Goal: Information Seeking & Learning: Learn about a topic

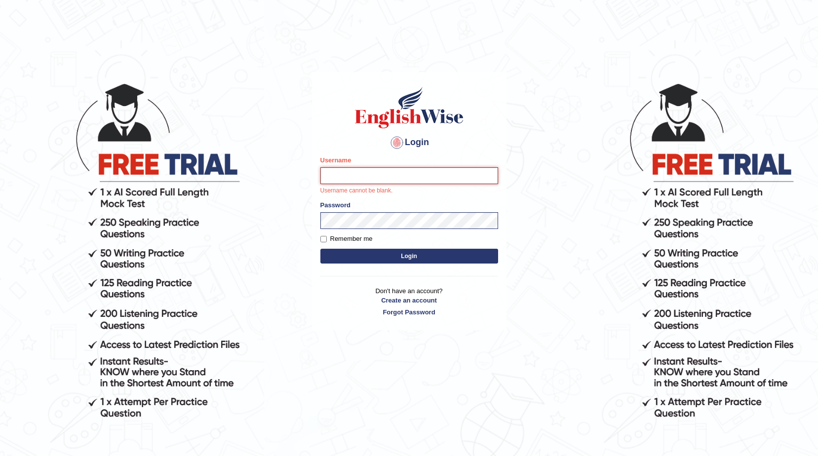
click at [364, 176] on input "Username" at bounding box center [409, 175] width 178 height 17
type input "n"
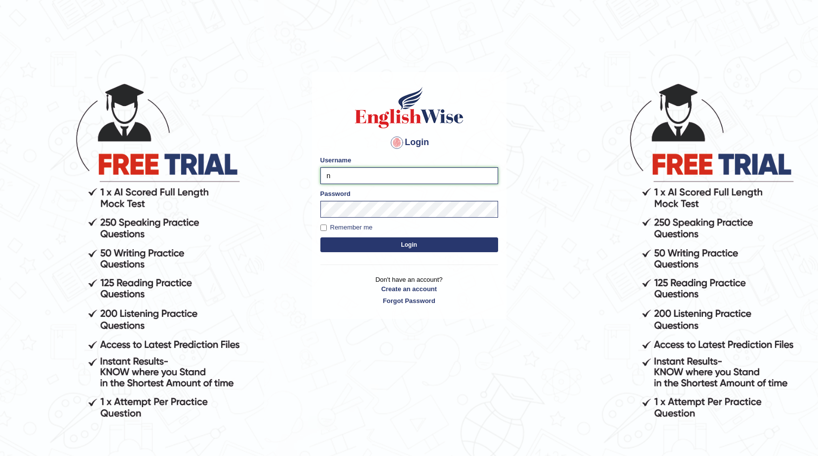
click at [347, 170] on input "n" at bounding box center [409, 175] width 178 height 17
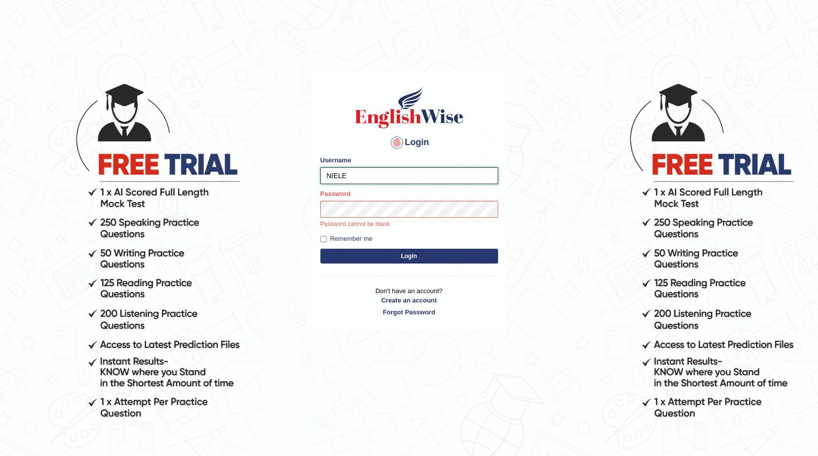
type input "NIELE"
click at [320, 249] on button "Login" at bounding box center [409, 256] width 178 height 15
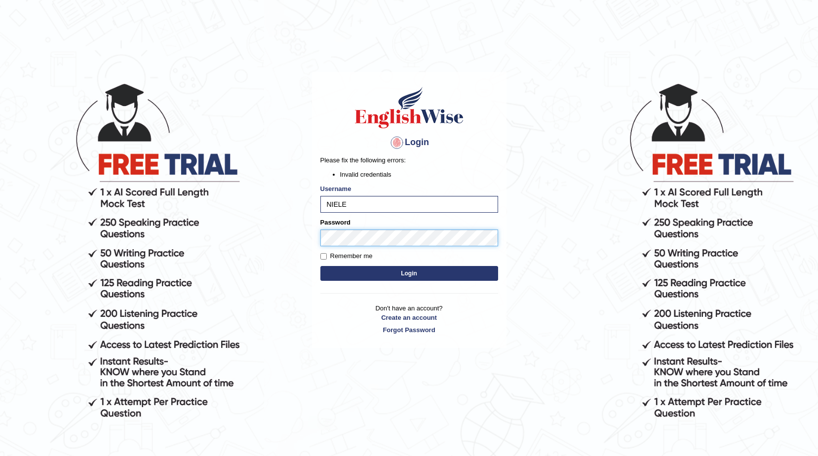
click at [320, 266] on button "Login" at bounding box center [409, 273] width 178 height 15
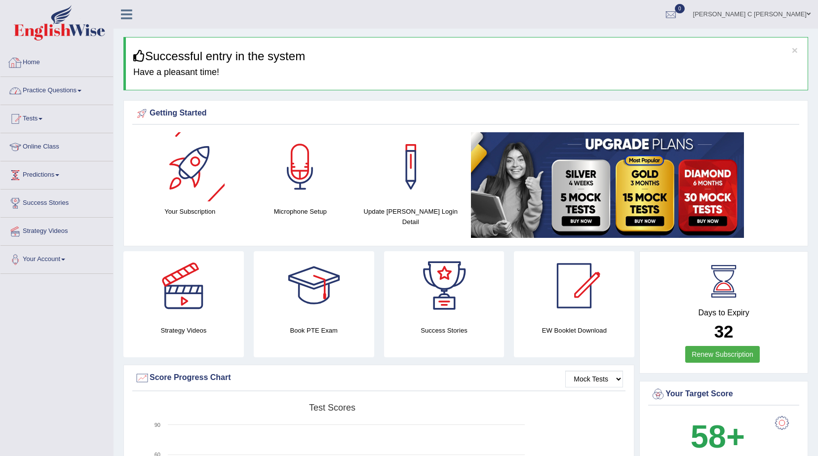
click at [51, 89] on link "Practice Questions" at bounding box center [56, 89] width 113 height 25
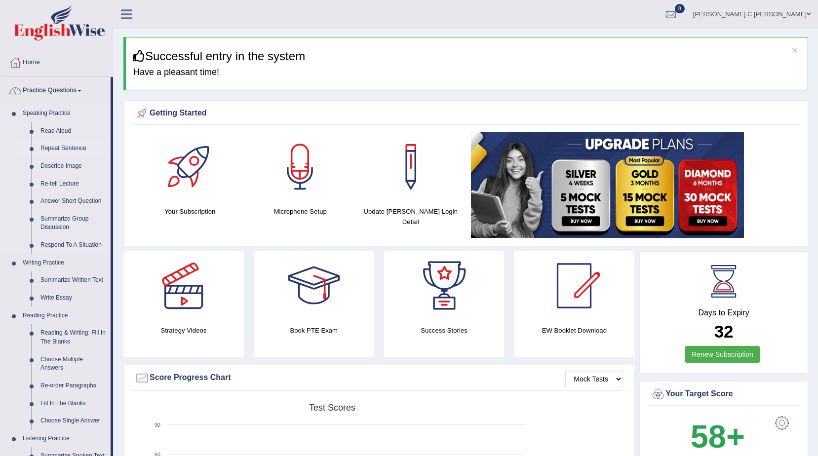
click at [63, 153] on link "Repeat Sentence" at bounding box center [73, 149] width 75 height 18
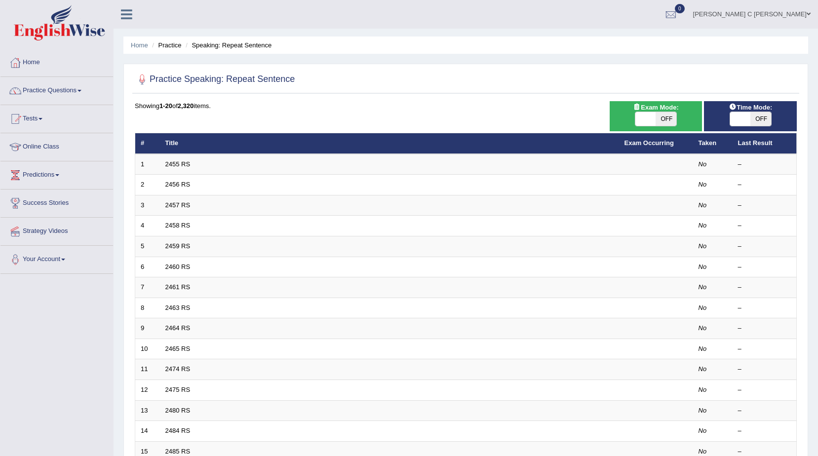
click at [760, 119] on span "OFF" at bounding box center [760, 119] width 21 height 14
checkbox input "true"
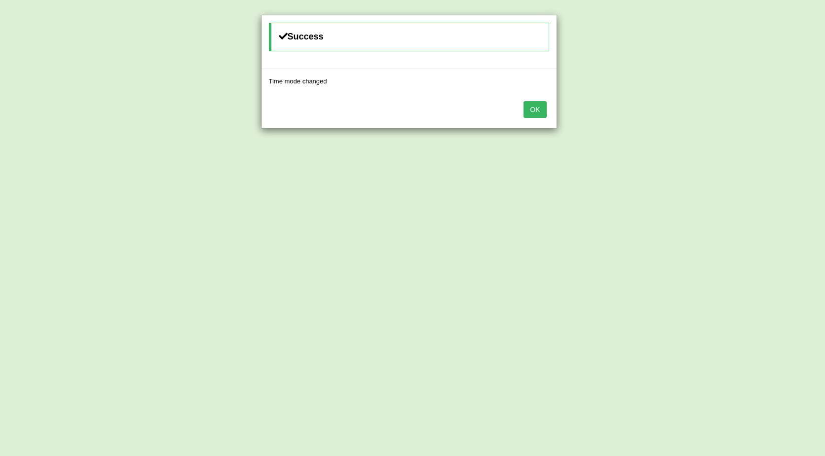
click at [529, 108] on button "OK" at bounding box center [535, 109] width 23 height 17
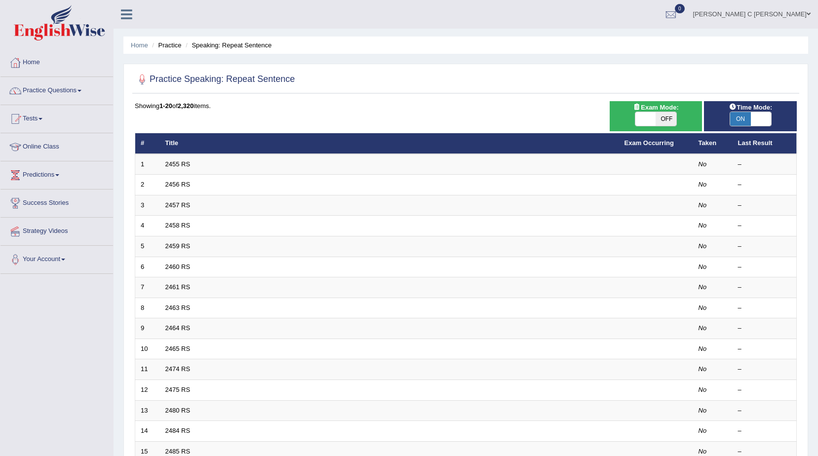
click at [671, 118] on span "OFF" at bounding box center [666, 119] width 21 height 14
checkbox input "true"
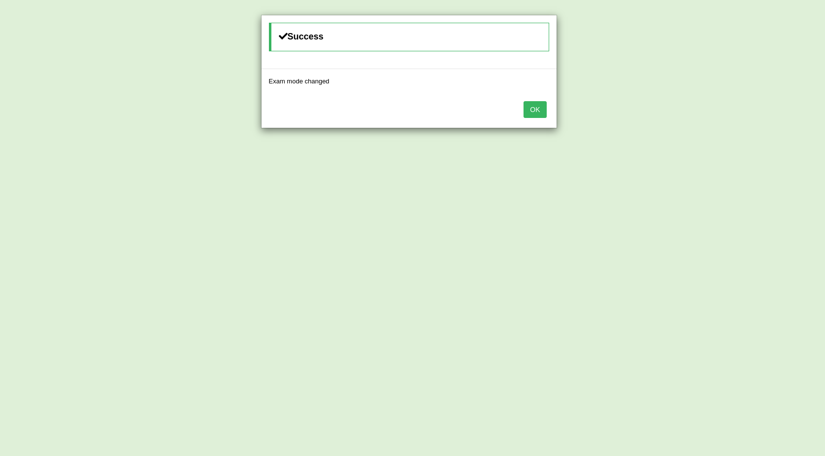
click at [537, 110] on button "OK" at bounding box center [535, 109] width 23 height 17
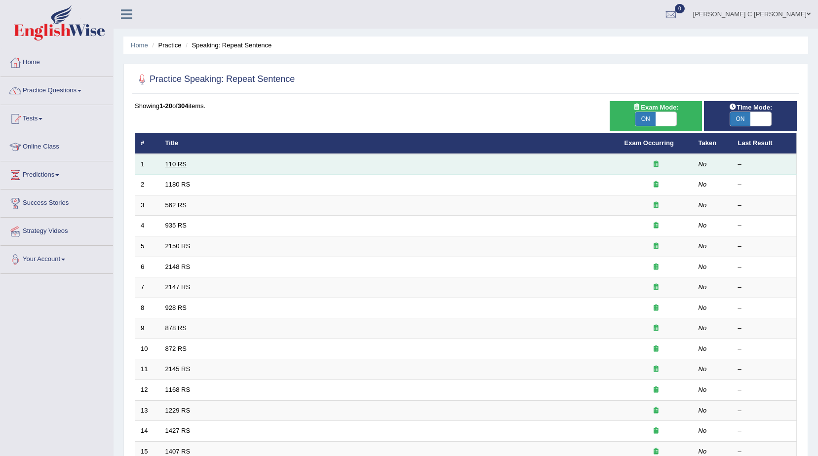
click at [171, 165] on link "110 RS" at bounding box center [175, 163] width 21 height 7
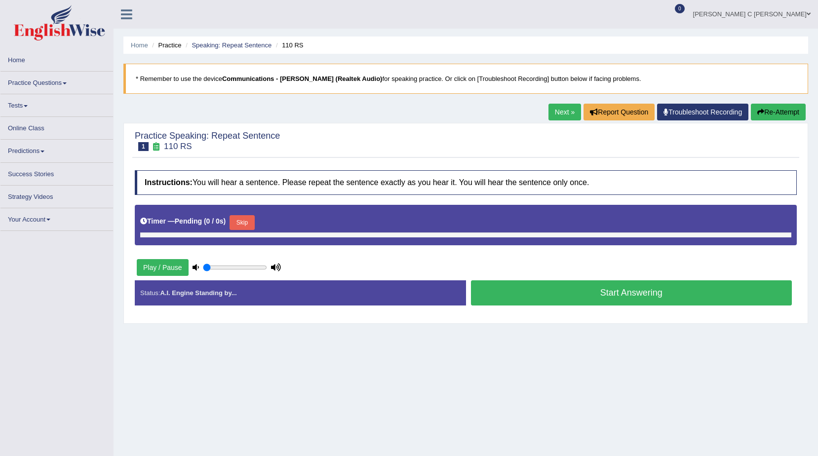
type input "0.5"
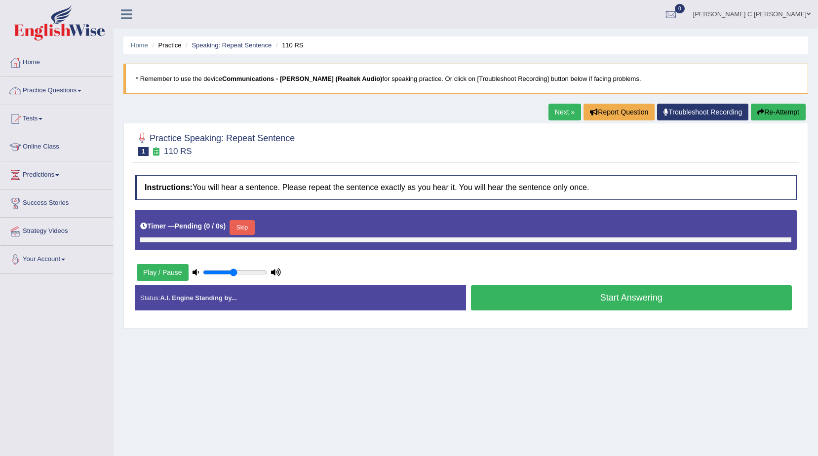
click at [91, 95] on link "Practice Questions" at bounding box center [56, 89] width 113 height 25
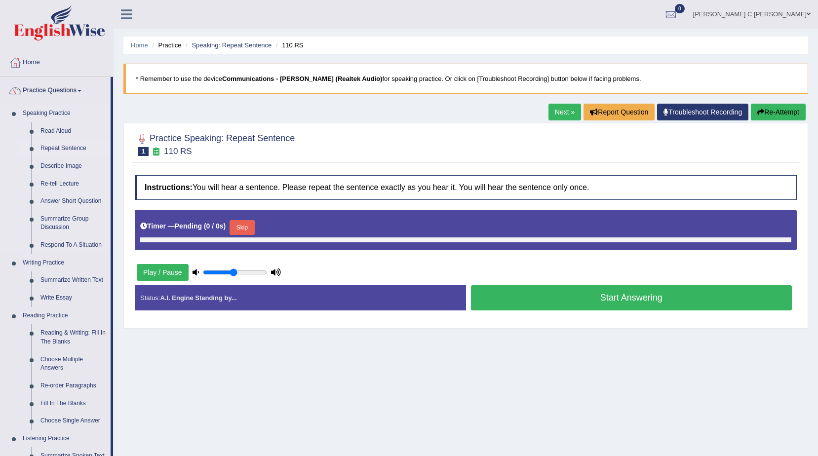
click at [63, 144] on link "Repeat Sentence" at bounding box center [73, 149] width 75 height 18
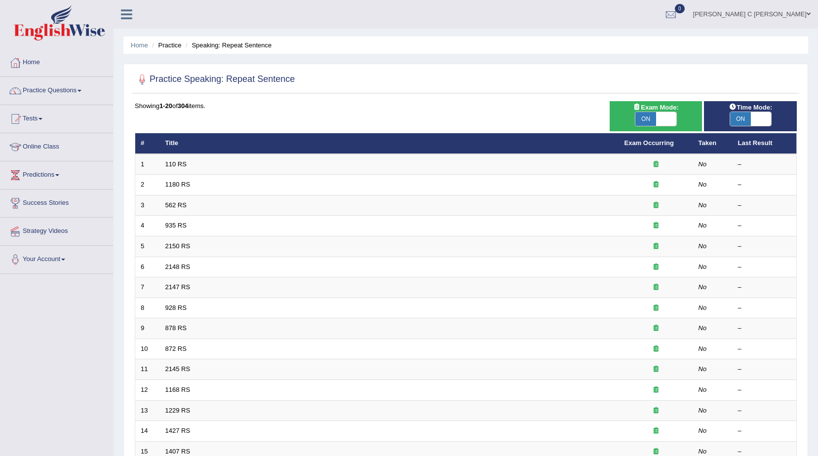
click at [641, 121] on span "ON" at bounding box center [645, 119] width 21 height 14
checkbox input "false"
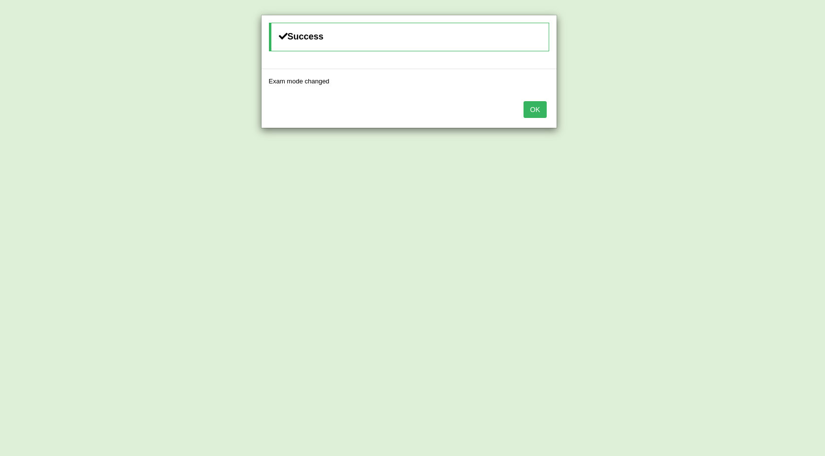
click at [524, 110] on div "OK" at bounding box center [409, 110] width 295 height 35
click at [530, 111] on button "OK" at bounding box center [535, 109] width 23 height 17
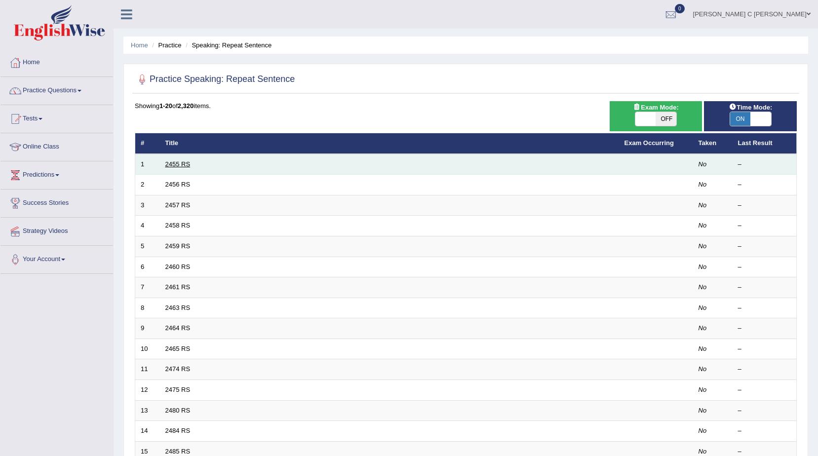
click at [184, 163] on link "2455 RS" at bounding box center [177, 163] width 25 height 7
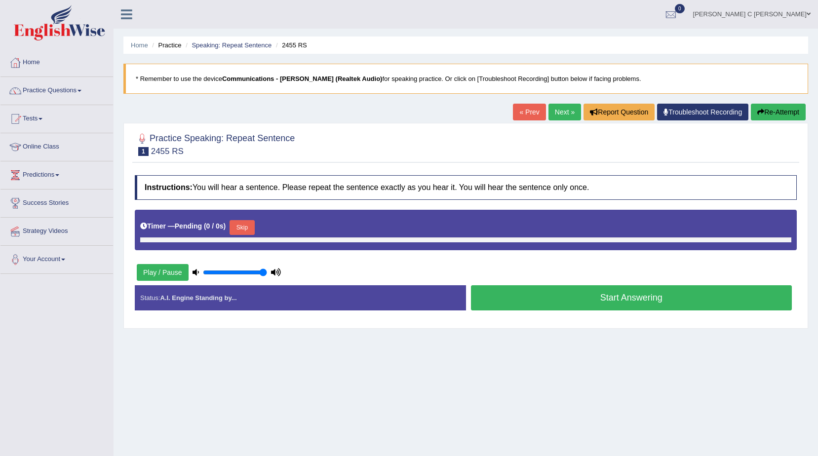
drag, startPoint x: 233, startPoint y: 272, endPoint x: 273, endPoint y: 270, distance: 40.0
type input "1"
click at [267, 271] on input "range" at bounding box center [235, 273] width 64 height 8
click at [230, 229] on button "Skip" at bounding box center [242, 227] width 25 height 15
click at [233, 230] on button "Skip" at bounding box center [242, 227] width 25 height 15
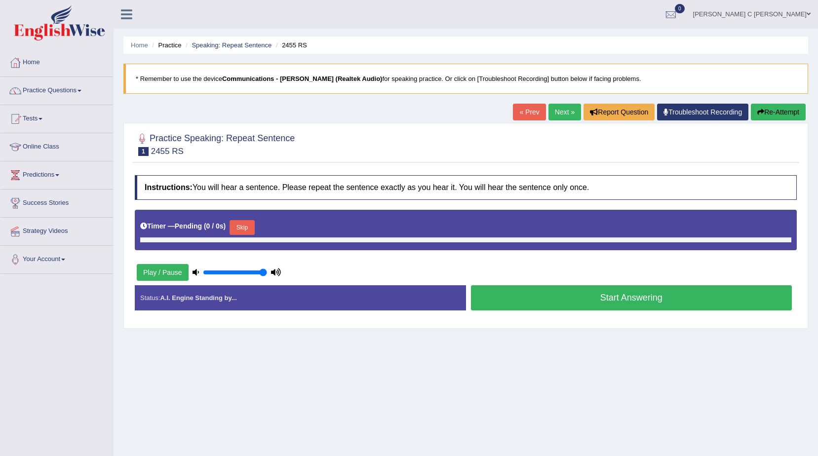
click at [233, 230] on button "Skip" at bounding box center [242, 227] width 25 height 15
click at [65, 86] on link "Practice Questions" at bounding box center [56, 89] width 113 height 25
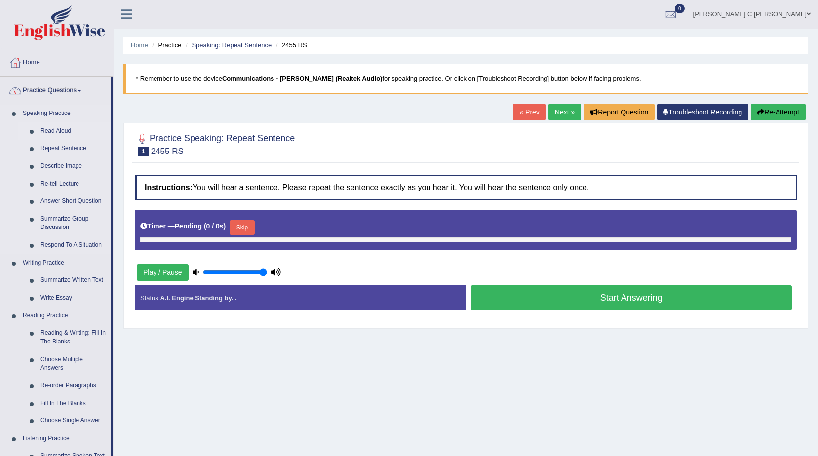
click at [62, 133] on link "Read Aloud" at bounding box center [73, 131] width 75 height 18
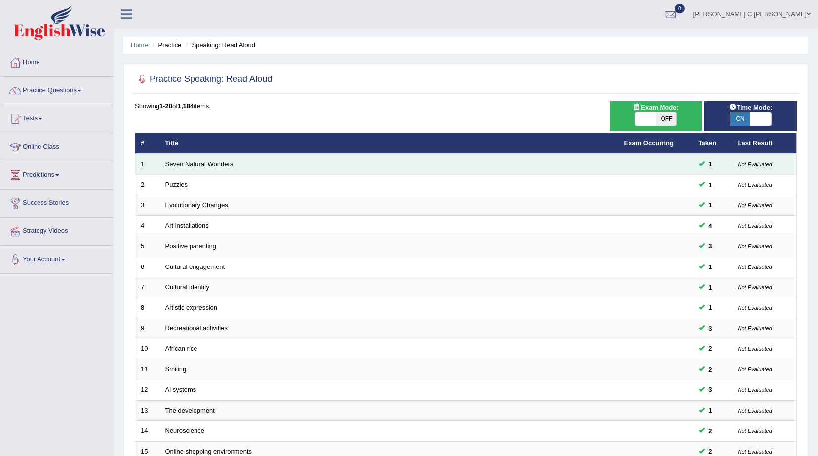
click at [195, 167] on link "Seven Natural Wonders" at bounding box center [199, 163] width 68 height 7
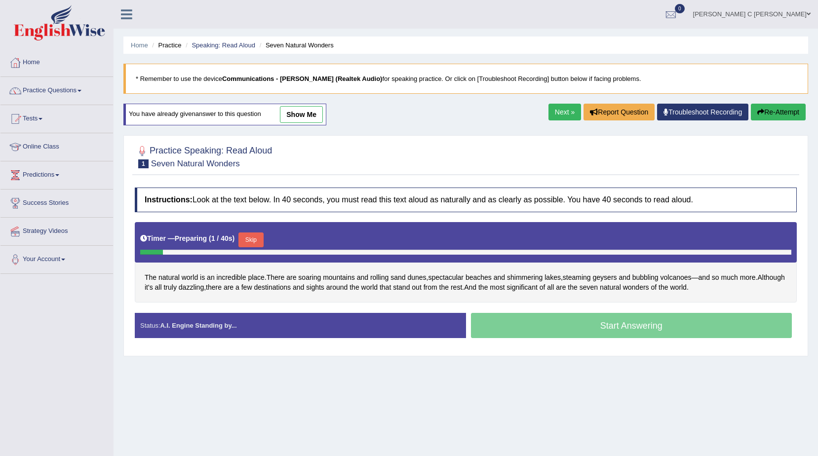
click at [252, 240] on button "Skip" at bounding box center [250, 240] width 25 height 15
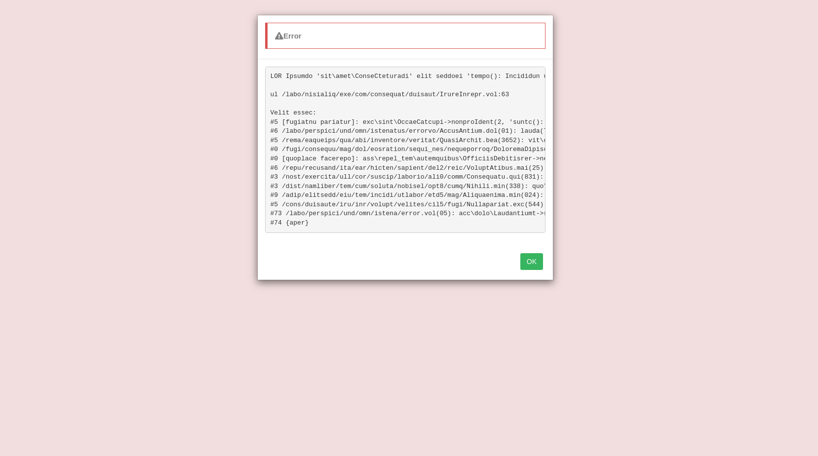
click at [530, 270] on button "OK" at bounding box center [531, 261] width 23 height 17
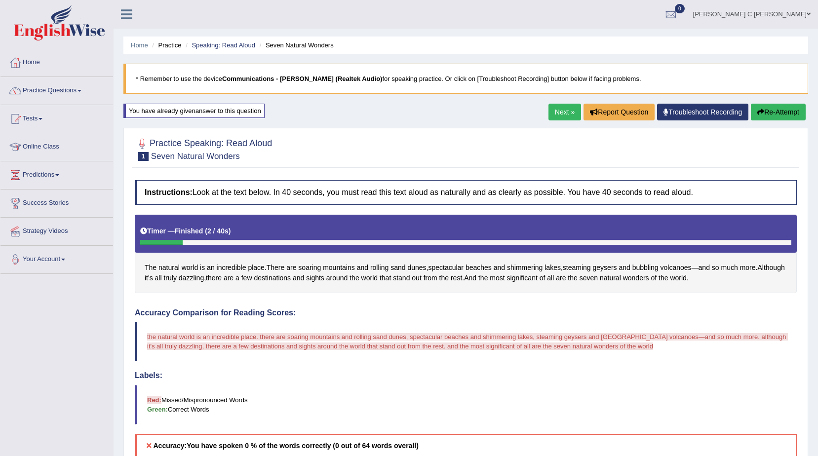
click at [767, 108] on button "Re-Attempt" at bounding box center [778, 112] width 55 height 17
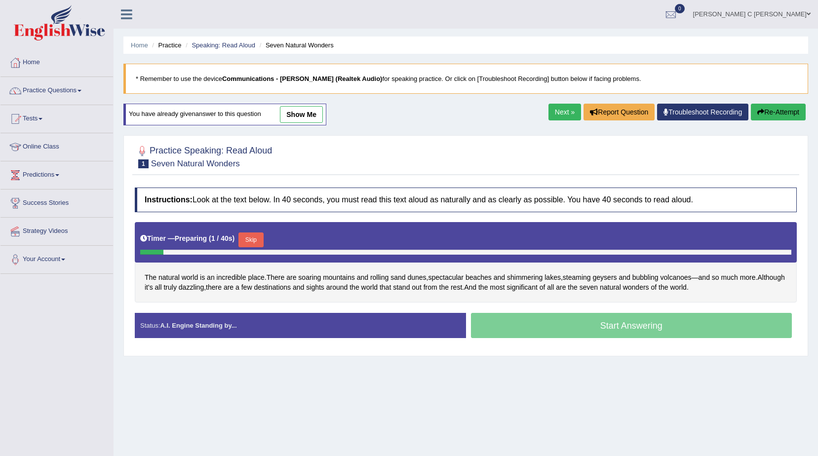
click at [252, 239] on button "Skip" at bounding box center [250, 240] width 25 height 15
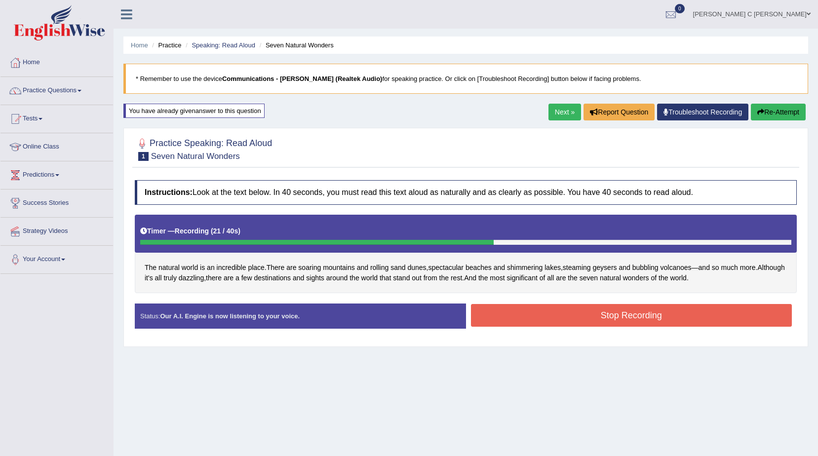
click at [520, 321] on button "Stop Recording" at bounding box center [631, 315] width 321 height 23
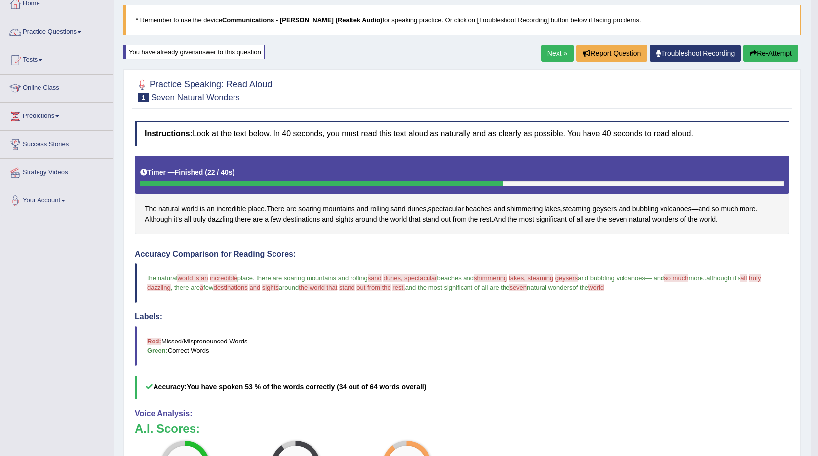
scroll to position [49, 0]
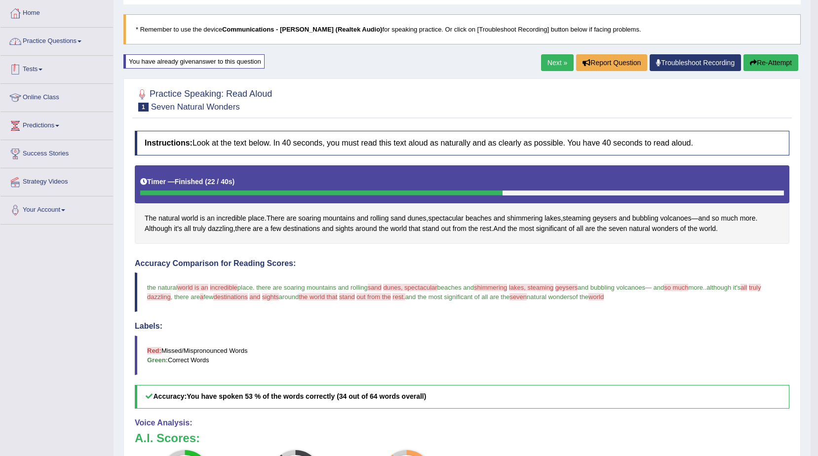
click at [79, 42] on link "Practice Questions" at bounding box center [56, 40] width 113 height 25
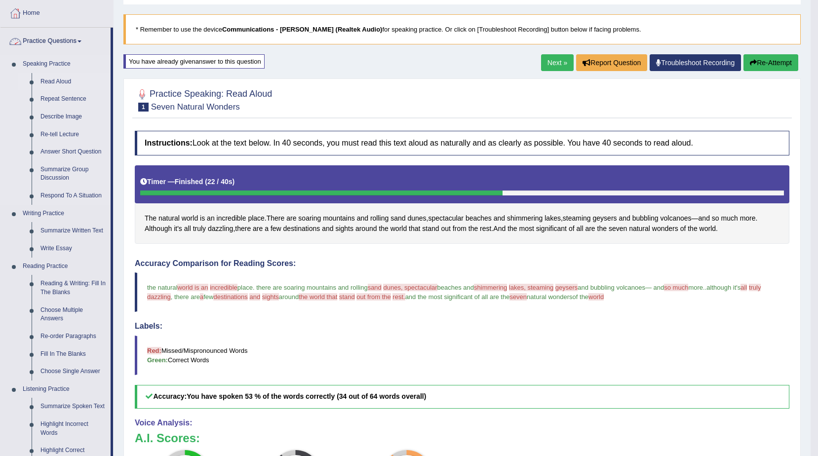
click at [65, 79] on link "Read Aloud" at bounding box center [73, 82] width 75 height 18
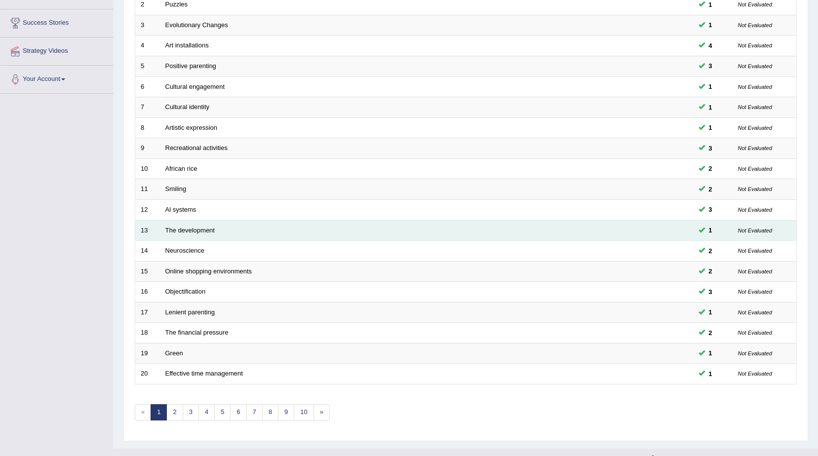
scroll to position [197, 0]
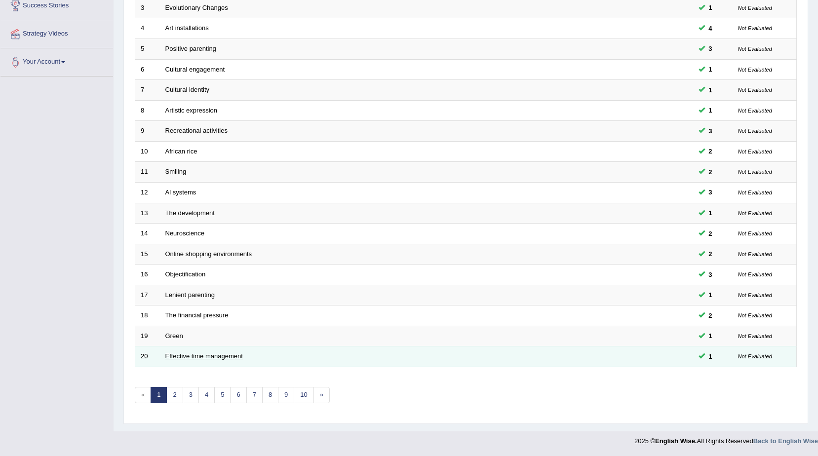
click at [196, 355] on link "Effective time management" at bounding box center [204, 355] width 78 height 7
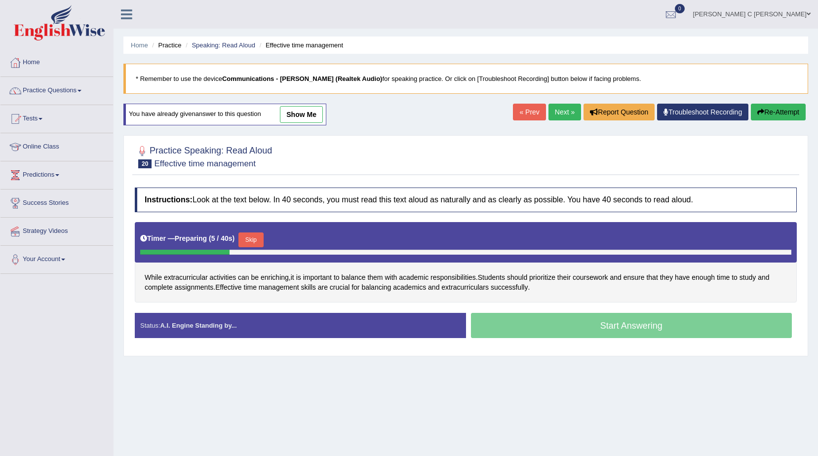
click at [563, 111] on link "Next »" at bounding box center [564, 112] width 33 height 17
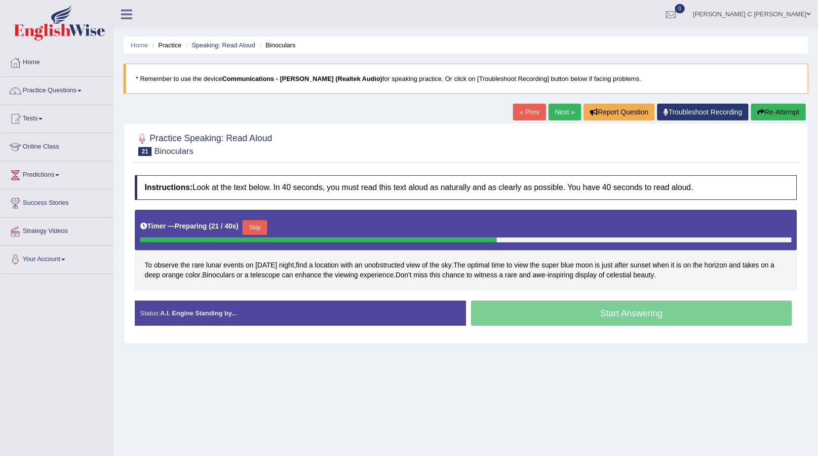
click at [563, 111] on link "Next »" at bounding box center [564, 112] width 33 height 17
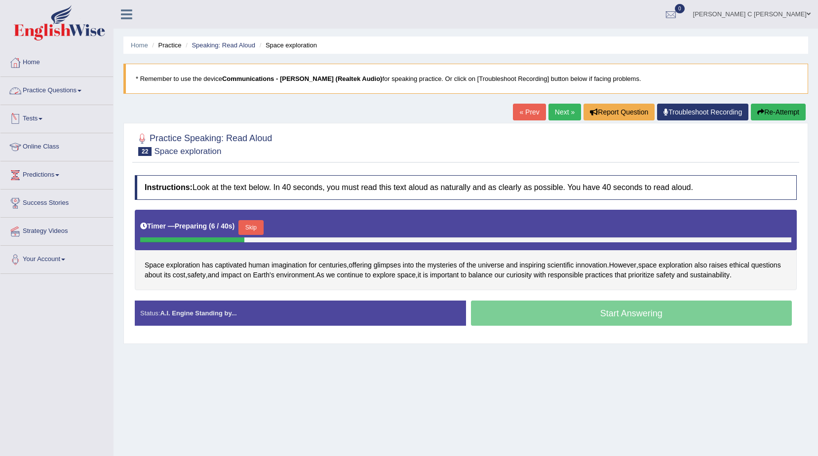
click at [50, 95] on link "Practice Questions" at bounding box center [56, 89] width 113 height 25
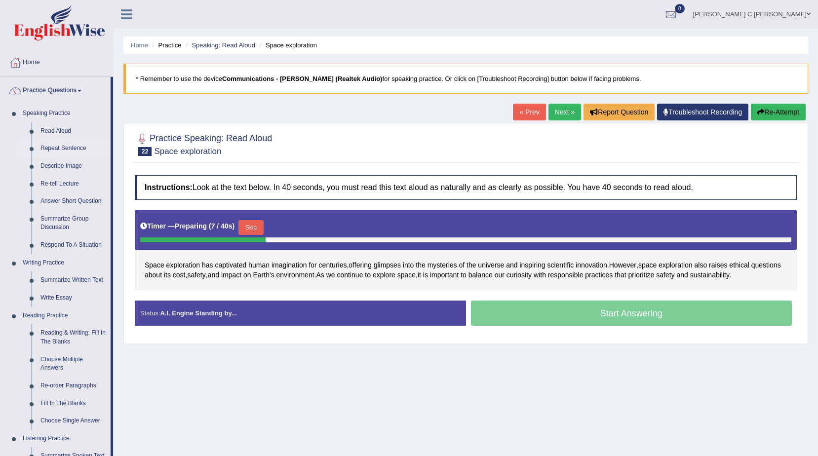
click at [68, 146] on link "Repeat Sentence" at bounding box center [73, 149] width 75 height 18
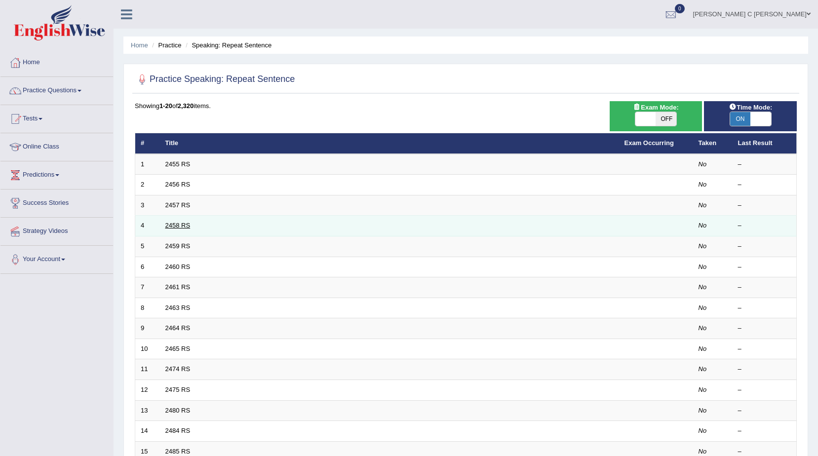
click at [178, 223] on link "2458 RS" at bounding box center [177, 225] width 25 height 7
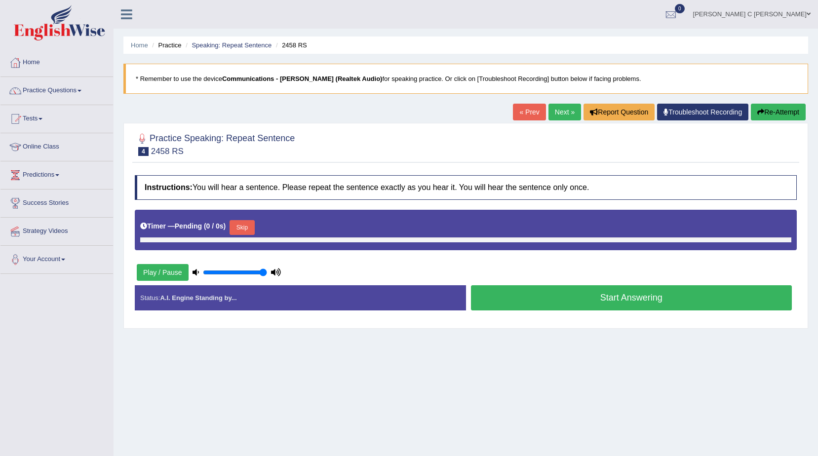
click at [618, 308] on button "Start Answering" at bounding box center [631, 297] width 321 height 25
click at [618, 307] on button "Start Answering" at bounding box center [631, 297] width 321 height 25
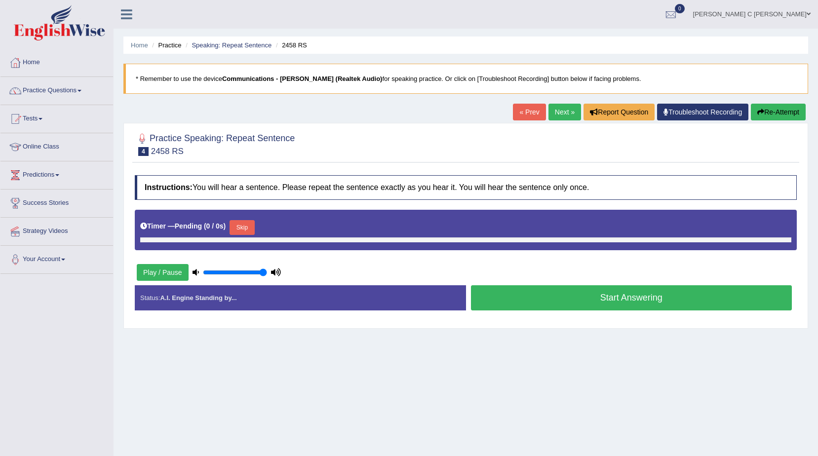
click at [618, 307] on button "Start Answering" at bounding box center [631, 297] width 321 height 25
click at [53, 97] on link "Practice Questions" at bounding box center [56, 89] width 113 height 25
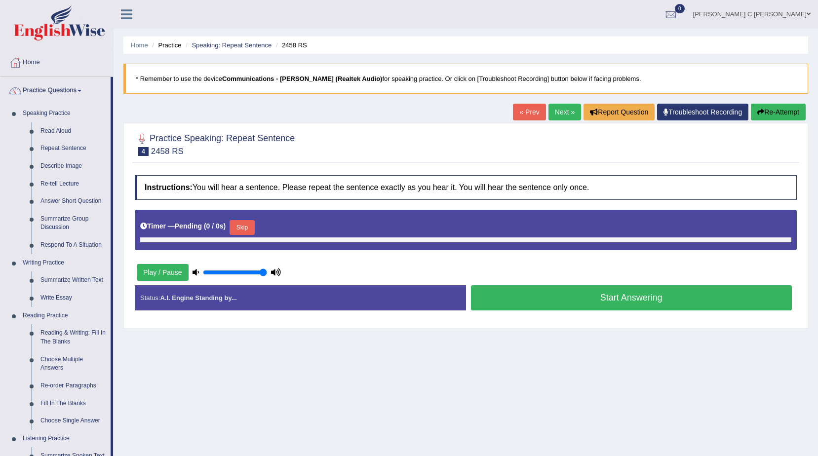
click at [574, 390] on div "Home Practice Speaking: Repeat Sentence 2458 RS * Remember to use the device Co…" at bounding box center [466, 247] width 704 height 494
click at [84, 197] on link "Answer Short Question" at bounding box center [73, 202] width 75 height 18
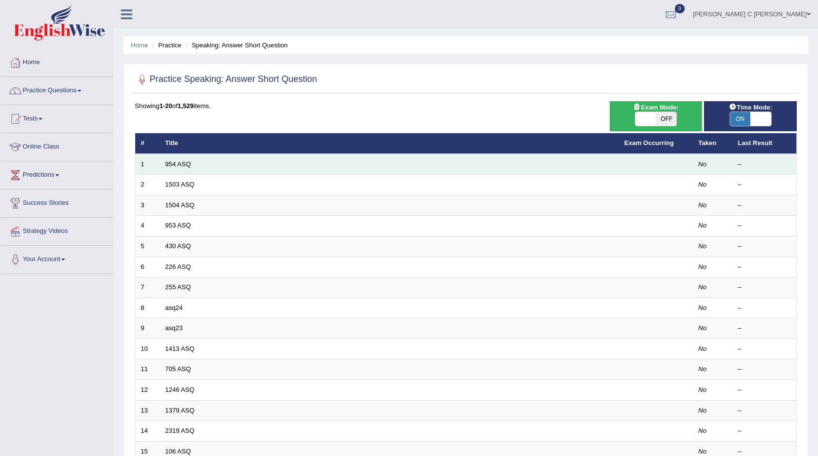
click at [194, 165] on td "954 ASQ" at bounding box center [389, 164] width 459 height 21
click at [189, 167] on link "954 ASQ" at bounding box center [178, 163] width 26 height 7
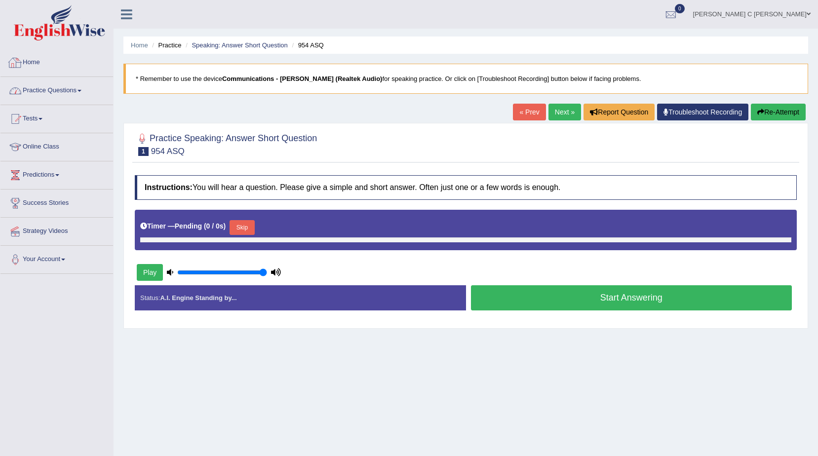
click at [49, 85] on link "Practice Questions" at bounding box center [56, 89] width 113 height 25
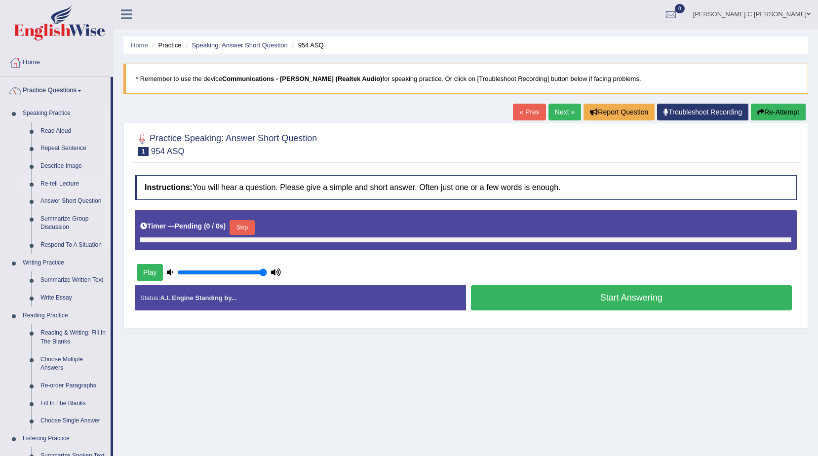
click at [63, 183] on link "Re-tell Lecture" at bounding box center [73, 184] width 75 height 18
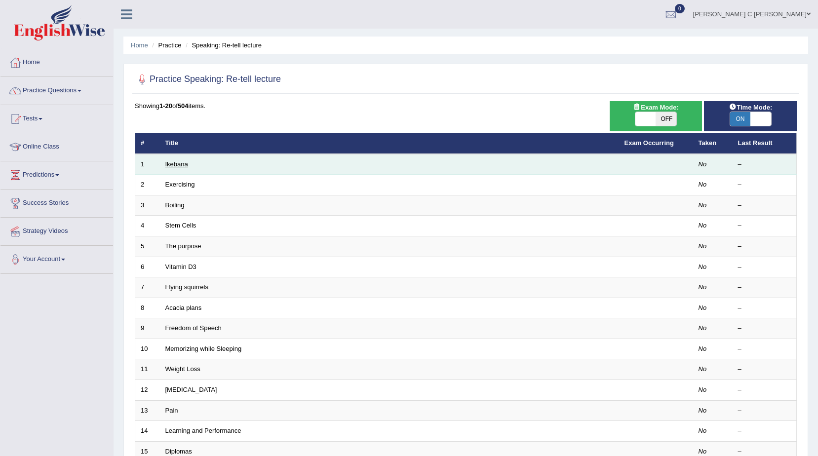
click at [167, 165] on link "Ikebana" at bounding box center [176, 163] width 23 height 7
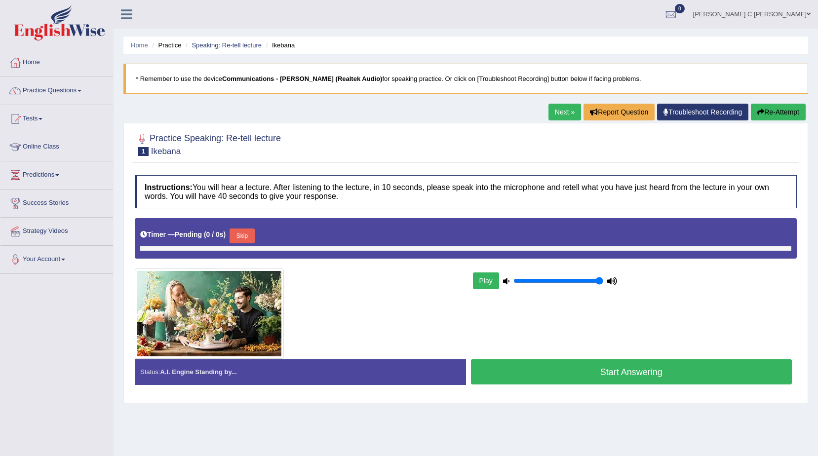
click at [477, 283] on button "Play" at bounding box center [486, 281] width 26 height 17
click at [484, 285] on button "Play" at bounding box center [486, 281] width 26 height 17
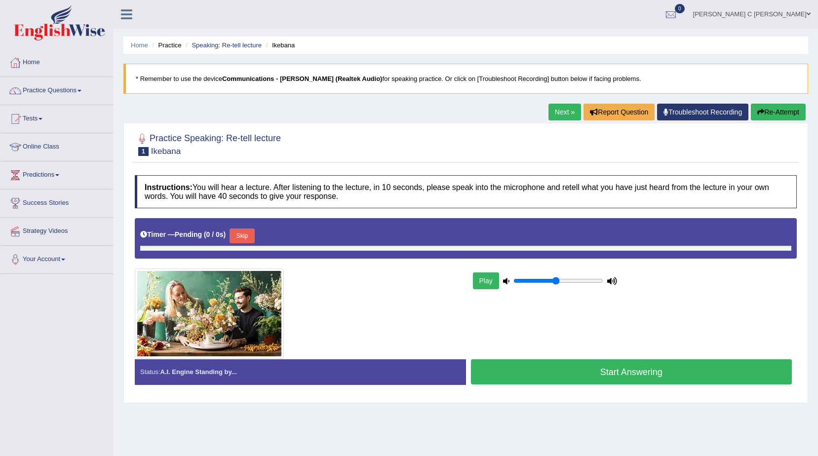
click at [558, 282] on input "range" at bounding box center [558, 281] width 90 height 8
click at [534, 281] on input "range" at bounding box center [558, 281] width 90 height 8
drag, startPoint x: 621, startPoint y: 282, endPoint x: 638, endPoint y: 282, distance: 17.8
type input "1"
click at [603, 282] on input "range" at bounding box center [558, 281] width 90 height 8
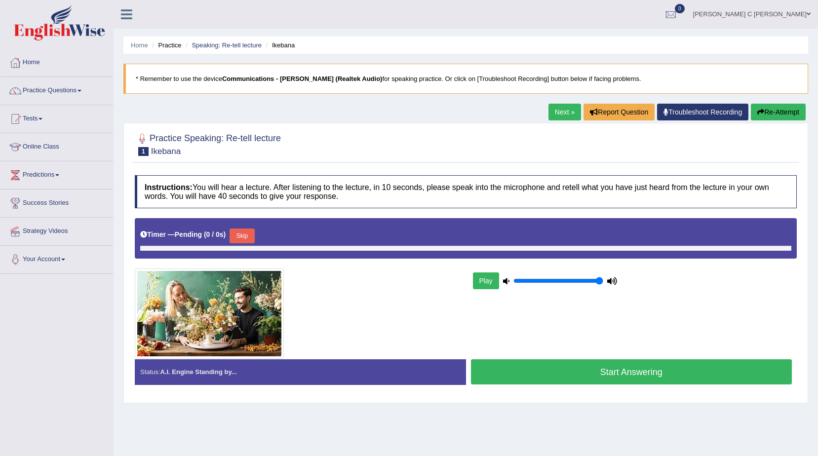
click at [527, 409] on div "Home Practice Speaking: Re-tell lecture Ikebana * Remember to use the device Co…" at bounding box center [466, 247] width 704 height 494
click at [725, 384] on button "Start Answering" at bounding box center [631, 371] width 321 height 25
click at [724, 382] on button "Start Answering" at bounding box center [631, 371] width 321 height 25
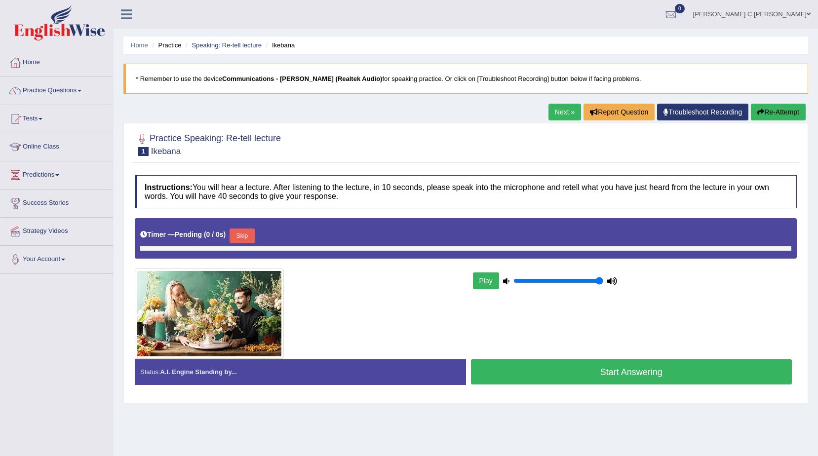
click at [724, 382] on button "Start Answering" at bounding box center [631, 371] width 321 height 25
click at [722, 381] on button "Start Answering" at bounding box center [631, 371] width 321 height 25
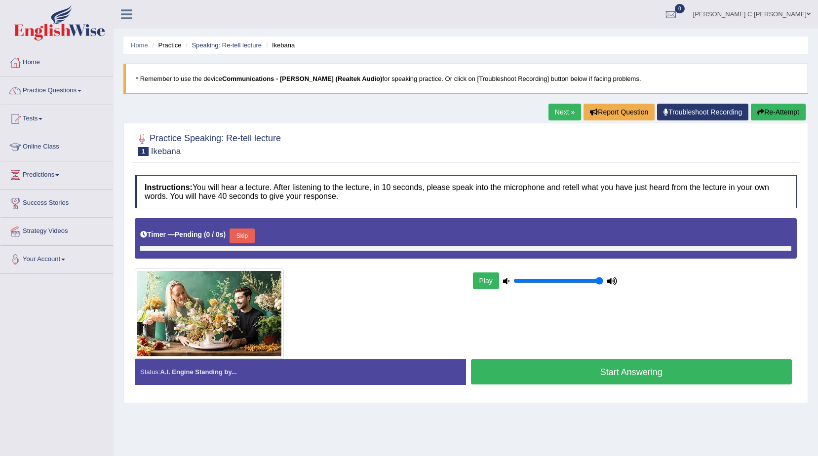
click at [722, 381] on button "Start Answering" at bounding box center [631, 371] width 321 height 25
click at [82, 88] on link "Practice Questions" at bounding box center [56, 89] width 113 height 25
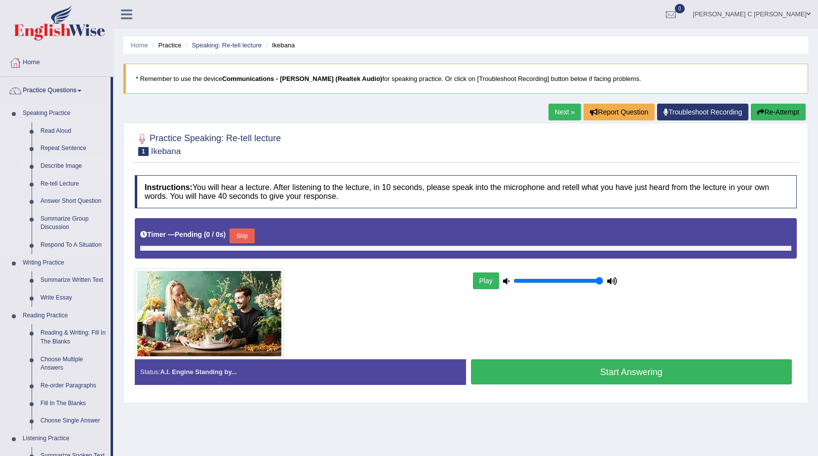
click at [70, 167] on link "Describe Image" at bounding box center [73, 166] width 75 height 18
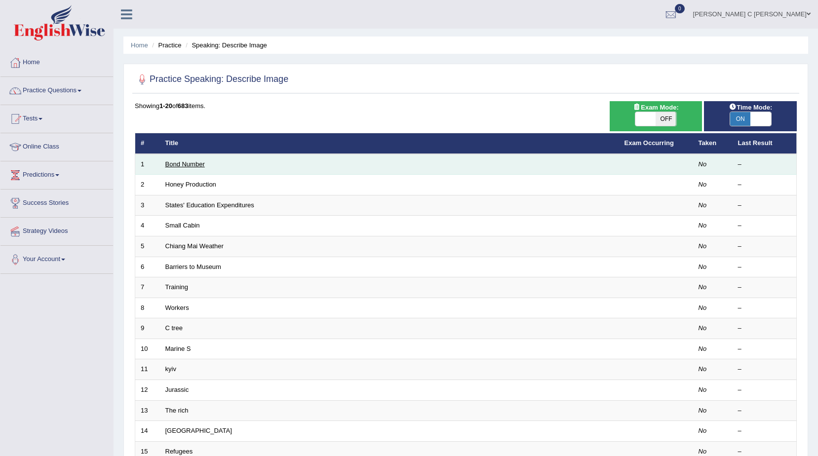
click at [190, 165] on link "Bond Number" at bounding box center [184, 163] width 39 height 7
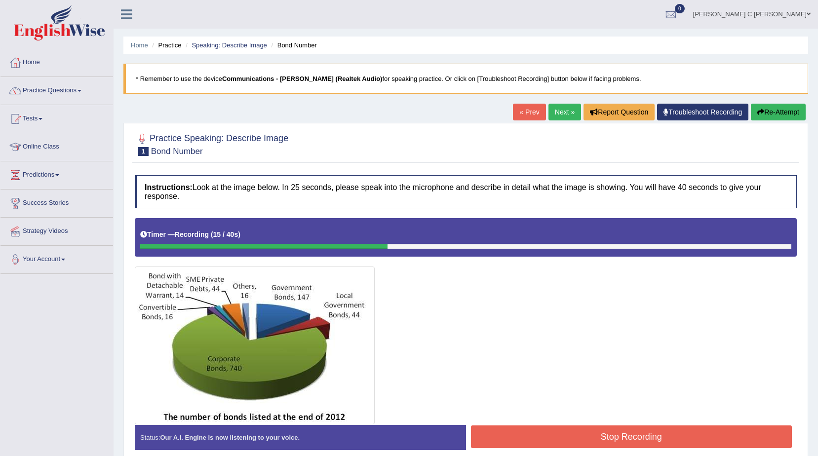
click at [546, 428] on button "Stop Recording" at bounding box center [631, 437] width 321 height 23
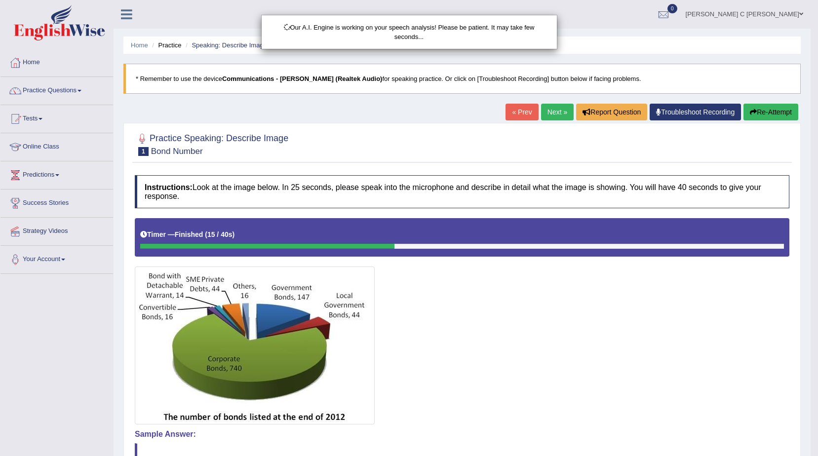
click at [755, 108] on div "Our A.I. Engine is working on your speech analysis! Please be patient. It may t…" at bounding box center [409, 228] width 818 height 456
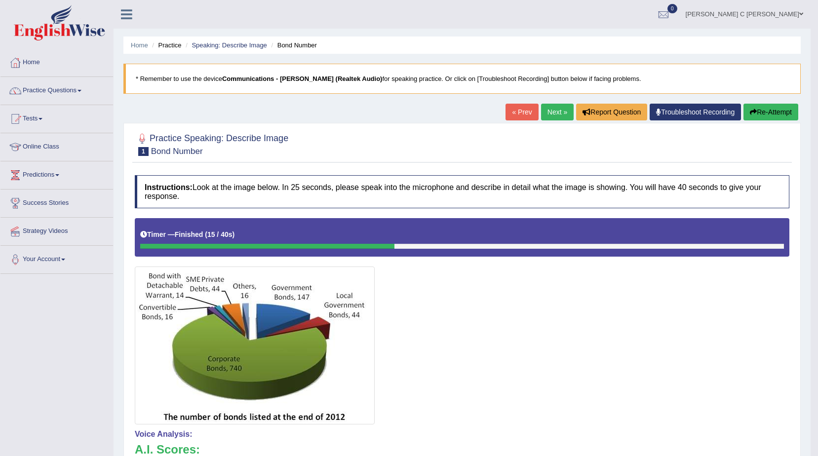
click at [755, 108] on button "Re-Attempt" at bounding box center [770, 112] width 55 height 17
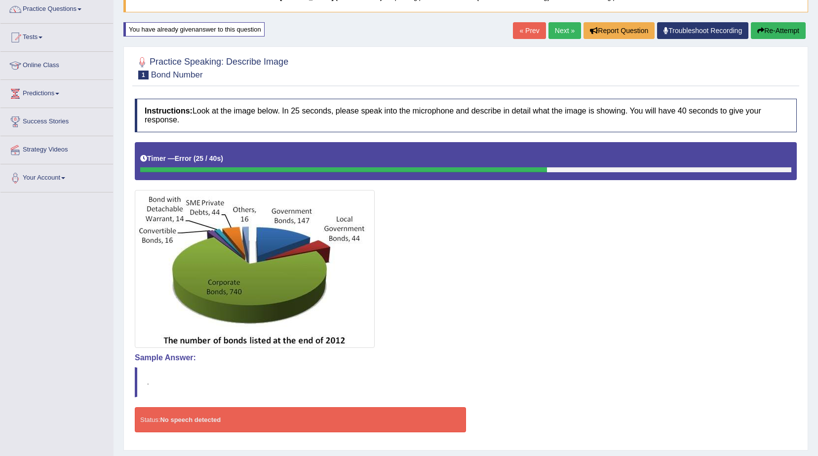
scroll to position [99, 0]
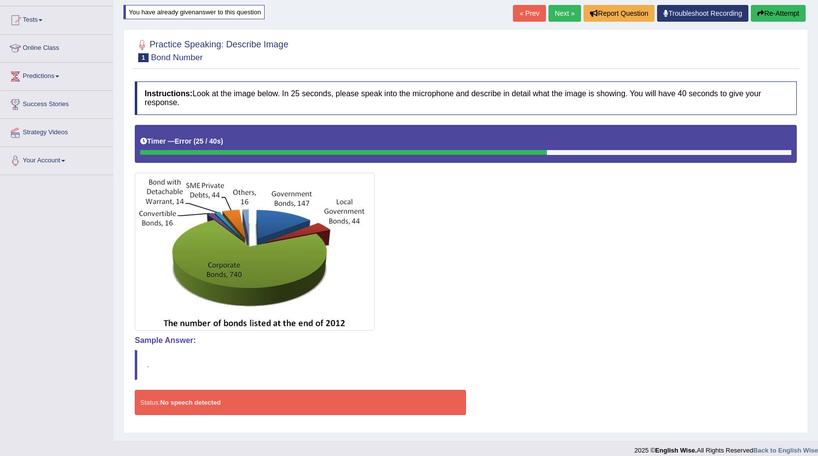
click at [771, 12] on button "Re-Attempt" at bounding box center [778, 13] width 55 height 17
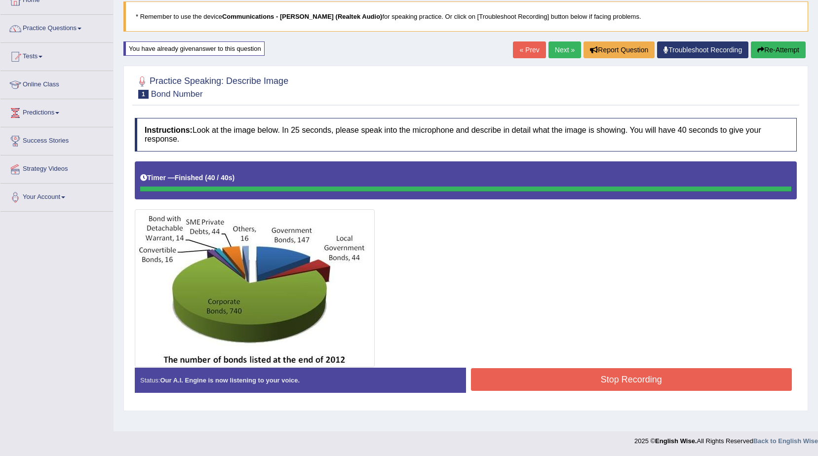
scroll to position [90, 0]
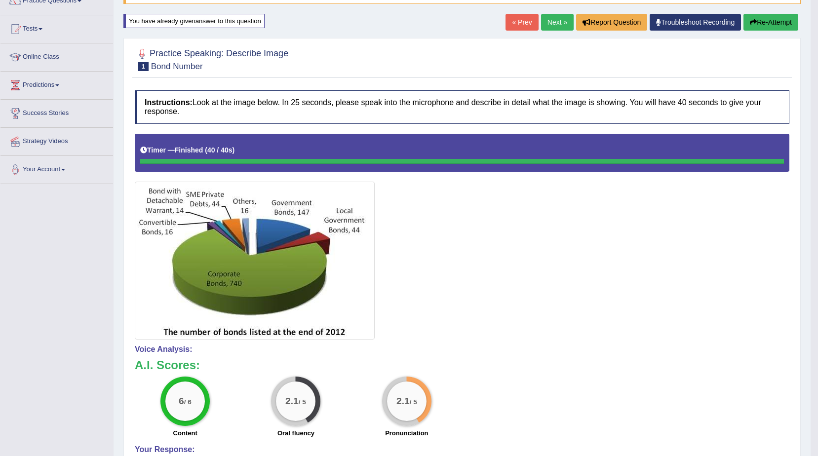
click at [756, 21] on button "Re-Attempt" at bounding box center [770, 22] width 55 height 17
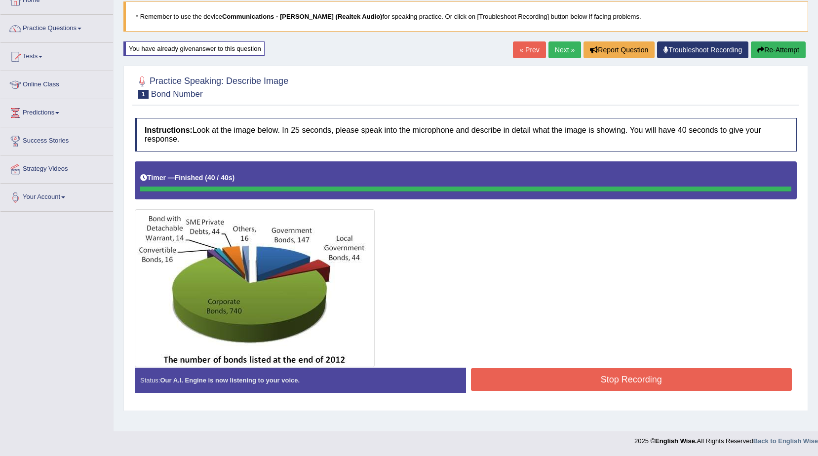
scroll to position [90, 0]
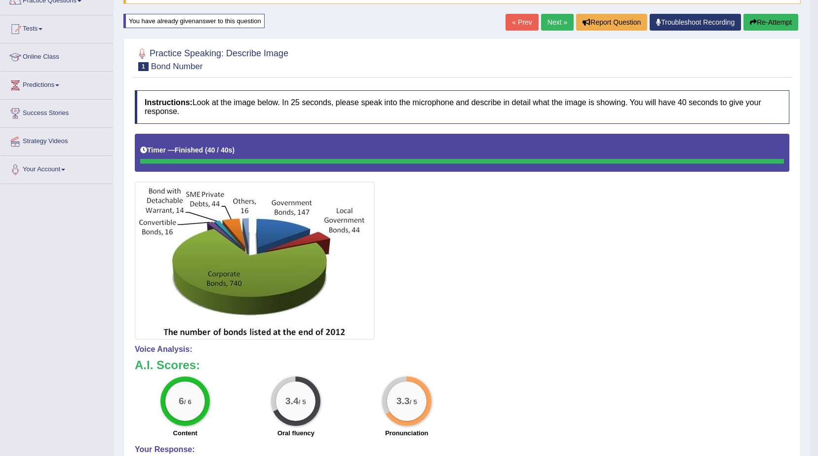
click at [765, 24] on button "Re-Attempt" at bounding box center [770, 22] width 55 height 17
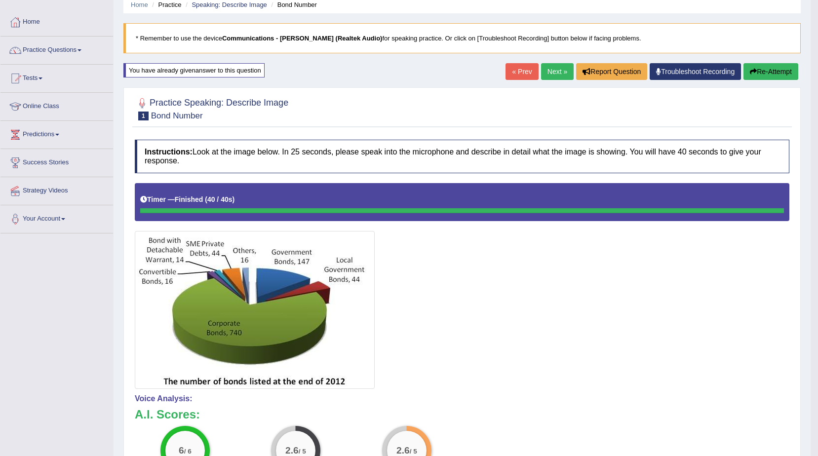
click at [753, 78] on button "Re-Attempt" at bounding box center [770, 71] width 55 height 17
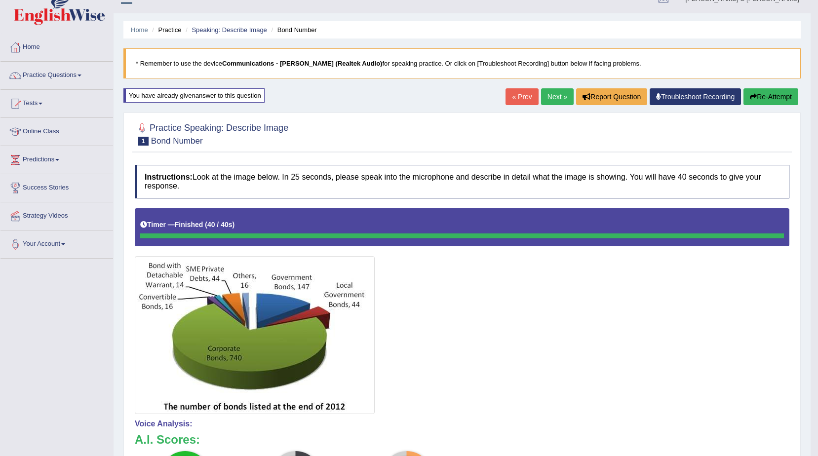
scroll to position [9, 0]
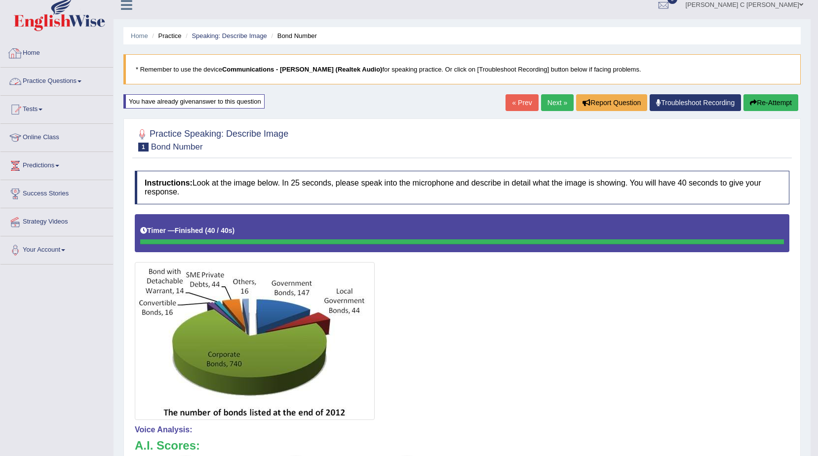
click at [87, 77] on link "Practice Questions" at bounding box center [56, 80] width 113 height 25
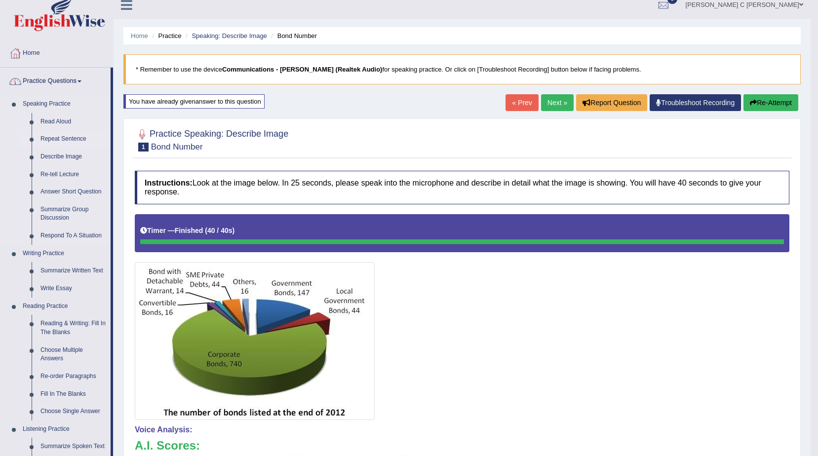
click at [72, 136] on link "Repeat Sentence" at bounding box center [73, 139] width 75 height 18
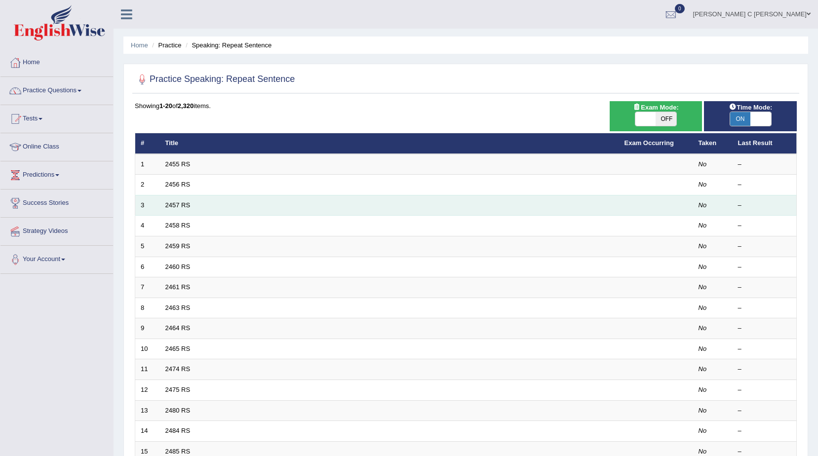
drag, startPoint x: 180, startPoint y: 200, endPoint x: 180, endPoint y: 208, distance: 7.4
click at [180, 202] on td "2457 RS" at bounding box center [389, 205] width 459 height 21
click at [180, 206] on link "2457 RS" at bounding box center [177, 204] width 25 height 7
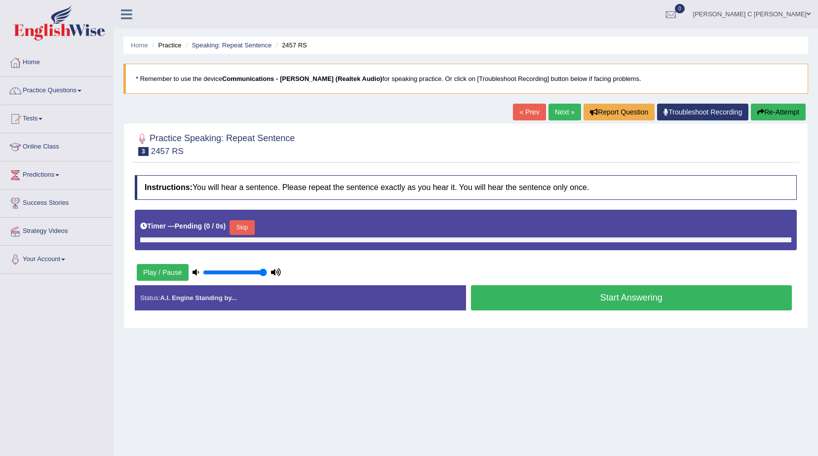
click at [241, 228] on button "Skip" at bounding box center [242, 227] width 25 height 15
click at [140, 266] on button "Play / Pause" at bounding box center [163, 272] width 52 height 17
click at [148, 267] on button "Play / Pause" at bounding box center [163, 272] width 52 height 17
click at [148, 266] on button "Play / Pause" at bounding box center [163, 272] width 52 height 17
click at [153, 270] on button "Play / Pause" at bounding box center [163, 272] width 52 height 17
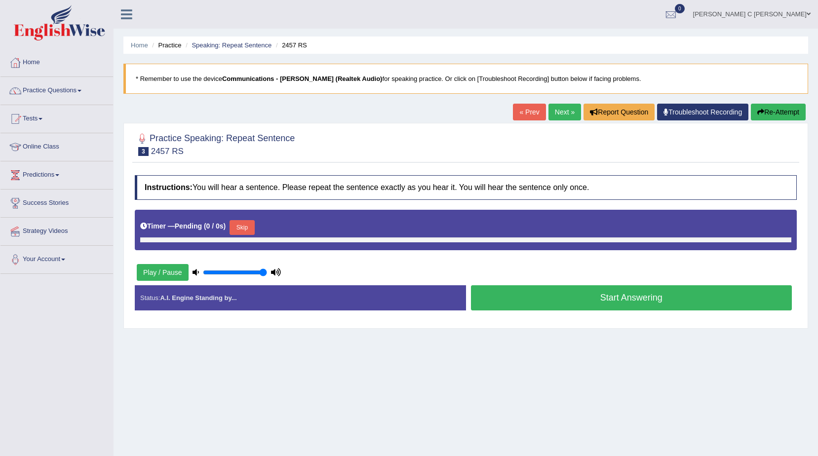
click at [153, 270] on button "Play / Pause" at bounding box center [163, 272] width 52 height 17
click at [154, 269] on button "Play / Pause" at bounding box center [163, 272] width 52 height 17
click at [82, 97] on link "Practice Questions" at bounding box center [56, 89] width 113 height 25
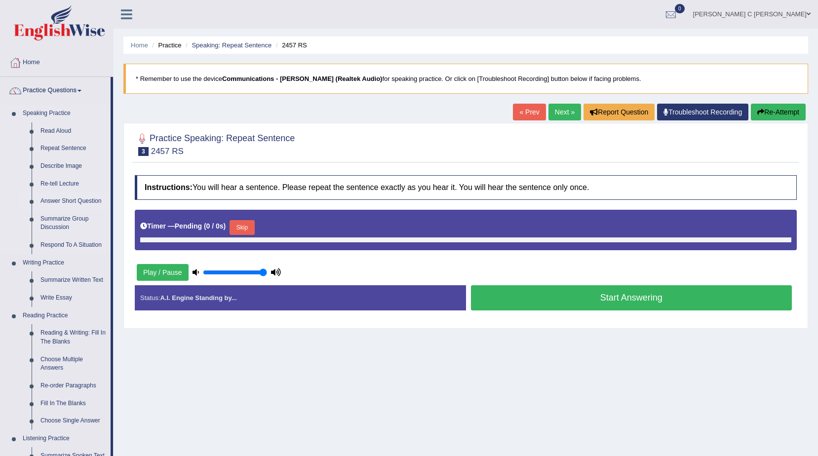
click at [78, 203] on link "Answer Short Question" at bounding box center [73, 202] width 75 height 18
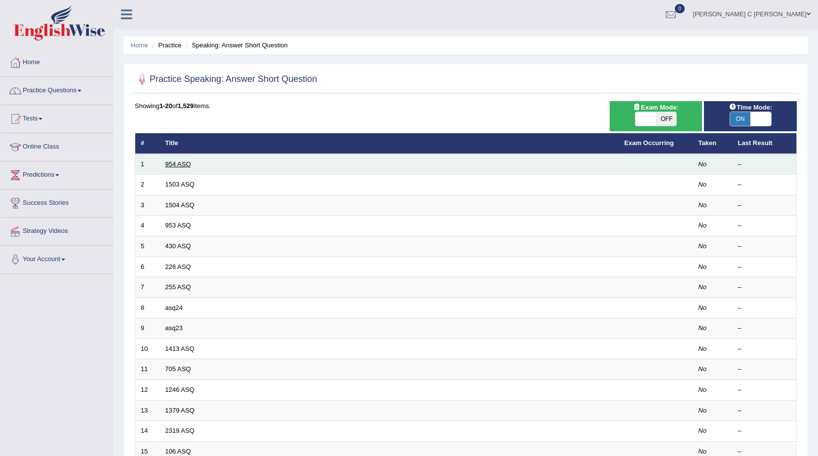
click at [176, 167] on link "954 ASQ" at bounding box center [178, 163] width 26 height 7
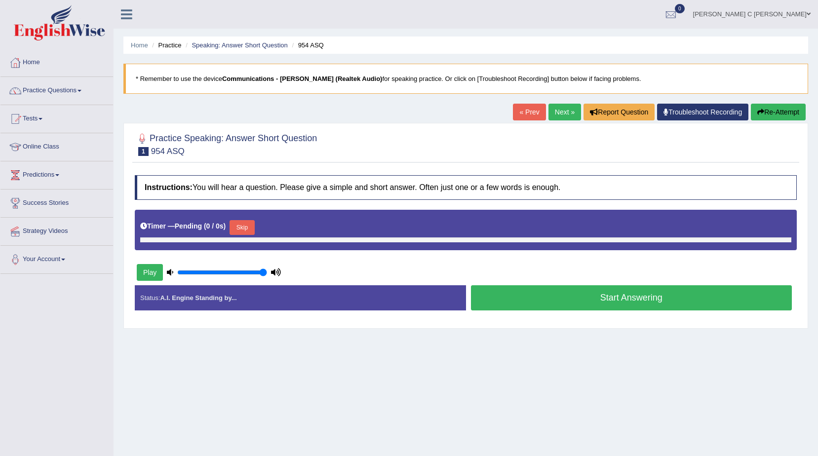
click at [240, 233] on button "Skip" at bounding box center [242, 227] width 25 height 15
click at [138, 276] on button "Play" at bounding box center [150, 272] width 26 height 17
click at [139, 276] on button "Play" at bounding box center [150, 272] width 26 height 17
click at [140, 276] on button "Play" at bounding box center [150, 272] width 26 height 17
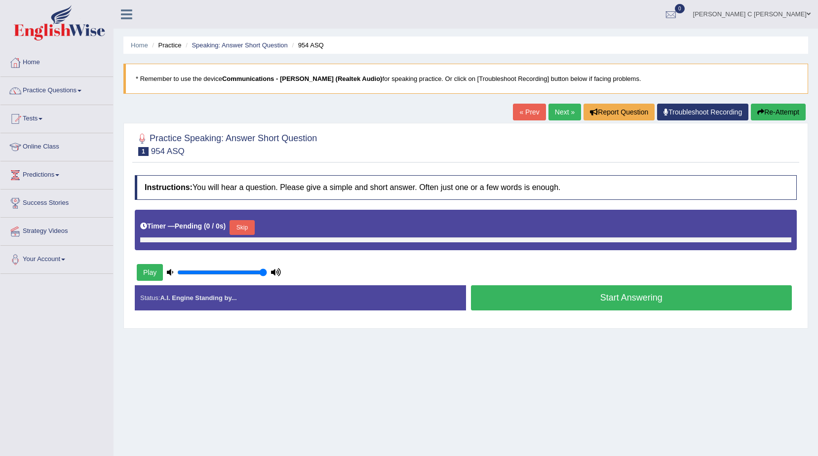
click at [493, 293] on button "Start Answering" at bounding box center [631, 297] width 321 height 25
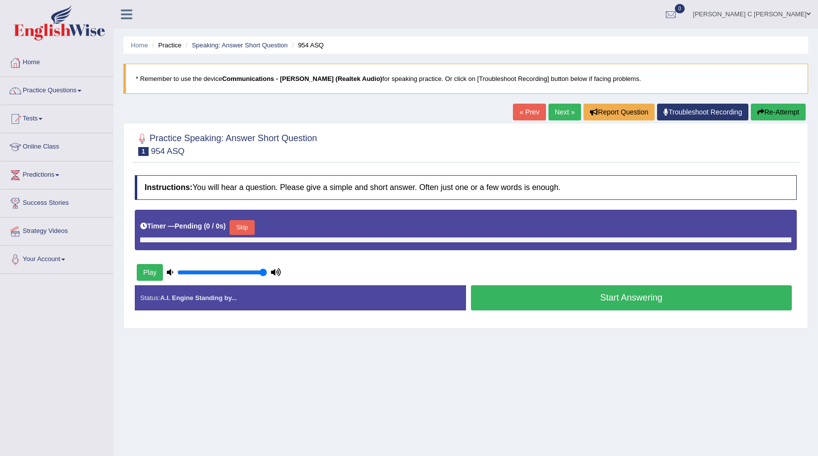
click at [493, 293] on button "Start Answering" at bounding box center [631, 297] width 321 height 25
click at [153, 270] on button "Play" at bounding box center [150, 272] width 26 height 17
click at [517, 300] on button "Start Answering" at bounding box center [631, 297] width 321 height 25
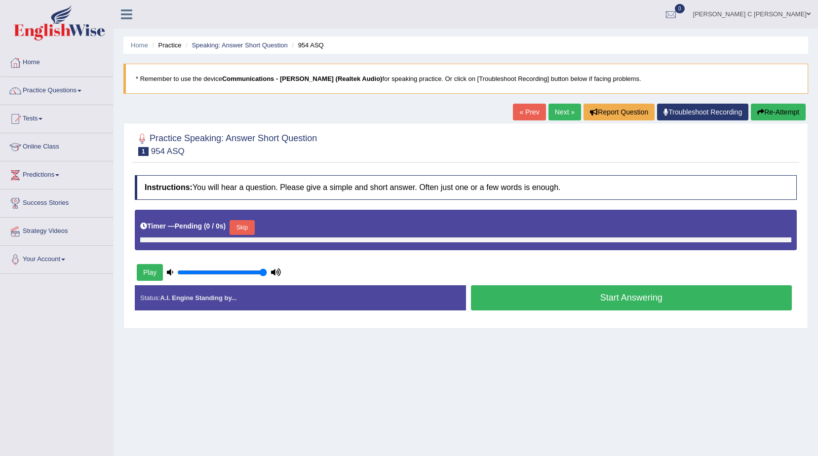
click at [517, 300] on button "Start Answering" at bounding box center [631, 297] width 321 height 25
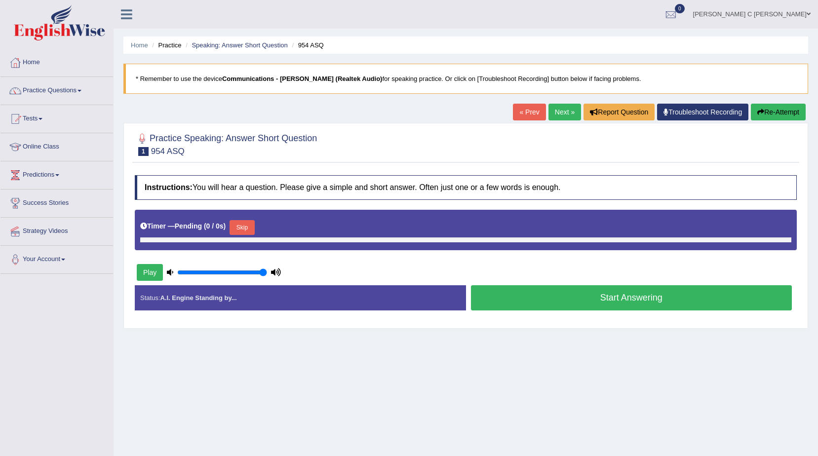
click at [762, 106] on button "Re-Attempt" at bounding box center [778, 112] width 55 height 17
click at [538, 292] on button "Start Answering" at bounding box center [631, 297] width 321 height 25
click at [538, 293] on button "Start Answering" at bounding box center [631, 297] width 321 height 25
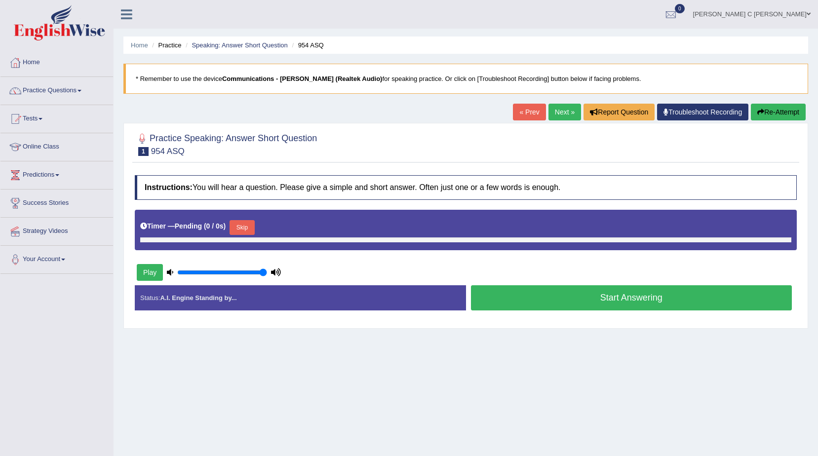
click at [538, 293] on button "Start Answering" at bounding box center [631, 297] width 321 height 25
click at [241, 226] on button "Skip" at bounding box center [242, 227] width 25 height 15
click at [240, 225] on button "Skip" at bounding box center [242, 227] width 25 height 15
click at [240, 226] on button "Skip" at bounding box center [242, 227] width 25 height 15
click at [239, 227] on button "Skip" at bounding box center [242, 227] width 25 height 15
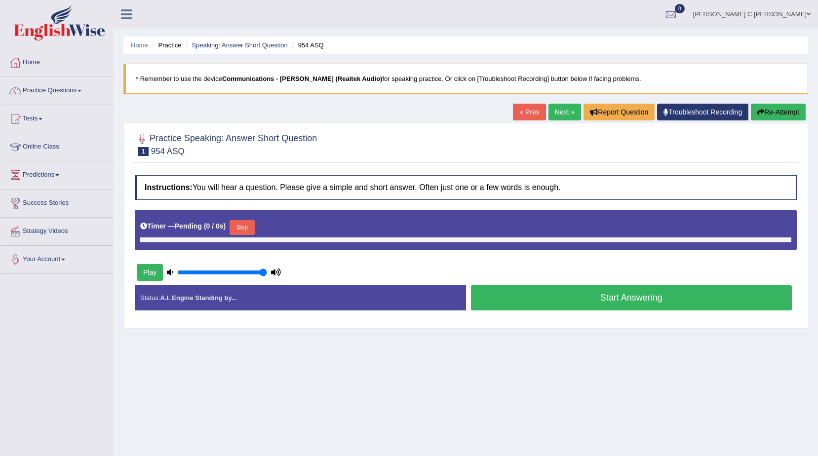
click at [238, 227] on button "Skip" at bounding box center [242, 227] width 25 height 15
click at [83, 96] on link "Practice Questions" at bounding box center [56, 89] width 113 height 25
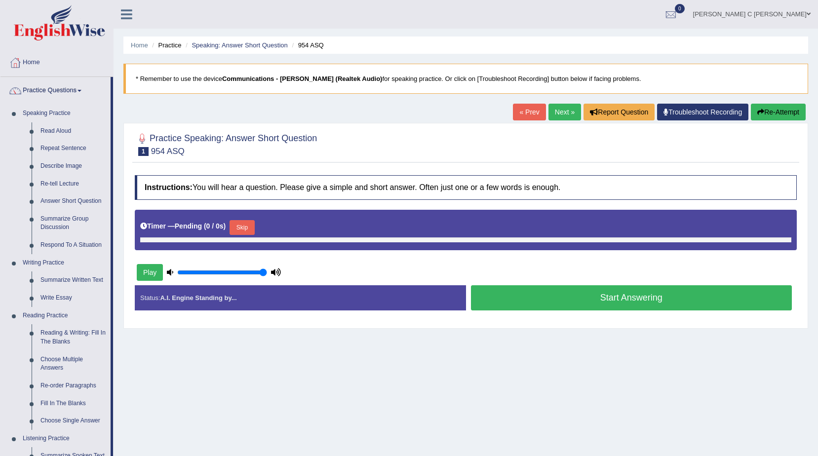
click at [233, 224] on button "Skip" at bounding box center [242, 227] width 25 height 15
click at [235, 225] on button "Skip" at bounding box center [242, 227] width 25 height 15
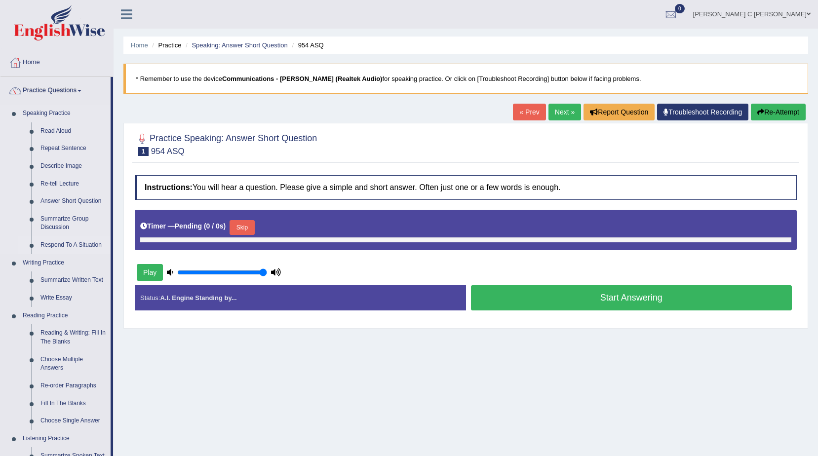
click at [69, 245] on link "Respond To A Situation" at bounding box center [73, 245] width 75 height 18
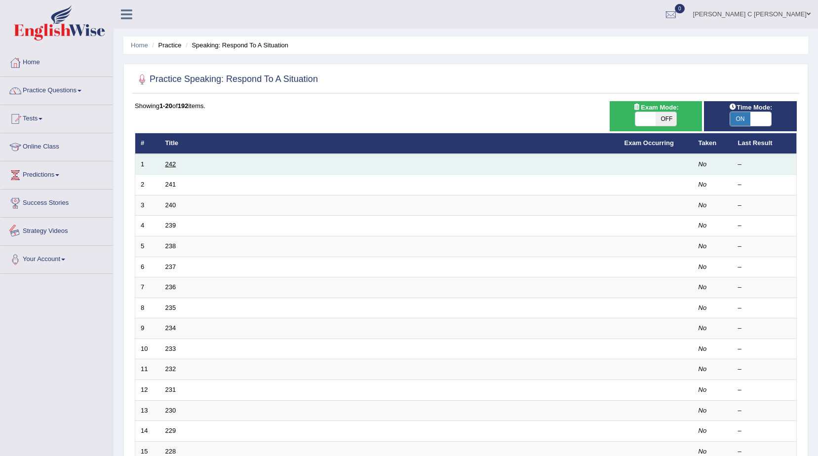
click at [170, 163] on link "242" at bounding box center [170, 163] width 11 height 7
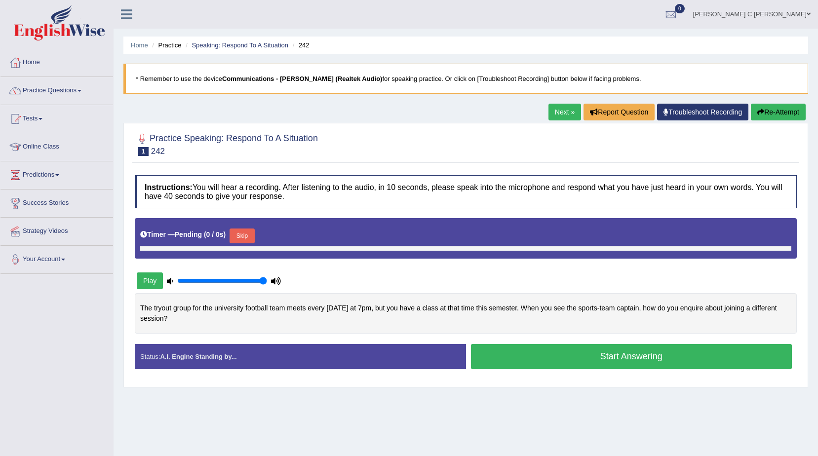
click at [144, 283] on button "Play" at bounding box center [150, 281] width 26 height 17
click at [50, 121] on link "Tests" at bounding box center [56, 117] width 113 height 25
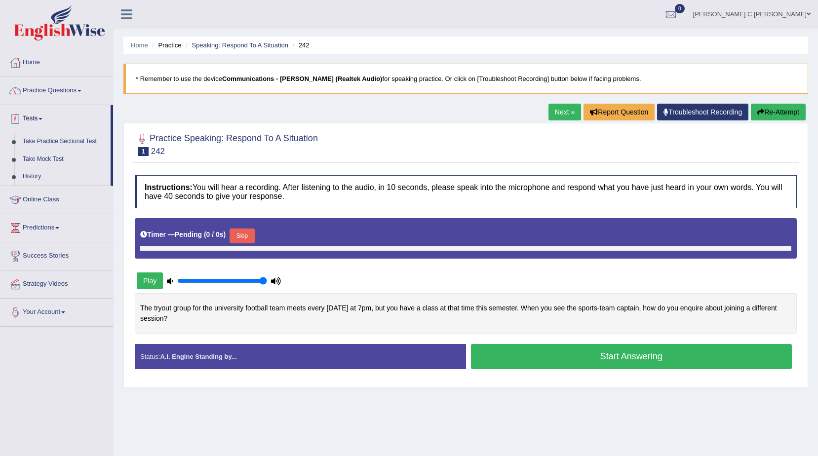
click at [58, 94] on link "Practice Questions" at bounding box center [56, 89] width 113 height 25
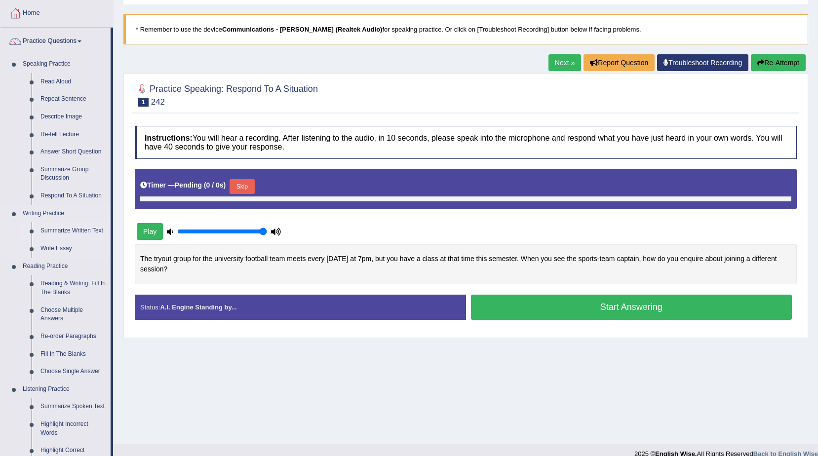
scroll to position [148, 0]
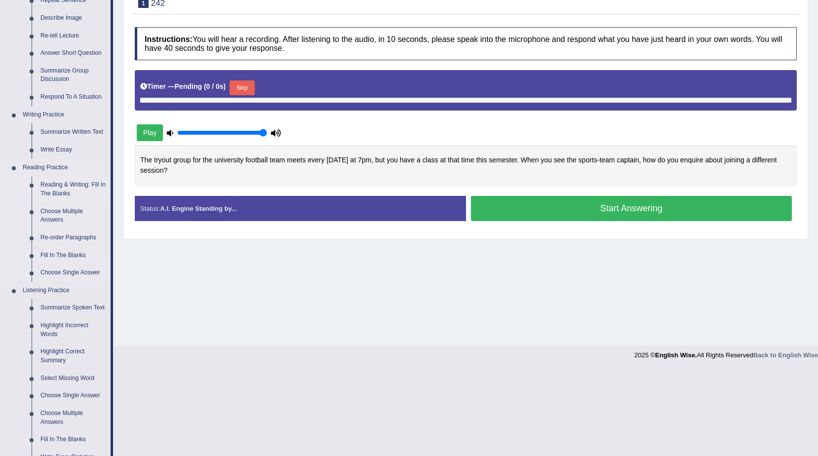
click at [61, 187] on link "Reading & Writing: Fill In The Blanks" at bounding box center [73, 189] width 75 height 26
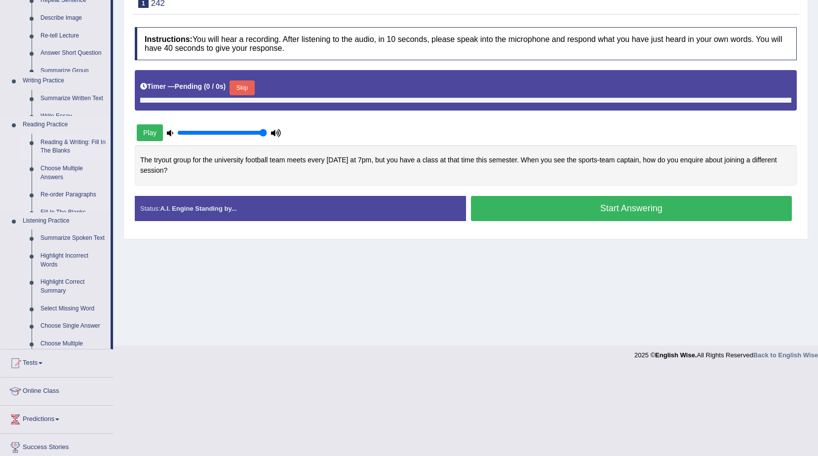
scroll to position [111, 0]
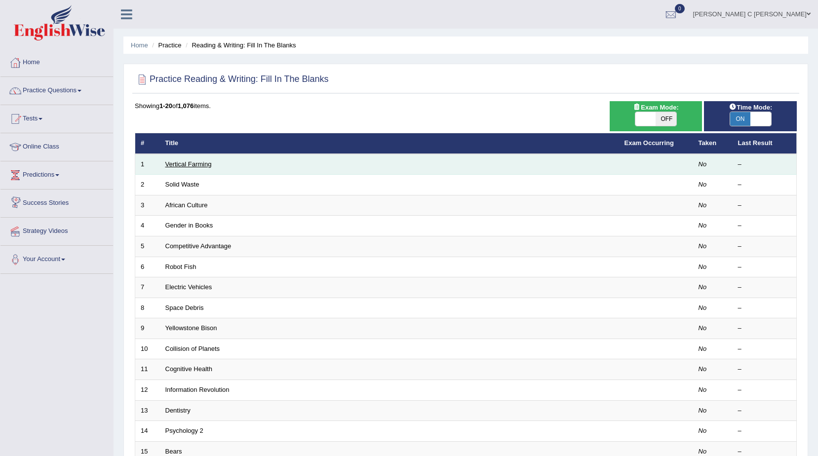
click at [173, 167] on link "Vertical Farming" at bounding box center [188, 163] width 46 height 7
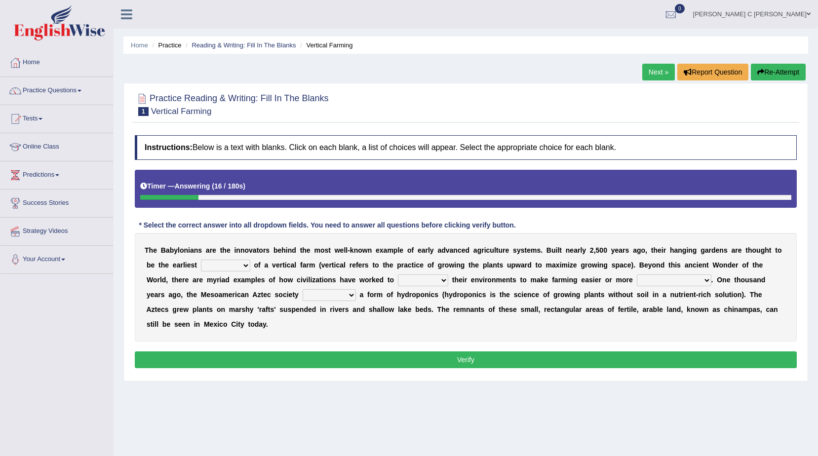
click at [218, 268] on select "prototype failure discredit protocol" at bounding box center [225, 266] width 49 height 12
click at [218, 265] on select "prototype failure discredit protocol" at bounding box center [225, 266] width 49 height 12
click at [216, 267] on select "prototype failure discredit protocol" at bounding box center [225, 266] width 49 height 12
select select "protocol"
click at [201, 260] on select "prototype failure discredit protocol" at bounding box center [225, 266] width 49 height 12
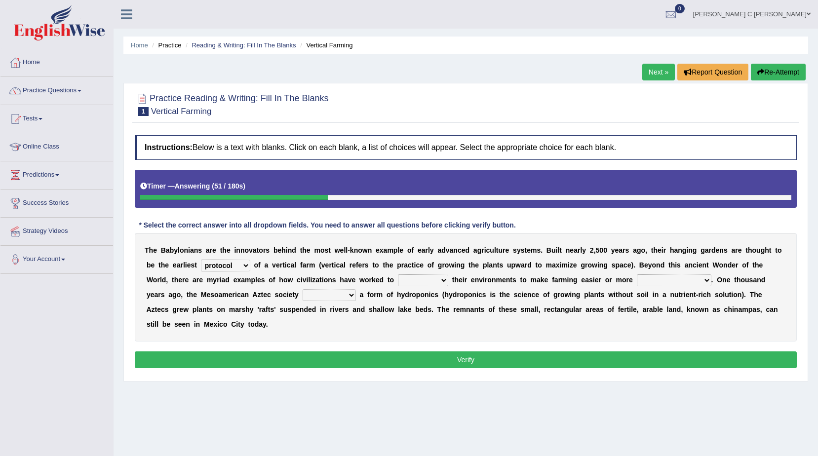
click at [398, 279] on select "manipulate escape respect disarrange" at bounding box center [423, 280] width 50 height 12
select select "disarrange"
click at [398, 274] on select "manipulate escape respect disarrange" at bounding box center [423, 280] width 50 height 12
click at [637, 285] on select "productive constructive connective counterproductive" at bounding box center [674, 280] width 75 height 12
select select "productive"
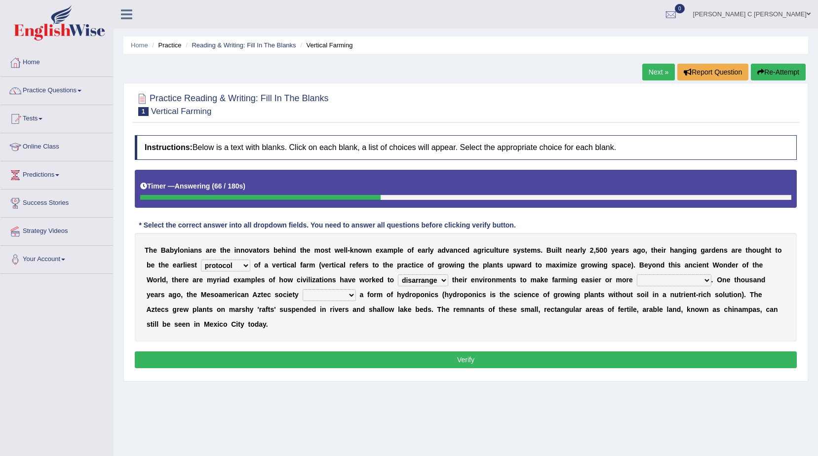
click at [637, 274] on select "productive constructive connective counterproductive" at bounding box center [674, 280] width 75 height 12
click at [303, 293] on select "domineered volunteered pioneered engineered" at bounding box center [329, 295] width 53 height 12
click at [171, 352] on button "Verify" at bounding box center [466, 360] width 662 height 17
click at [303, 292] on select "domineered volunteered pioneered engineered" at bounding box center [329, 295] width 53 height 12
select select "pioneered"
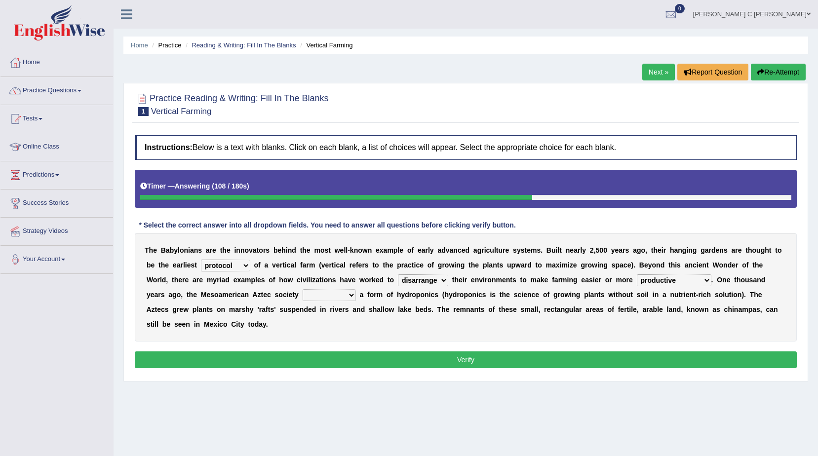
click at [303, 289] on select "domineered volunteered pioneered engineered" at bounding box center [329, 295] width 53 height 12
click at [217, 352] on button "Verify" at bounding box center [466, 360] width 662 height 17
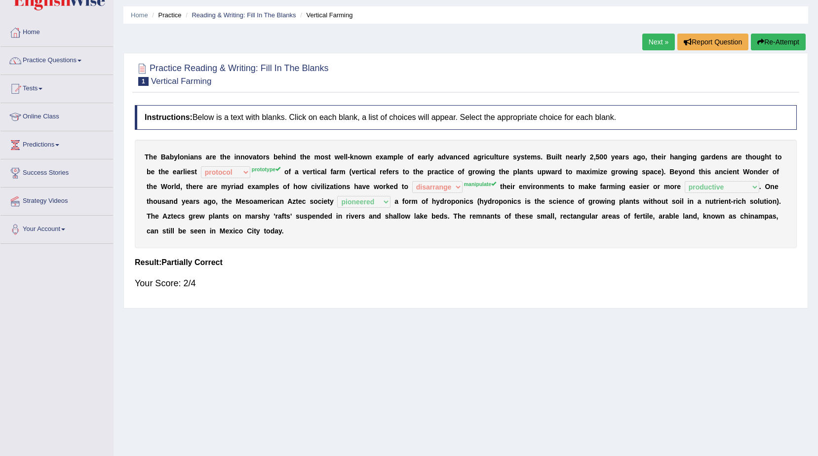
scroll to position [13, 0]
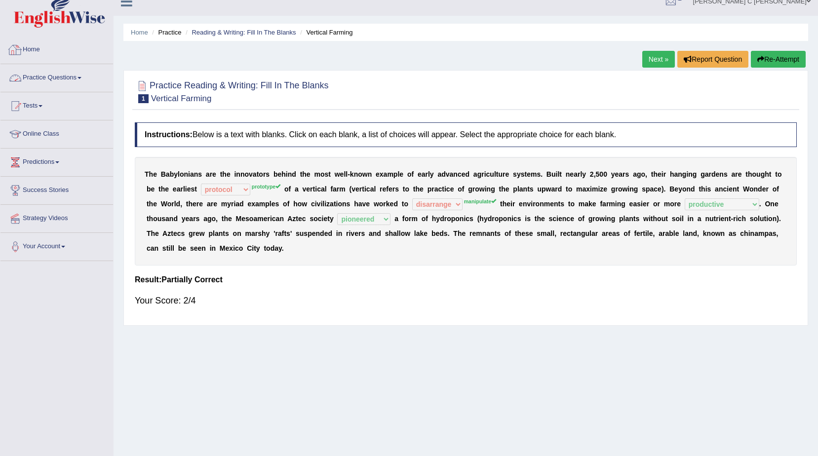
click at [62, 76] on link "Practice Questions" at bounding box center [56, 76] width 113 height 25
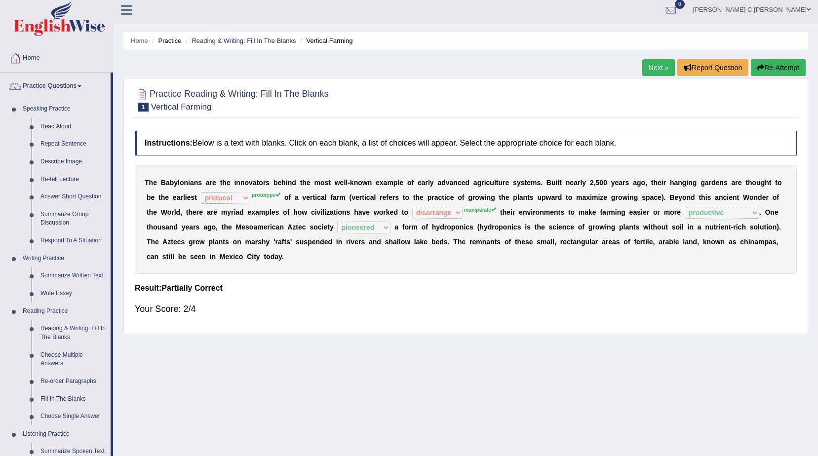
scroll to position [0, 0]
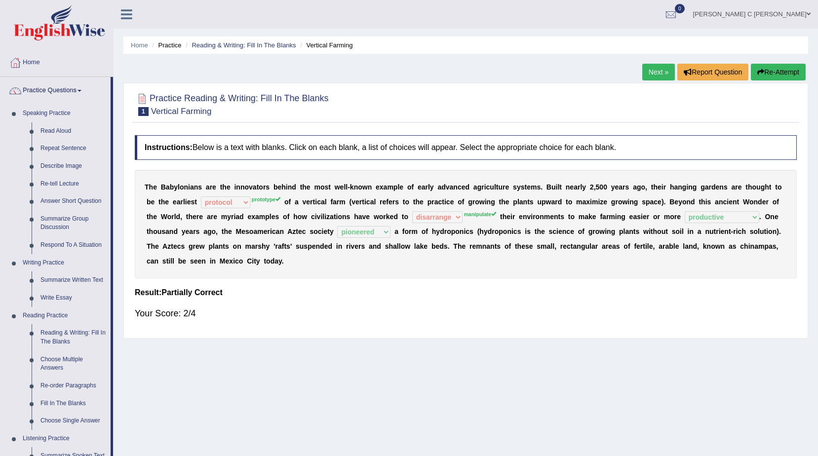
click at [651, 75] on link "Next »" at bounding box center [658, 72] width 33 height 17
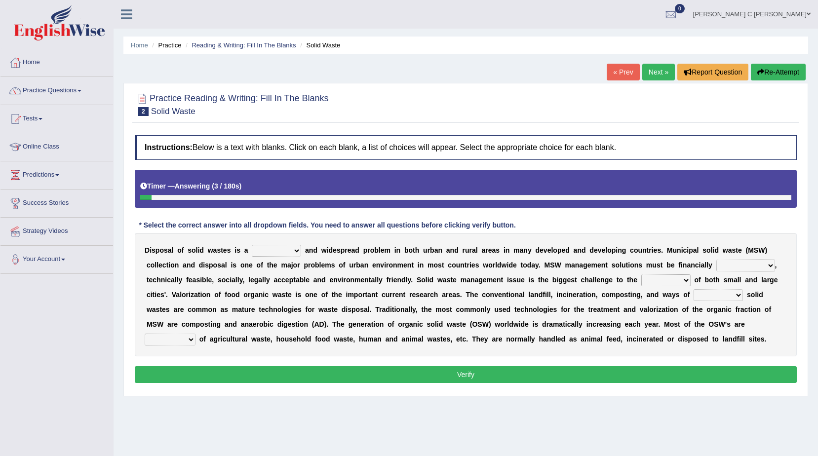
click at [289, 253] on select "slanting stinging stalling shafting" at bounding box center [276, 251] width 49 height 12
click at [252, 245] on select "slanting stinging stalling shafting" at bounding box center [276, 251] width 49 height 12
click at [289, 251] on select "slanting stinging stalling shafting" at bounding box center [276, 251] width 49 height 12
click at [252, 245] on select "slanting stinging stalling shafting" at bounding box center [276, 251] width 49 height 12
click at [285, 254] on select "slanting stinging stalling shafting" at bounding box center [276, 251] width 49 height 12
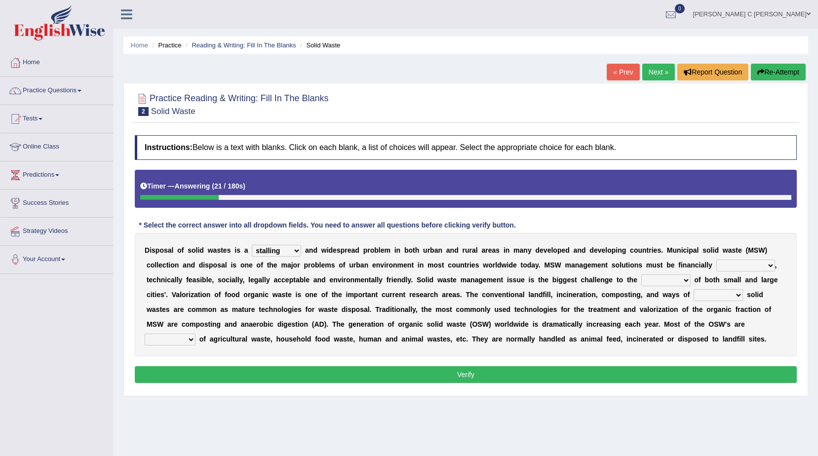
select select "stinging"
click at [252, 245] on select "slanting stinging stalling shafting" at bounding box center [276, 251] width 49 height 12
click at [716, 265] on select "unattainable sustainable objectionable treasonable" at bounding box center [745, 266] width 59 height 12
select select "sustainable"
click at [716, 260] on select "unattainable sustainable objectionable treasonable" at bounding box center [745, 266] width 59 height 12
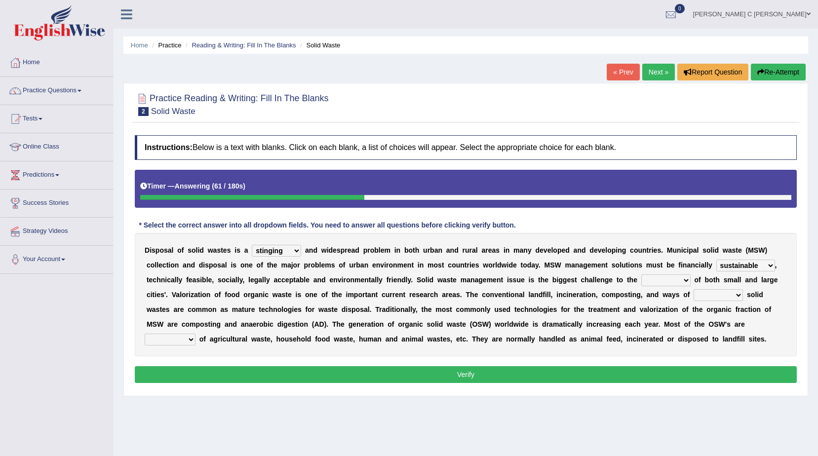
click at [641, 282] on select "plants culture authorities history" at bounding box center [665, 280] width 49 height 12
click at [641, 274] on select "plants culture authorities history" at bounding box center [665, 280] width 49 height 12
click at [641, 278] on select "plants culture authorities history" at bounding box center [665, 280] width 49 height 12
click at [641, 274] on select "plants culture authorities history" at bounding box center [665, 280] width 49 height 12
click at [641, 281] on select "plants culture authorities history" at bounding box center [665, 280] width 49 height 12
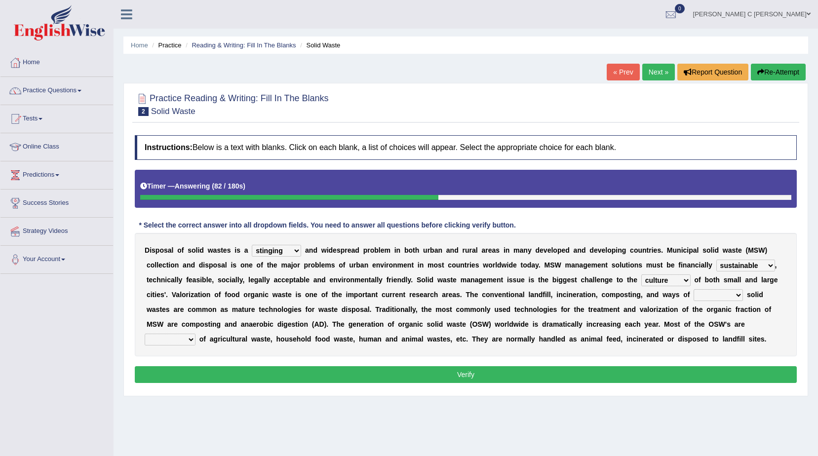
select select "authorities"
click at [641, 274] on select "plants culture authorities history" at bounding box center [665, 280] width 49 height 12
click at [694, 298] on select "reserving preserving deserving handling" at bounding box center [718, 295] width 49 height 12
select select "preserving"
click at [694, 289] on select "reserving preserving deserving handling" at bounding box center [718, 295] width 49 height 12
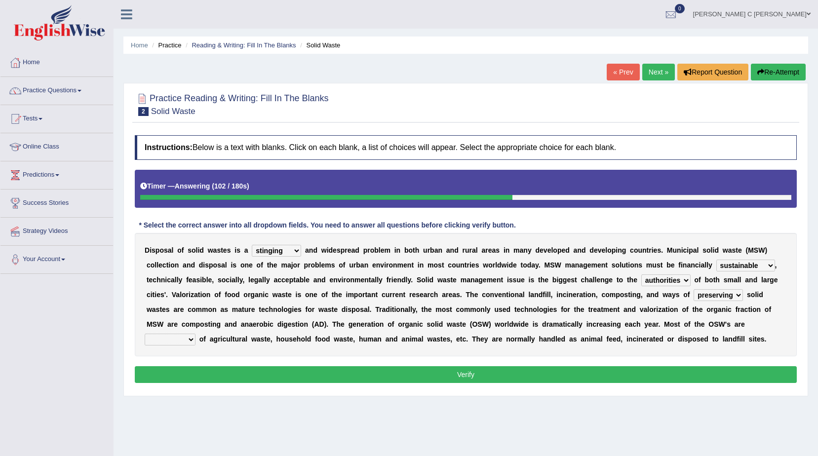
click at [196, 334] on select "composed disposed composing disposing" at bounding box center [170, 340] width 51 height 12
select select "composed"
click at [196, 334] on select "composed disposed composing disposing" at bounding box center [170, 340] width 51 height 12
click at [537, 387] on div "Instructions: Below is a text with blanks. Click on each blank, a list of choic…" at bounding box center [465, 260] width 667 height 261
click at [538, 378] on button "Verify" at bounding box center [466, 374] width 662 height 17
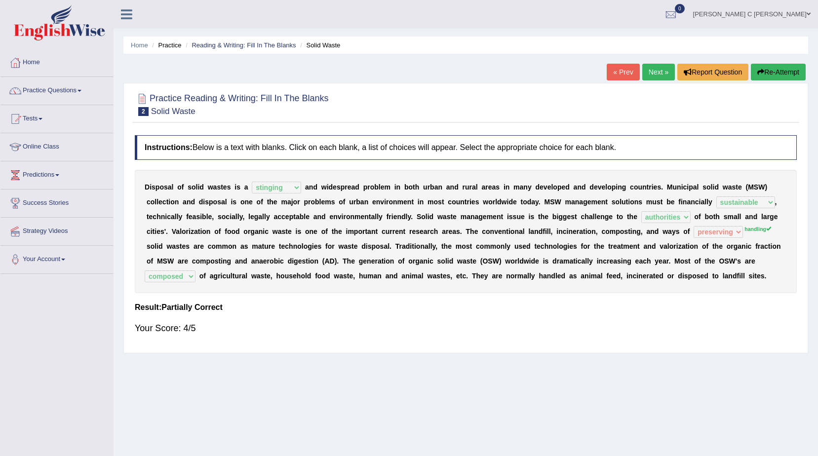
click at [665, 70] on link "Next »" at bounding box center [658, 72] width 33 height 17
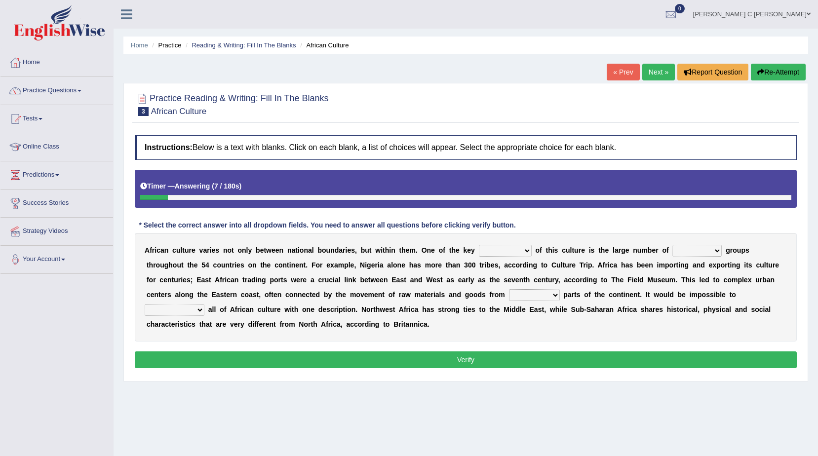
click at [497, 254] on select "conjectures features issues doubts" at bounding box center [505, 251] width 53 height 12
select select "doubts"
click at [479, 245] on select "conjectures features issues doubts" at bounding box center [505, 251] width 53 height 12
click at [672, 248] on select "ethic ethnic eugenic epic" at bounding box center [696, 251] width 49 height 12
select select "ethic"
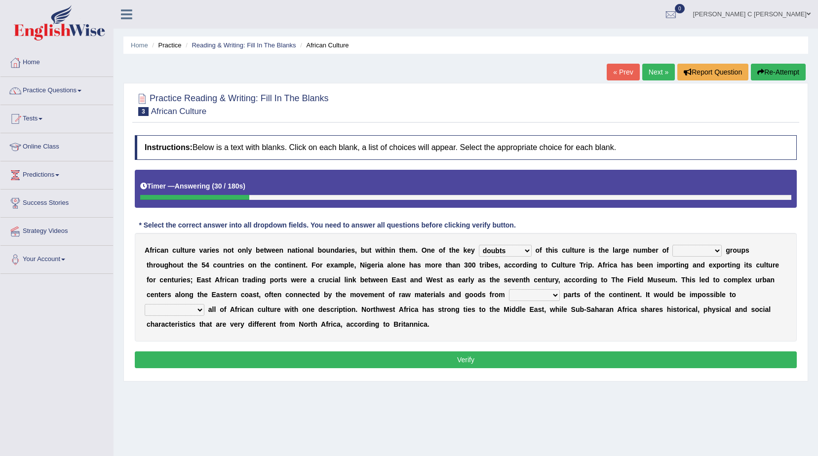
click at [672, 245] on select "ethic ethnic eugenic epic" at bounding box center [696, 251] width 49 height 12
click at [509, 295] on select "forelocked interlocked unlocked landlocked" at bounding box center [534, 295] width 51 height 12
select select "landlocked"
click at [509, 289] on select "forelocked interlocked unlocked landlocked" at bounding box center [534, 295] width 51 height 12
click at [204, 304] on select "characterize conceptualize symbolize synthesize" at bounding box center [175, 310] width 60 height 12
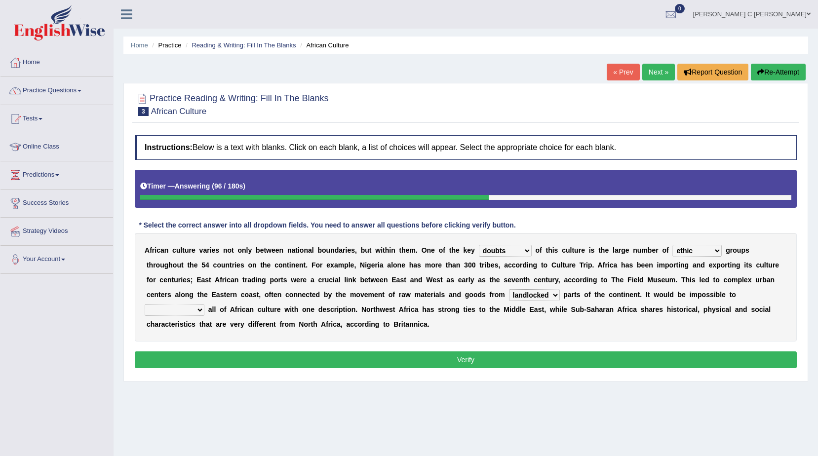
select select "characterize"
click at [204, 304] on select "characterize conceptualize symbolize synthesize" at bounding box center [175, 310] width 60 height 12
click at [503, 359] on button "Verify" at bounding box center [466, 360] width 662 height 17
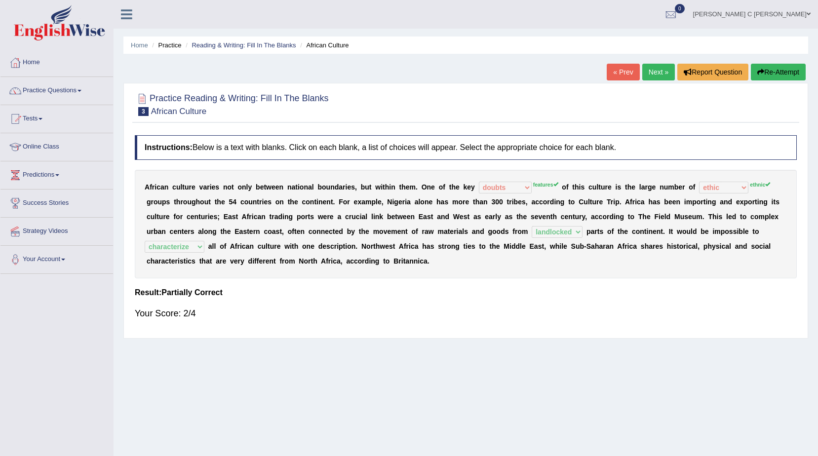
click at [779, 75] on button "Re-Attempt" at bounding box center [778, 72] width 55 height 17
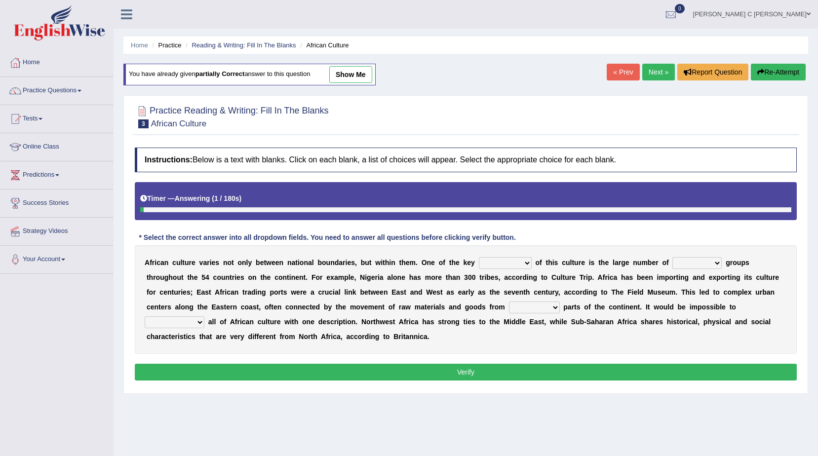
click at [535, 265] on b "o" at bounding box center [537, 263] width 4 height 8
click at [506, 264] on select "conjectures features issues doubts" at bounding box center [505, 263] width 53 height 12
select select "features"
click at [479, 257] on select "conjectures features issues doubts" at bounding box center [505, 263] width 53 height 12
click at [507, 260] on select "conjectures features issues doubts" at bounding box center [505, 263] width 53 height 12
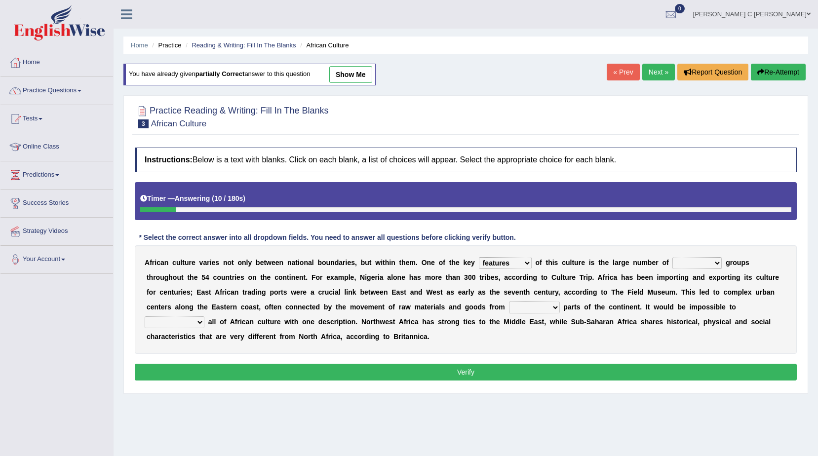
click at [672, 263] on select "ethic ethnic eugenic epic" at bounding box center [696, 263] width 49 height 12
select select "ethnic"
click at [672, 257] on select "ethic ethnic eugenic epic" at bounding box center [696, 263] width 49 height 12
click at [509, 311] on select "forelocked interlocked unlocked landlocked" at bounding box center [534, 308] width 51 height 12
select select "landlocked"
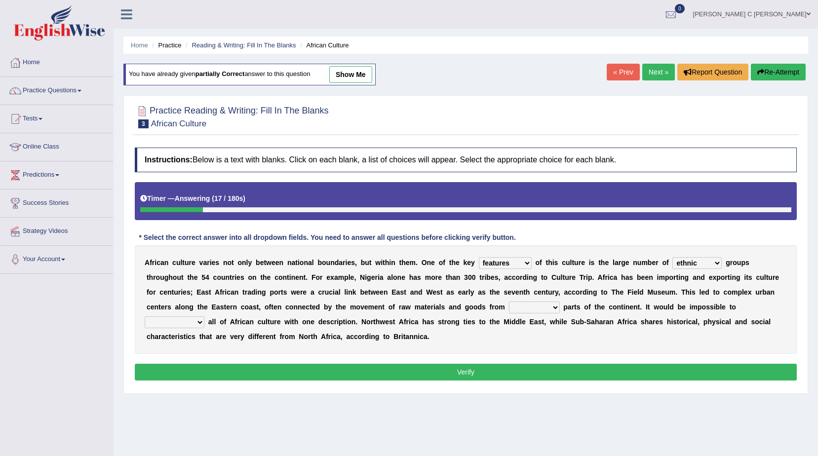
click at [509, 302] on select "forelocked interlocked unlocked landlocked" at bounding box center [534, 308] width 51 height 12
click at [204, 316] on select "characterize conceptualize symbolize synthesize" at bounding box center [175, 322] width 60 height 12
select select "characterize"
click at [204, 316] on select "characterize conceptualize symbolize synthesize" at bounding box center [175, 322] width 60 height 12
click at [550, 375] on button "Verify" at bounding box center [466, 372] width 662 height 17
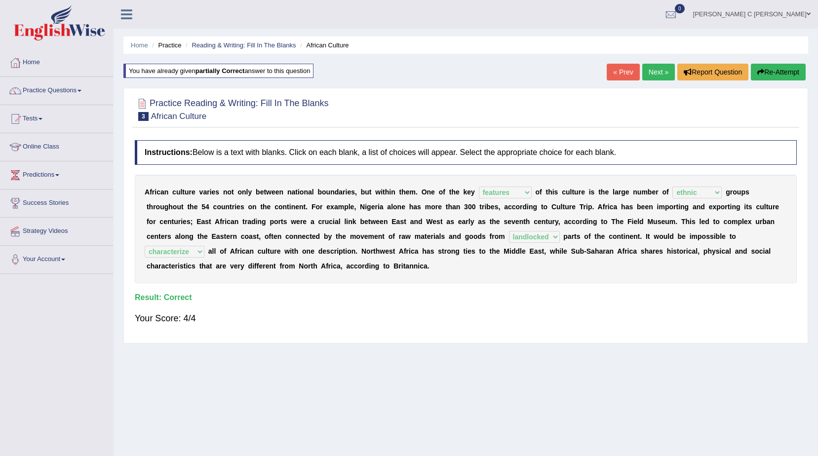
click at [762, 65] on button "Re-Attempt" at bounding box center [778, 72] width 55 height 17
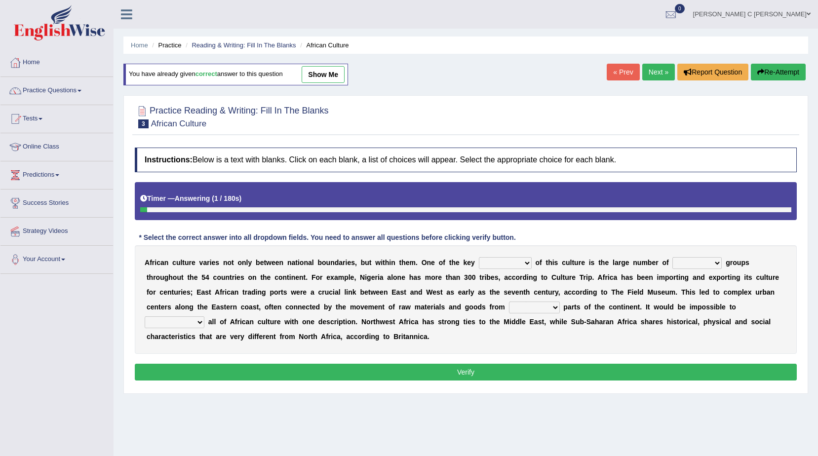
click at [646, 65] on link "Next »" at bounding box center [658, 72] width 33 height 17
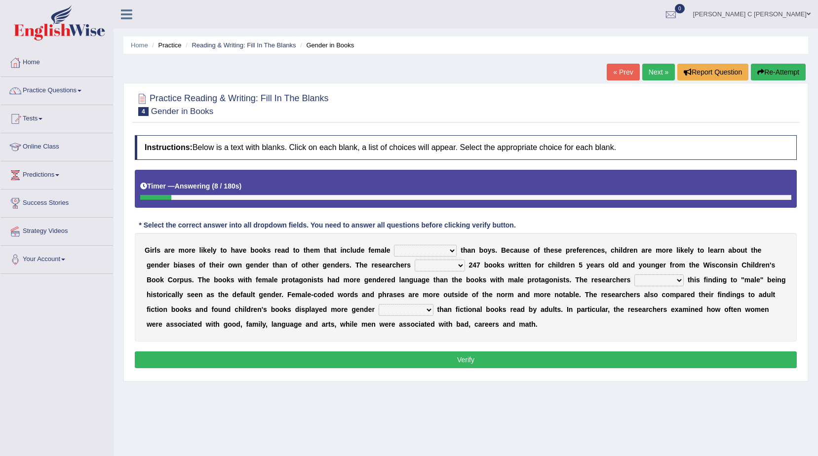
click at [432, 251] on select "protagonists cosmogonists agonists expressionists" at bounding box center [425, 251] width 63 height 12
select select "expressionists"
click at [394, 245] on select "protagonists cosmogonists agonists expressionists" at bounding box center [425, 251] width 63 height 12
click at [395, 253] on select "protagonists cosmogonists agonists expressionists" at bounding box center [425, 251] width 63 height 12
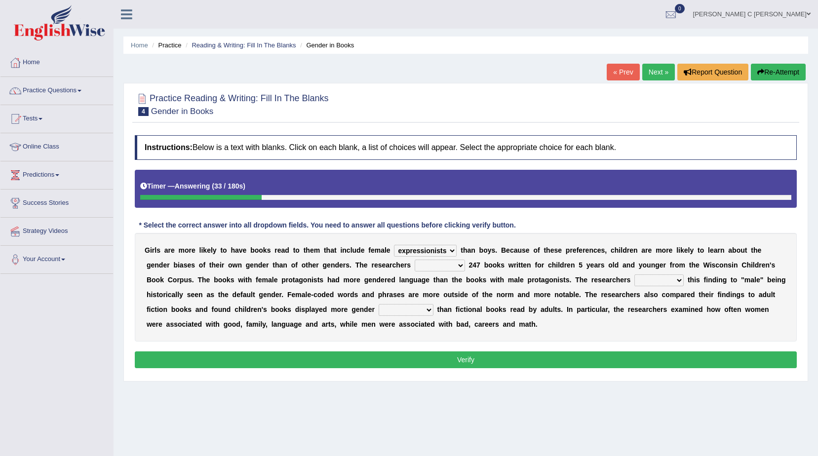
click at [415, 266] on select "hydrolyzed paralyzed catalyzed analyzed" at bounding box center [440, 266] width 50 height 12
select select "analyzed"
click at [415, 260] on select "hydrolyzed paralyzed catalyzed analyzed" at bounding box center [440, 266] width 50 height 12
click at [415, 266] on select "hydrolyzed paralyzed catalyzed analyzed" at bounding box center [440, 266] width 50 height 12
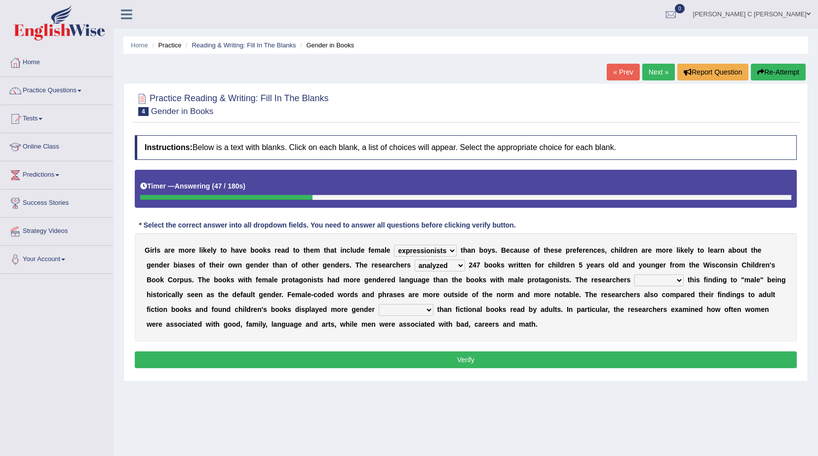
click at [400, 250] on select "protagonists cosmogonists agonists expressionists" at bounding box center [425, 251] width 63 height 12
click at [634, 276] on select "contribute tribute distribute attribute" at bounding box center [658, 280] width 49 height 12
click at [634, 274] on select "contribute tribute distribute attribute" at bounding box center [658, 280] width 49 height 12
click at [634, 278] on select "contribute tribute distribute attribute" at bounding box center [658, 280] width 49 height 12
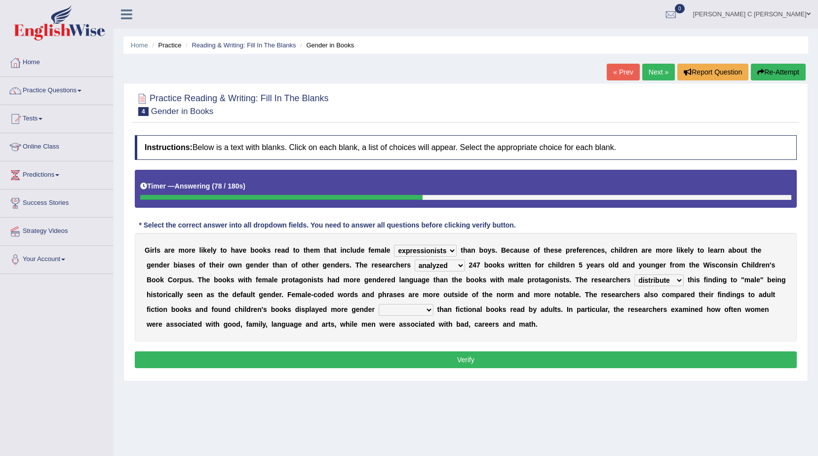
click at [634, 274] on select "contribute tribute distribute attribute" at bounding box center [658, 280] width 49 height 12
click at [634, 280] on select "contribute tribute distribute attribute" at bounding box center [658, 280] width 49 height 12
select select "distribute"
click at [634, 274] on select "contribute tribute distribute attribute" at bounding box center [658, 280] width 49 height 12
click at [379, 310] on select "stereotypes teletypes prototypes electrotypes" at bounding box center [406, 310] width 55 height 12
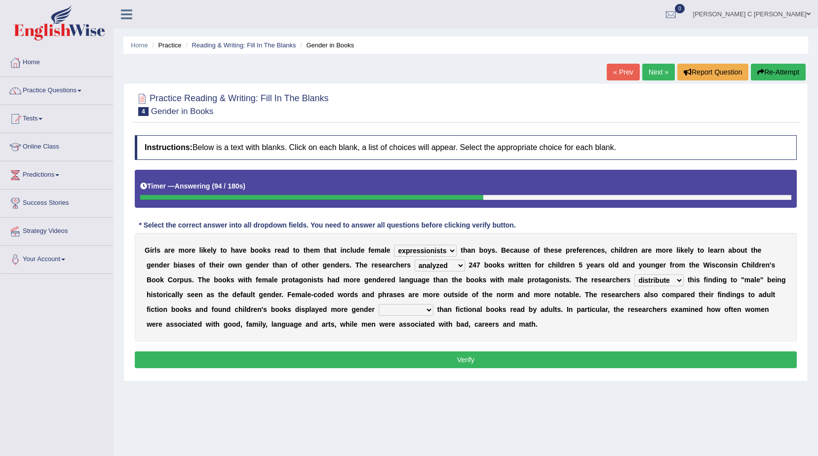
select select "prototypes"
click at [379, 304] on select "stereotypes teletypes prototypes electrotypes" at bounding box center [406, 310] width 55 height 12
click at [313, 372] on div "Instructions: Below is a text with blanks. Click on each blank, a list of choic…" at bounding box center [465, 253] width 667 height 246
click at [314, 366] on button "Verify" at bounding box center [466, 360] width 662 height 17
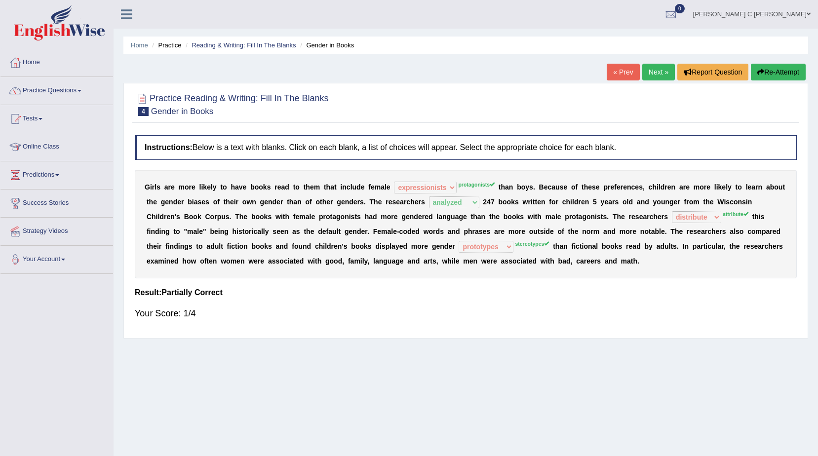
click at [707, 235] on b "c" at bounding box center [709, 232] width 4 height 8
click at [93, 99] on link "Practice Questions" at bounding box center [56, 89] width 113 height 25
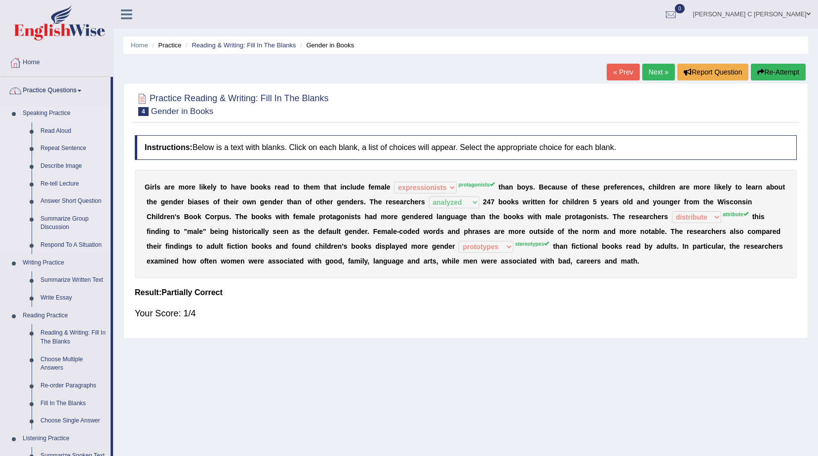
click at [67, 168] on link "Describe Image" at bounding box center [73, 166] width 75 height 18
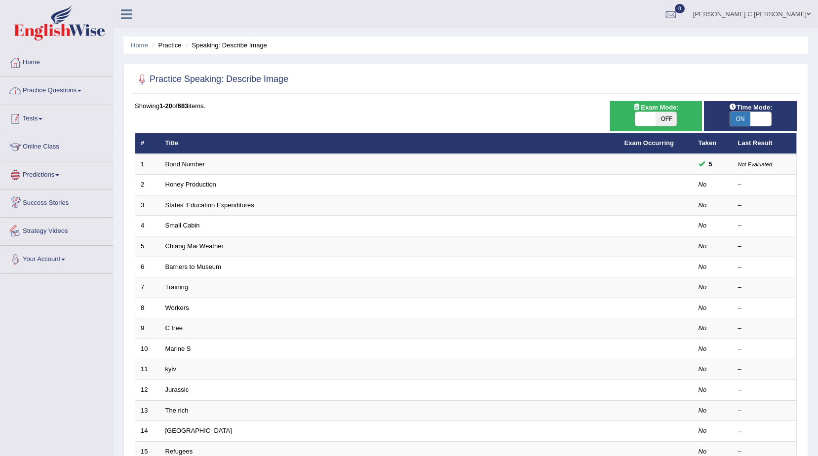
click at [92, 88] on link "Practice Questions" at bounding box center [56, 89] width 113 height 25
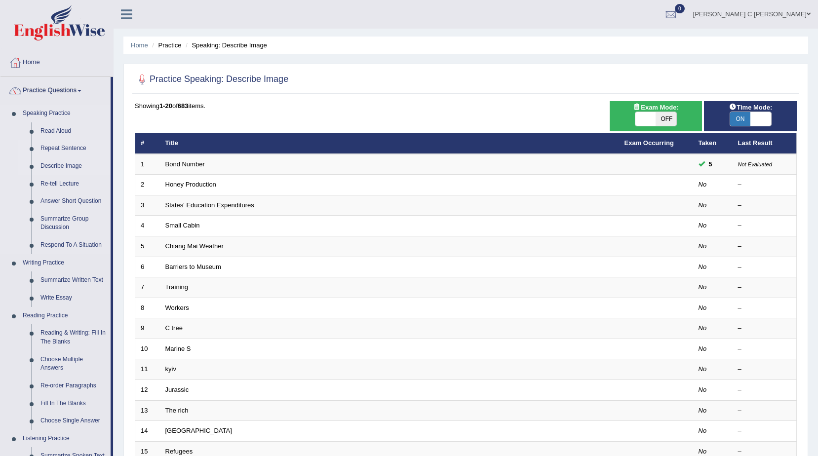
click at [62, 148] on link "Repeat Sentence" at bounding box center [73, 149] width 75 height 18
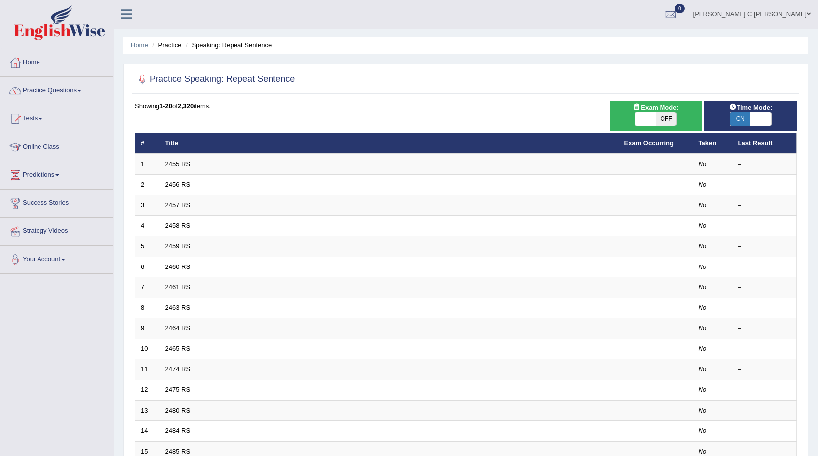
click at [171, 163] on link "2455 RS" at bounding box center [177, 163] width 25 height 7
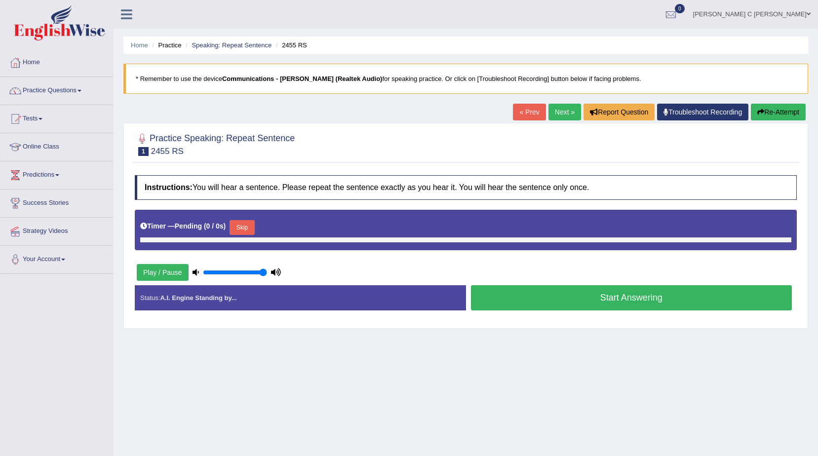
click at [251, 229] on button "Skip" at bounding box center [242, 227] width 25 height 15
click at [572, 291] on button "Start Answering" at bounding box center [631, 297] width 321 height 25
click at [580, 307] on button "Start Answering" at bounding box center [631, 297] width 321 height 25
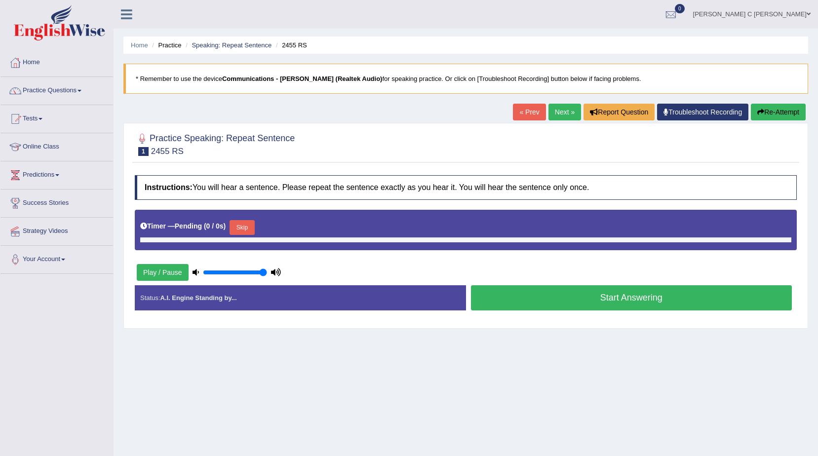
click at [580, 307] on button "Start Answering" at bounding box center [631, 297] width 321 height 25
click at [581, 301] on button "Start Answering" at bounding box center [631, 297] width 321 height 25
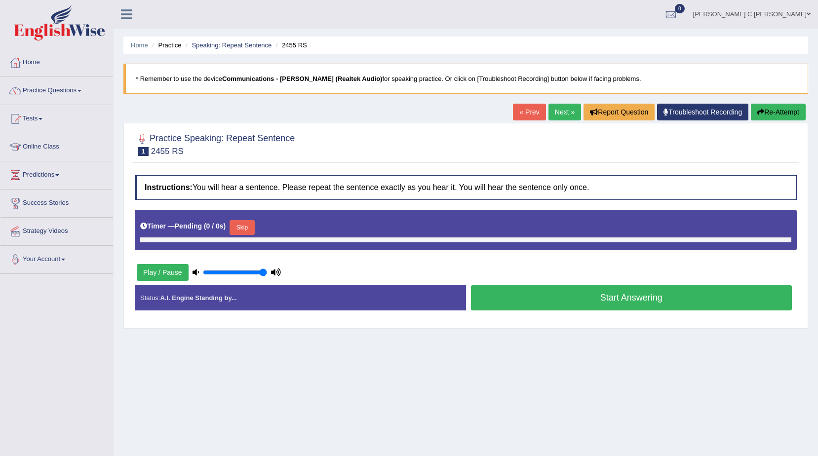
click at [239, 230] on button "Skip" at bounding box center [242, 227] width 25 height 15
click at [238, 230] on button "Skip" at bounding box center [242, 227] width 25 height 15
click at [238, 228] on button "Skip" at bounding box center [242, 227] width 25 height 15
click at [513, 291] on button "Start Answering" at bounding box center [631, 297] width 321 height 25
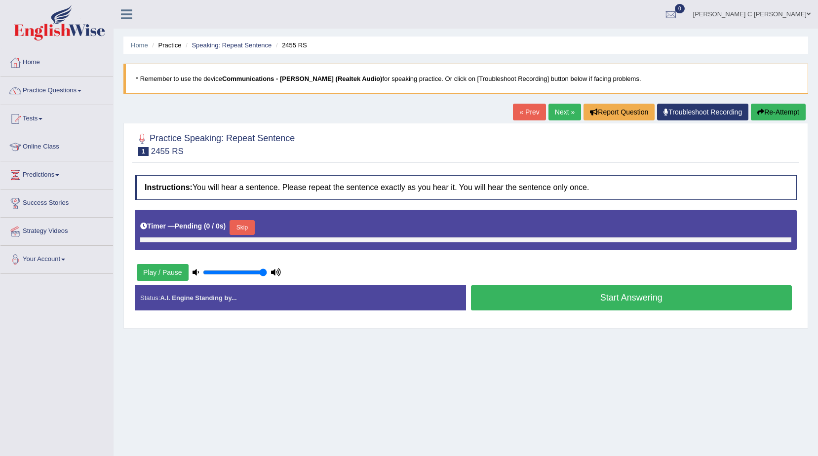
click at [190, 270] on div "Play / Pause" at bounding box center [209, 272] width 148 height 25
click at [154, 274] on button "Play / Pause" at bounding box center [163, 272] width 52 height 17
click at [81, 97] on link "Practice Questions" at bounding box center [56, 89] width 113 height 25
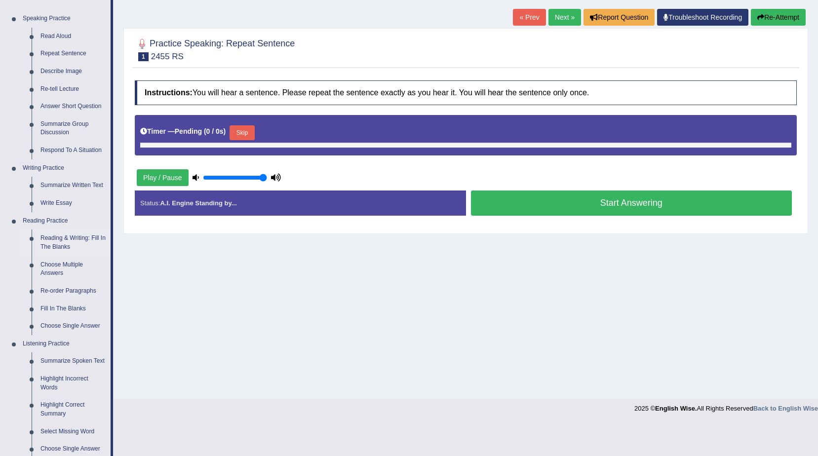
scroll to position [99, 0]
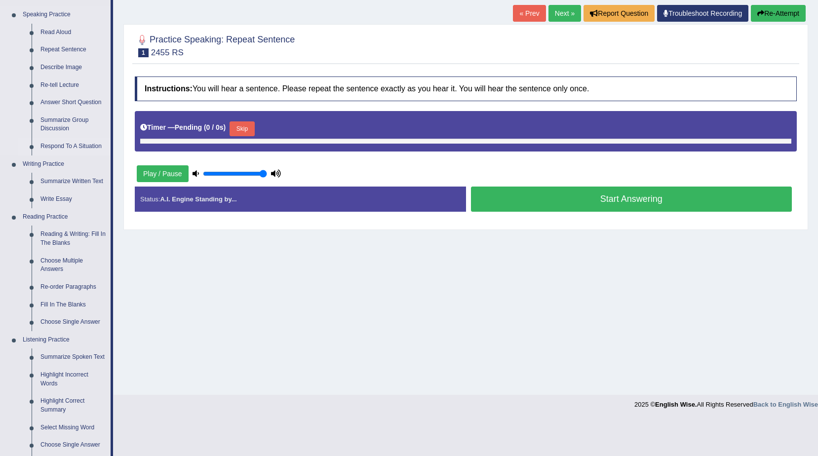
click at [66, 149] on link "Respond To A Situation" at bounding box center [73, 147] width 75 height 18
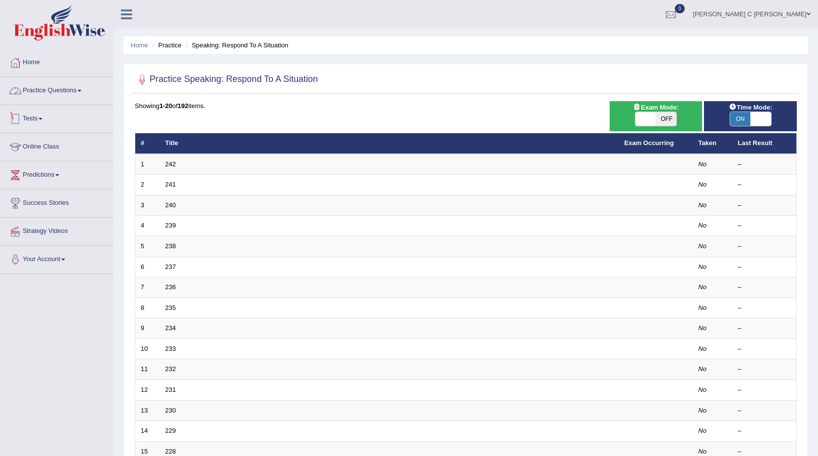
click at [55, 101] on li "Practice Questions Speaking Practice Read Aloud Repeat Sentence Describe Image …" at bounding box center [56, 91] width 113 height 28
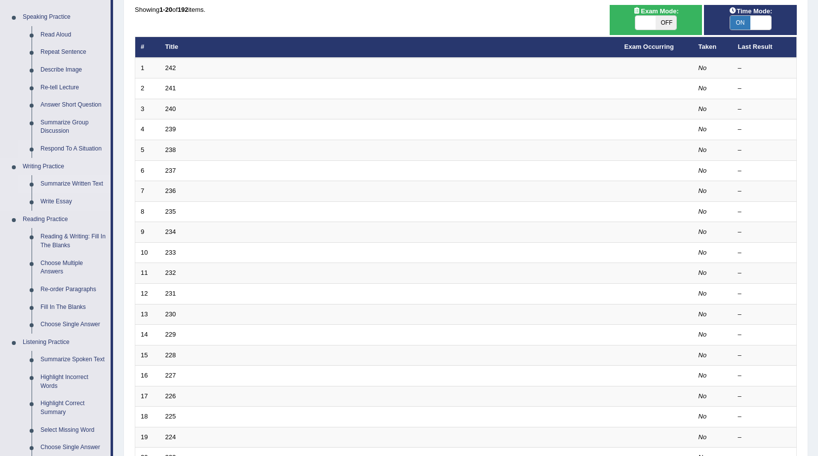
scroll to position [99, 0]
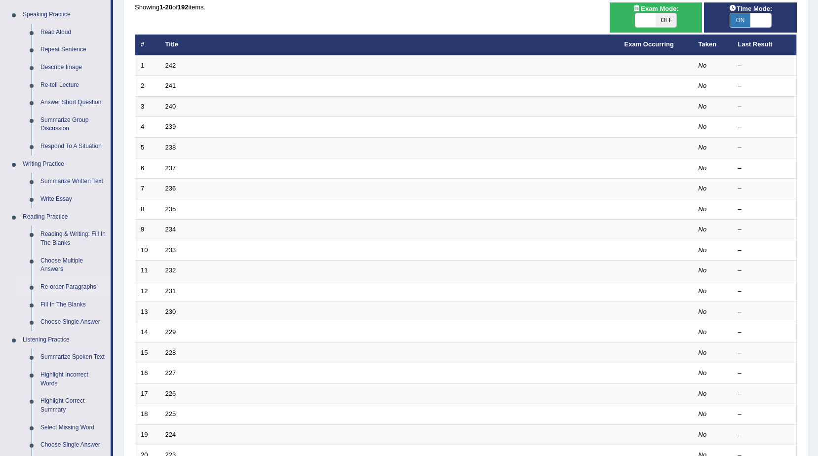
click at [71, 289] on link "Re-order Paragraphs" at bounding box center [73, 287] width 75 height 18
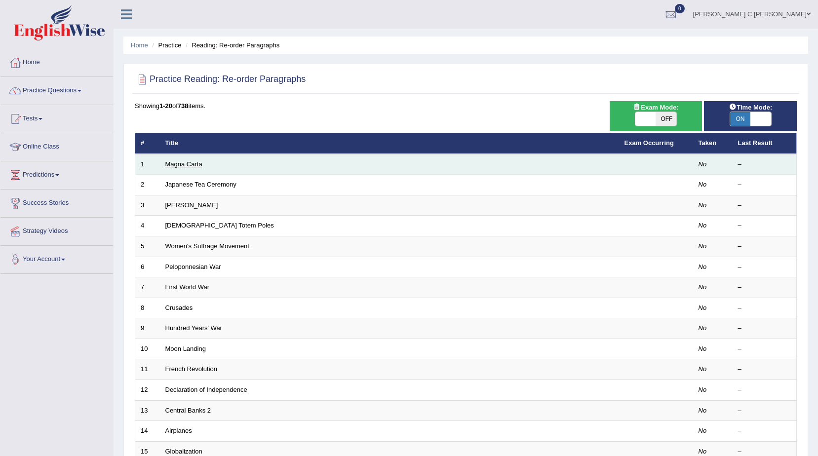
click at [185, 166] on link "Magna Carta" at bounding box center [183, 163] width 37 height 7
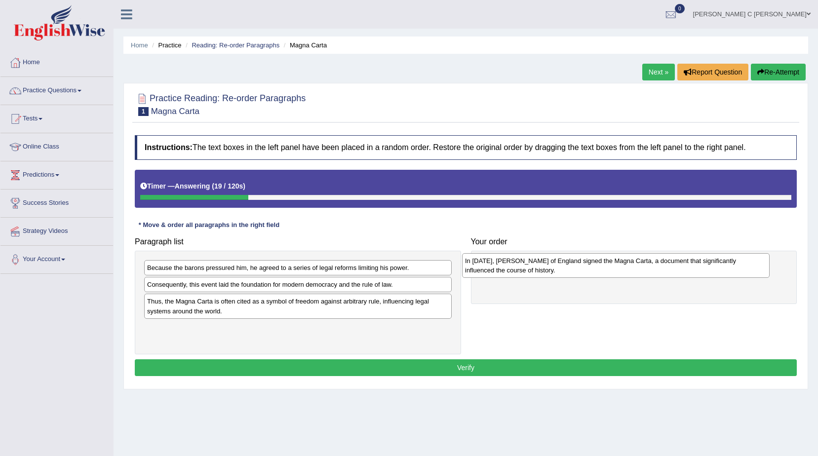
drag, startPoint x: 179, startPoint y: 294, endPoint x: 516, endPoint y: 271, distance: 338.0
click at [516, 271] on div "In [DATE], [PERSON_NAME] of England signed the Magna Carta, a document that sig…" at bounding box center [616, 265] width 308 height 25
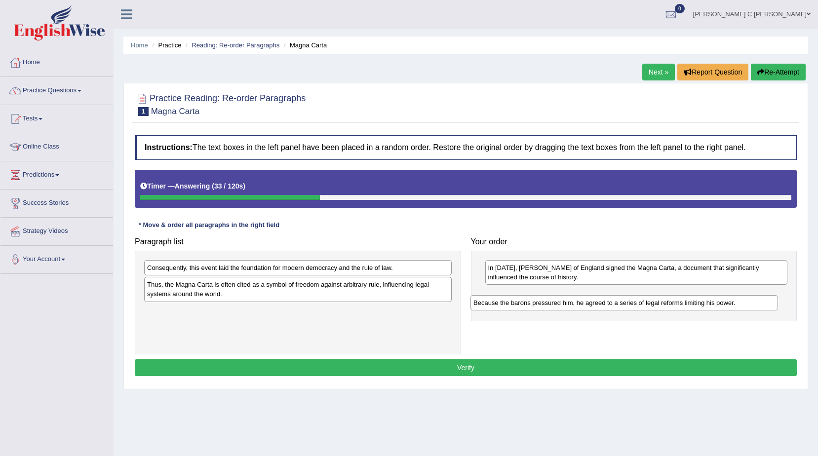
drag, startPoint x: 209, startPoint y: 269, endPoint x: 540, endPoint y: 304, distance: 332.6
click at [540, 304] on div "Because the barons pressured him, he agreed to a series of legal reforms limiti…" at bounding box center [624, 302] width 308 height 15
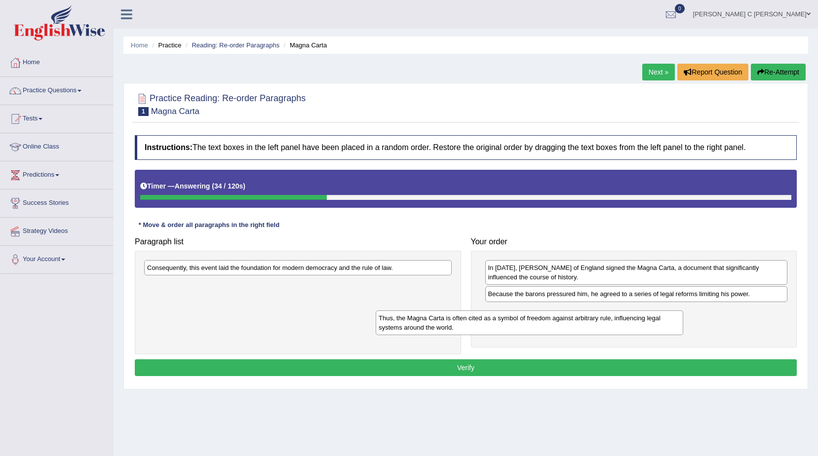
drag, startPoint x: 336, startPoint y: 290, endPoint x: 622, endPoint y: 324, distance: 287.9
click at [621, 325] on div "Thus, the Magna Carta is often cited as a symbol of freedom against arbitrary r…" at bounding box center [530, 323] width 308 height 25
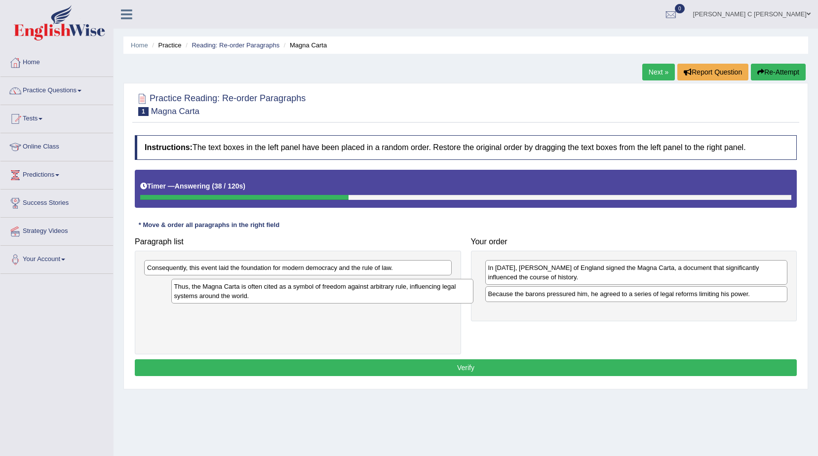
drag, startPoint x: 527, startPoint y: 319, endPoint x: 212, endPoint y: 295, distance: 315.9
click at [212, 295] on div "Thus, the Magna Carta is often cited as a symbol of freedom against arbitrary r…" at bounding box center [322, 291] width 303 height 25
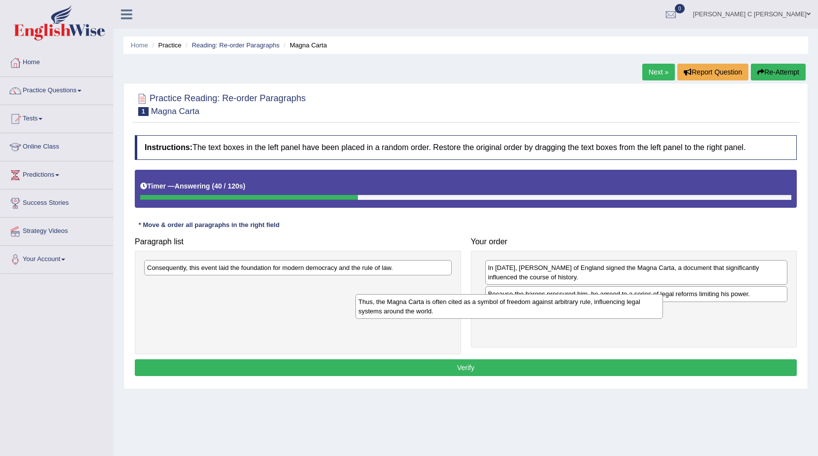
drag, startPoint x: 253, startPoint y: 291, endPoint x: 517, endPoint y: 313, distance: 265.5
click at [517, 313] on div "Thus, the Magna Carta is often cited as a symbol of freedom against arbitrary r…" at bounding box center [509, 306] width 308 height 25
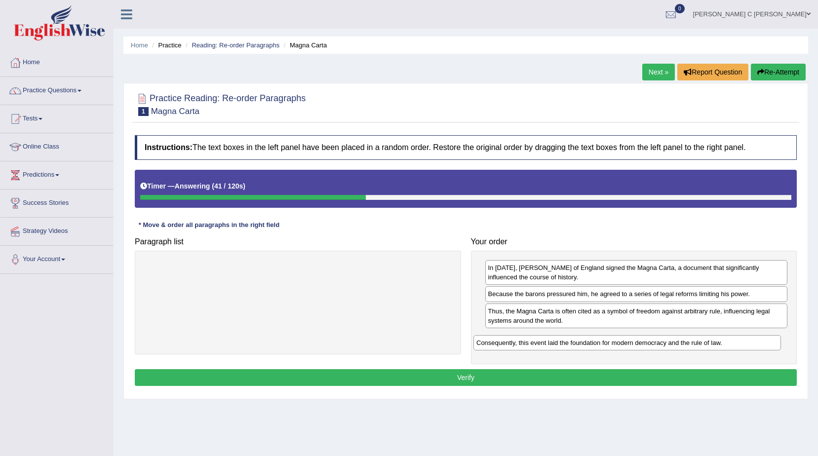
drag, startPoint x: 347, startPoint y: 266, endPoint x: 650, endPoint y: 353, distance: 315.8
click at [676, 340] on div "Consequently, this event laid the foundation for modern democracy and the rule …" at bounding box center [627, 342] width 308 height 15
click at [485, 379] on button "Verify" at bounding box center [466, 377] width 662 height 17
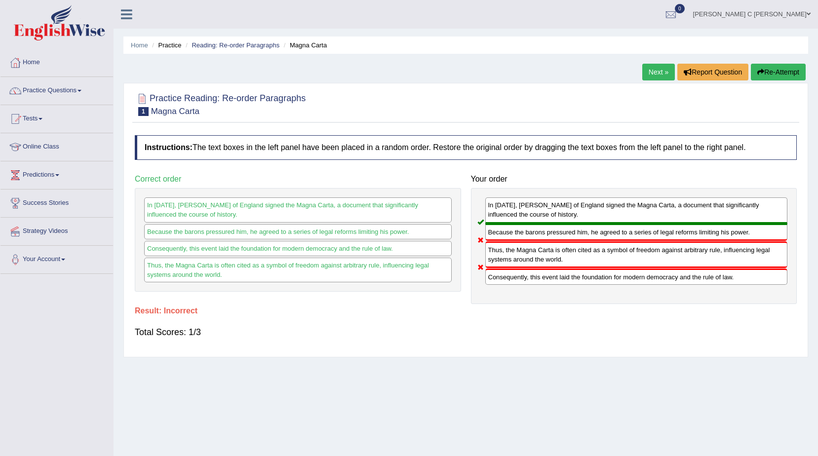
click at [771, 65] on button "Re-Attempt" at bounding box center [778, 72] width 55 height 17
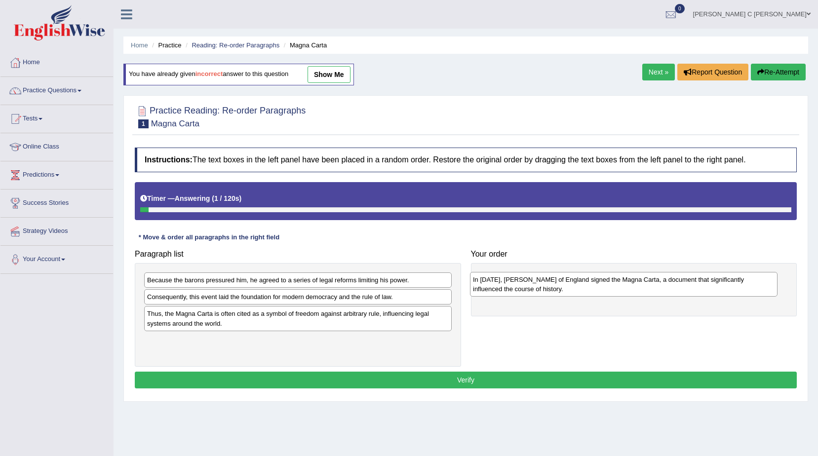
drag, startPoint x: 373, startPoint y: 308, endPoint x: 699, endPoint y: 291, distance: 326.8
click at [699, 291] on div "In [DATE], [PERSON_NAME] of England signed the Magna Carta, a document that sig…" at bounding box center [624, 284] width 308 height 25
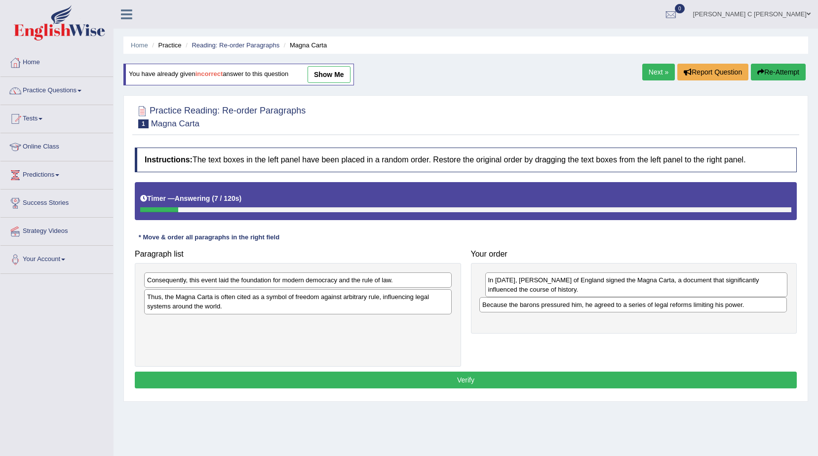
drag, startPoint x: 352, startPoint y: 284, endPoint x: 688, endPoint y: 309, distance: 336.1
click at [688, 309] on div "Because the barons pressured him, he agreed to a series of legal reforms limiti…" at bounding box center [633, 304] width 308 height 15
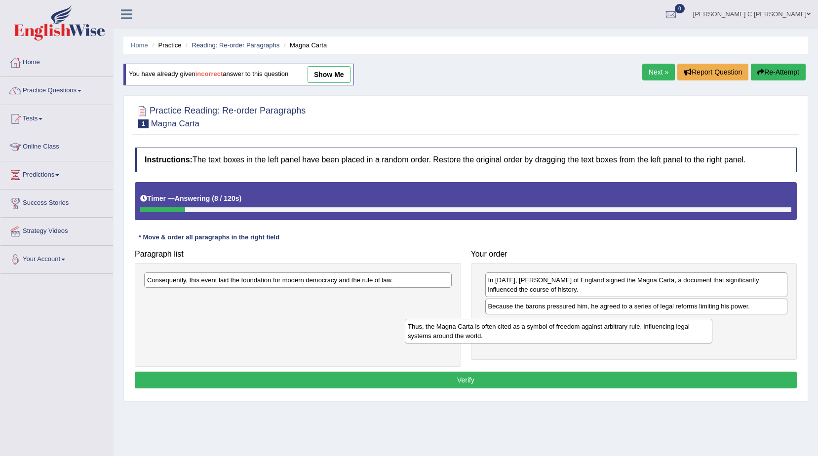
drag, startPoint x: 429, startPoint y: 300, endPoint x: 690, endPoint y: 329, distance: 262.8
click at [690, 329] on div "Thus, the Magna Carta is often cited as a symbol of freedom against arbitrary r…" at bounding box center [559, 331] width 308 height 25
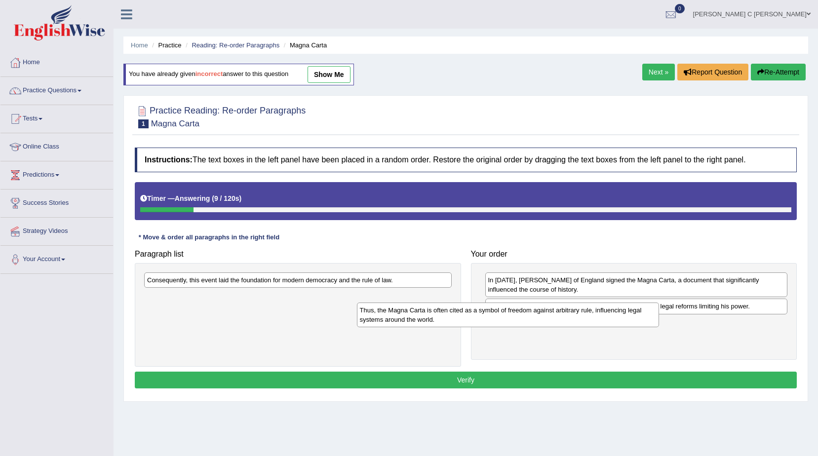
drag, startPoint x: 471, startPoint y: 327, endPoint x: 332, endPoint y: 312, distance: 140.1
click at [357, 313] on div "Thus, the Magna Carta is often cited as a symbol of freedom against arbitrary r…" at bounding box center [508, 315] width 303 height 25
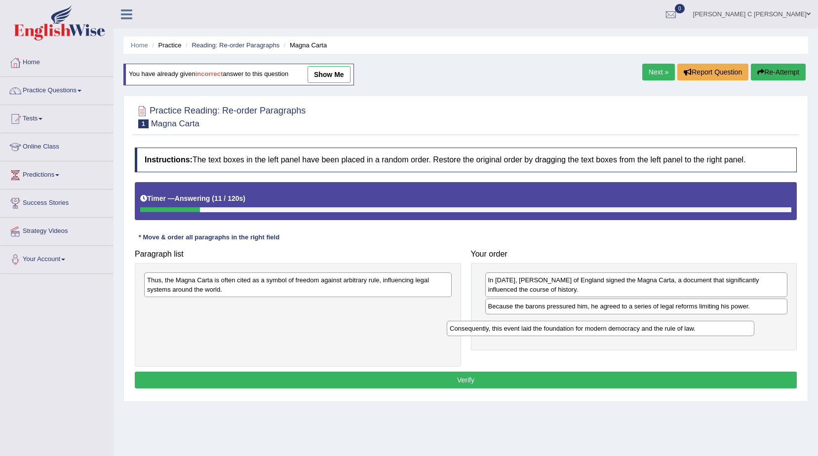
drag, startPoint x: 551, startPoint y: 316, endPoint x: 647, endPoint y: 333, distance: 97.2
click at [647, 333] on div "Consequently, this event laid the foundation for modern democracy and the rule …" at bounding box center [601, 328] width 308 height 15
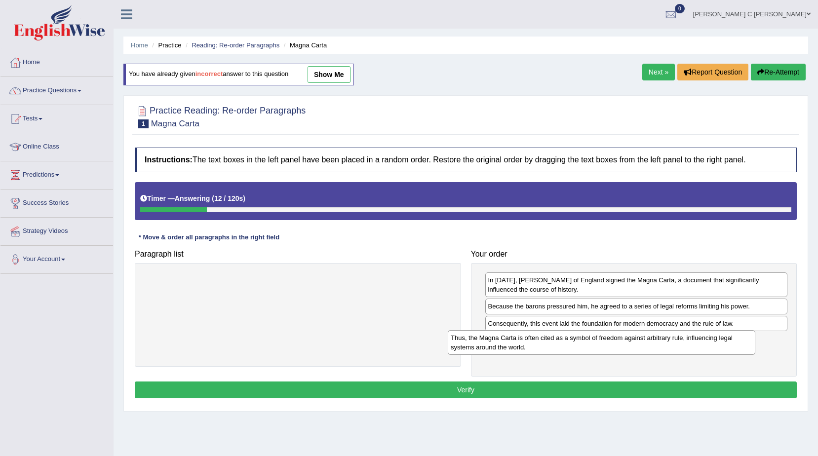
drag, startPoint x: 387, startPoint y: 287, endPoint x: 702, endPoint y: 348, distance: 320.2
click at [702, 348] on div "Thus, the Magna Carta is often cited as a symbol of freedom against arbitrary r…" at bounding box center [602, 342] width 308 height 25
click at [621, 387] on button "Verify" at bounding box center [466, 390] width 662 height 17
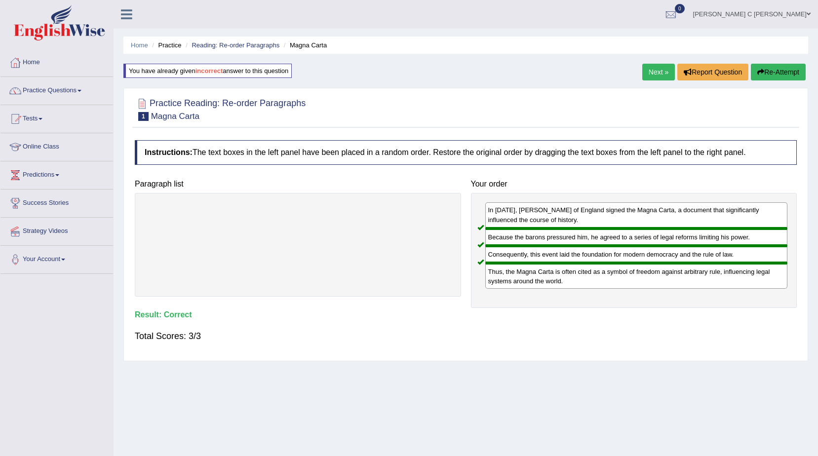
click at [645, 76] on link "Next »" at bounding box center [658, 72] width 33 height 17
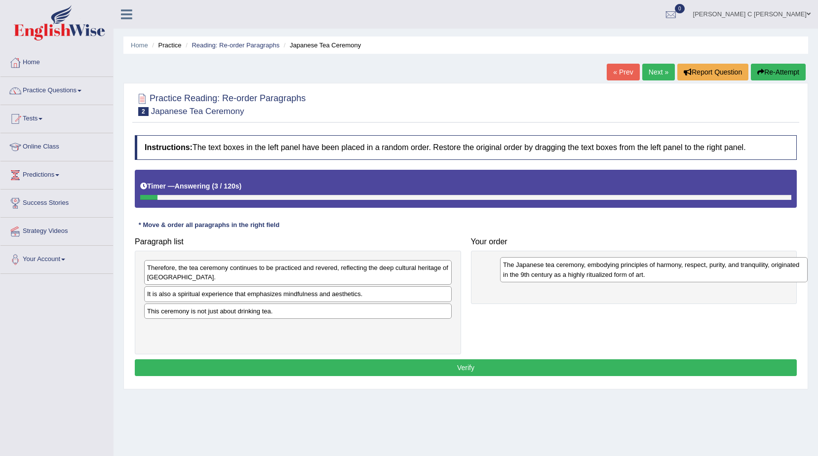
drag, startPoint x: 199, startPoint y: 302, endPoint x: 555, endPoint y: 273, distance: 357.1
click at [555, 273] on div "The Japanese tea ceremony, embodying principles of harmony, respect, purity, an…" at bounding box center [654, 269] width 308 height 25
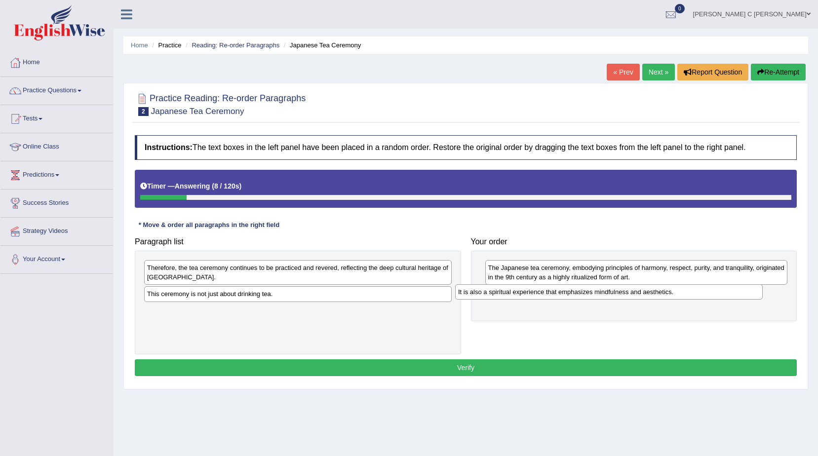
drag, startPoint x: 353, startPoint y: 297, endPoint x: 724, endPoint y: 296, distance: 370.8
click at [724, 296] on div "It is also a spiritual experience that emphasizes mindfulness and aesthetics." at bounding box center [609, 291] width 308 height 15
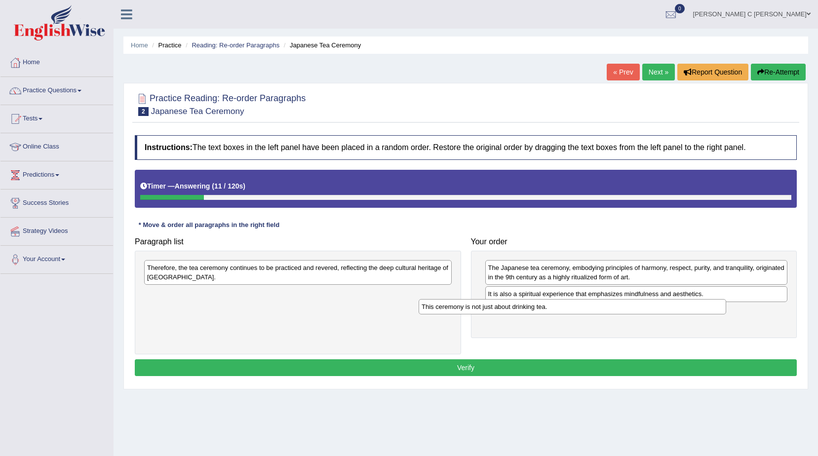
drag, startPoint x: 434, startPoint y: 299, endPoint x: 634, endPoint y: 312, distance: 199.8
click at [634, 312] on div "This ceremony is not just about drinking tea." at bounding box center [573, 306] width 308 height 15
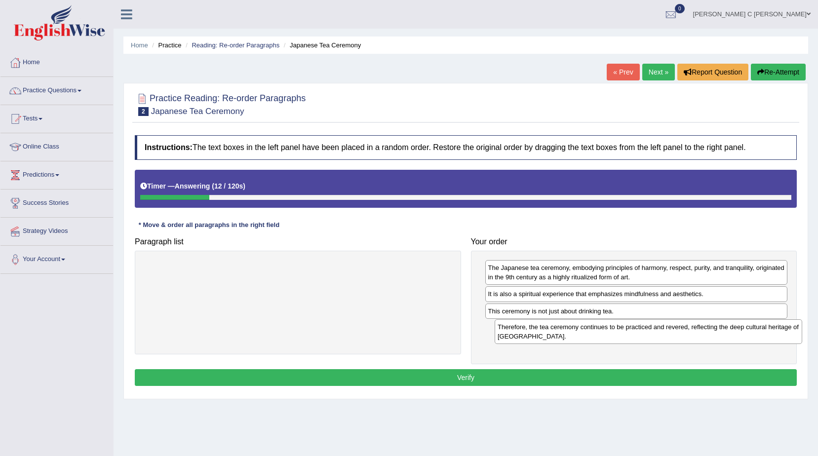
drag, startPoint x: 373, startPoint y: 273, endPoint x: 730, endPoint y: 333, distance: 362.5
click at [730, 333] on div "Therefore, the tea ceremony continues to be practiced and revered, reflecting t…" at bounding box center [649, 331] width 308 height 25
click at [644, 371] on button "Verify" at bounding box center [466, 377] width 662 height 17
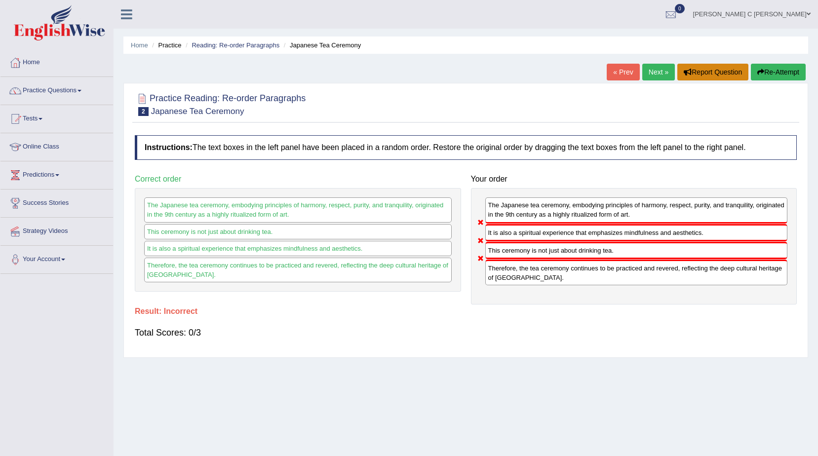
click at [695, 65] on button "Report Question" at bounding box center [712, 72] width 71 height 17
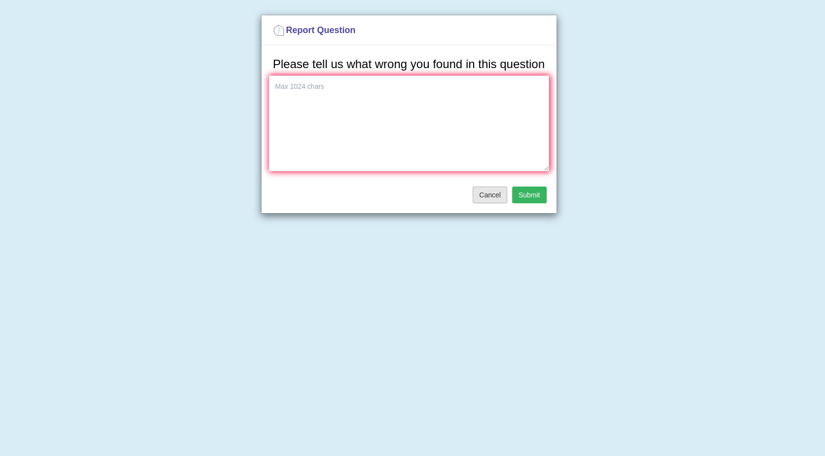
click at [478, 199] on button "Cancel" at bounding box center [490, 195] width 35 height 17
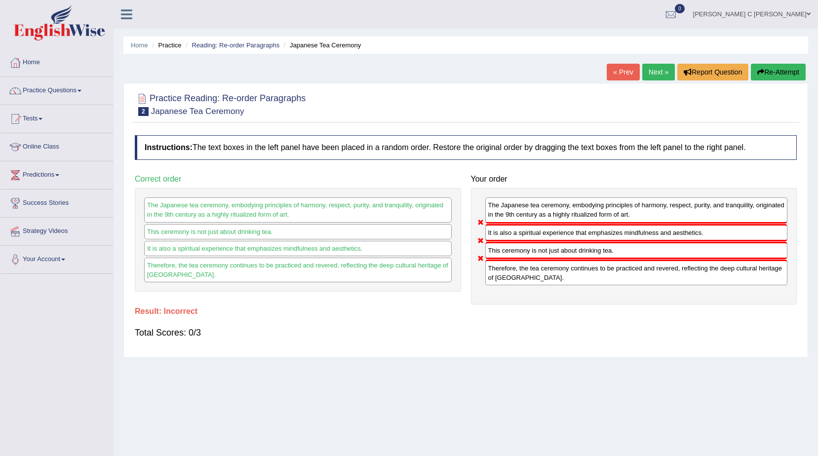
click at [782, 67] on button "Re-Attempt" at bounding box center [778, 72] width 55 height 17
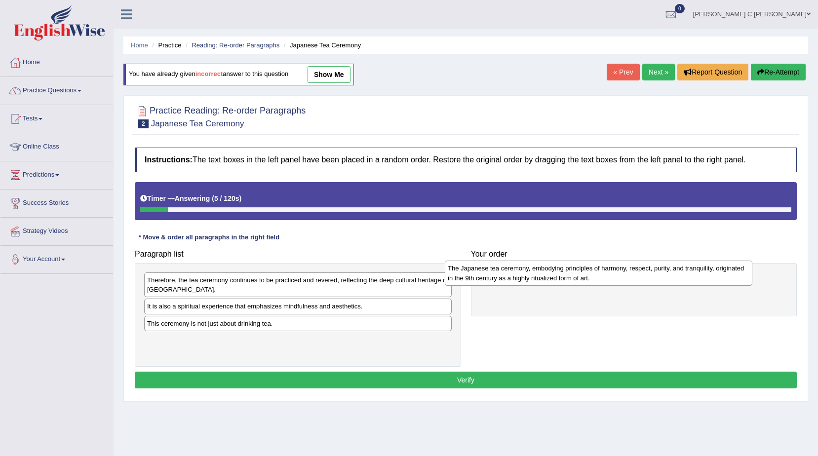
drag, startPoint x: 293, startPoint y: 318, endPoint x: 606, endPoint y: 282, distance: 315.1
click at [606, 282] on div "The Japanese tea ceremony, embodying principles of harmony, respect, purity, an…" at bounding box center [599, 273] width 308 height 25
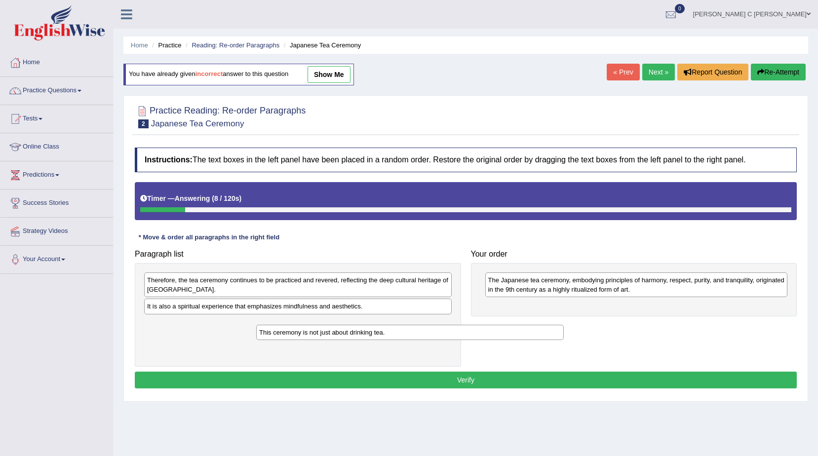
drag, startPoint x: 215, startPoint y: 314, endPoint x: 263, endPoint y: 319, distance: 48.1
click at [278, 325] on div "This ceremony is not just about drinking tea." at bounding box center [410, 332] width 308 height 15
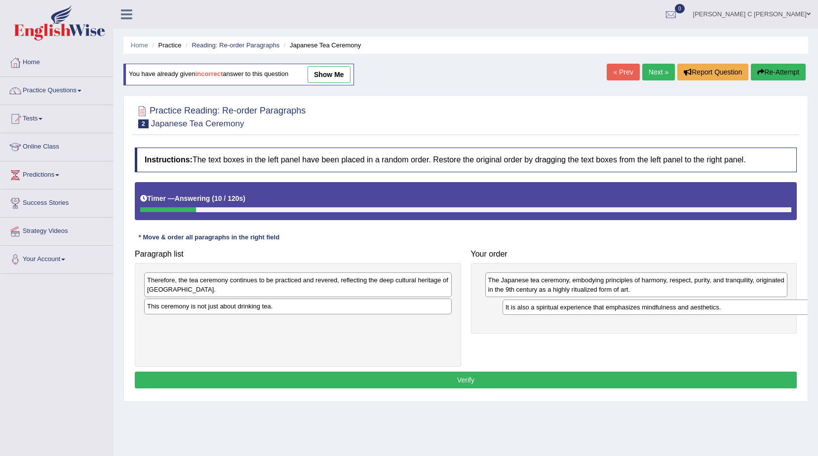
drag, startPoint x: 267, startPoint y: 307, endPoint x: 625, endPoint y: 308, distance: 357.4
click at [625, 308] on div "It is also a spiritual experience that emphasizes mindfulness and aesthetics." at bounding box center [657, 307] width 308 height 15
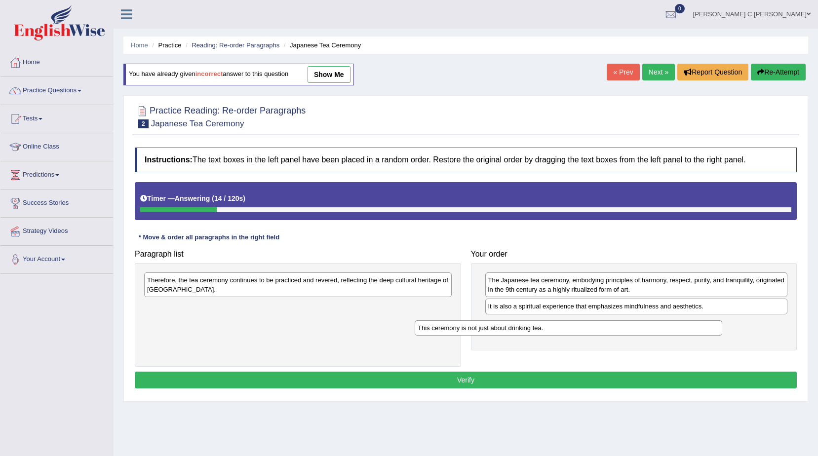
drag, startPoint x: 368, startPoint y: 311, endPoint x: 609, endPoint y: 331, distance: 241.8
click at [609, 331] on div "This ceremony is not just about drinking tea." at bounding box center [569, 327] width 308 height 15
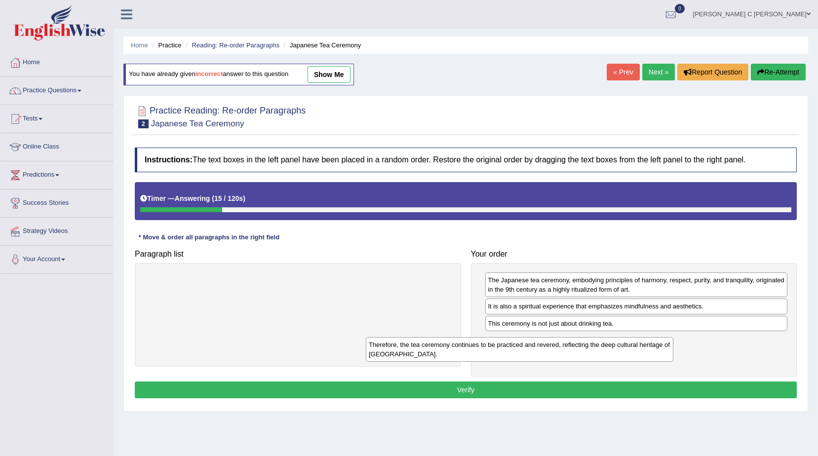
drag, startPoint x: 381, startPoint y: 284, endPoint x: 623, endPoint y: 353, distance: 251.3
click at [624, 351] on div "Therefore, the tea ceremony continues to be practiced and revered, reflecting t…" at bounding box center [520, 349] width 308 height 25
click at [554, 385] on button "Verify" at bounding box center [466, 390] width 662 height 17
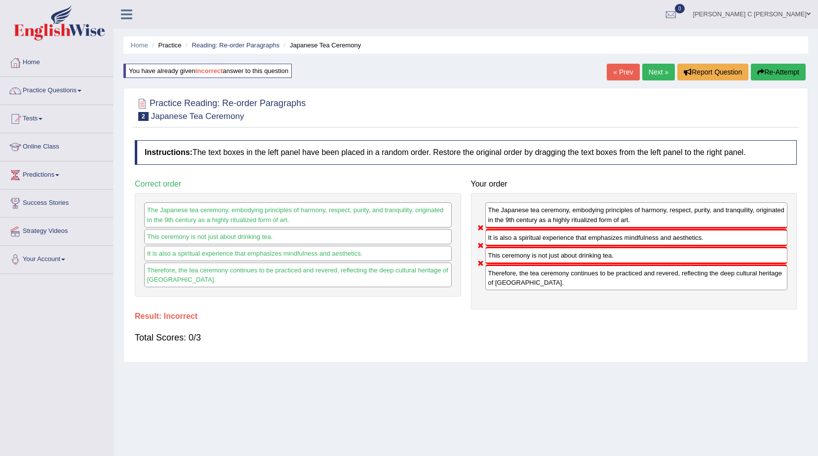
click at [782, 70] on button "Re-Attempt" at bounding box center [778, 72] width 55 height 17
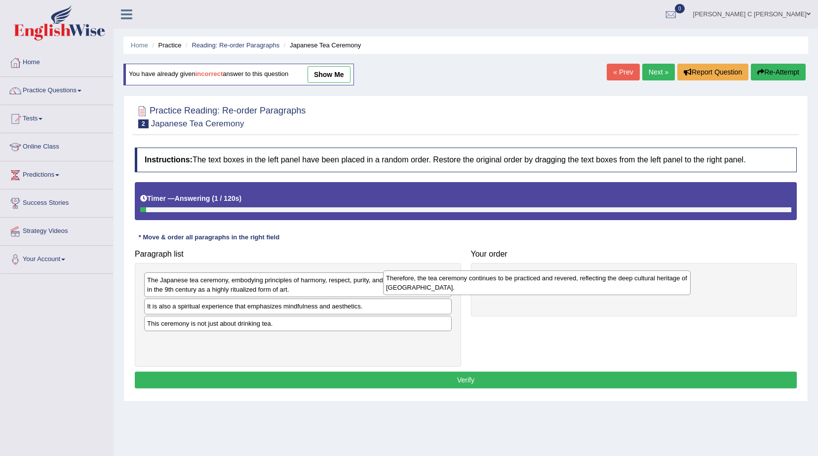
drag, startPoint x: 309, startPoint y: 292, endPoint x: 555, endPoint y: 290, distance: 246.4
click at [555, 290] on div "Therefore, the tea ceremony continues to be practiced and revered, reflecting t…" at bounding box center [537, 283] width 308 height 25
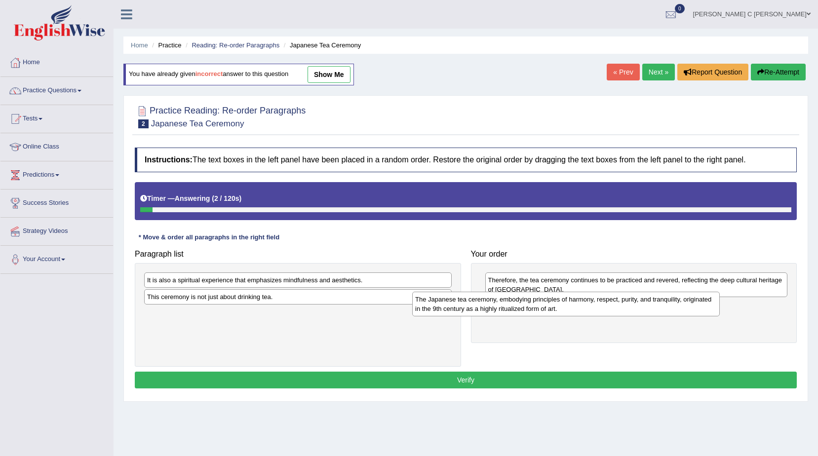
drag, startPoint x: 355, startPoint y: 293, endPoint x: 659, endPoint y: 311, distance: 303.6
click at [659, 311] on div "The Japanese tea ceremony, embodying principles of harmony, respect, purity, an…" at bounding box center [566, 304] width 308 height 25
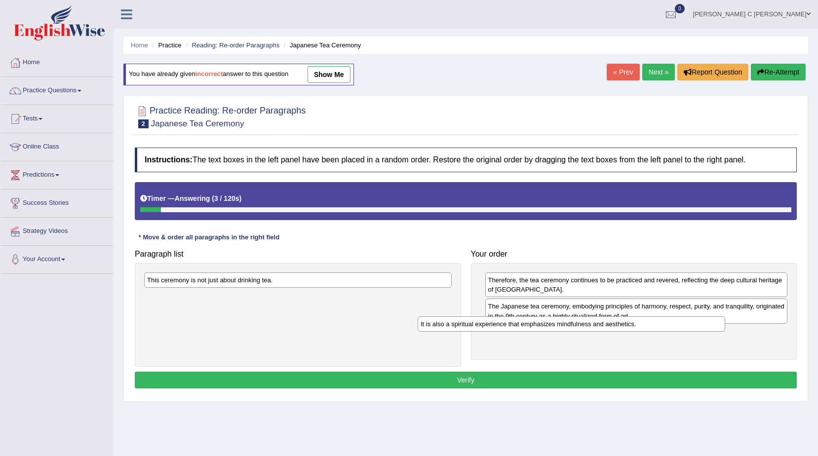
drag, startPoint x: 351, startPoint y: 286, endPoint x: 624, endPoint y: 330, distance: 277.0
click at [624, 330] on div "It is also a spiritual experience that emphasizes mindfulness and aesthetics." at bounding box center [572, 323] width 308 height 15
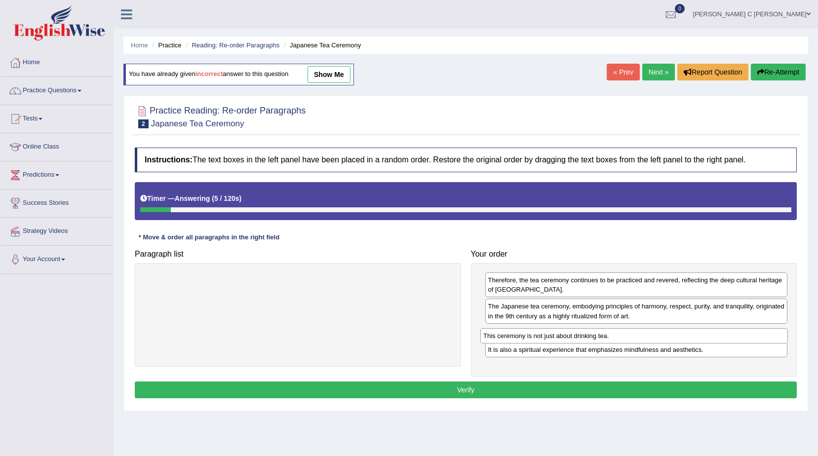
drag, startPoint x: 352, startPoint y: 277, endPoint x: 688, endPoint y: 333, distance: 340.8
click at [688, 333] on div "This ceremony is not just about drinking tea." at bounding box center [634, 335] width 308 height 15
click at [692, 384] on button "Verify" at bounding box center [466, 390] width 662 height 17
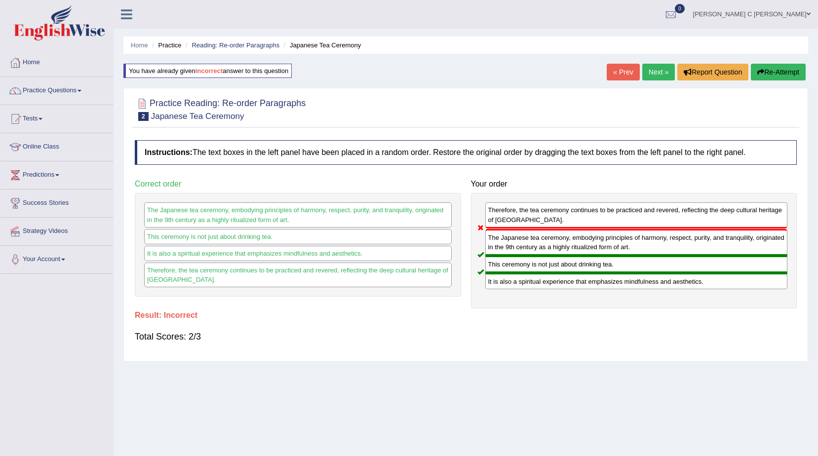
click at [765, 68] on button "Re-Attempt" at bounding box center [778, 72] width 55 height 17
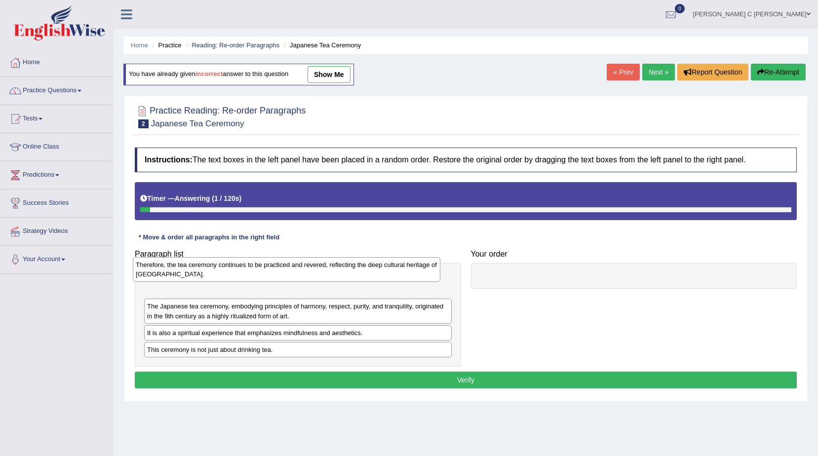
drag, startPoint x: 267, startPoint y: 279, endPoint x: 256, endPoint y: 264, distance: 19.1
click at [256, 264] on div "Therefore, the tea ceremony continues to be practiced and revered, reflecting t…" at bounding box center [287, 269] width 308 height 25
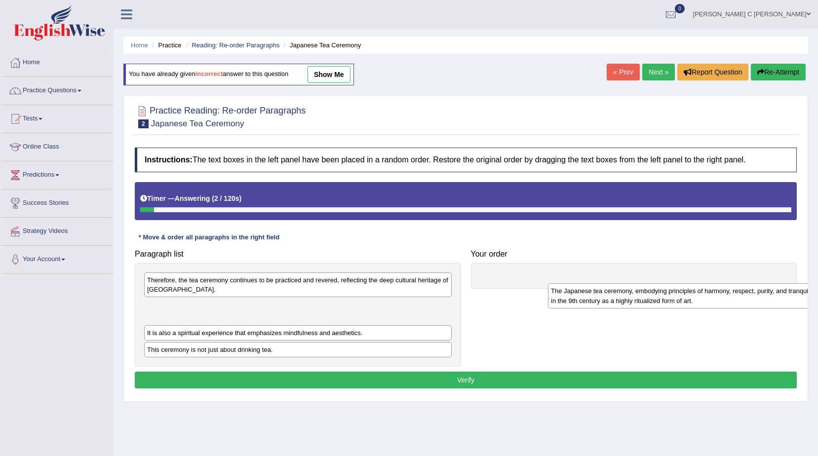
drag, startPoint x: 236, startPoint y: 306, endPoint x: 632, endPoint y: 293, distance: 396.2
click at [632, 293] on div "The Japanese tea ceremony, embodying principles of harmony, respect, purity, an…" at bounding box center [702, 295] width 308 height 25
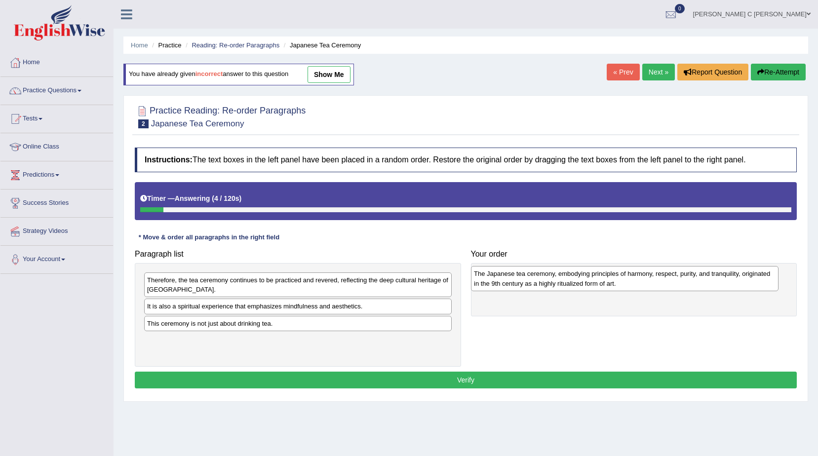
drag, startPoint x: 384, startPoint y: 309, endPoint x: 712, endPoint y: 276, distance: 330.4
click at [712, 276] on div "The Japanese tea ceremony, embodying principles of harmony, respect, purity, an…" at bounding box center [625, 278] width 308 height 25
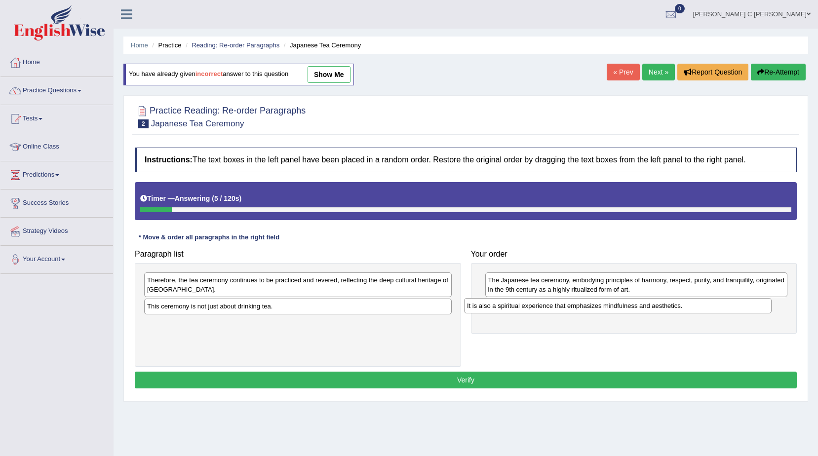
drag, startPoint x: 312, startPoint y: 310, endPoint x: 631, endPoint y: 310, distance: 319.9
click at [631, 310] on div "It is also a spiritual experience that emphasizes mindfulness and aesthetics." at bounding box center [618, 305] width 308 height 15
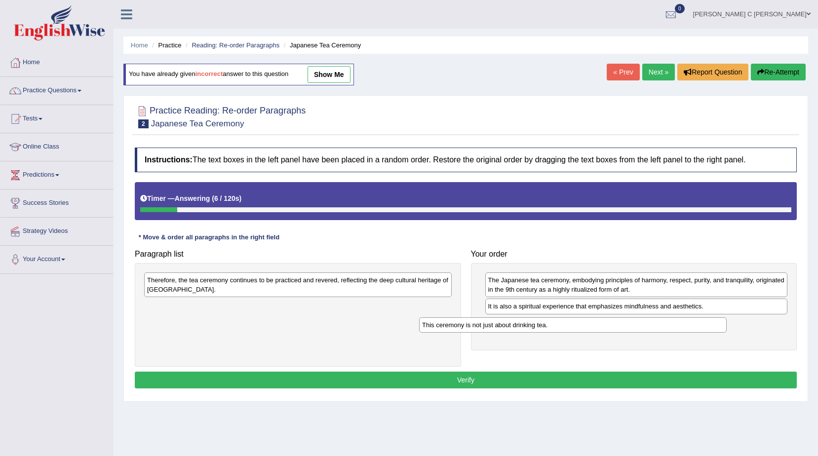
drag, startPoint x: 390, startPoint y: 308, endPoint x: 665, endPoint y: 327, distance: 275.6
click at [665, 327] on div "This ceremony is not just about drinking tea." at bounding box center [573, 324] width 308 height 15
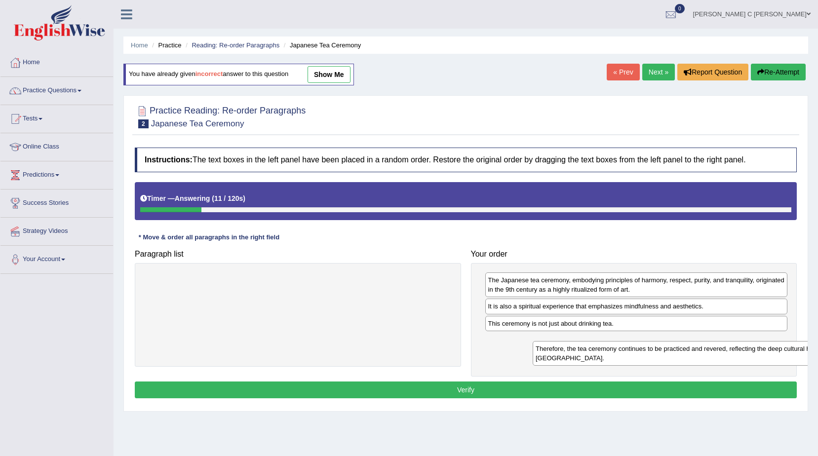
drag, startPoint x: 429, startPoint y: 293, endPoint x: 803, endPoint y: 357, distance: 379.6
click at [804, 357] on div "Therefore, the tea ceremony continues to be practiced and revered, reflecting t…" at bounding box center [687, 353] width 308 height 25
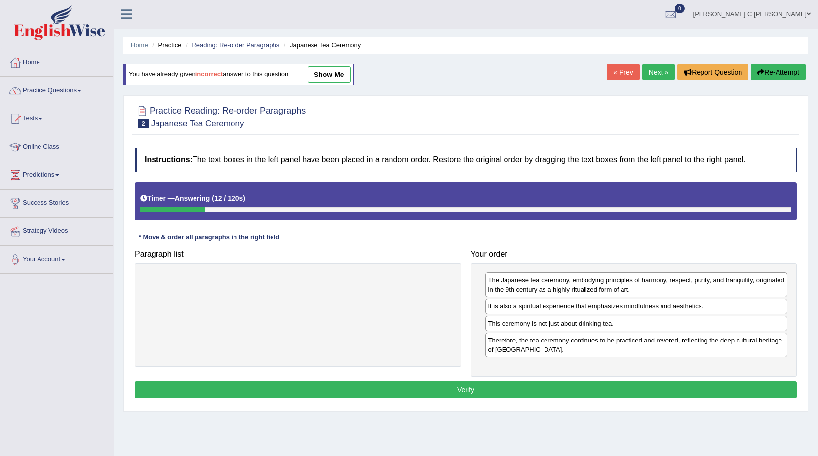
click at [560, 387] on button "Verify" at bounding box center [466, 390] width 662 height 17
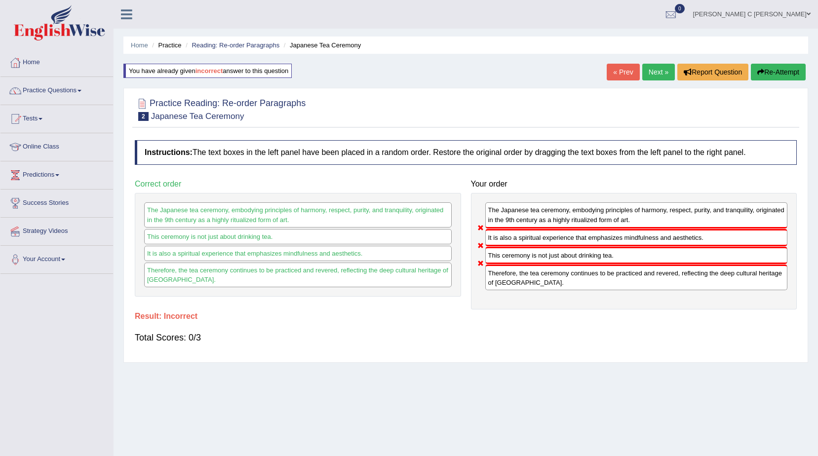
click at [762, 69] on icon "button" at bounding box center [760, 72] width 7 height 7
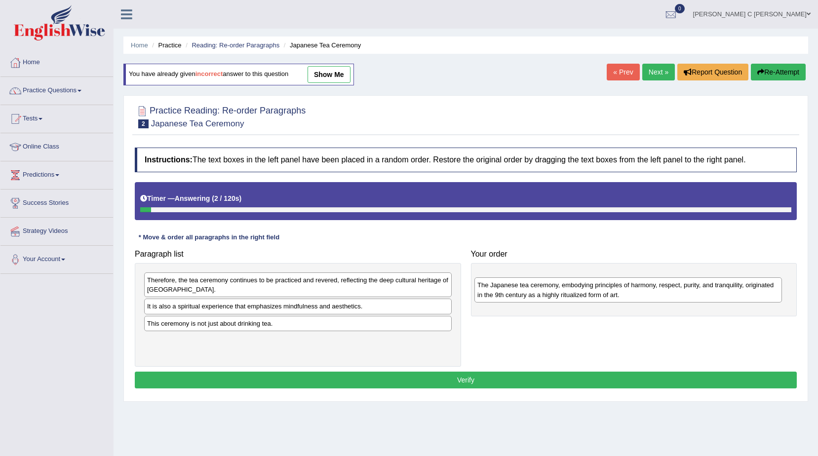
drag, startPoint x: 185, startPoint y: 319, endPoint x: 404, endPoint y: 310, distance: 219.9
click at [515, 297] on div "The Japanese tea ceremony, embodying principles of harmony, respect, purity, an…" at bounding box center [628, 289] width 308 height 25
drag, startPoint x: 279, startPoint y: 314, endPoint x: 457, endPoint y: 305, distance: 178.0
click at [457, 305] on div "Therefore, the tea ceremony continues to be practiced and revered, reflecting t…" at bounding box center [298, 315] width 326 height 104
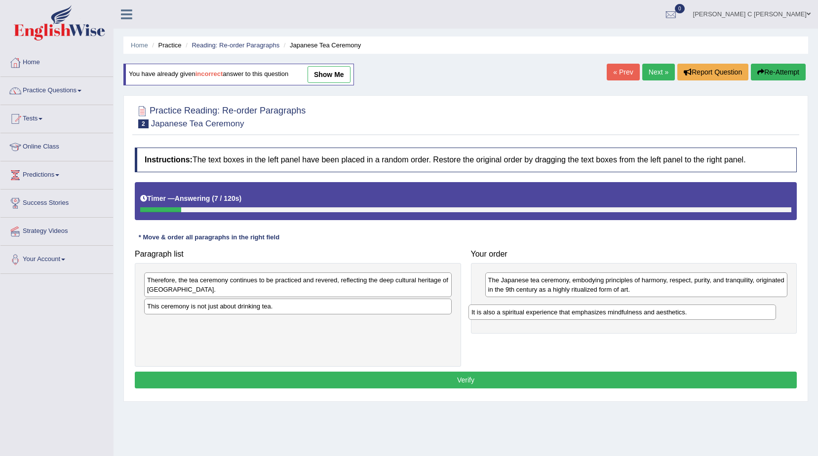
drag, startPoint x: 484, startPoint y: 308, endPoint x: 767, endPoint y: 312, distance: 282.9
click at [767, 312] on div "It is also a spiritual experience that emphasizes mindfulness and aesthetics." at bounding box center [623, 312] width 308 height 15
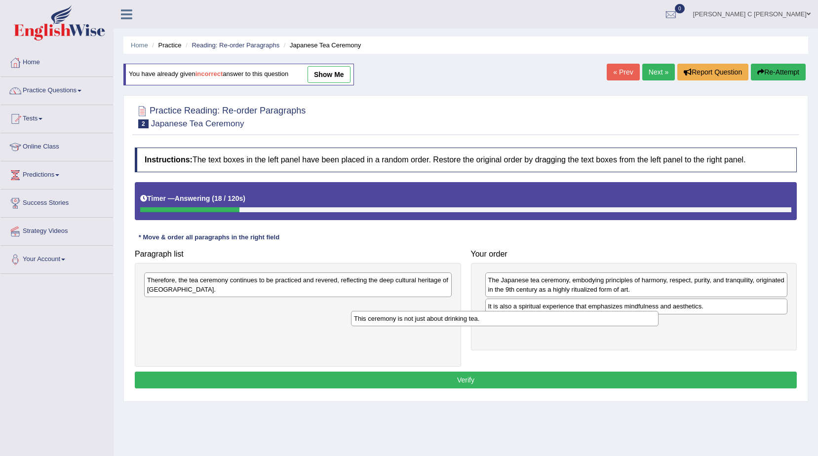
drag, startPoint x: 391, startPoint y: 308, endPoint x: 700, endPoint y: 339, distance: 310.6
click at [659, 326] on div "This ceremony is not just about drinking tea." at bounding box center [505, 318] width 308 height 15
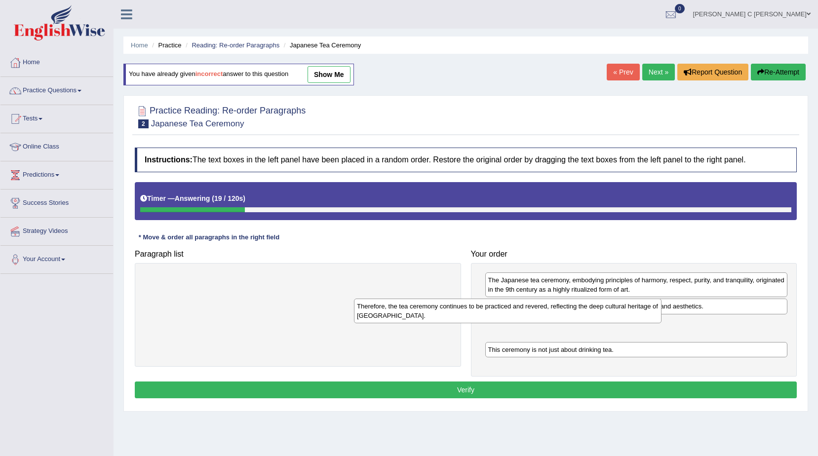
drag, startPoint x: 290, startPoint y: 275, endPoint x: 586, endPoint y: 309, distance: 297.1
click at [574, 306] on div "Therefore, the tea ceremony continues to be practiced and revered, reflecting t…" at bounding box center [508, 311] width 308 height 25
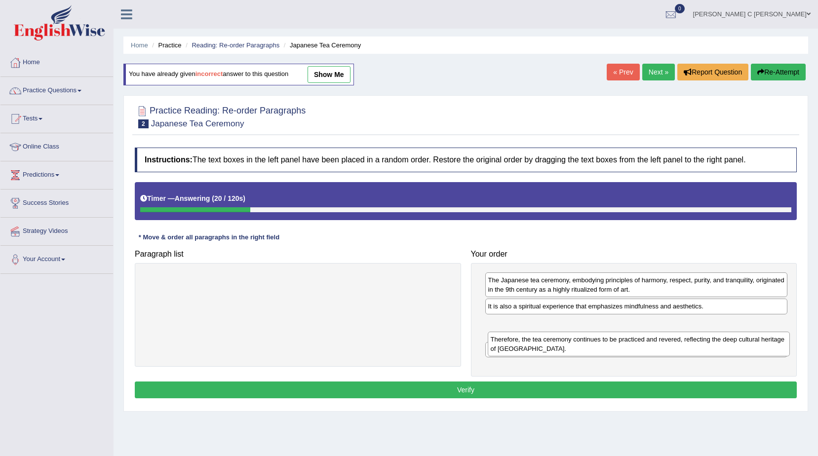
drag, startPoint x: 604, startPoint y: 328, endPoint x: 608, endPoint y: 350, distance: 21.6
click at [608, 350] on div "Therefore, the tea ceremony continues to be practiced and revered, reflecting t…" at bounding box center [639, 344] width 303 height 25
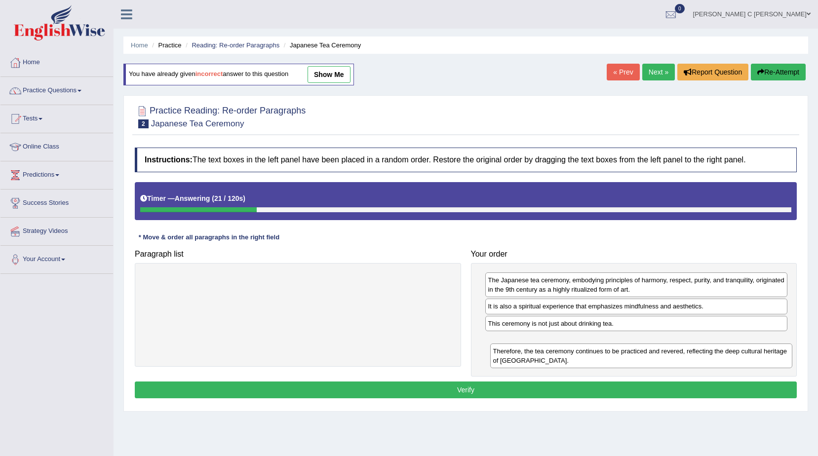
drag, startPoint x: 566, startPoint y: 327, endPoint x: 570, endPoint y: 356, distance: 29.4
click at [571, 356] on div "Therefore, the tea ceremony continues to be practiced and revered, reflecting t…" at bounding box center [641, 356] width 303 height 25
click at [542, 383] on button "Verify" at bounding box center [466, 390] width 662 height 17
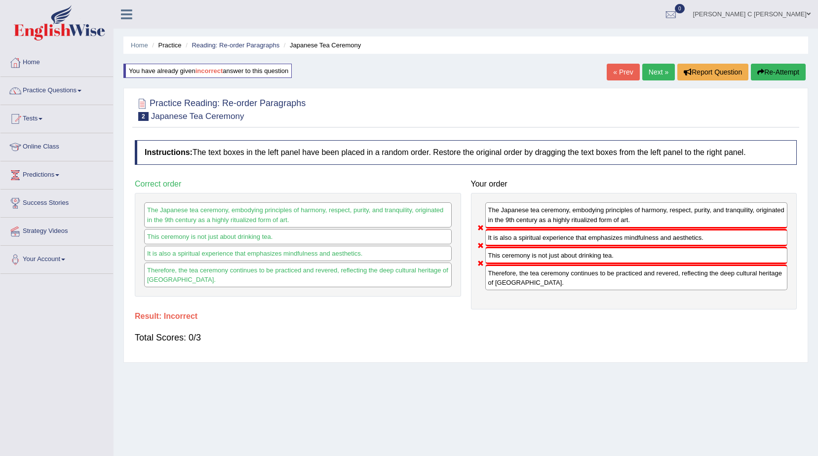
click at [772, 71] on button "Re-Attempt" at bounding box center [778, 72] width 55 height 17
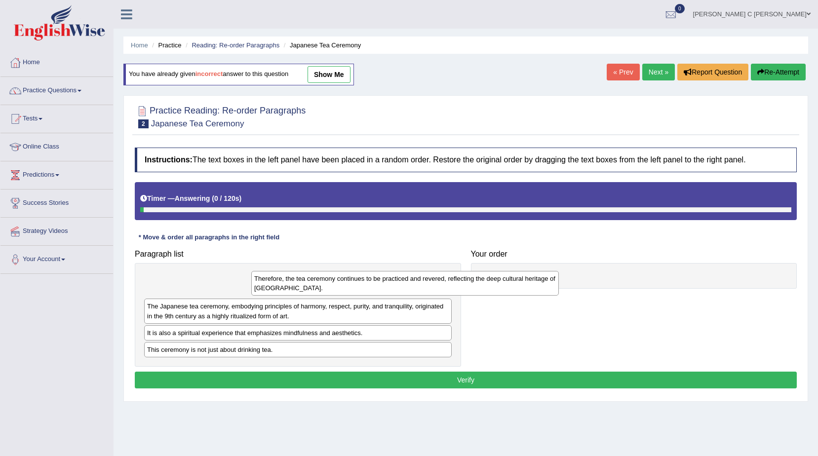
drag, startPoint x: 242, startPoint y: 291, endPoint x: 574, endPoint y: 287, distance: 331.8
click at [559, 287] on div "Therefore, the tea ceremony continues to be practiced and revered, reflecting t…" at bounding box center [405, 283] width 308 height 25
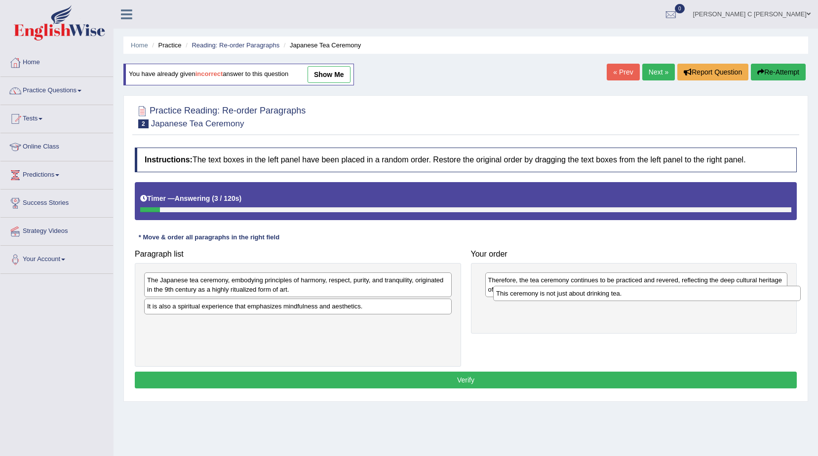
drag, startPoint x: 301, startPoint y: 323, endPoint x: 650, endPoint y: 293, distance: 350.3
click at [650, 293] on div "This ceremony is not just about drinking tea." at bounding box center [647, 293] width 308 height 15
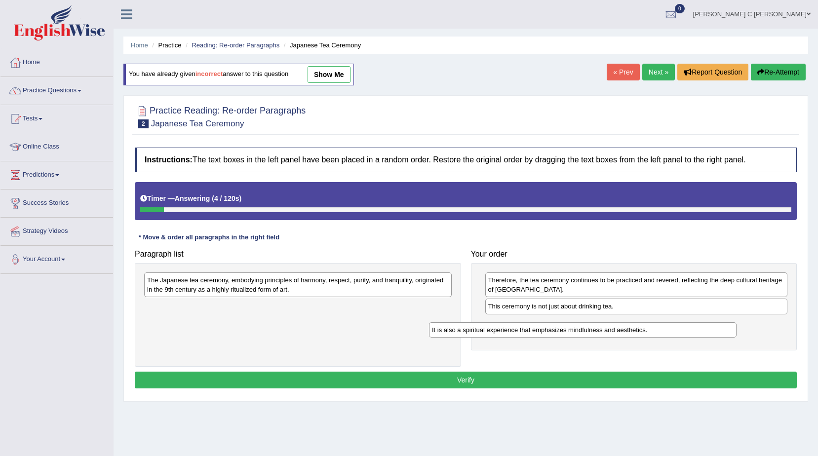
drag, startPoint x: 395, startPoint y: 306, endPoint x: 695, endPoint y: 324, distance: 300.2
click at [734, 330] on div "It is also a spiritual experience that emphasizes mindfulness and aesthetics." at bounding box center [583, 329] width 308 height 15
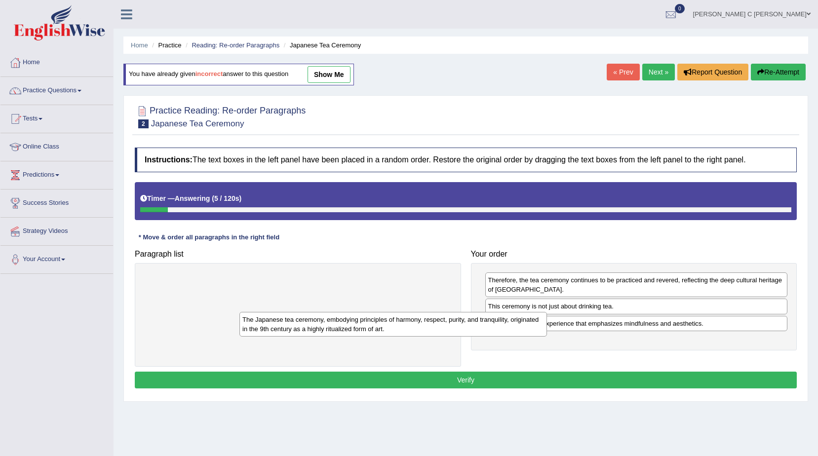
drag, startPoint x: 415, startPoint y: 295, endPoint x: 667, endPoint y: 375, distance: 264.3
click at [547, 337] on div "The Japanese tea ceremony, embodying principles of harmony, respect, purity, an…" at bounding box center [393, 324] width 308 height 25
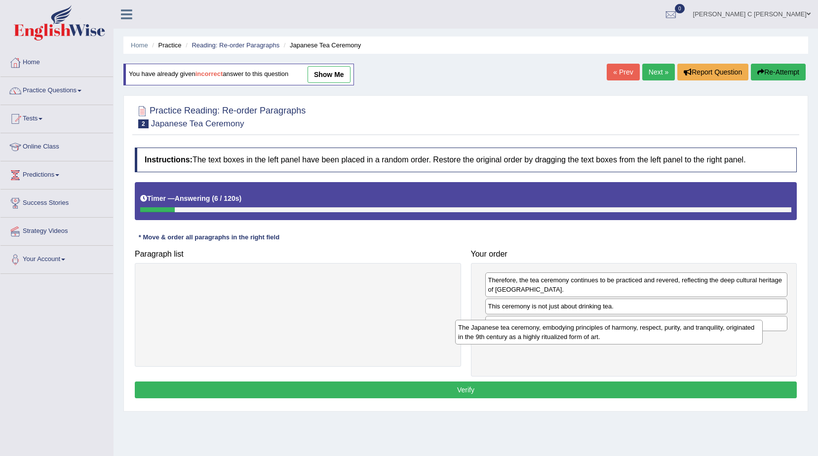
drag, startPoint x: 481, startPoint y: 325, endPoint x: 661, endPoint y: 339, distance: 179.8
click at [661, 339] on div "The Japanese tea ceremony, embodying principles of harmony, respect, purity, an…" at bounding box center [609, 332] width 308 height 25
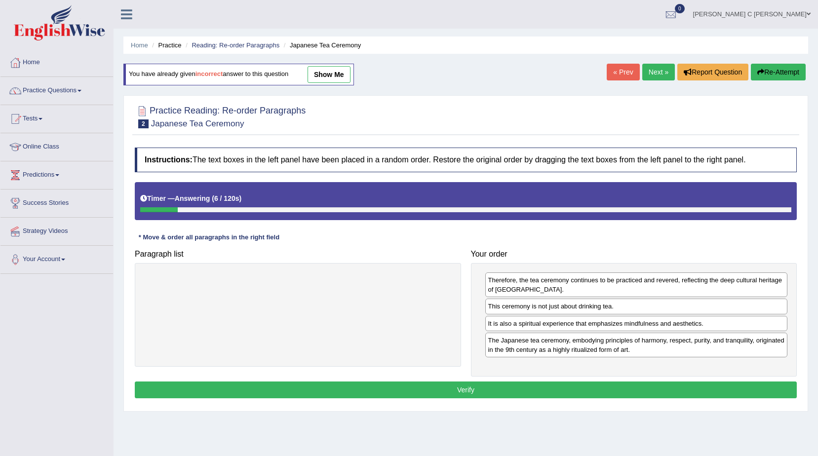
click at [615, 391] on button "Verify" at bounding box center [466, 390] width 662 height 17
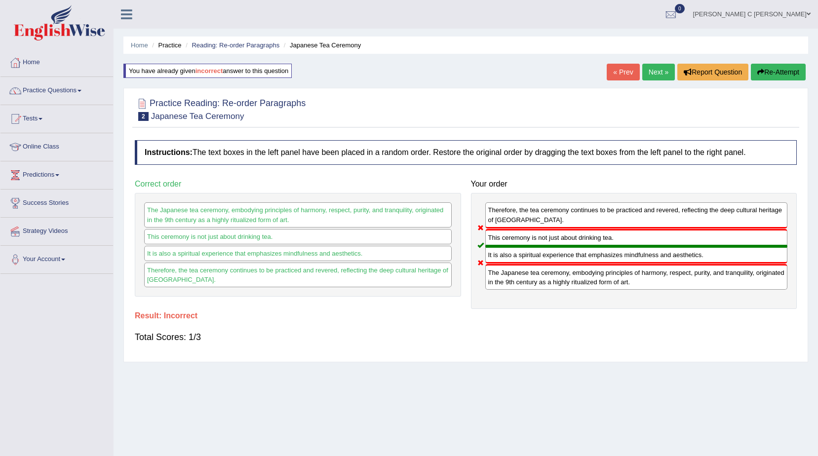
click at [757, 74] on icon "button" at bounding box center [760, 72] width 7 height 7
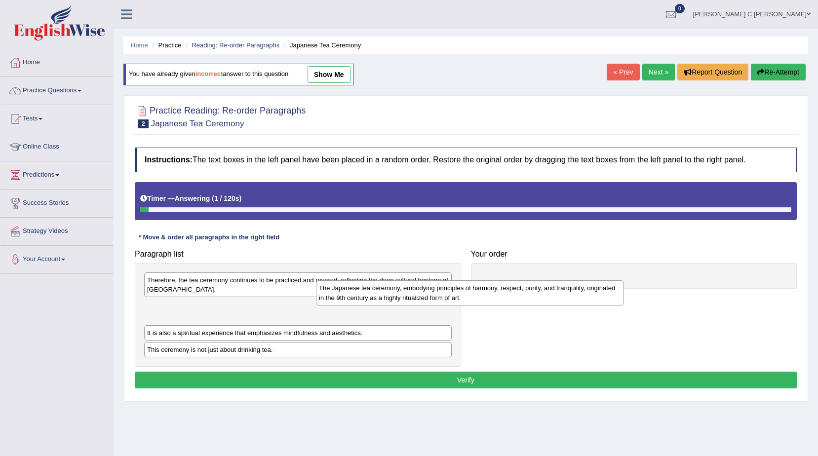
drag, startPoint x: 296, startPoint y: 313, endPoint x: 557, endPoint y: 288, distance: 261.9
click at [533, 292] on div "The Japanese tea ceremony, embodying principles of harmony, respect, purity, an…" at bounding box center [470, 292] width 308 height 25
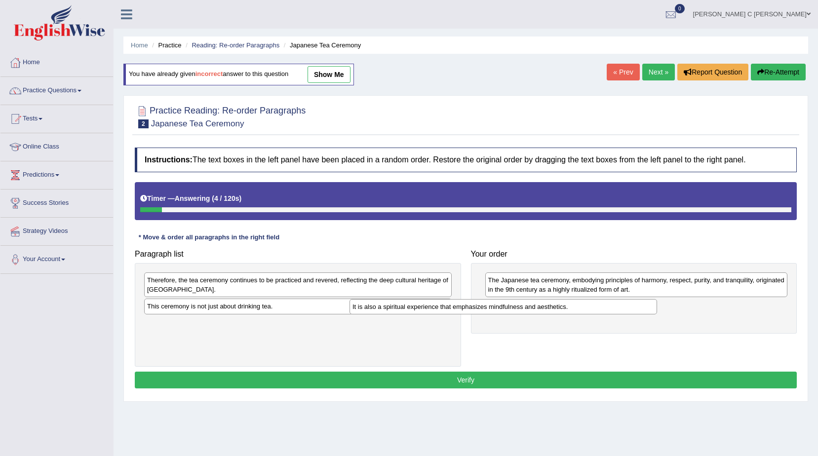
drag, startPoint x: 352, startPoint y: 309, endPoint x: 542, endPoint y: 309, distance: 190.1
click at [542, 309] on div "It is also a spiritual experience that emphasizes mindfulness and aesthetics." at bounding box center [504, 306] width 308 height 15
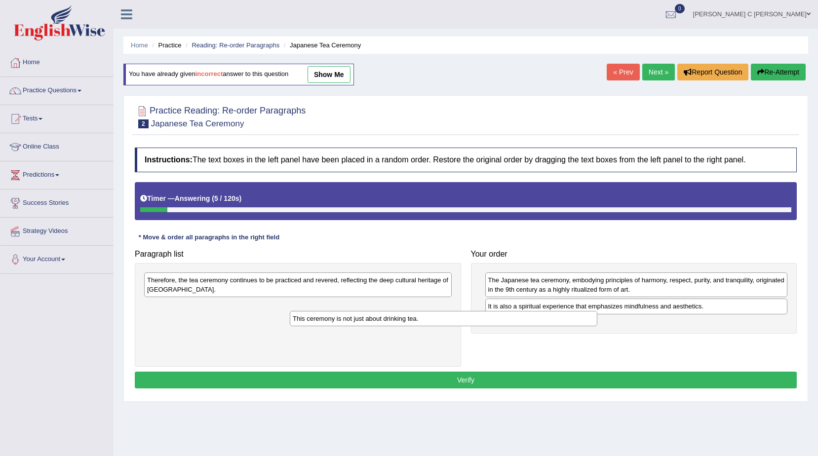
drag, startPoint x: 411, startPoint y: 313, endPoint x: 536, endPoint y: 323, distance: 124.9
click at [536, 323] on div "This ceremony is not just about drinking tea." at bounding box center [444, 318] width 308 height 15
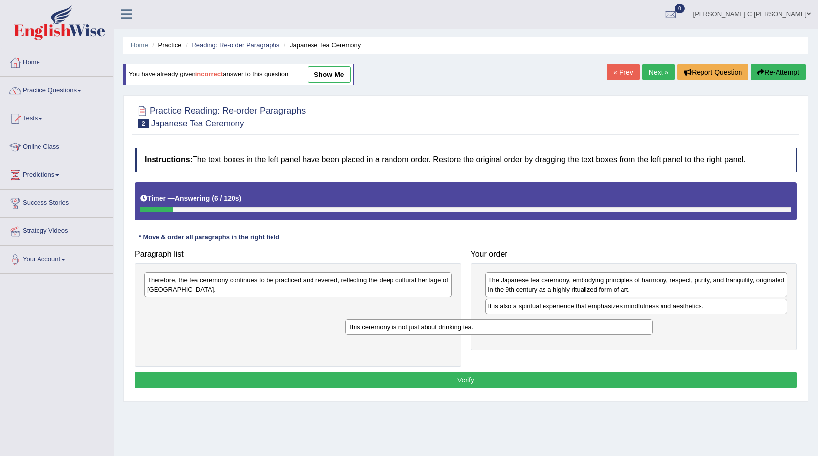
drag, startPoint x: 419, startPoint y: 312, endPoint x: 606, endPoint y: 332, distance: 187.7
click at [606, 332] on div "This ceremony is not just about drinking tea." at bounding box center [499, 326] width 308 height 15
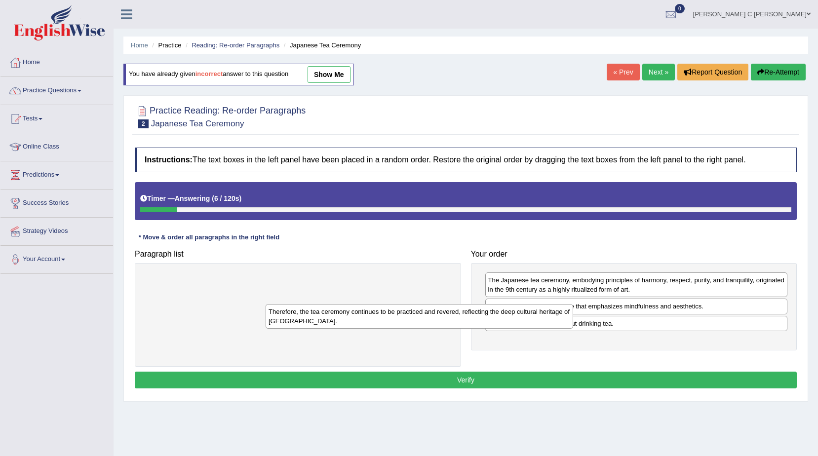
drag, startPoint x: 446, startPoint y: 280, endPoint x: 733, endPoint y: 342, distance: 294.0
click at [573, 329] on div "Therefore, the tea ceremony continues to be practiced and revered, reflecting t…" at bounding box center [420, 316] width 308 height 25
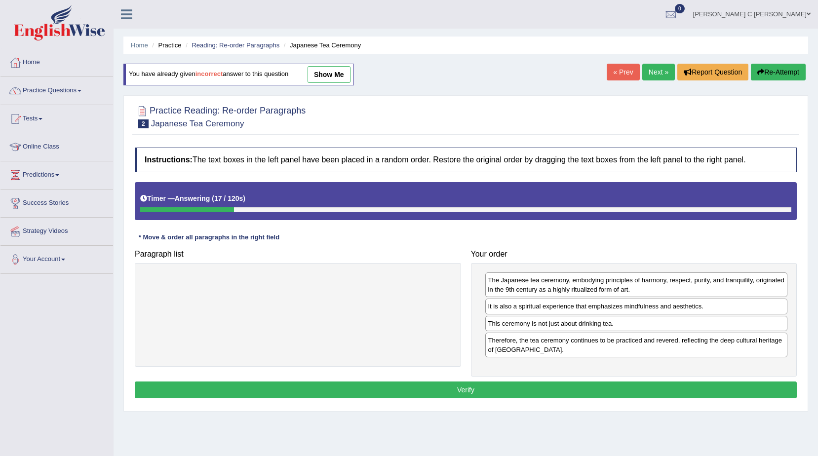
click at [652, 394] on button "Verify" at bounding box center [466, 390] width 662 height 17
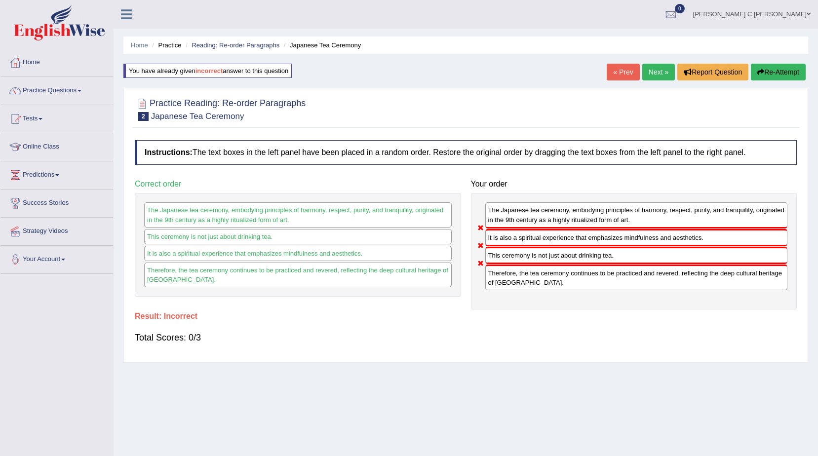
click at [780, 72] on button "Re-Attempt" at bounding box center [778, 72] width 55 height 17
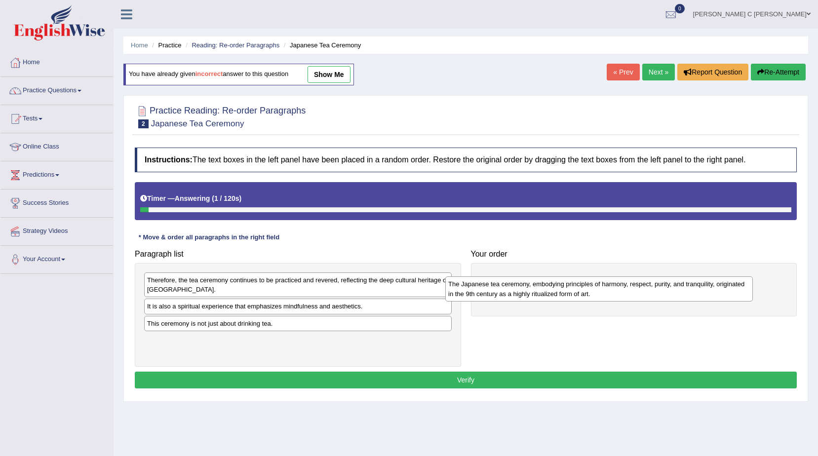
drag, startPoint x: 323, startPoint y: 311, endPoint x: 578, endPoint y: 302, distance: 254.4
click at [598, 293] on div "The Japanese tea ceremony, embodying principles of harmony, respect, purity, an…" at bounding box center [599, 288] width 308 height 25
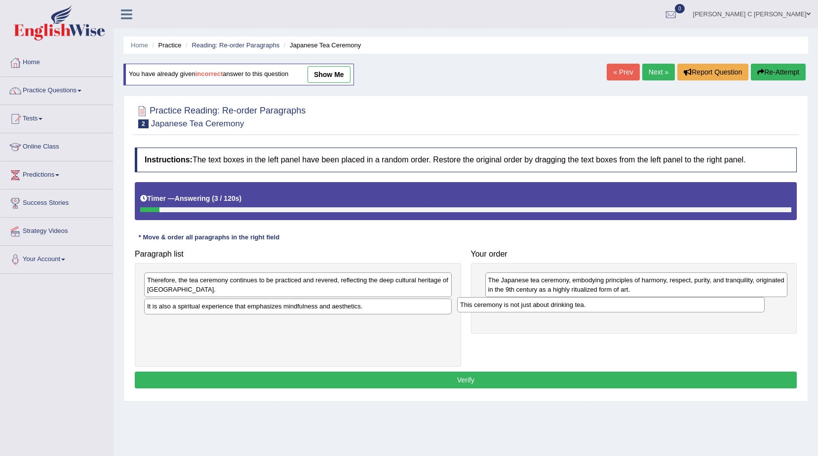
drag, startPoint x: 260, startPoint y: 323, endPoint x: 578, endPoint y: 302, distance: 318.6
click at [576, 303] on div "This ceremony is not just about drinking tea." at bounding box center [611, 304] width 308 height 15
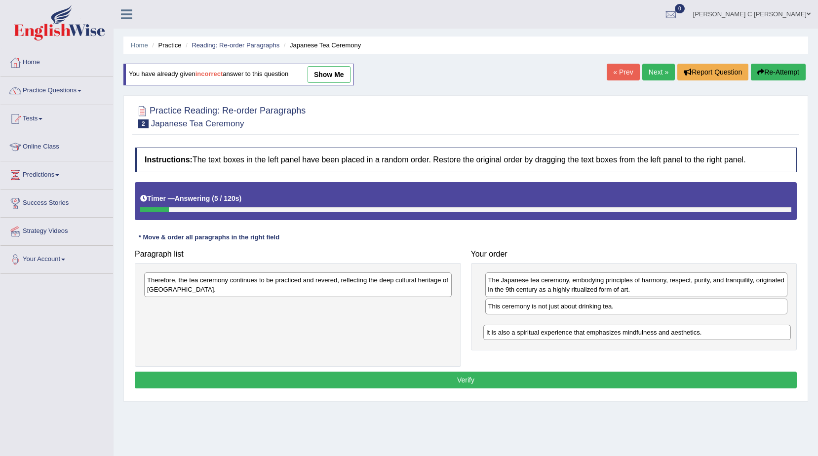
drag, startPoint x: 347, startPoint y: 305, endPoint x: 686, endPoint y: 331, distance: 340.2
click at [686, 331] on div "It is also a spiritual experience that emphasizes mindfulness and aesthetics." at bounding box center [637, 332] width 308 height 15
click at [686, 330] on div "It is also a spiritual experience that emphasizes mindfulness and aesthetics." at bounding box center [637, 332] width 308 height 15
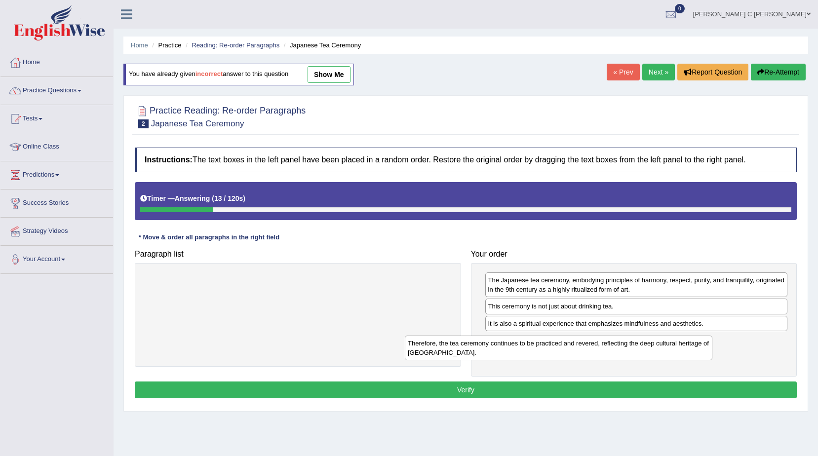
drag, startPoint x: 411, startPoint y: 292, endPoint x: 671, endPoint y: 352, distance: 266.9
click at [672, 354] on div "Therefore, the tea ceremony continues to be practiced and revered, reflecting t…" at bounding box center [559, 348] width 308 height 25
click at [559, 372] on div "The Japanese tea ceremony, embodying principles of harmony, respect, purity, an…" at bounding box center [634, 320] width 326 height 114
click at [553, 388] on button "Verify" at bounding box center [466, 390] width 662 height 17
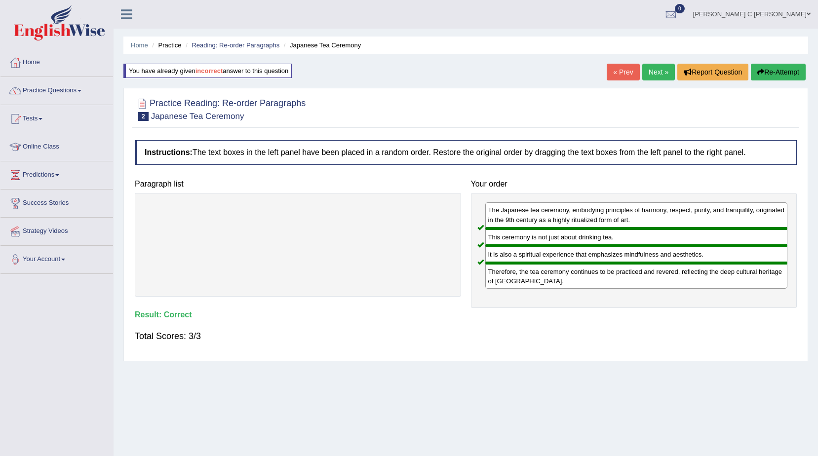
click at [649, 78] on link "Next »" at bounding box center [658, 72] width 33 height 17
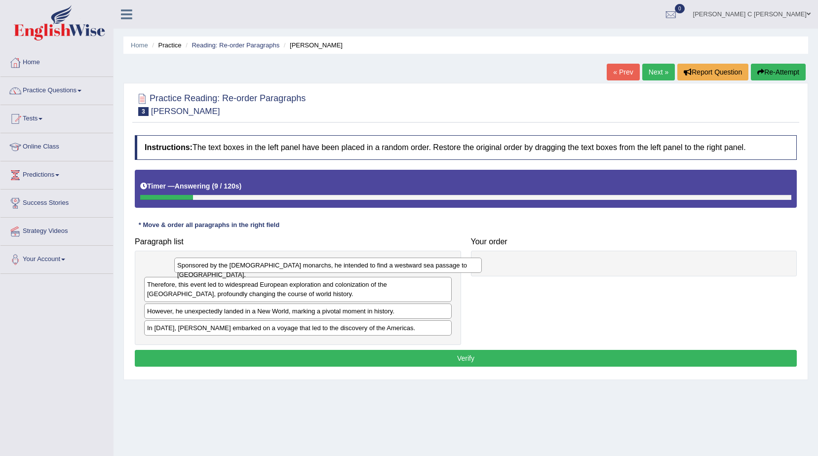
drag, startPoint x: 257, startPoint y: 268, endPoint x: 258, endPoint y: 285, distance: 17.3
click at [285, 266] on div "Sponsored by the [DEMOGRAPHIC_DATA] monarchs, he intended to find a westward se…" at bounding box center [328, 265] width 308 height 15
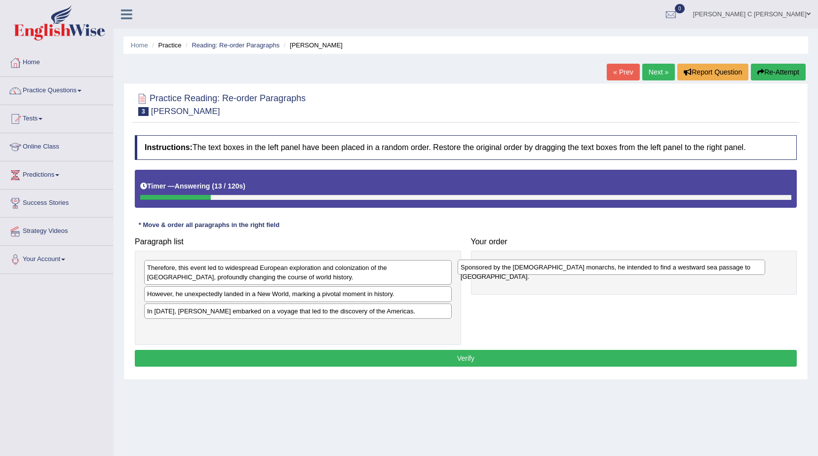
drag, startPoint x: 241, startPoint y: 267, endPoint x: 552, endPoint y: 266, distance: 311.5
click at [552, 266] on div "Sponsored by the [DEMOGRAPHIC_DATA] monarchs, he intended to find a westward se…" at bounding box center [612, 267] width 308 height 15
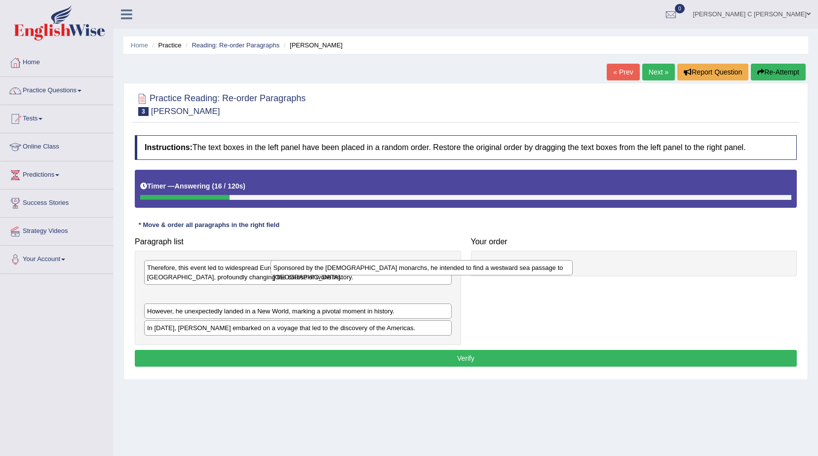
drag, startPoint x: 559, startPoint y: 270, endPoint x: 250, endPoint y: 273, distance: 309.1
click at [313, 272] on div "Sponsored by the [DEMOGRAPHIC_DATA] monarchs, he intended to find a westward se…" at bounding box center [422, 267] width 303 height 15
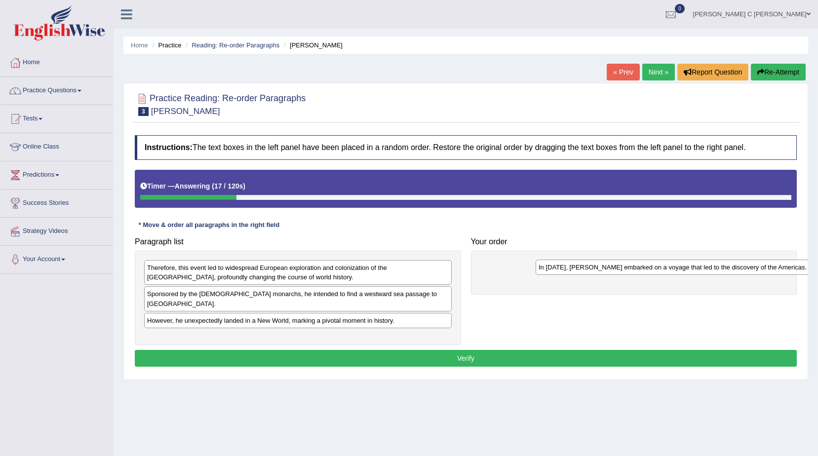
drag, startPoint x: 197, startPoint y: 332, endPoint x: 597, endPoint y: 270, distance: 405.2
click at [597, 270] on div "In [DATE], [PERSON_NAME] embarked on a voyage that led to the discovery of the …" at bounding box center [690, 267] width 308 height 15
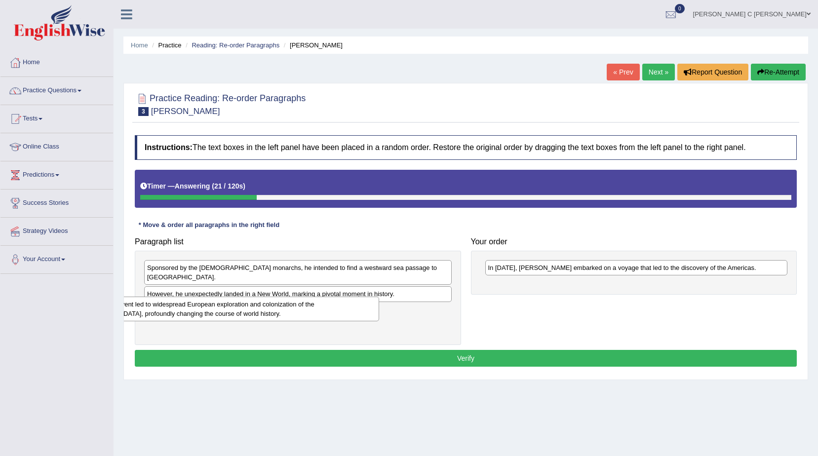
drag, startPoint x: 280, startPoint y: 273, endPoint x: 219, endPoint y: 313, distance: 72.7
click at [213, 318] on div "Therefore, this event led to widespread European exploration and colonization o…" at bounding box center [226, 309] width 308 height 25
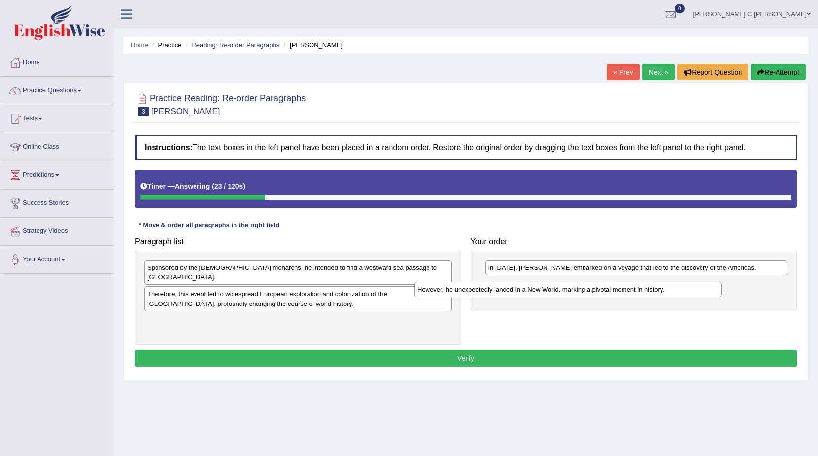
drag, startPoint x: 232, startPoint y: 287, endPoint x: 491, endPoint y: 287, distance: 259.2
click at [530, 289] on div "However, he unexpectedly landed in a New World, marking a pivotal moment in his…" at bounding box center [568, 289] width 308 height 15
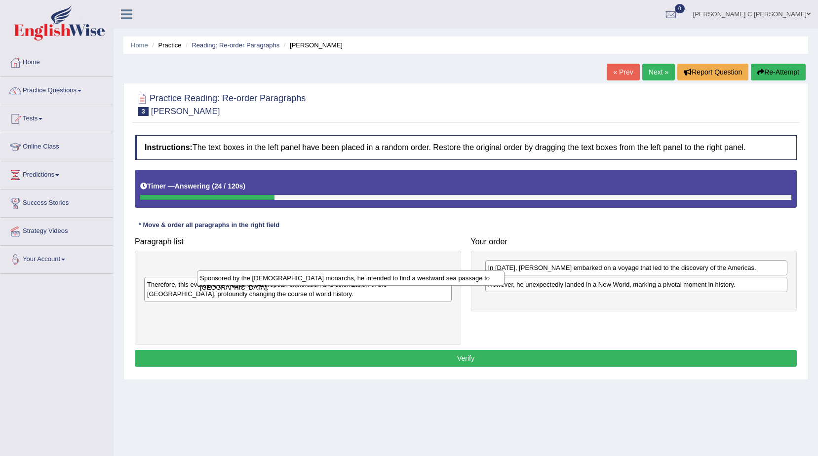
drag, startPoint x: 355, startPoint y: 266, endPoint x: 408, endPoint y: 276, distance: 53.8
click at [408, 276] on div "Sponsored by the Spanish monarchs, he intended to find a westward sea passage t…" at bounding box center [351, 278] width 308 height 15
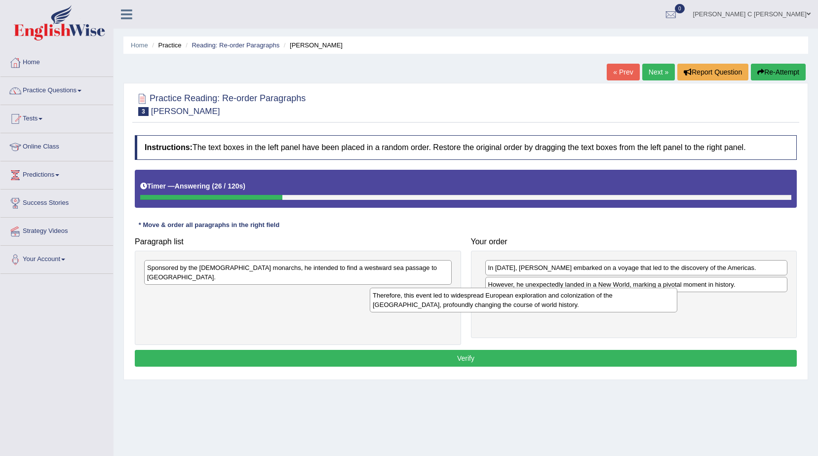
drag, startPoint x: 280, startPoint y: 289, endPoint x: 522, endPoint y: 300, distance: 242.2
click at [522, 300] on div "Therefore, this event led to widespread European exploration and colonization o…" at bounding box center [524, 300] width 308 height 25
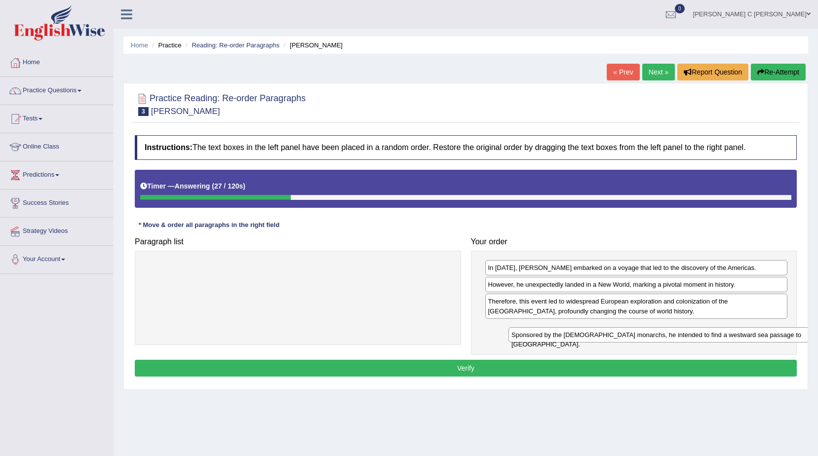
drag, startPoint x: 430, startPoint y: 280, endPoint x: 740, endPoint y: 336, distance: 314.1
click at [740, 336] on div "Sponsored by the Spanish monarchs, he intended to find a westward sea passage t…" at bounding box center [663, 334] width 308 height 15
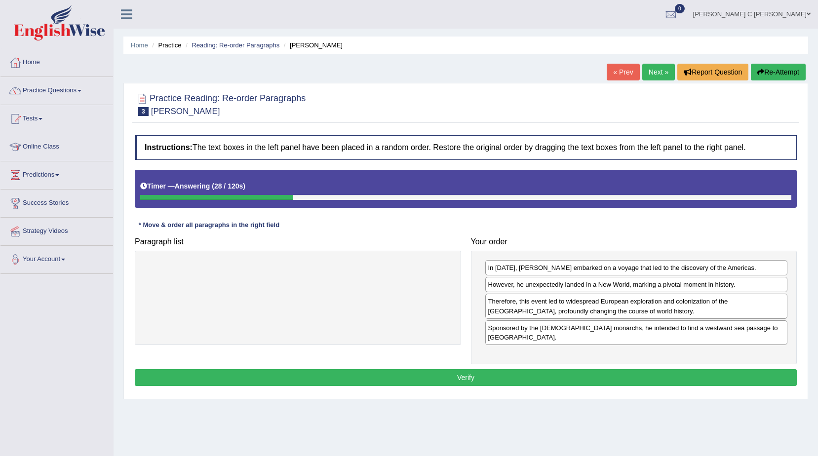
click at [622, 369] on button "Verify" at bounding box center [466, 377] width 662 height 17
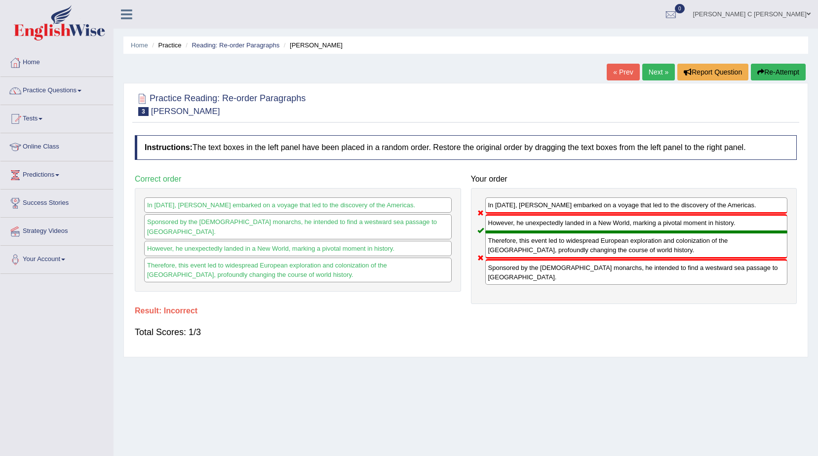
click at [769, 70] on button "Re-Attempt" at bounding box center [778, 72] width 55 height 17
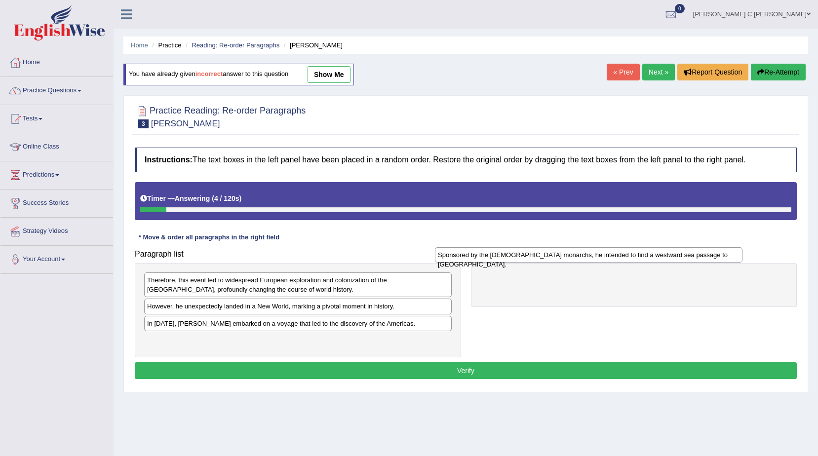
drag, startPoint x: 311, startPoint y: 284, endPoint x: 602, endPoint y: 259, distance: 291.9
click at [602, 259] on div "Sponsored by the [DEMOGRAPHIC_DATA] monarchs, he intended to find a westward se…" at bounding box center [589, 254] width 308 height 15
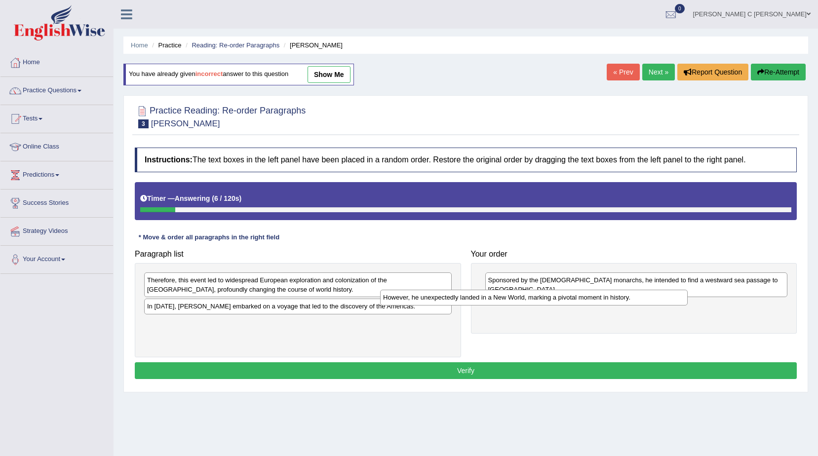
drag, startPoint x: 297, startPoint y: 309, endPoint x: 410, endPoint y: 283, distance: 115.3
click at [534, 299] on div "However, he unexpectedly landed in a New World, marking a pivotal moment in his…" at bounding box center [534, 297] width 308 height 15
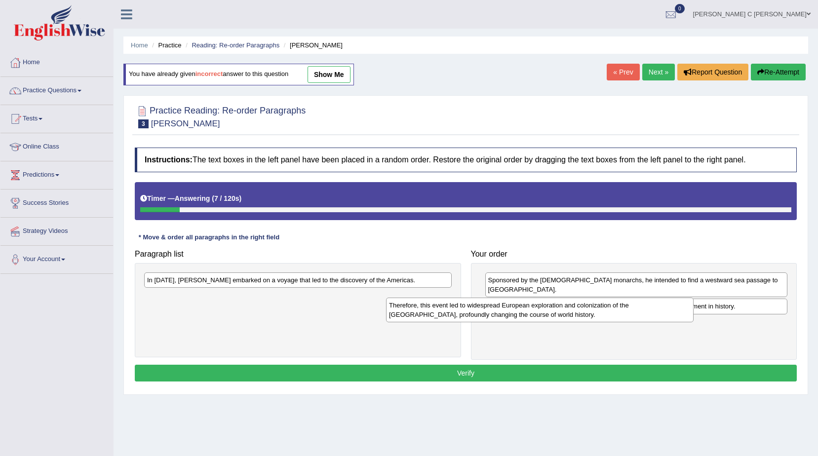
drag, startPoint x: 357, startPoint y: 285, endPoint x: 620, endPoint y: 313, distance: 264.1
click at [620, 313] on div "Therefore, this event led to widespread European exploration and colonization o…" at bounding box center [540, 310] width 308 height 25
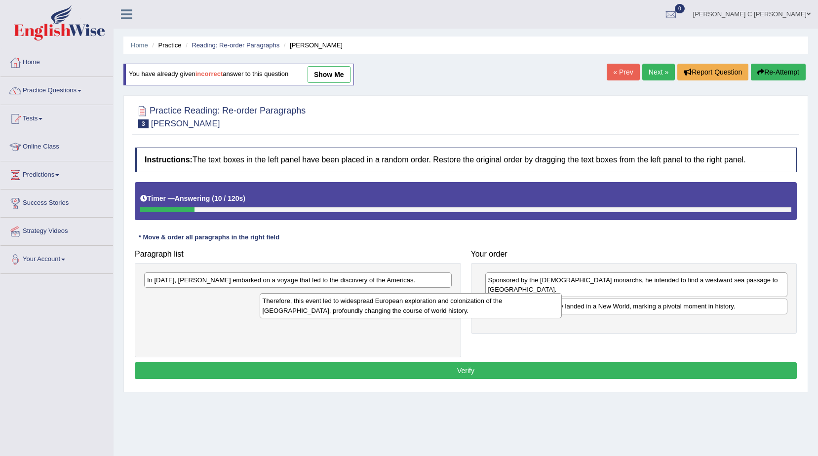
drag, startPoint x: 569, startPoint y: 317, endPoint x: 223, endPoint y: 299, distance: 346.6
click at [271, 301] on div "Therefore, this event led to widespread European exploration and colonization o…" at bounding box center [411, 305] width 303 height 25
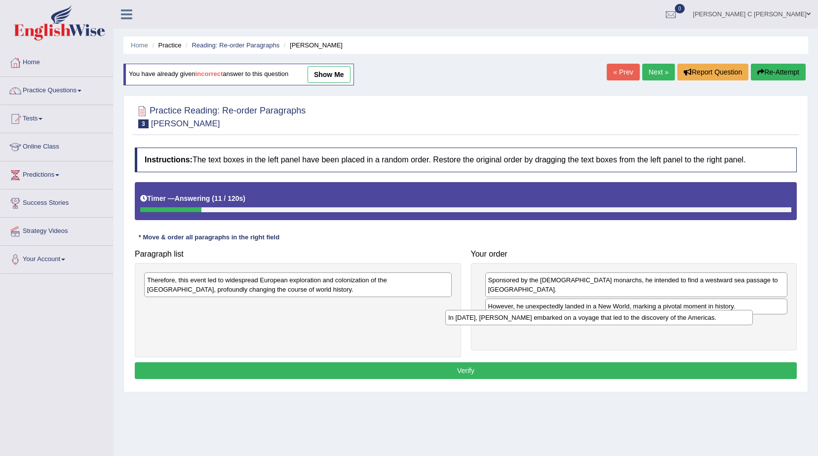
drag, startPoint x: 302, startPoint y: 283, endPoint x: 584, endPoint y: 319, distance: 283.6
click at [584, 319] on div "In 1492, Christopher Columbus embarked on a voyage that led to the discovery of…" at bounding box center [599, 317] width 308 height 15
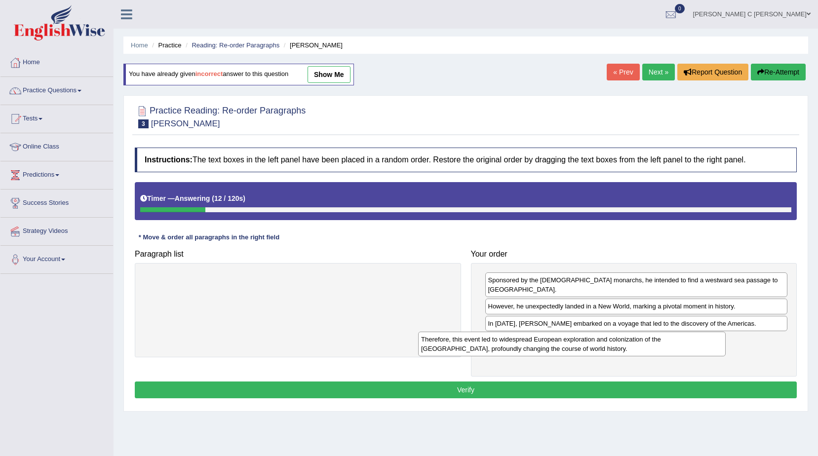
drag, startPoint x: 349, startPoint y: 288, endPoint x: 624, endPoint y: 348, distance: 280.8
click at [624, 348] on div "Therefore, this event led to widespread European exploration and colonization o…" at bounding box center [572, 344] width 308 height 25
click at [498, 382] on button "Verify" at bounding box center [466, 390] width 662 height 17
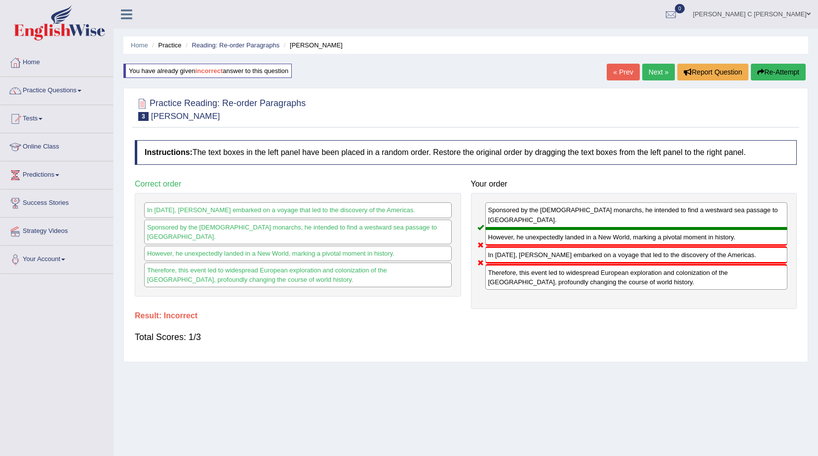
click at [763, 75] on button "Re-Attempt" at bounding box center [778, 72] width 55 height 17
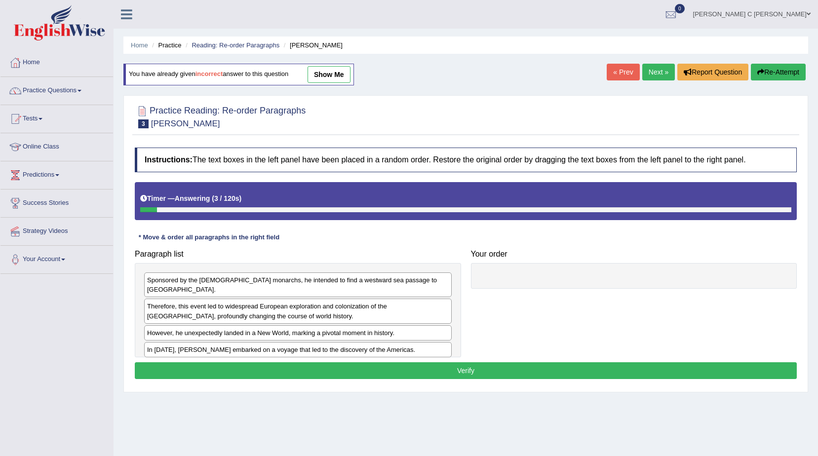
click at [413, 283] on div "Sponsored by the [DEMOGRAPHIC_DATA] monarchs, he intended to find a westward se…" at bounding box center [298, 285] width 308 height 25
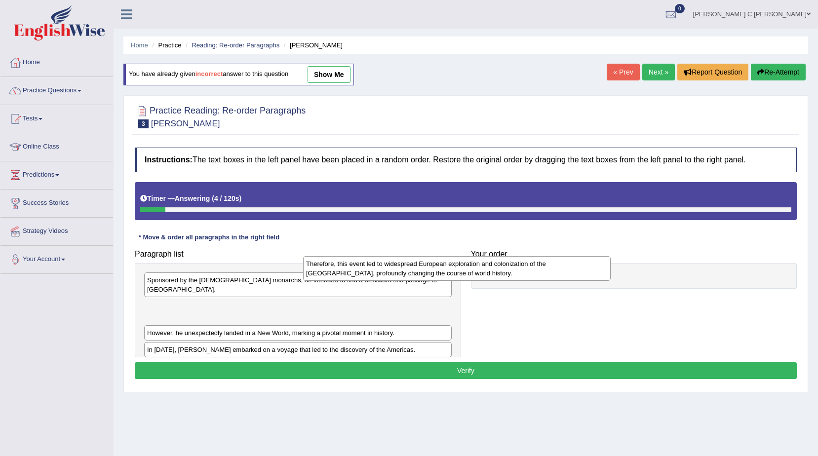
drag, startPoint x: 405, startPoint y: 303, endPoint x: 564, endPoint y: 271, distance: 162.8
click at [566, 270] on div "Therefore, this event led to widespread European exploration and colonization o…" at bounding box center [457, 268] width 308 height 25
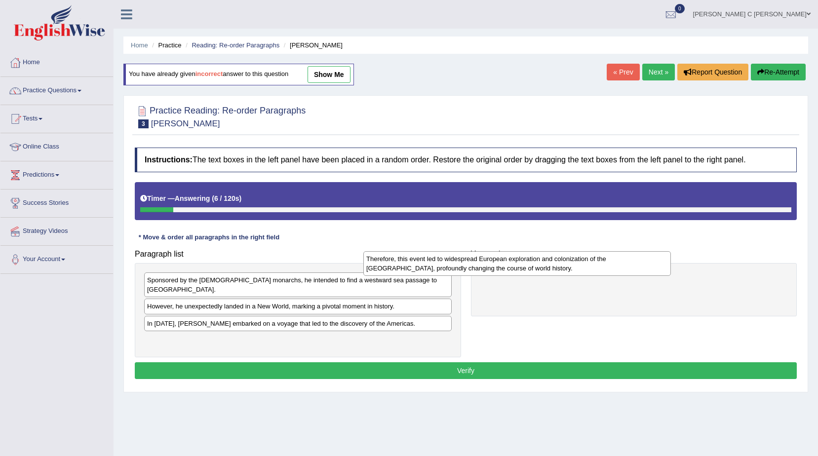
drag, startPoint x: 400, startPoint y: 310, endPoint x: 619, endPoint y: 272, distance: 222.0
click at [619, 272] on div "Therefore, this event led to widespread European exploration and colonization o…" at bounding box center [517, 263] width 308 height 25
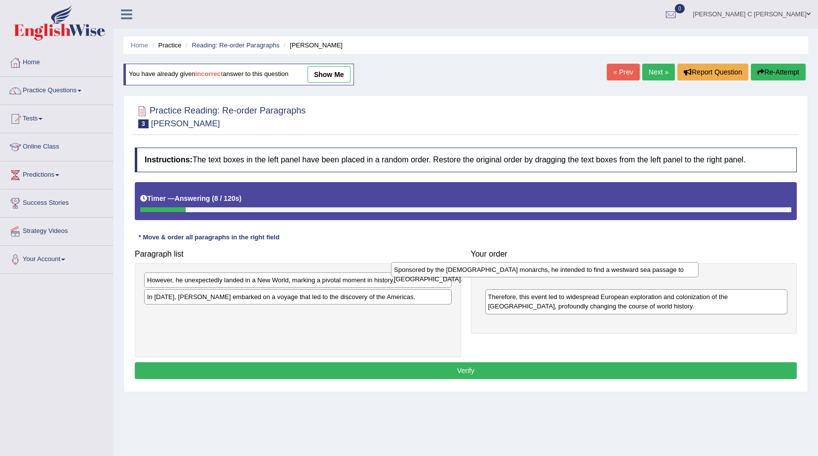
drag, startPoint x: 397, startPoint y: 285, endPoint x: 644, endPoint y: 275, distance: 247.1
click at [644, 275] on div "Sponsored by the [DEMOGRAPHIC_DATA] monarchs, he intended to find a westward se…" at bounding box center [545, 269] width 308 height 15
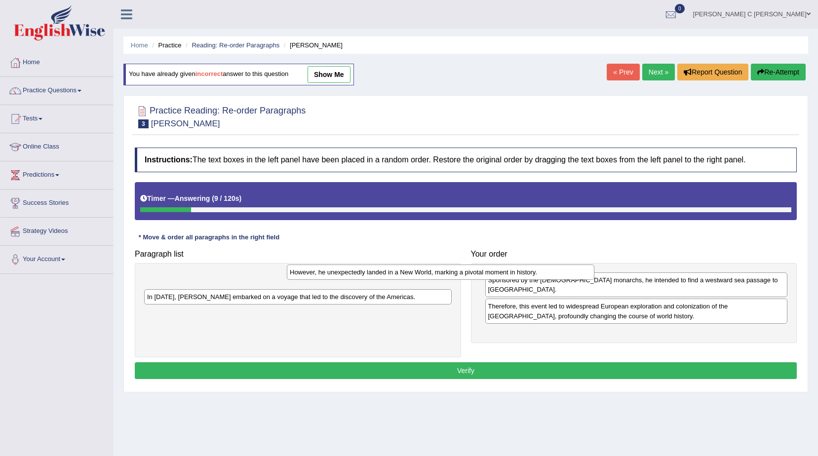
drag, startPoint x: 469, startPoint y: 276, endPoint x: 644, endPoint y: 273, distance: 174.3
click at [594, 273] on div "However, he unexpectedly landed in a New World, marking a pivotal moment in his…" at bounding box center [441, 272] width 308 height 15
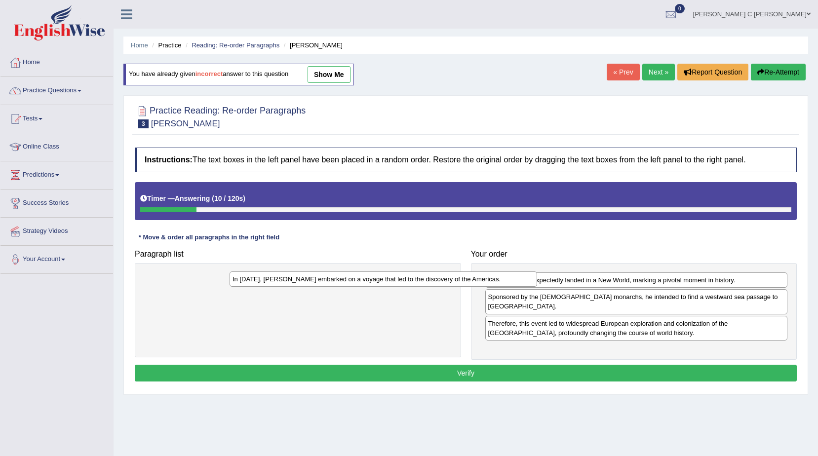
drag, startPoint x: 430, startPoint y: 280, endPoint x: 772, endPoint y: 275, distance: 342.2
click at [537, 275] on div "In 1492, Christopher Columbus embarked on a voyage that led to the discovery of…" at bounding box center [384, 279] width 308 height 15
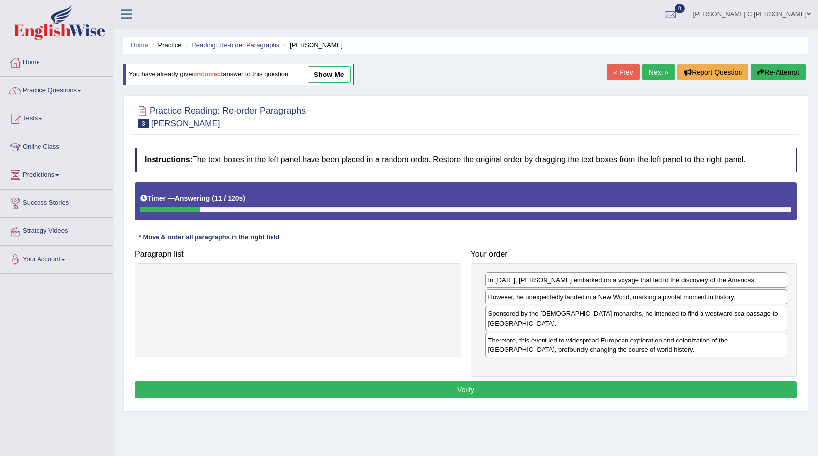
click at [589, 384] on button "Verify" at bounding box center [466, 390] width 662 height 17
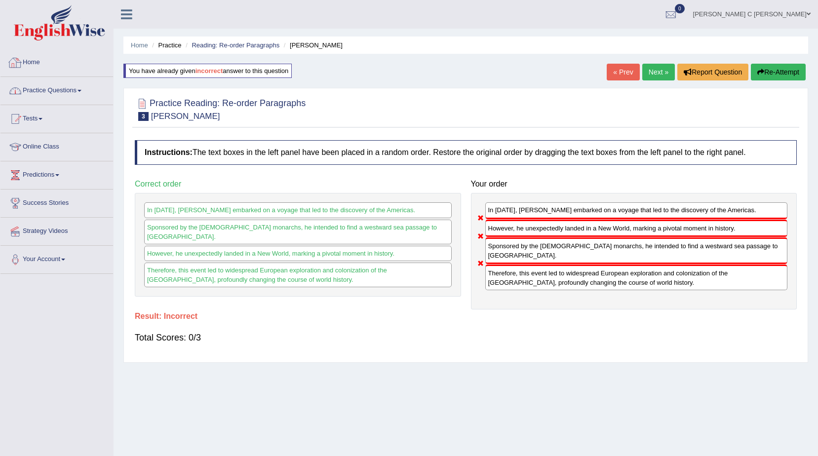
click at [52, 87] on link "Practice Questions" at bounding box center [56, 89] width 113 height 25
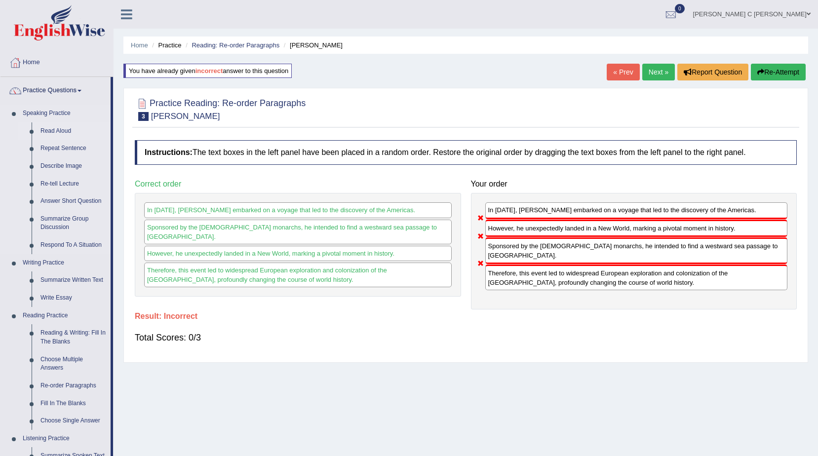
click at [69, 132] on link "Read Aloud" at bounding box center [73, 131] width 75 height 18
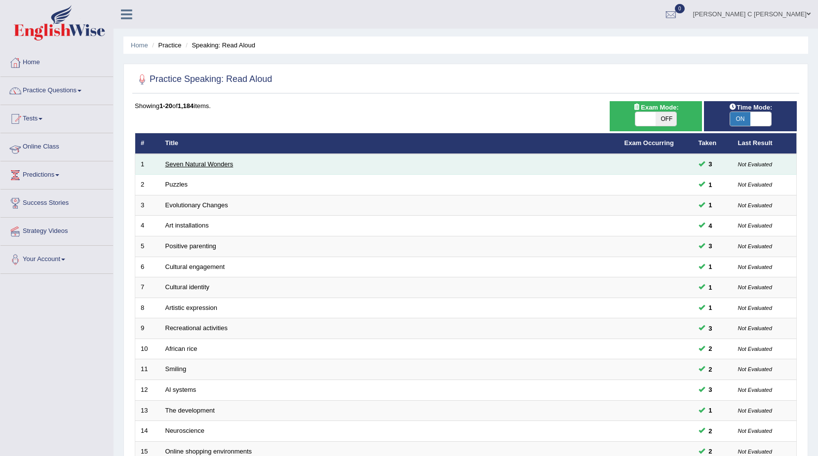
click at [206, 165] on link "Seven Natural Wonders" at bounding box center [199, 163] width 68 height 7
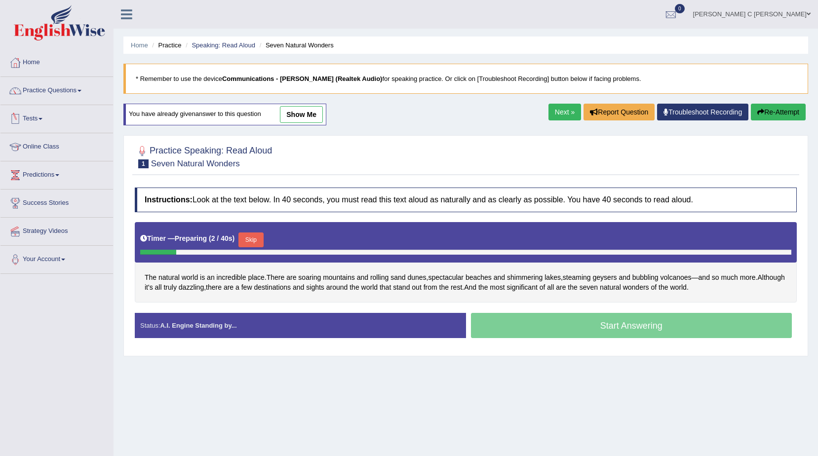
click at [243, 239] on button "Skip" at bounding box center [250, 240] width 25 height 15
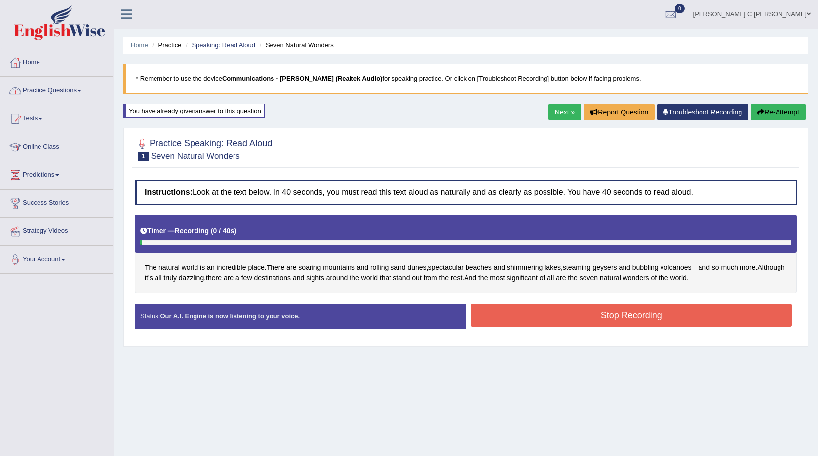
click at [77, 87] on link "Practice Questions" at bounding box center [56, 89] width 113 height 25
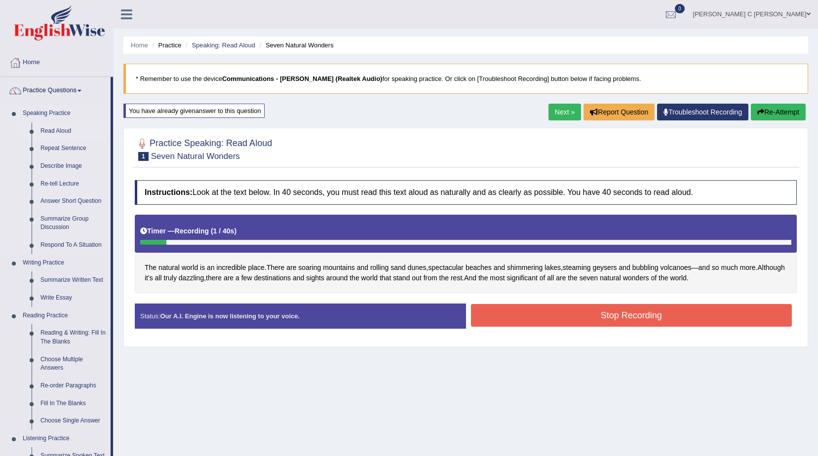
click at [70, 132] on link "Read Aloud" at bounding box center [73, 131] width 75 height 18
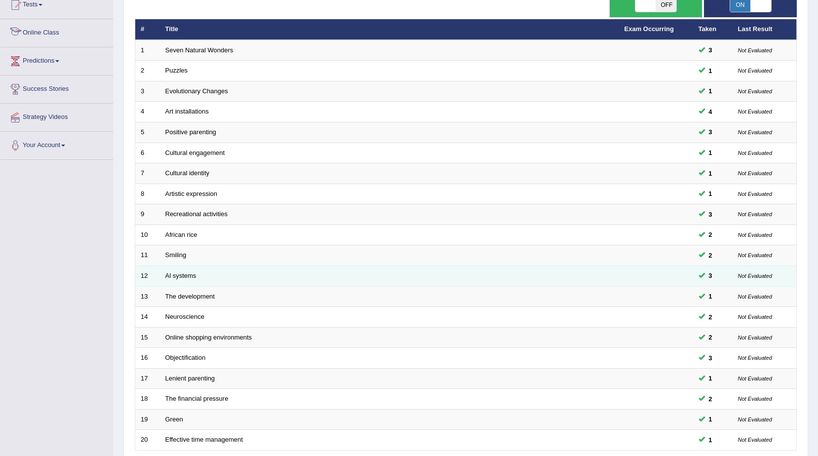
scroll to position [197, 0]
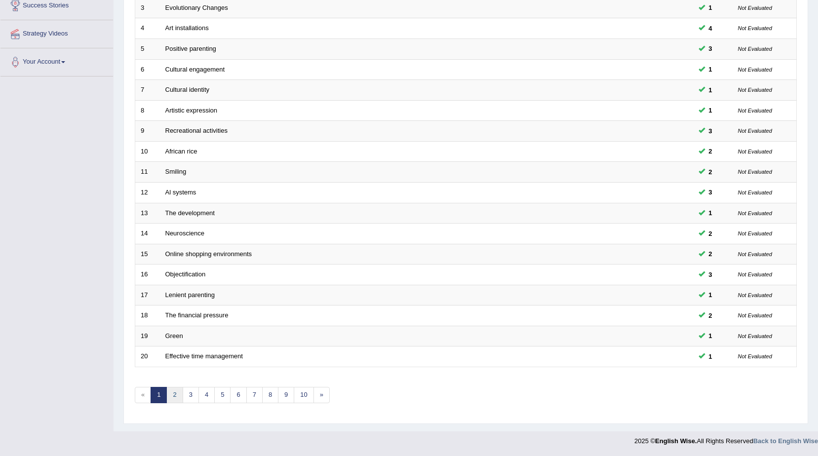
click at [175, 389] on link "2" at bounding box center [174, 395] width 16 height 16
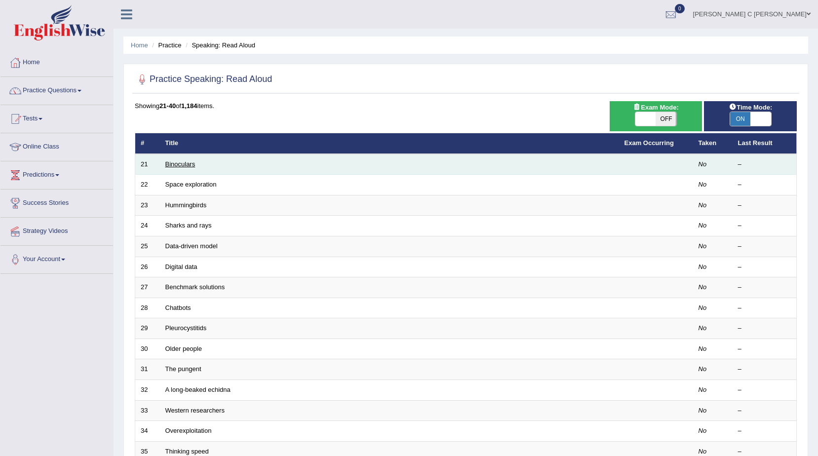
click at [192, 162] on link "Binoculars" at bounding box center [180, 163] width 30 height 7
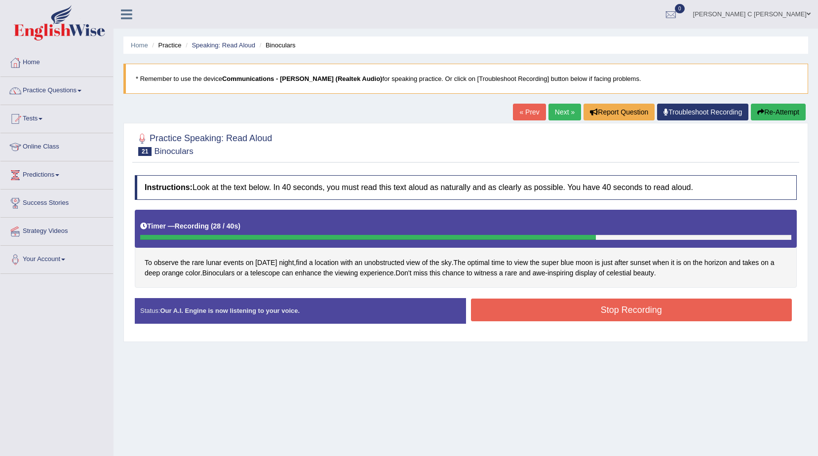
click at [521, 310] on button "Stop Recording" at bounding box center [631, 310] width 321 height 23
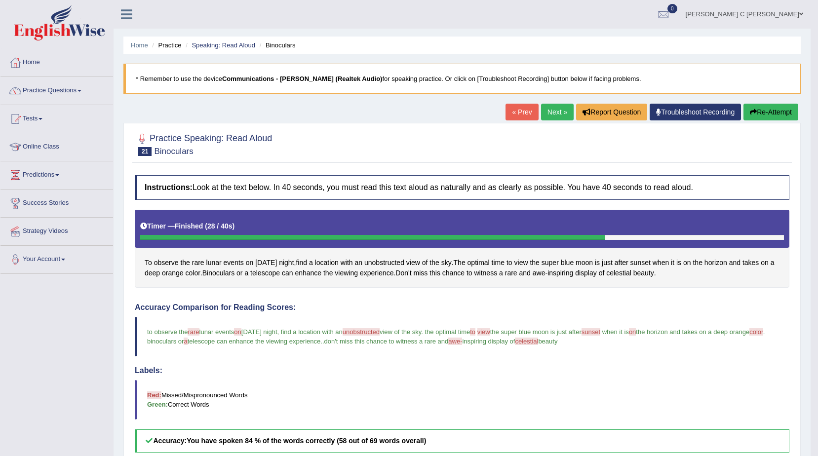
click at [552, 109] on link "Next »" at bounding box center [557, 112] width 33 height 17
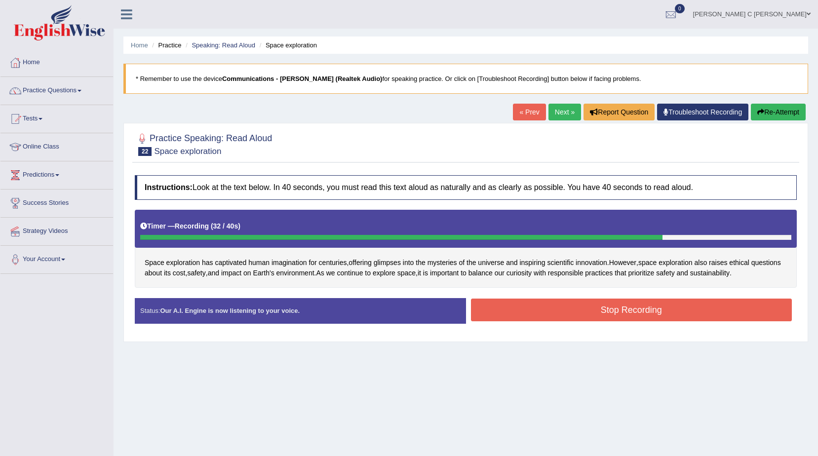
click at [655, 315] on button "Stop Recording" at bounding box center [631, 310] width 321 height 23
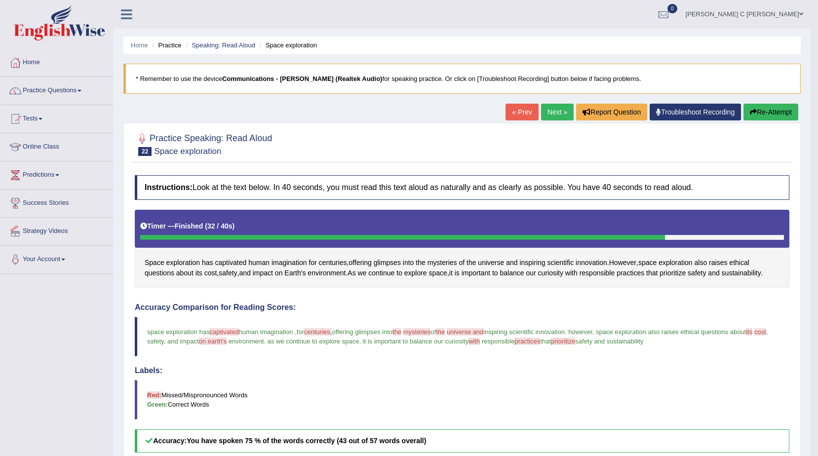
click at [752, 107] on button "Re-Attempt" at bounding box center [770, 112] width 55 height 17
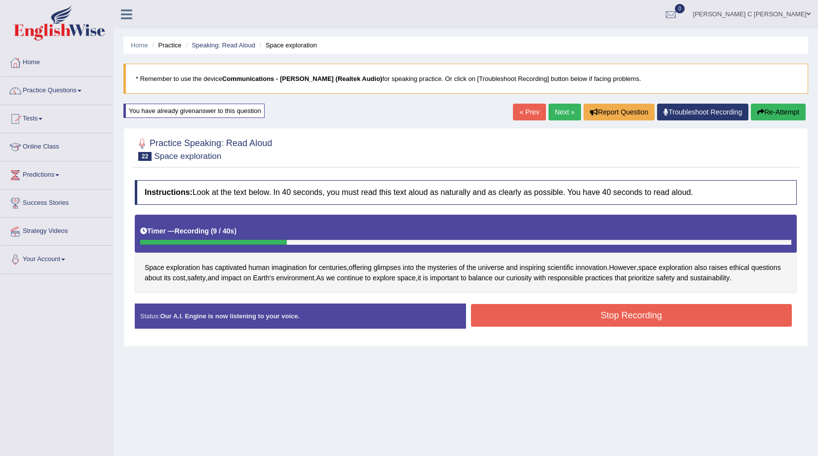
click at [771, 107] on button "Re-Attempt" at bounding box center [778, 112] width 55 height 17
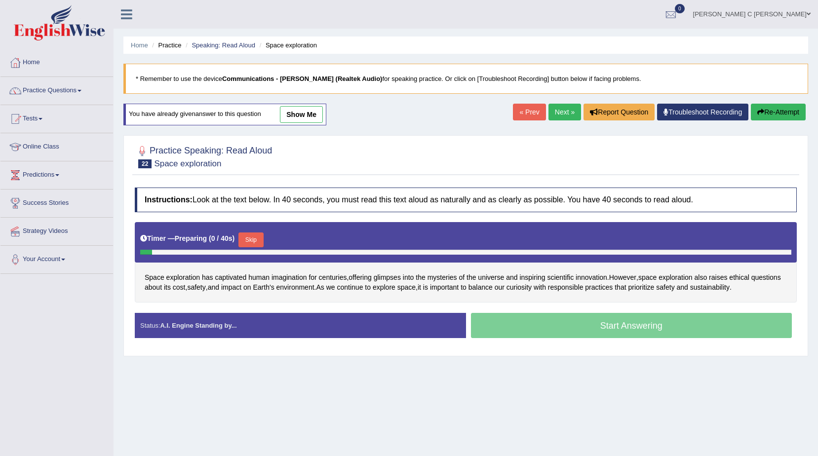
click at [250, 240] on button "Skip" at bounding box center [250, 240] width 25 height 15
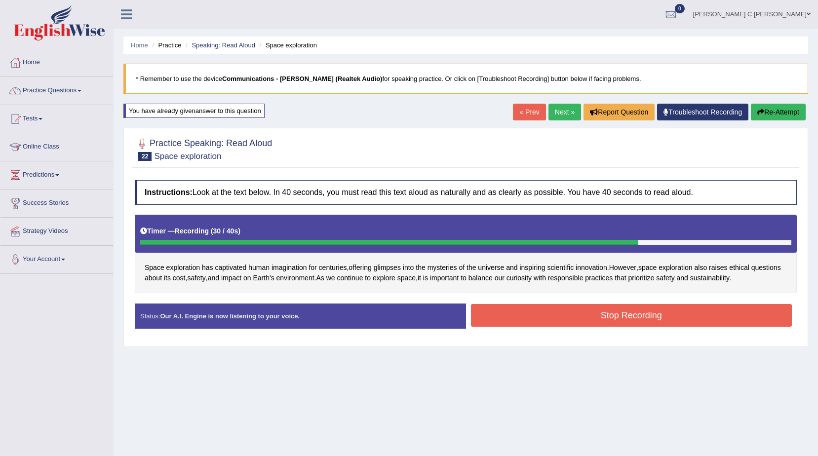
click at [502, 319] on button "Stop Recording" at bounding box center [631, 315] width 321 height 23
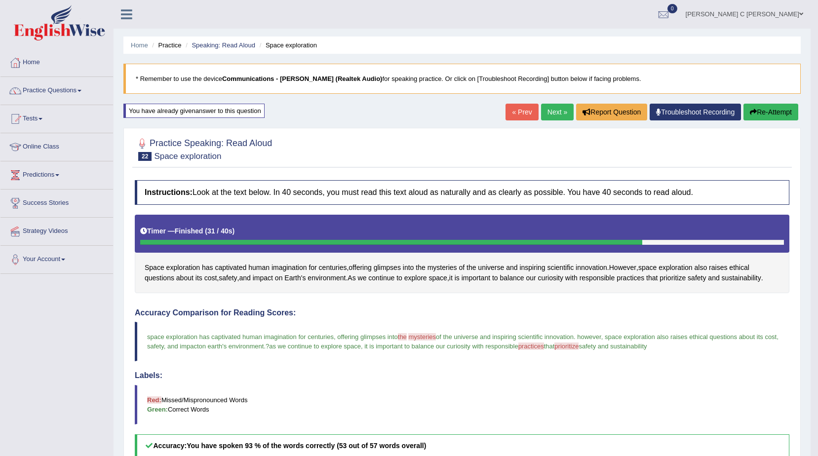
click at [778, 107] on button "Re-Attempt" at bounding box center [770, 112] width 55 height 17
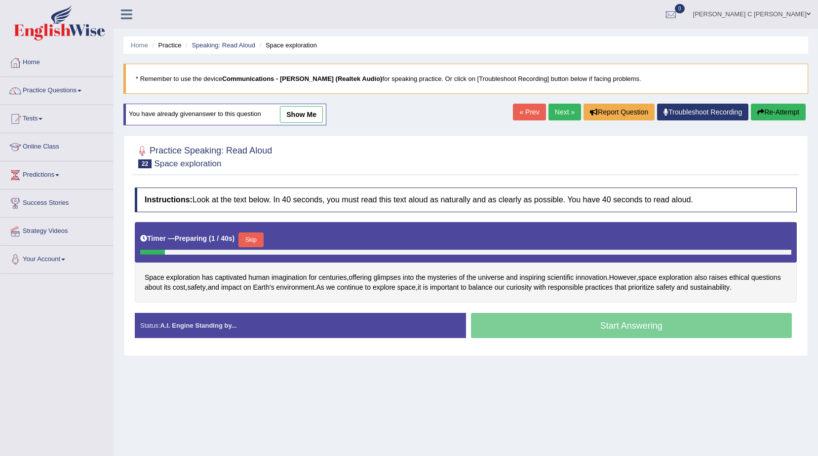
click at [254, 237] on button "Skip" at bounding box center [250, 240] width 25 height 15
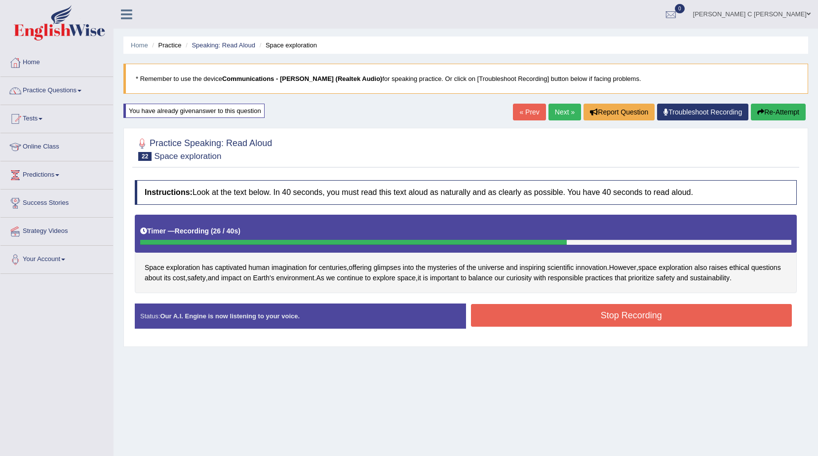
click at [522, 328] on div "Stop Recording" at bounding box center [631, 316] width 331 height 25
click at [521, 324] on button "Stop Recording" at bounding box center [631, 315] width 321 height 23
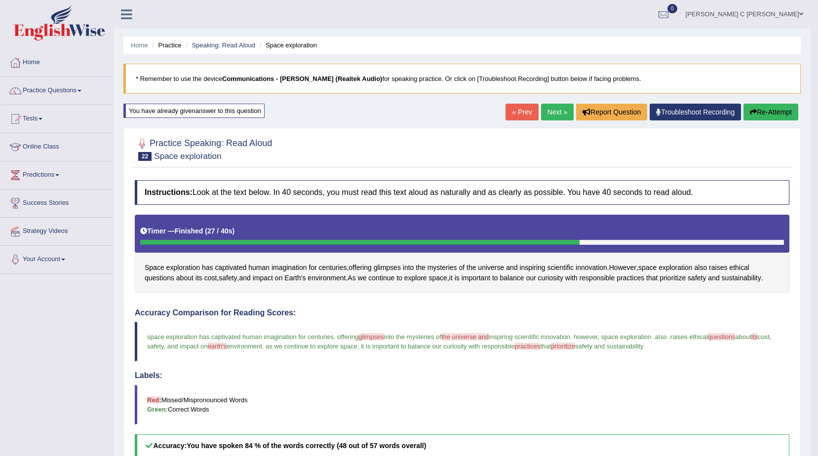
click at [557, 115] on link "Next »" at bounding box center [557, 112] width 33 height 17
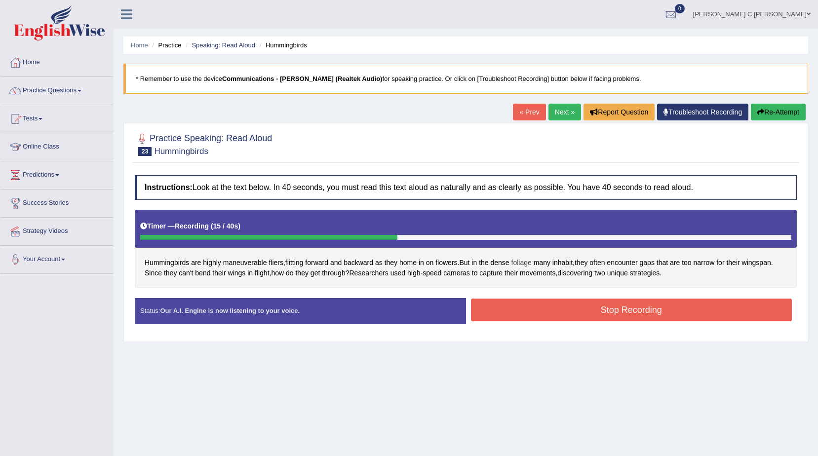
click at [524, 264] on span "foliage" at bounding box center [521, 263] width 20 height 10
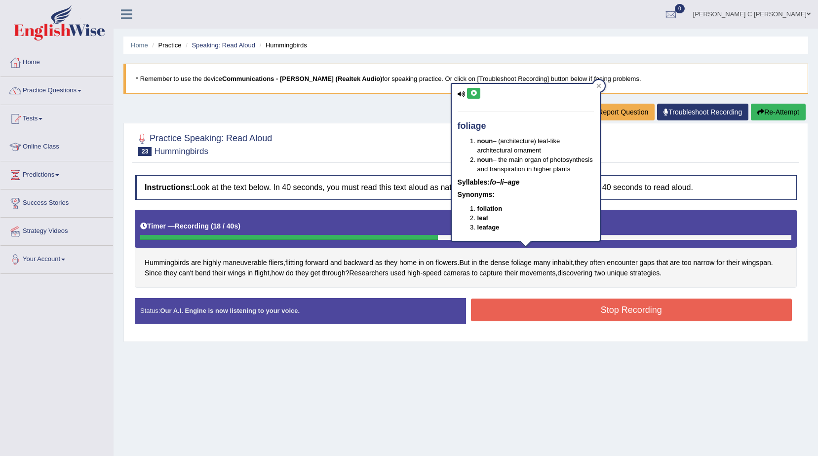
click at [475, 96] on button at bounding box center [473, 93] width 13 height 11
click at [250, 268] on span "maneuverable" at bounding box center [245, 263] width 44 height 10
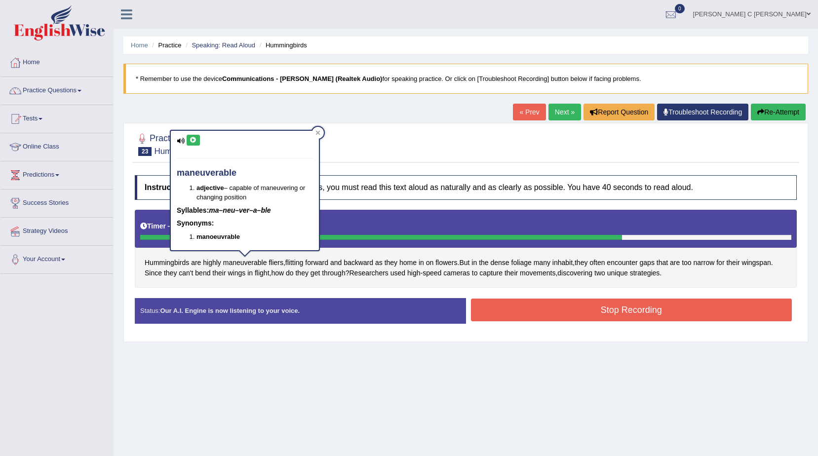
click at [191, 135] on button at bounding box center [193, 140] width 13 height 11
click at [167, 264] on span "Hummingbirds" at bounding box center [167, 263] width 44 height 10
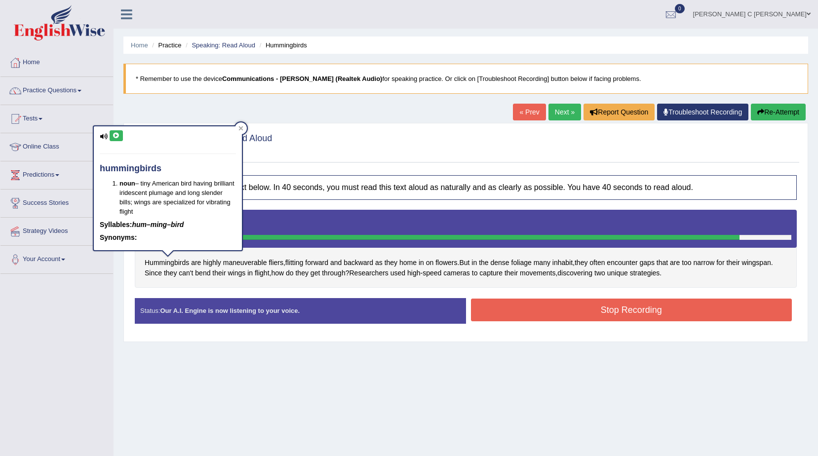
click at [118, 139] on icon at bounding box center [116, 136] width 7 height 6
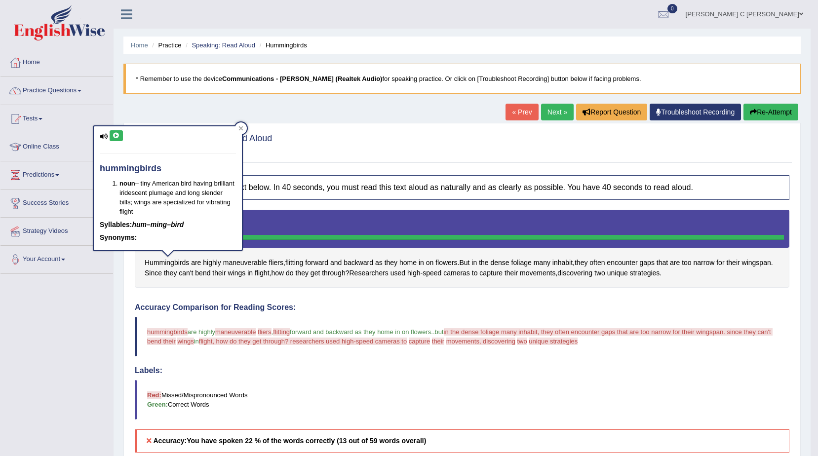
click at [754, 107] on button "Re-Attempt" at bounding box center [770, 112] width 55 height 17
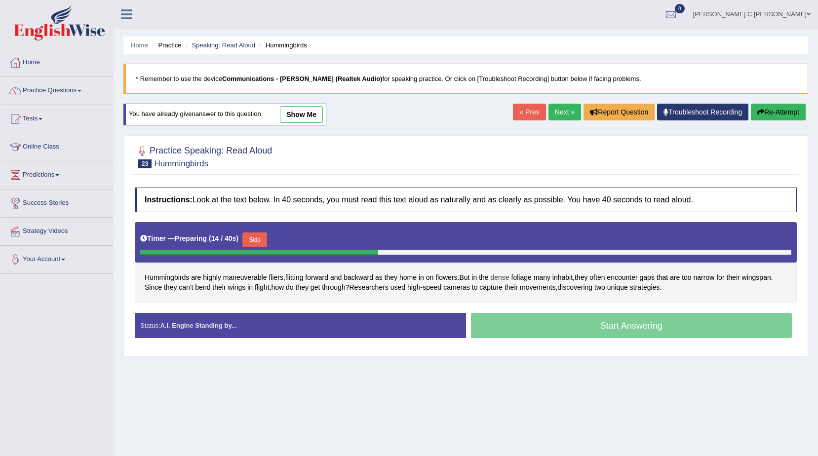
click at [504, 277] on span "dense" at bounding box center [499, 278] width 19 height 10
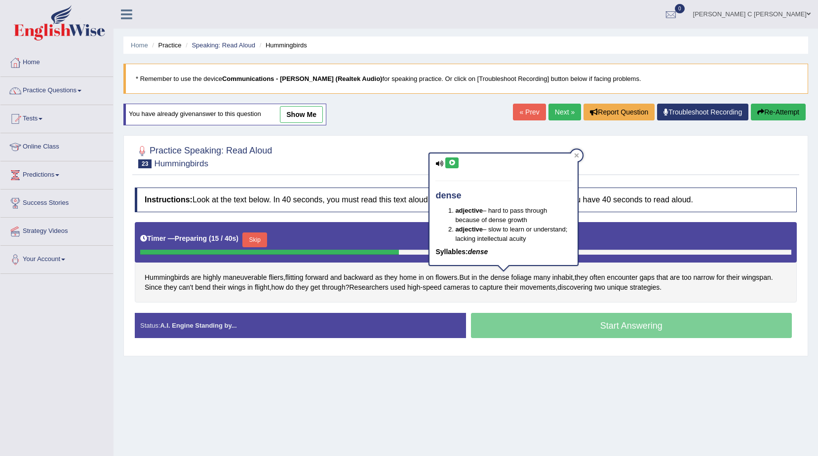
click at [452, 166] on button at bounding box center [451, 162] width 13 height 11
click at [522, 274] on span "foliage" at bounding box center [521, 278] width 20 height 10
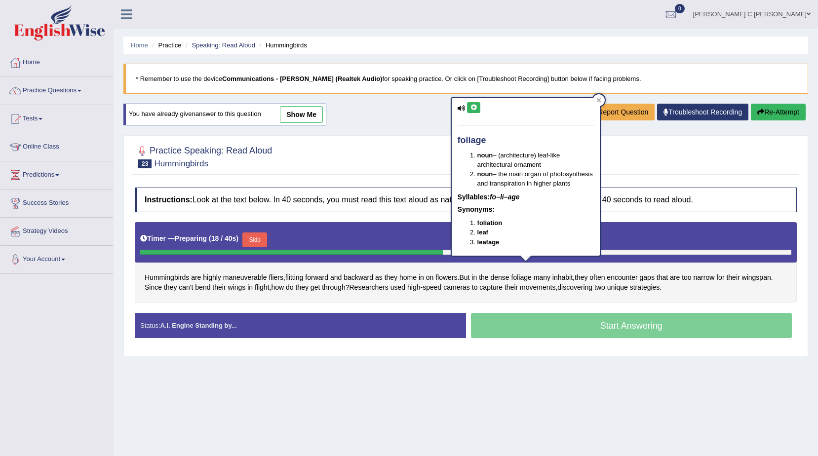
click at [475, 112] on button at bounding box center [473, 107] width 13 height 11
click at [733, 130] on div "Home Practice Speaking: Read Aloud Hummingbirds * Remember to use the device Co…" at bounding box center [466, 247] width 704 height 494
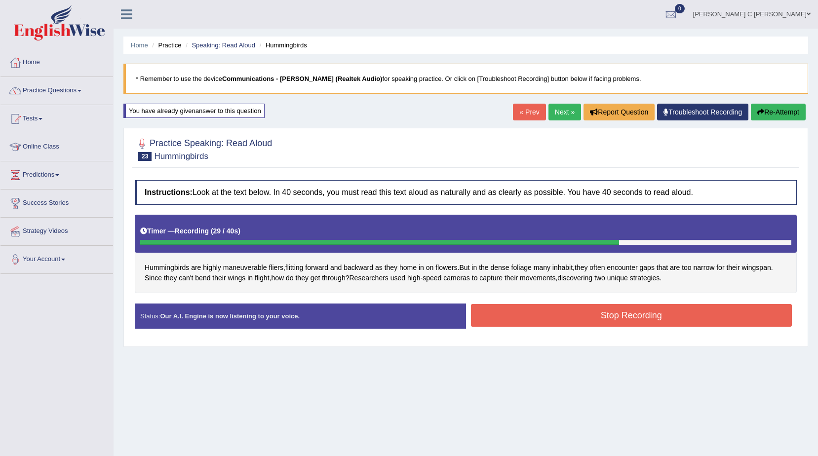
click at [677, 308] on button "Stop Recording" at bounding box center [631, 315] width 321 height 23
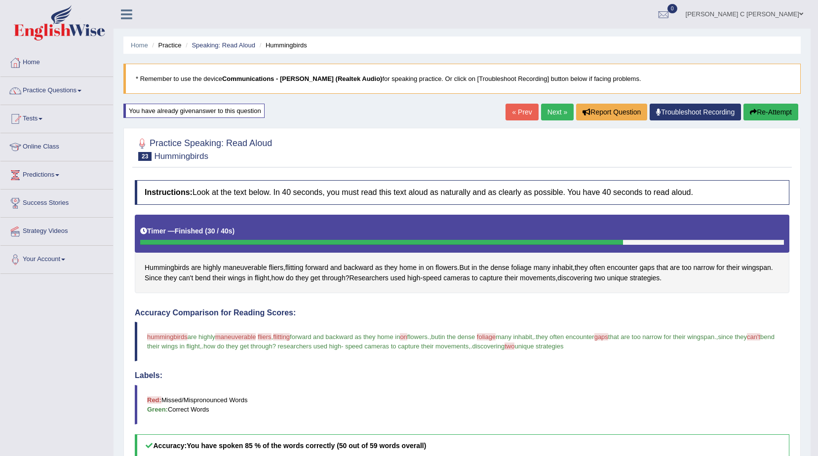
click at [558, 112] on link "Next »" at bounding box center [557, 112] width 33 height 17
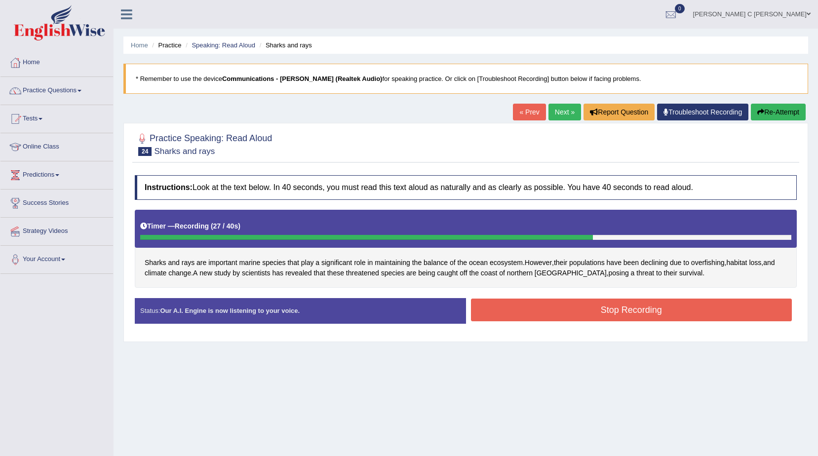
click at [692, 311] on button "Stop Recording" at bounding box center [631, 310] width 321 height 23
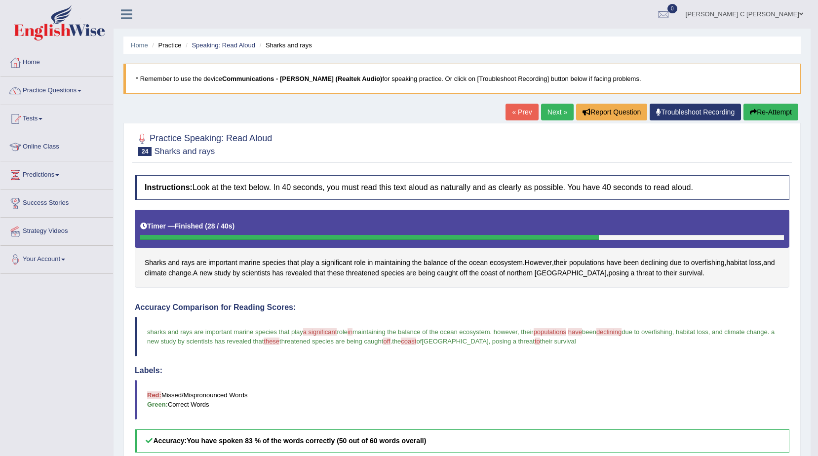
click at [780, 115] on button "Re-Attempt" at bounding box center [770, 112] width 55 height 17
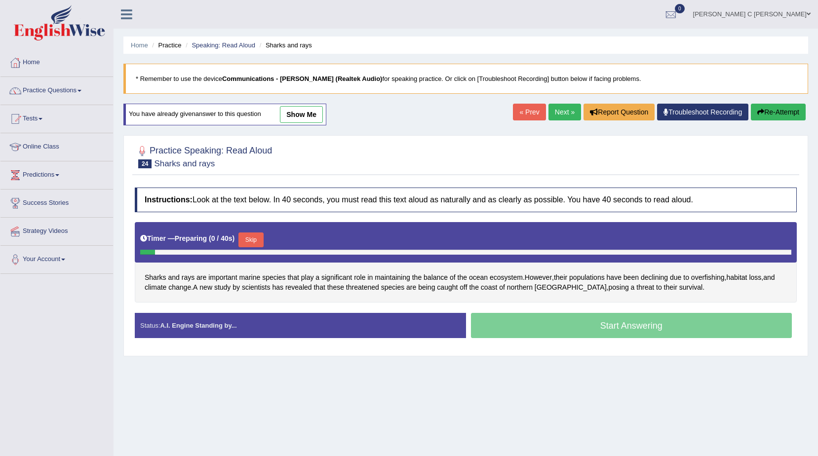
click at [252, 241] on button "Skip" at bounding box center [250, 240] width 25 height 15
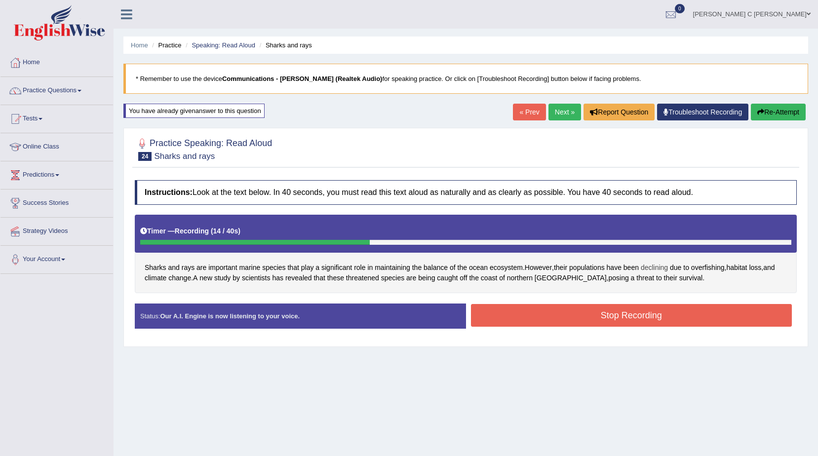
click at [659, 267] on span "declining" at bounding box center [654, 268] width 27 height 10
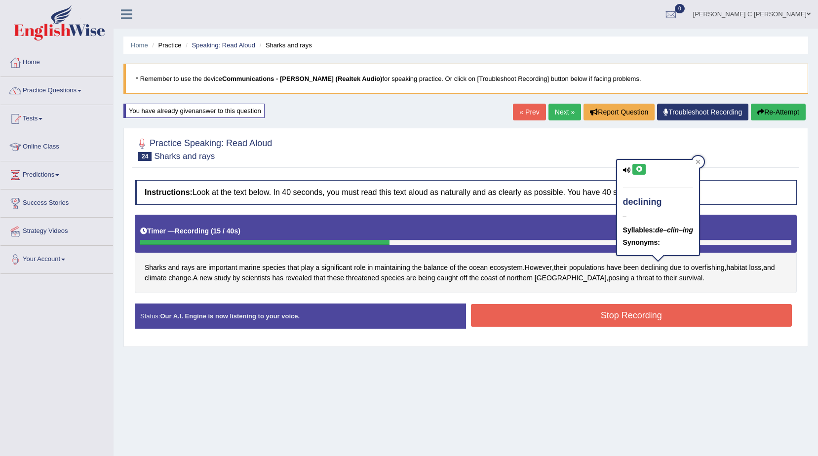
click at [642, 168] on icon at bounding box center [638, 169] width 7 height 6
click at [762, 118] on button "Re-Attempt" at bounding box center [778, 112] width 55 height 17
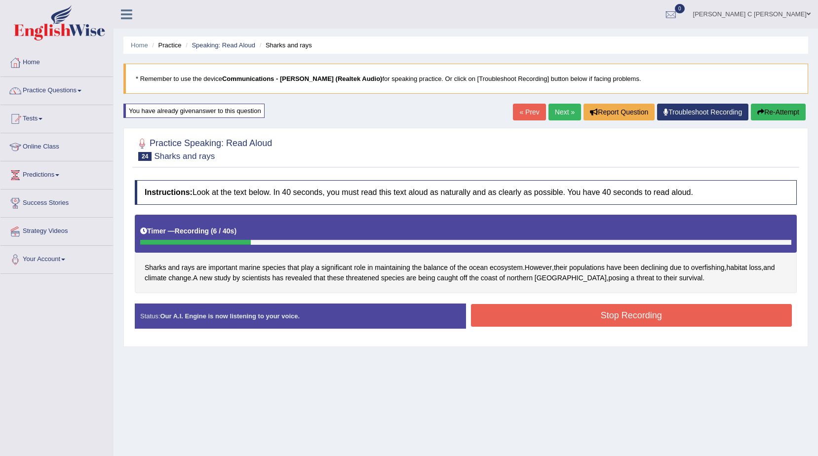
click at [767, 115] on button "Re-Attempt" at bounding box center [778, 112] width 55 height 17
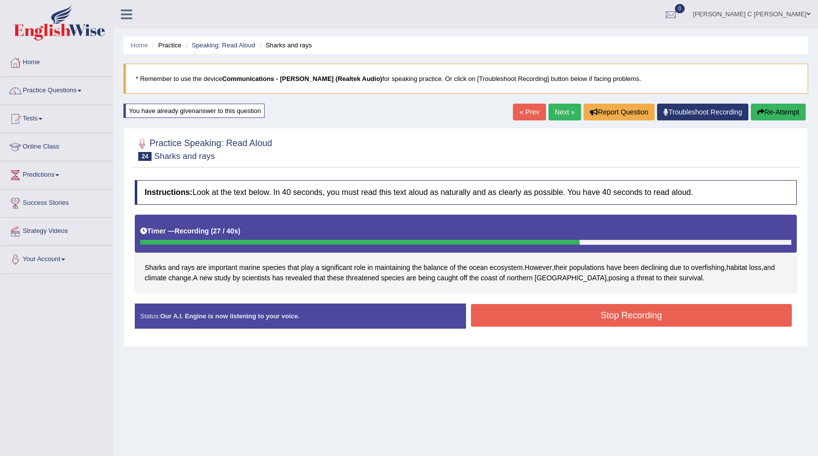
click at [554, 315] on button "Stop Recording" at bounding box center [631, 315] width 321 height 23
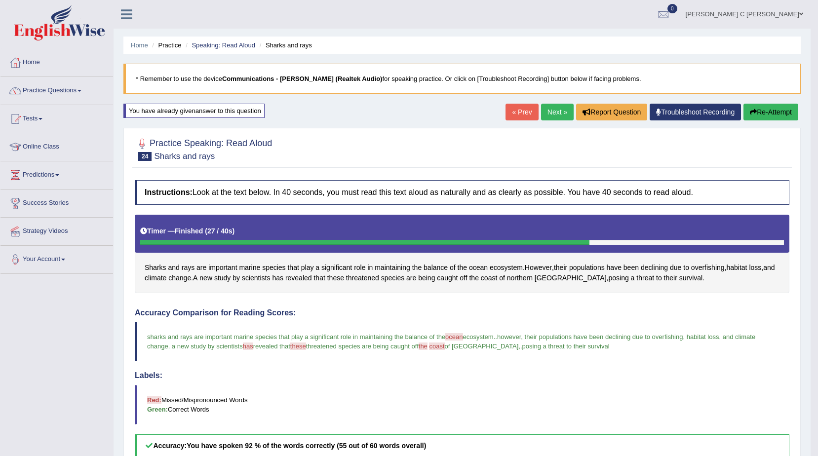
click at [552, 113] on link "Next »" at bounding box center [557, 112] width 33 height 17
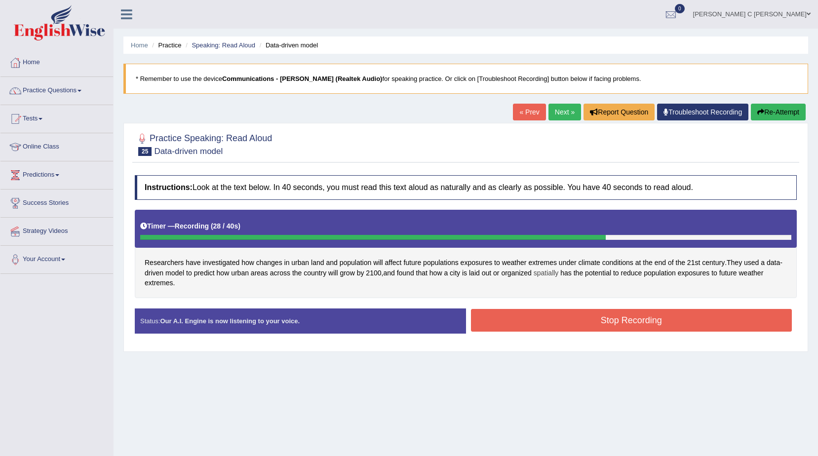
click at [552, 275] on span "spatially" at bounding box center [546, 273] width 25 height 10
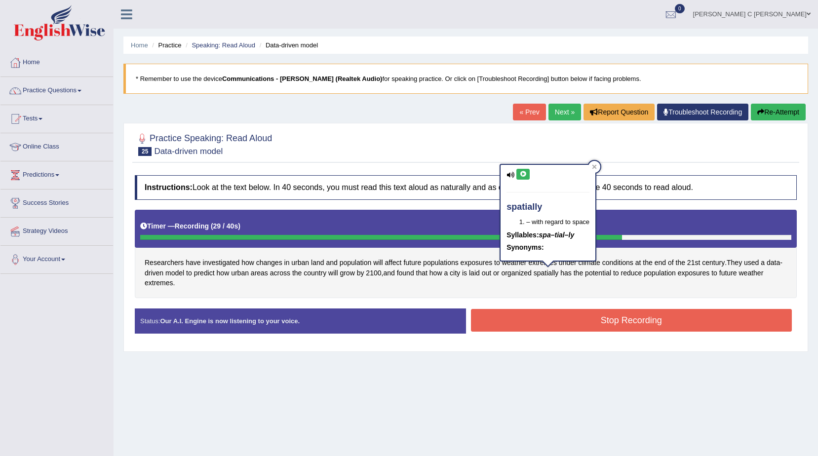
click at [522, 176] on icon at bounding box center [522, 174] width 7 height 6
click at [763, 112] on button "Re-Attempt" at bounding box center [778, 112] width 55 height 17
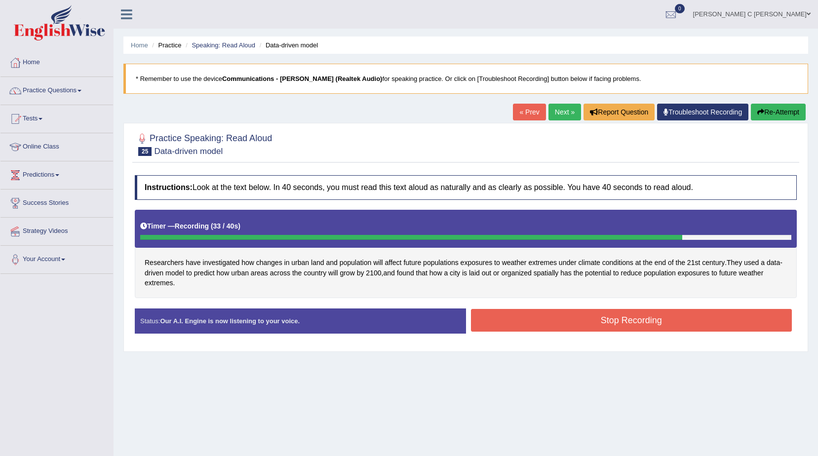
click at [622, 313] on button "Stop Recording" at bounding box center [631, 320] width 321 height 23
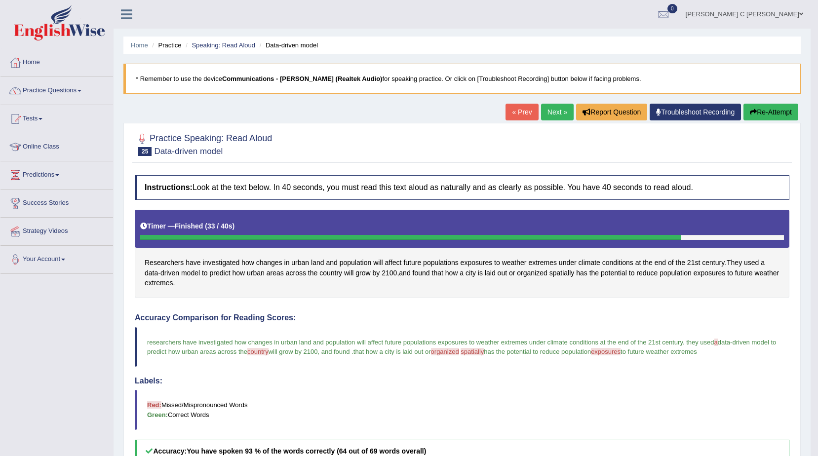
click at [548, 117] on link "Next »" at bounding box center [557, 112] width 33 height 17
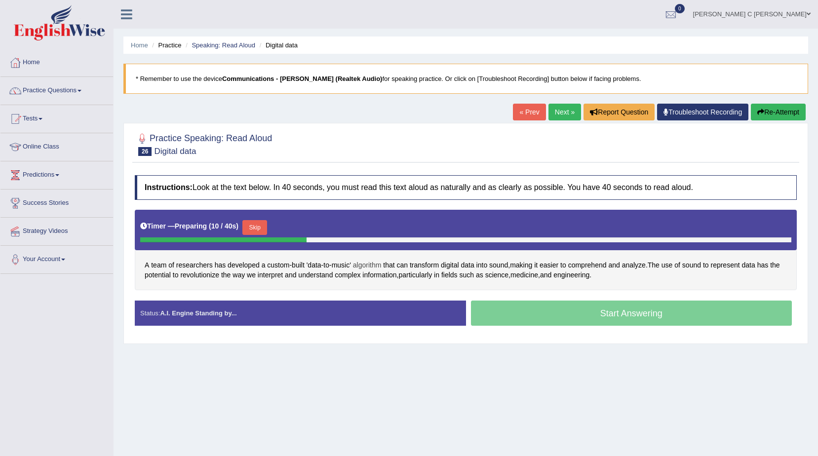
click at [365, 266] on span "algorithm" at bounding box center [367, 265] width 29 height 10
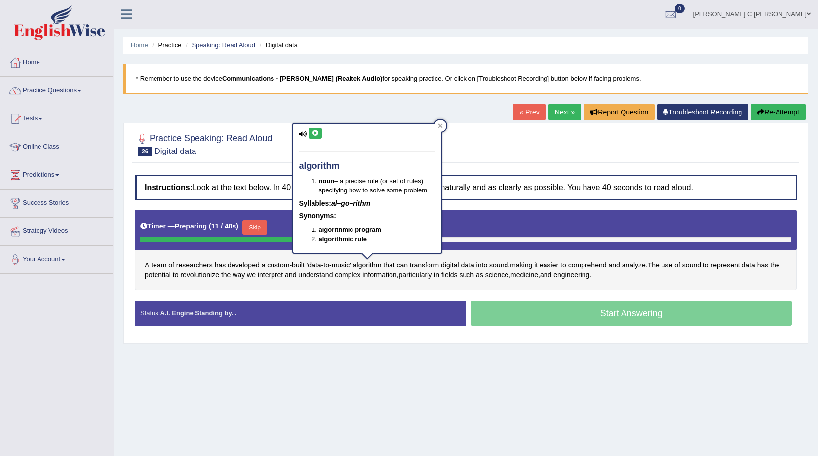
click at [317, 134] on icon at bounding box center [315, 133] width 7 height 6
click at [527, 234] on div "Timer — Preparing ( 14 / 40s ) Skip" at bounding box center [465, 228] width 651 height 20
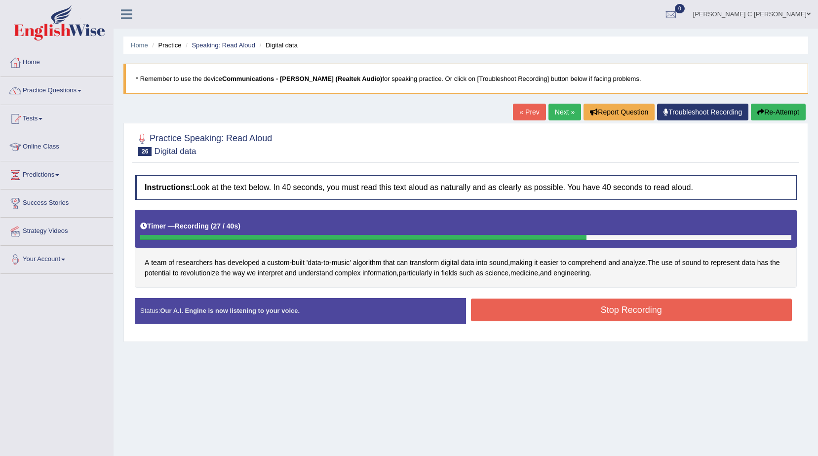
click at [563, 312] on button "Stop Recording" at bounding box center [631, 310] width 321 height 23
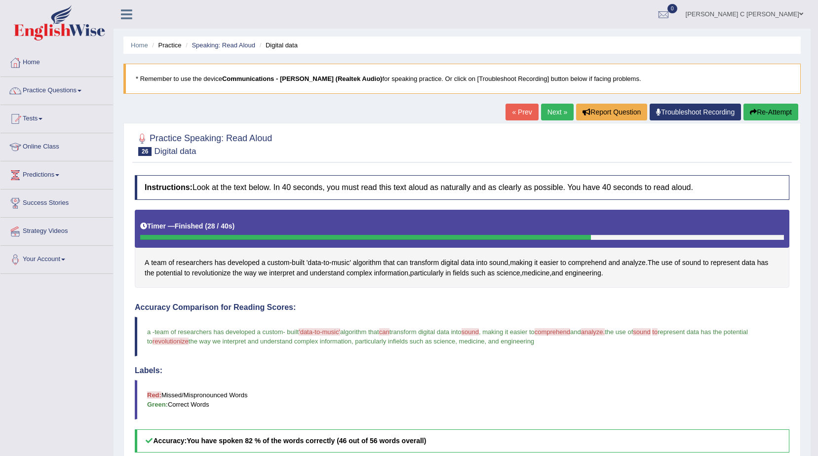
click at [546, 115] on link "Next »" at bounding box center [557, 112] width 33 height 17
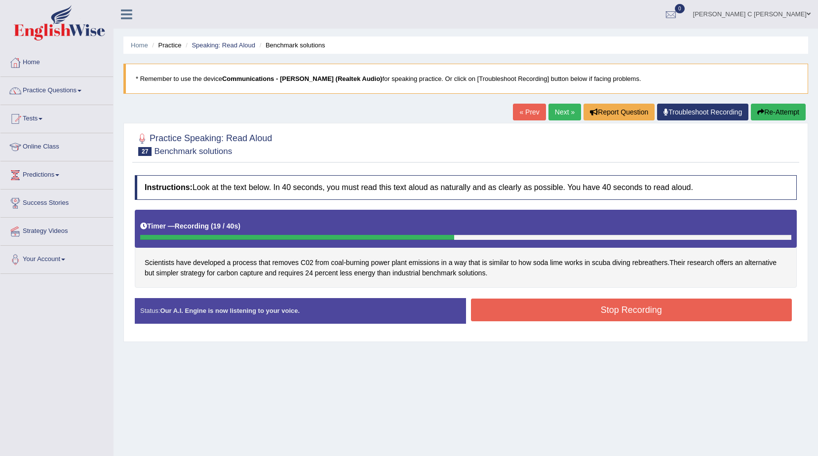
click at [793, 107] on button "Re-Attempt" at bounding box center [778, 112] width 55 height 17
click at [714, 306] on button "Stop Recording" at bounding box center [631, 310] width 321 height 23
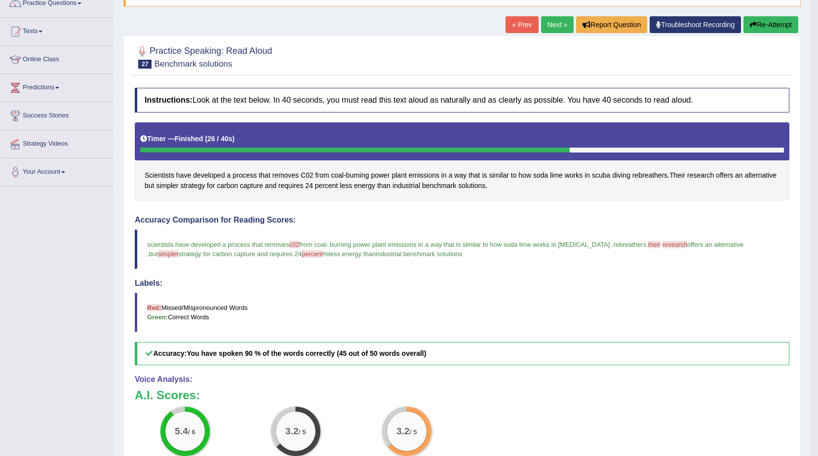
scroll to position [99, 0]
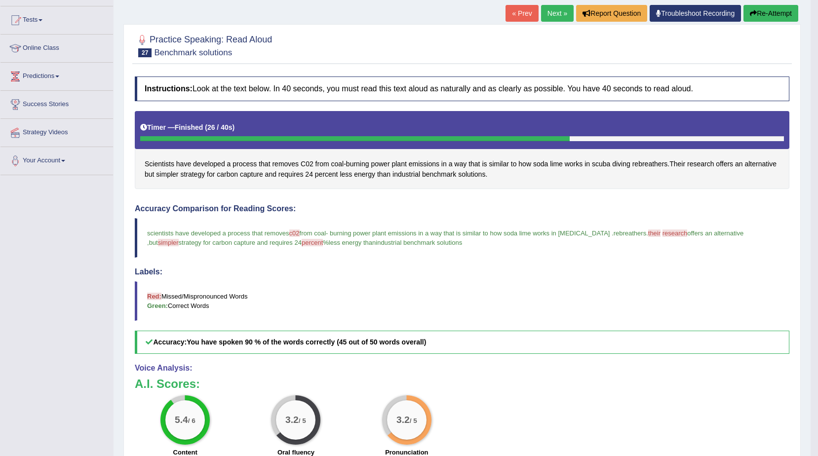
click at [179, 239] on span "simpler" at bounding box center [168, 242] width 21 height 7
click at [166, 176] on span "simpler" at bounding box center [167, 174] width 22 height 10
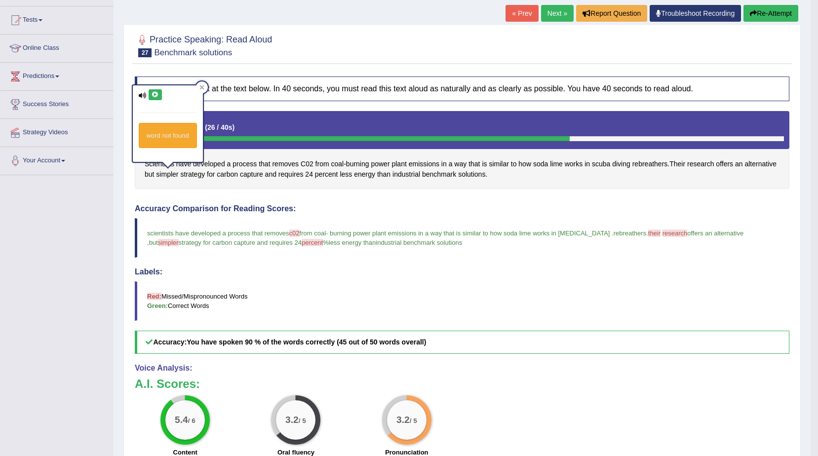
click at [152, 95] on button at bounding box center [155, 94] width 13 height 11
click at [152, 95] on icon at bounding box center [155, 95] width 7 height 6
click at [311, 160] on span "C02" at bounding box center [307, 164] width 13 height 10
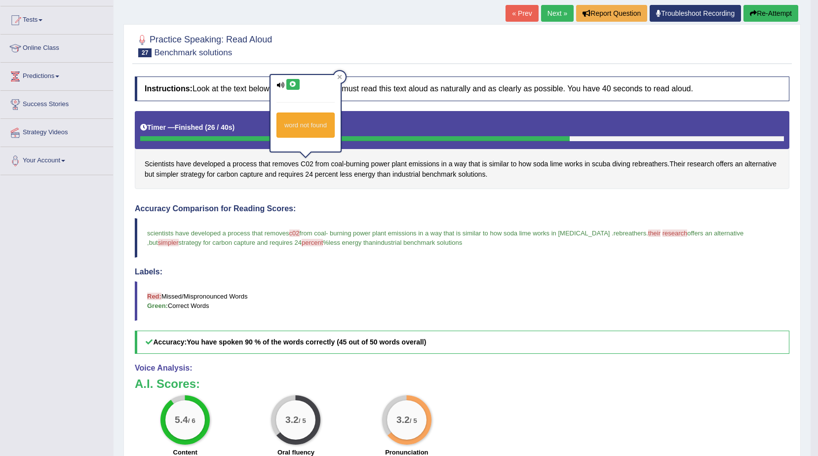
click at [292, 87] on icon at bounding box center [292, 84] width 7 height 6
click at [352, 202] on div "Instructions: Look at the text below. In 40 seconds, you must read this text al…" at bounding box center [462, 305] width 660 height 467
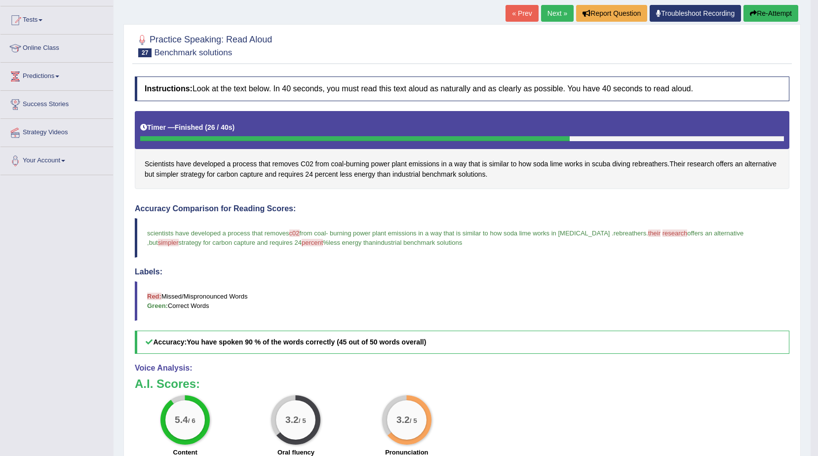
click at [560, 17] on link "Next »" at bounding box center [557, 13] width 33 height 17
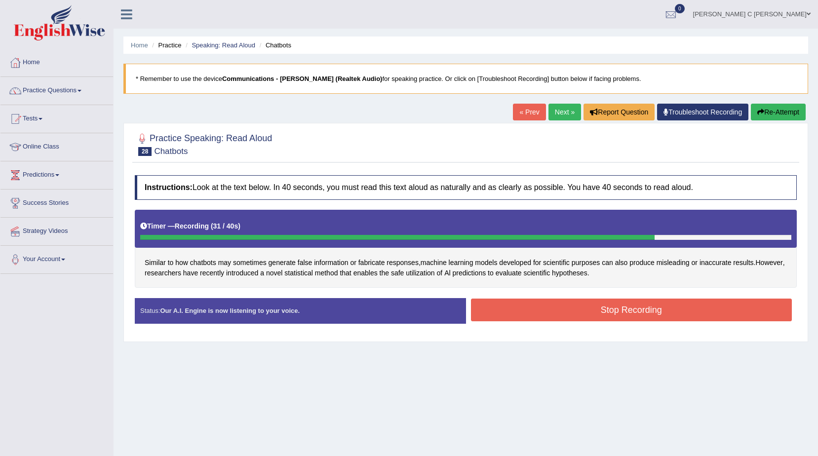
click at [607, 306] on button "Stop Recording" at bounding box center [631, 310] width 321 height 23
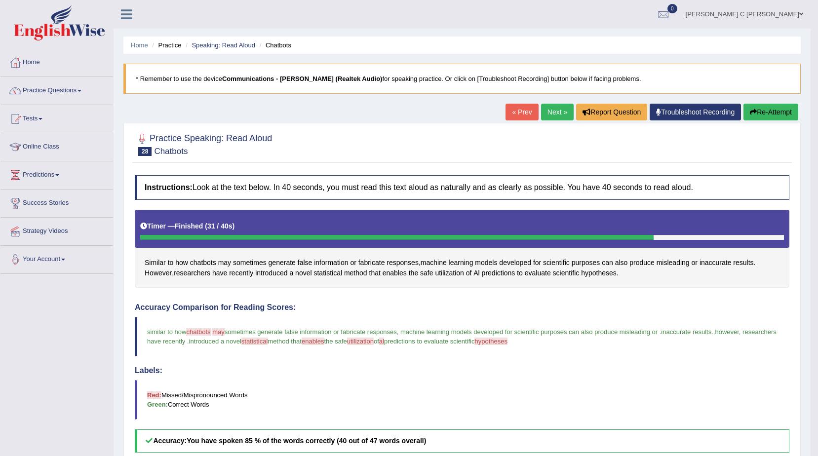
click at [550, 109] on link "Next »" at bounding box center [557, 112] width 33 height 17
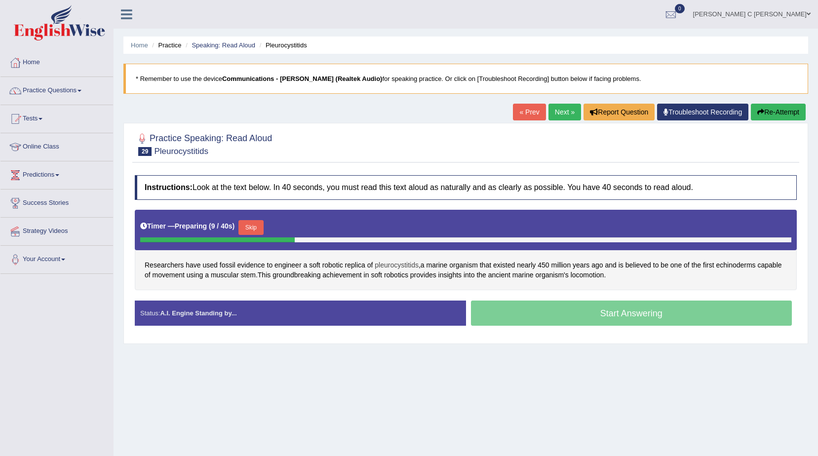
click at [380, 263] on span "pleurocystitids" at bounding box center [397, 265] width 44 height 10
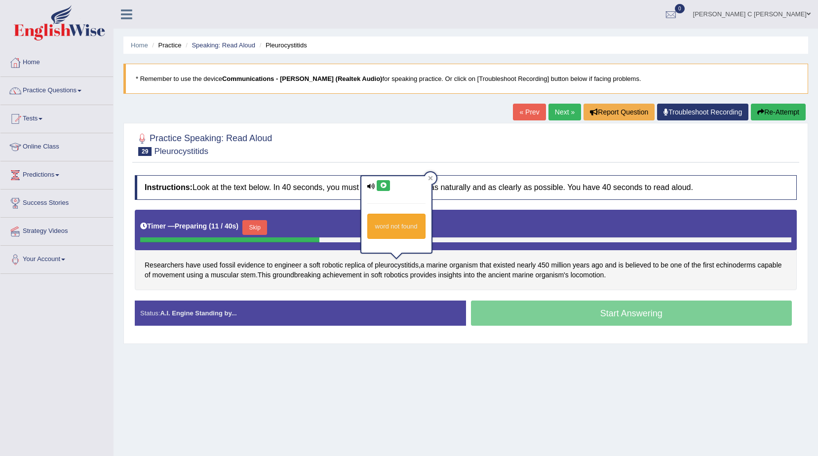
click at [378, 180] on button at bounding box center [383, 185] width 13 height 11
click at [386, 187] on icon at bounding box center [383, 186] width 7 height 6
click at [386, 183] on icon at bounding box center [383, 186] width 7 height 6
click at [311, 360] on div "Home Practice Speaking: Read Aloud Pleurocystitids * Remember to use the device…" at bounding box center [466, 247] width 704 height 494
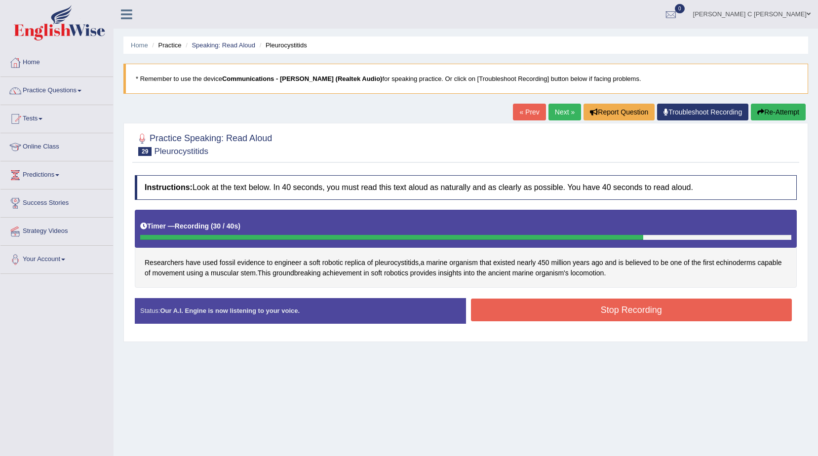
click at [530, 298] on div "Start Answering" at bounding box center [631, 298] width 331 height 0
click at [530, 302] on button "Stop Recording" at bounding box center [631, 310] width 321 height 23
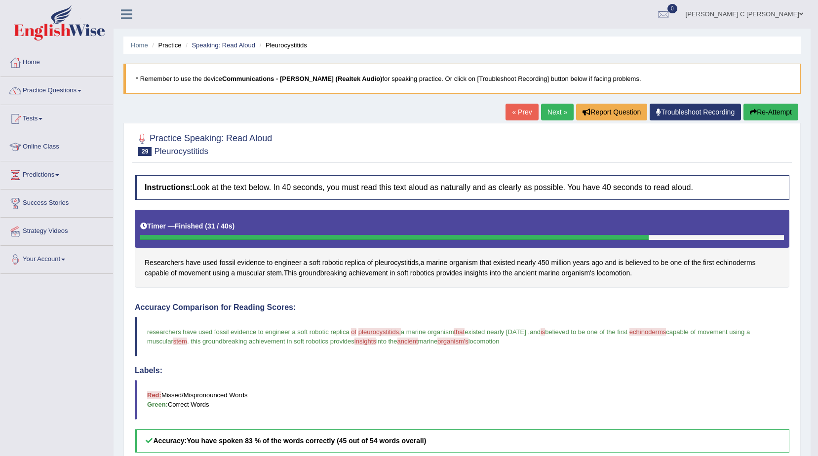
click at [549, 111] on link "Next »" at bounding box center [557, 112] width 33 height 17
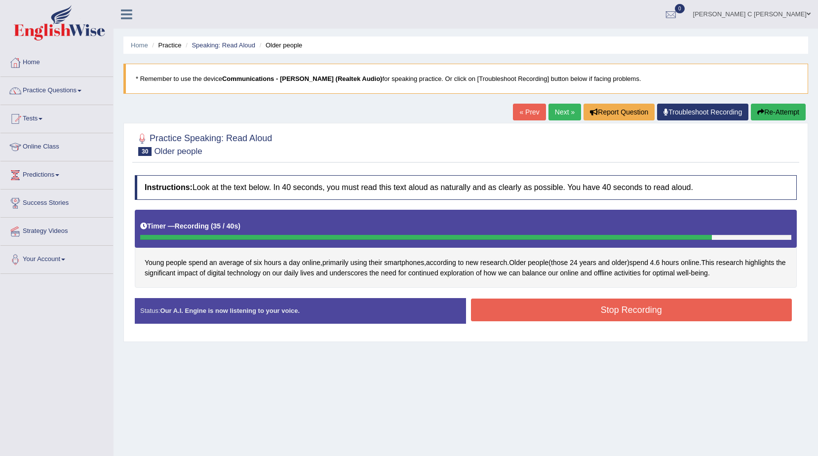
click at [695, 315] on button "Stop Recording" at bounding box center [631, 310] width 321 height 23
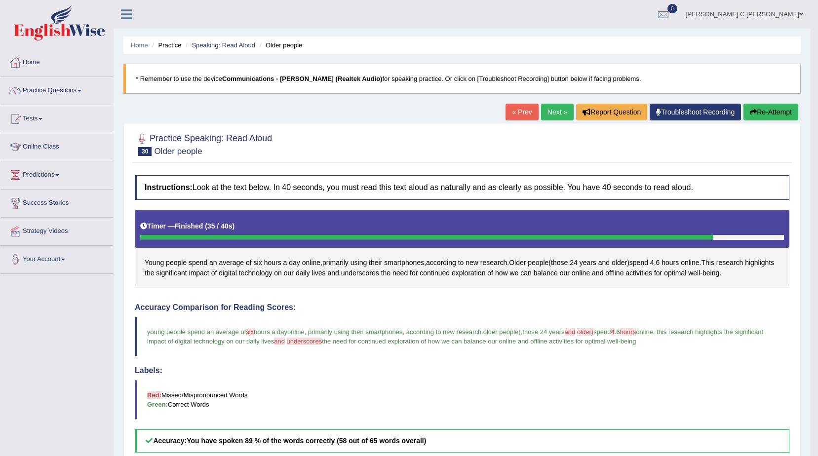
click at [553, 114] on link "Next »" at bounding box center [557, 112] width 33 height 17
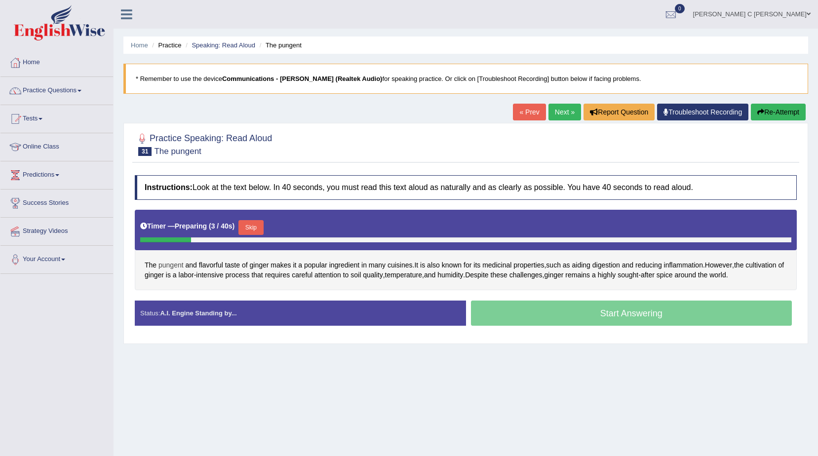
click at [171, 264] on span "pungent" at bounding box center [170, 265] width 25 height 10
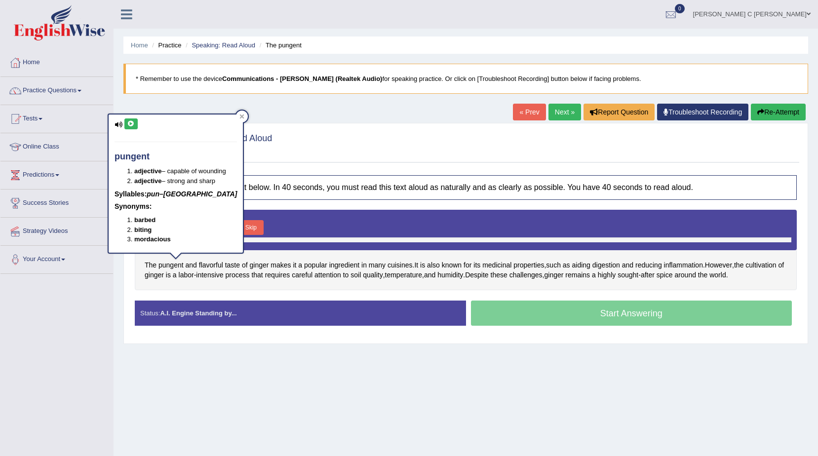
click at [131, 126] on icon at bounding box center [130, 124] width 7 height 6
click at [95, 269] on link "Your Account" at bounding box center [56, 258] width 113 height 25
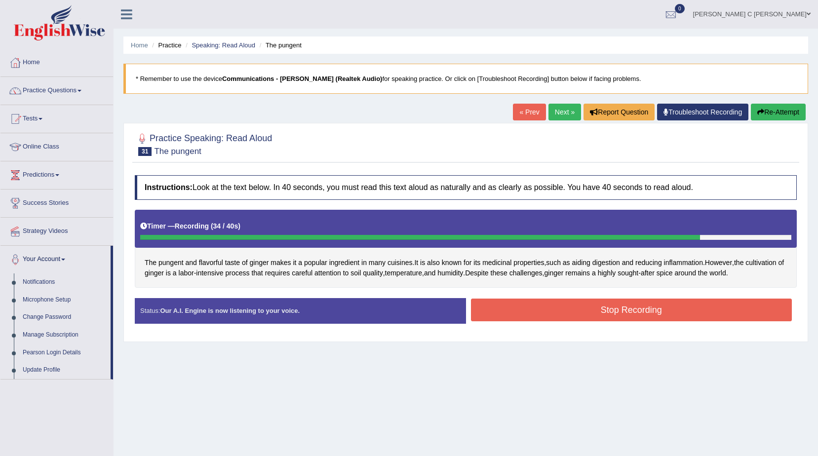
click at [568, 317] on button "Stop Recording" at bounding box center [631, 310] width 321 height 23
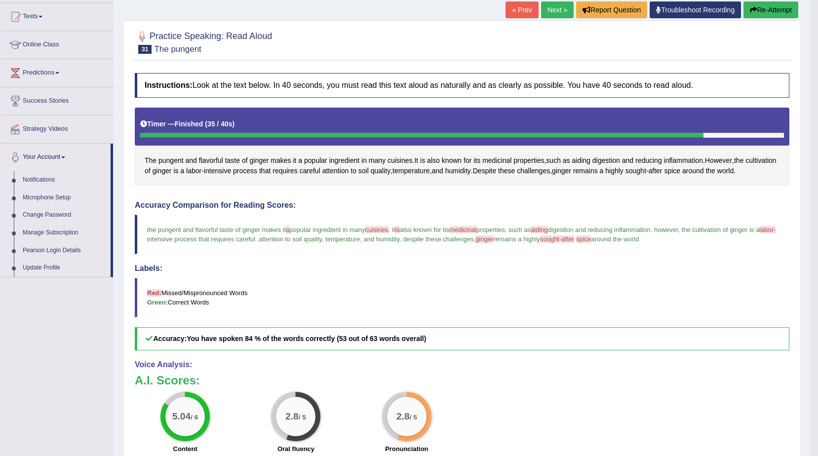
scroll to position [99, 0]
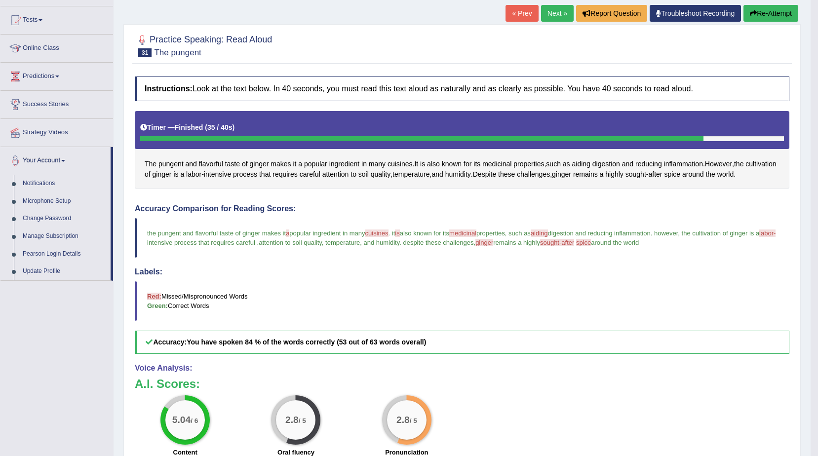
click at [543, 12] on link "Next »" at bounding box center [557, 13] width 33 height 17
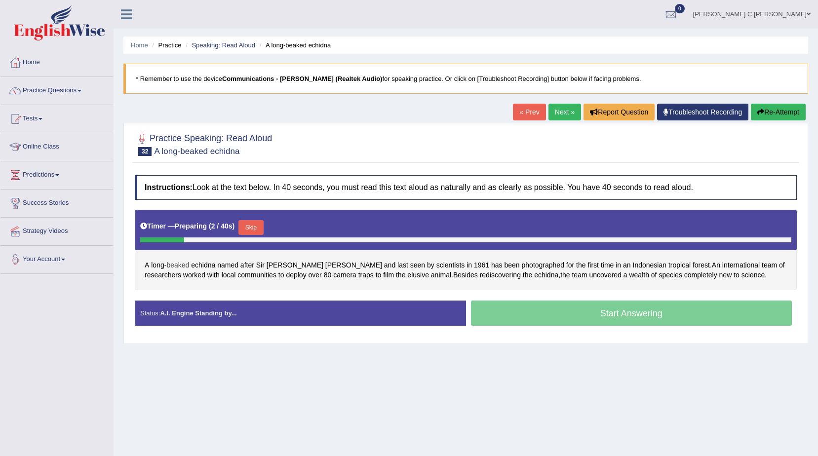
click at [179, 266] on span "beaked" at bounding box center [177, 265] width 23 height 10
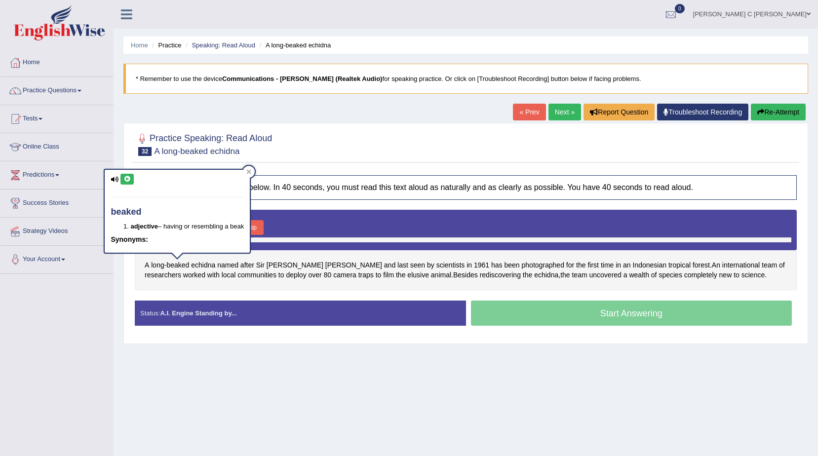
click at [130, 182] on icon at bounding box center [126, 179] width 7 height 6
click at [155, 266] on span "long" at bounding box center [157, 265] width 13 height 10
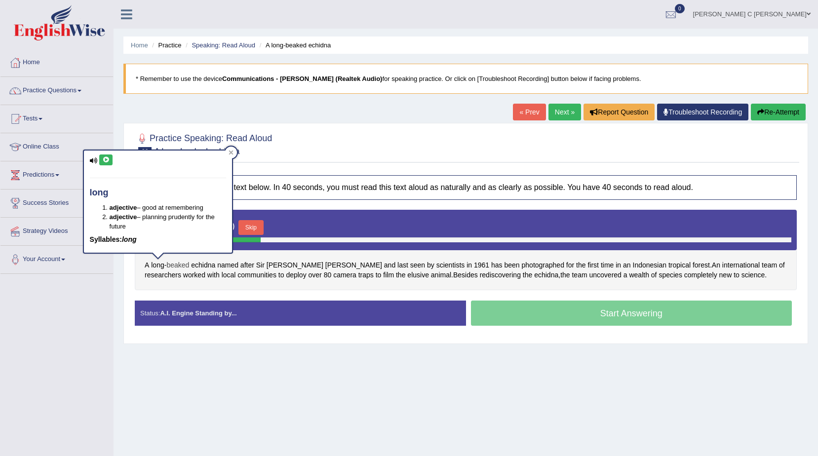
click at [179, 267] on span "beaked" at bounding box center [177, 265] width 23 height 10
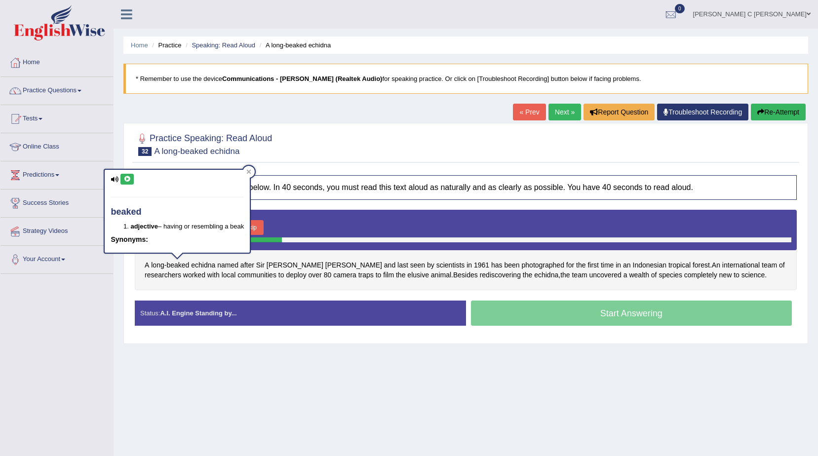
click at [131, 182] on button at bounding box center [126, 179] width 13 height 11
click at [214, 363] on div "Home Practice Speaking: Read Aloud A long-beaked echidna * Remember to use the …" at bounding box center [466, 247] width 704 height 494
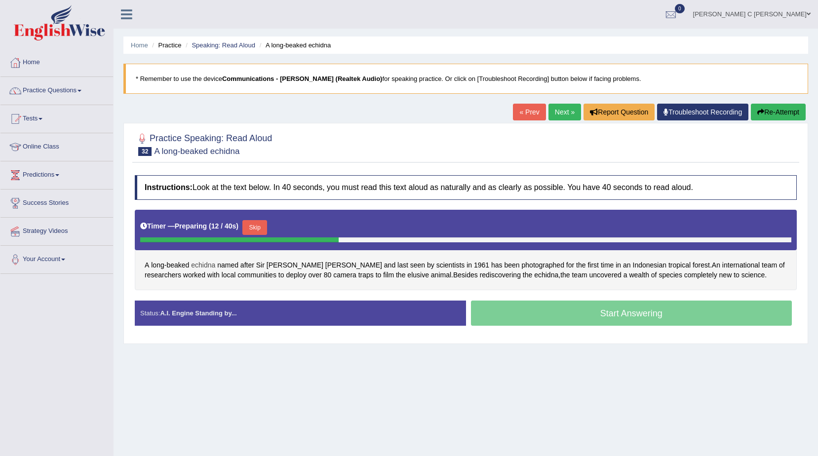
click at [200, 267] on span "echidna" at bounding box center [203, 265] width 24 height 10
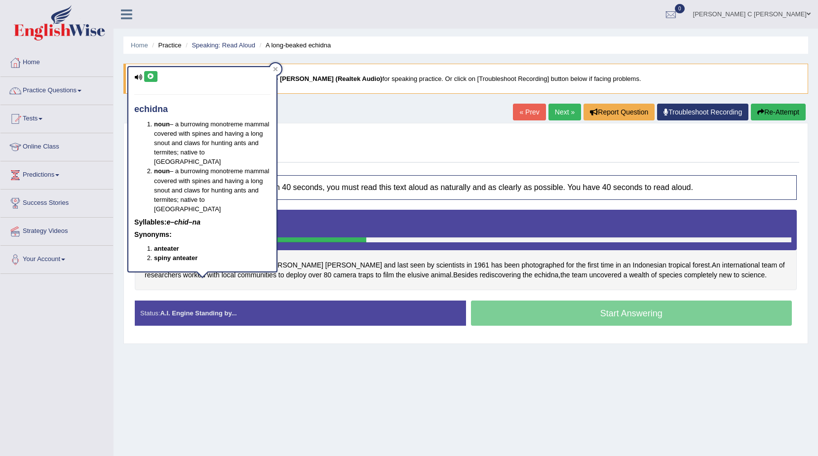
click at [148, 76] on icon at bounding box center [150, 77] width 7 height 6
click at [257, 370] on div "Home Practice Speaking: Read Aloud A long-beaked echidna * Remember to use the …" at bounding box center [466, 247] width 704 height 494
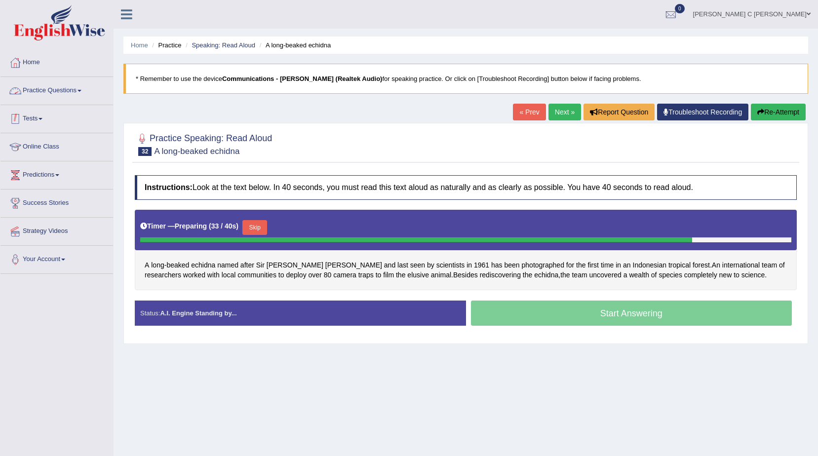
click at [61, 99] on link "Practice Questions" at bounding box center [56, 89] width 113 height 25
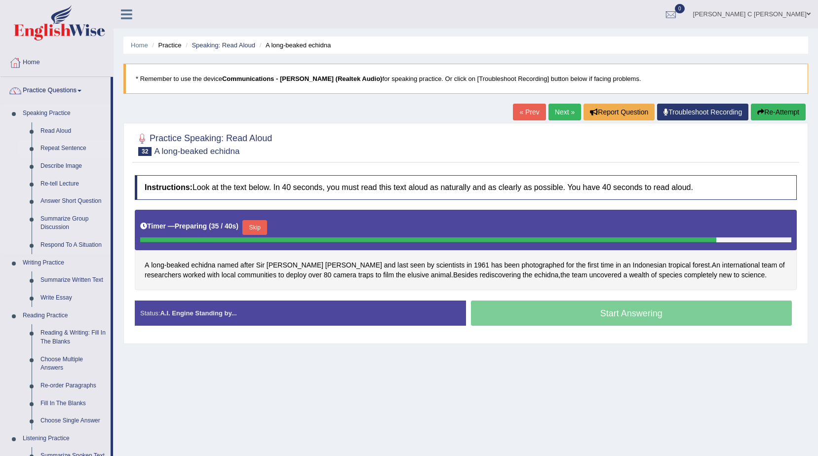
click at [56, 154] on link "Repeat Sentence" at bounding box center [73, 149] width 75 height 18
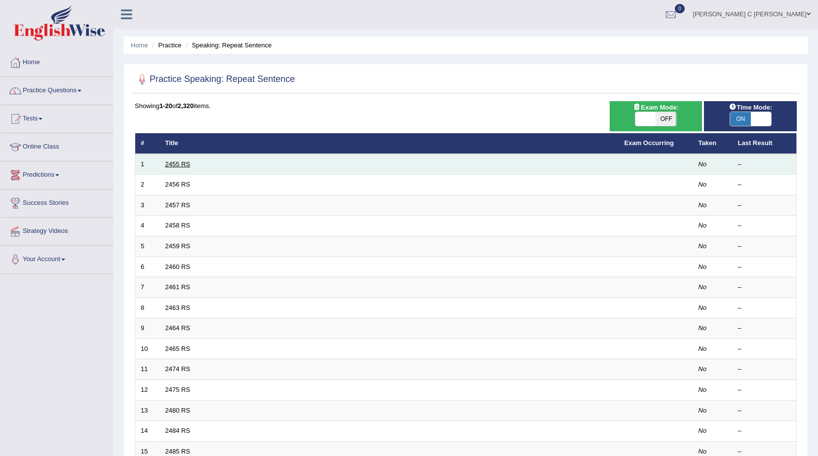
click at [171, 167] on link "2455 RS" at bounding box center [177, 163] width 25 height 7
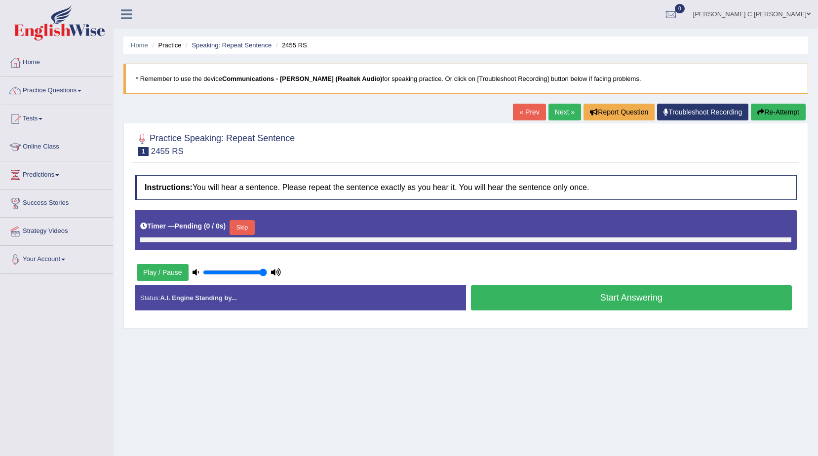
click at [241, 229] on button "Skip" at bounding box center [242, 227] width 25 height 15
click at [147, 271] on button "Play / Pause" at bounding box center [163, 272] width 52 height 17
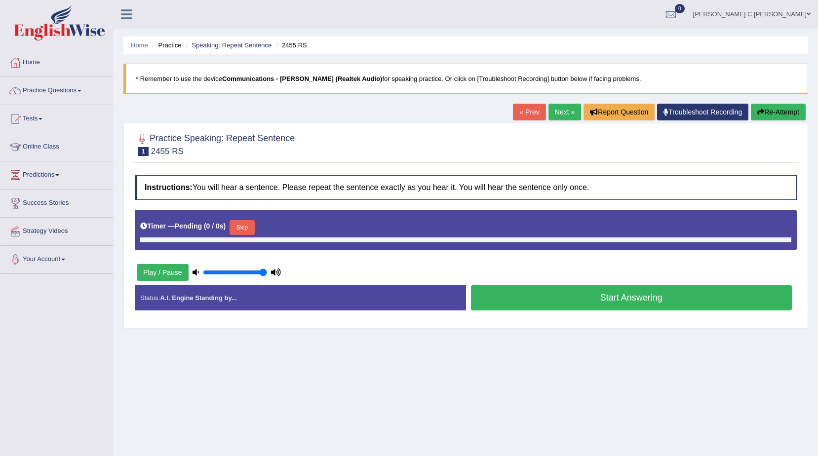
click at [147, 271] on button "Play / Pause" at bounding box center [163, 272] width 52 height 17
click at [149, 258] on div "Instructions: You will hear a sentence. Please repeat the sentence exactly as y…" at bounding box center [465, 246] width 667 height 153
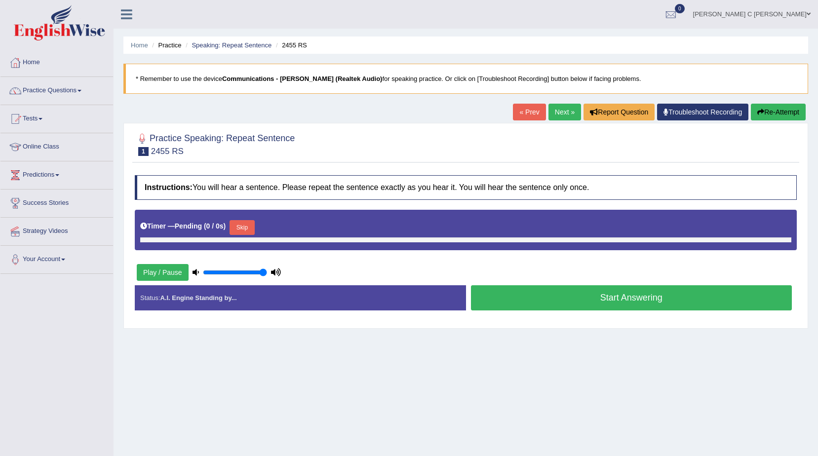
click at [149, 258] on div "Instructions: You will hear a sentence. Please repeat the sentence exactly as y…" at bounding box center [465, 246] width 667 height 153
click at [61, 93] on link "Practice Questions" at bounding box center [56, 89] width 113 height 25
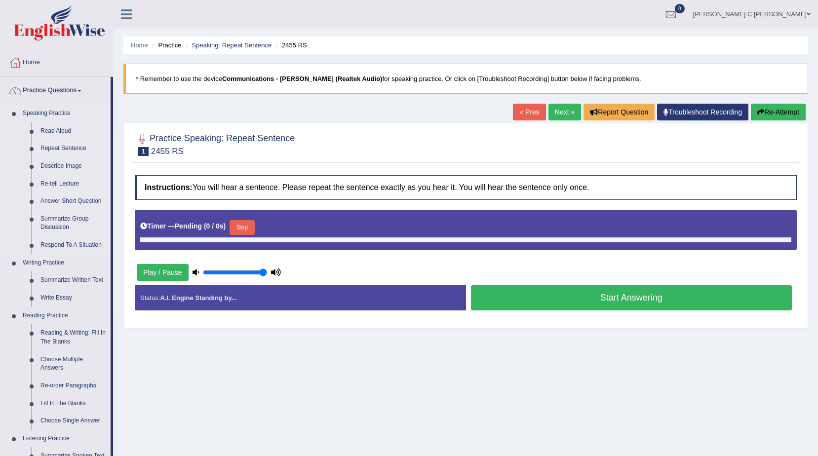
click at [71, 204] on link "Answer Short Question" at bounding box center [73, 202] width 75 height 18
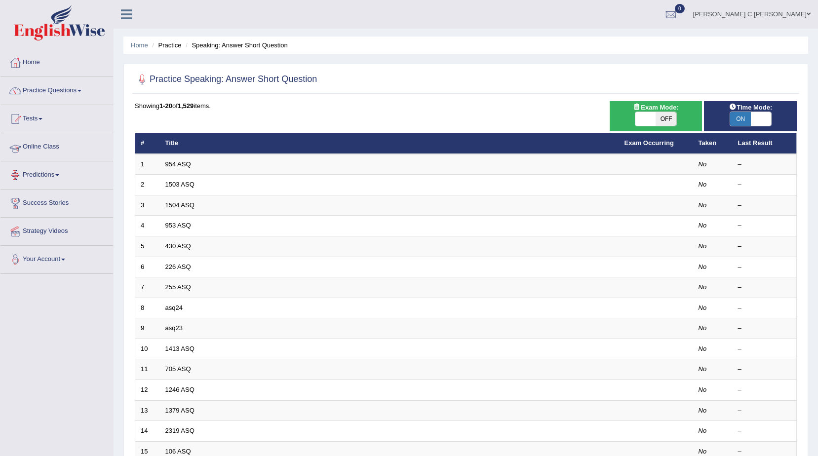
click at [47, 123] on link "Tests" at bounding box center [56, 117] width 113 height 25
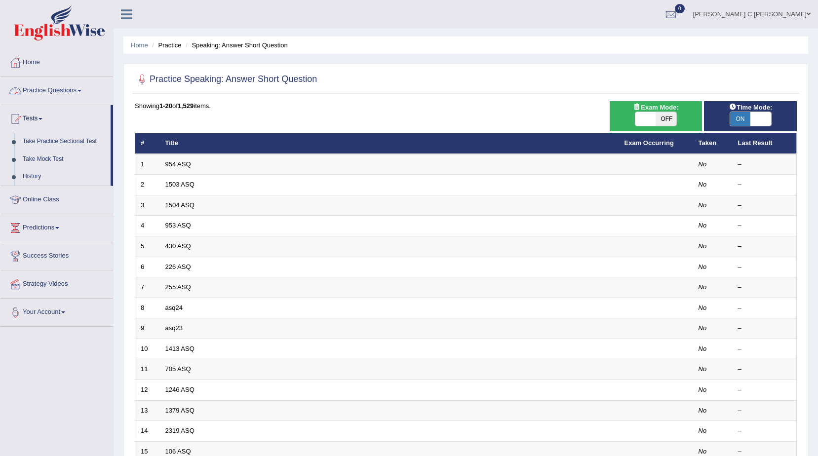
click at [54, 93] on link "Practice Questions" at bounding box center [56, 89] width 113 height 25
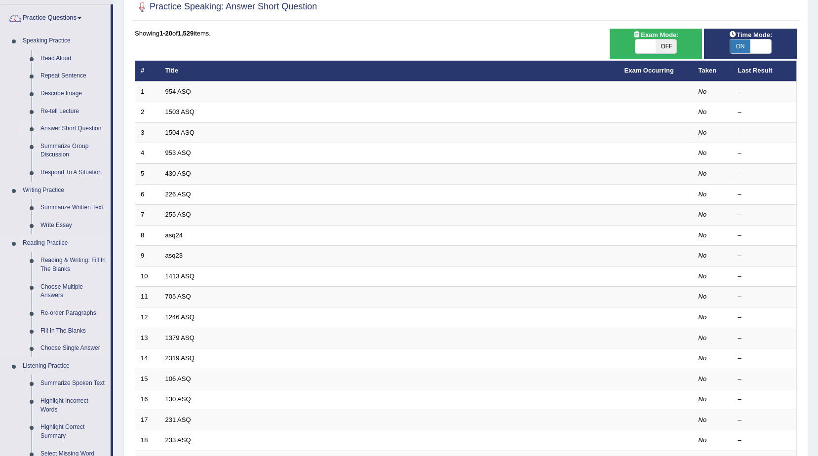
scroll to position [148, 0]
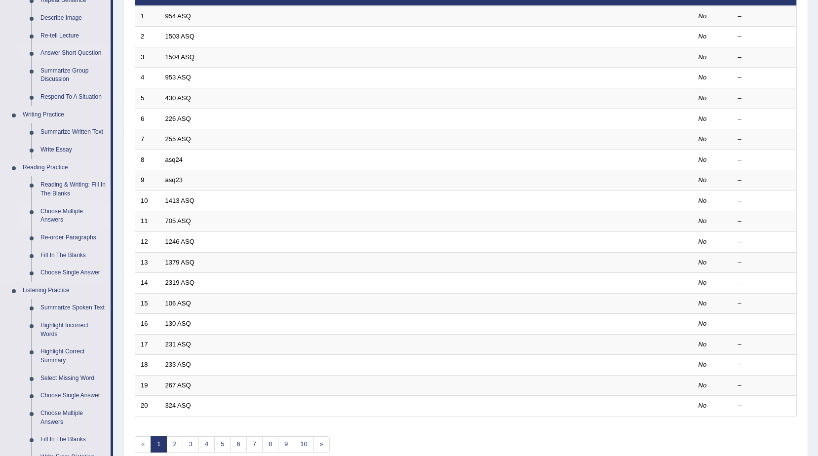
click at [75, 212] on link "Choose Multiple Answers" at bounding box center [73, 216] width 75 height 26
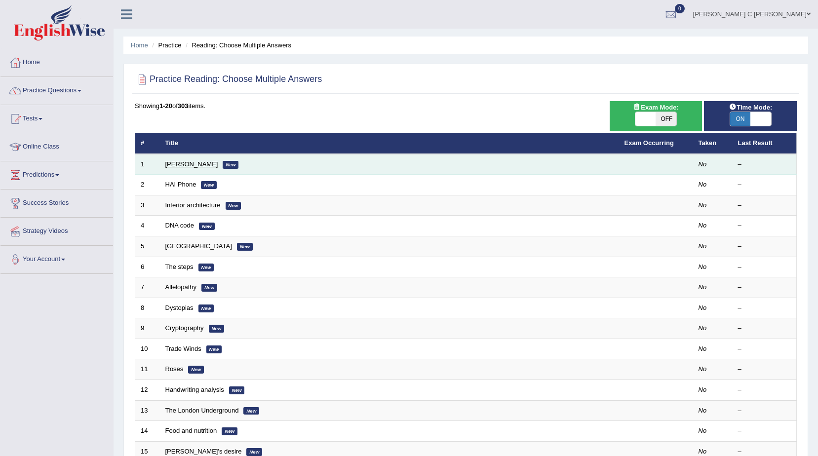
click at [182, 163] on link "[PERSON_NAME]" at bounding box center [191, 163] width 53 height 7
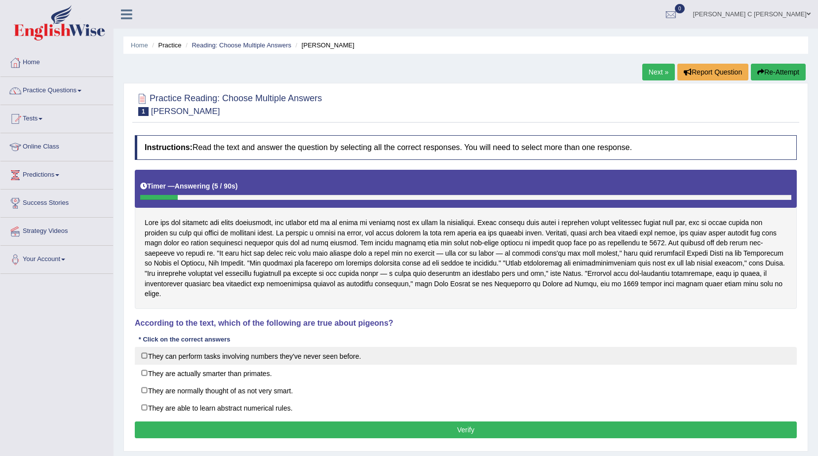
click at [140, 347] on label "They can perform tasks involving numbers they've never seen before." at bounding box center [466, 356] width 662 height 18
checkbox input "true"
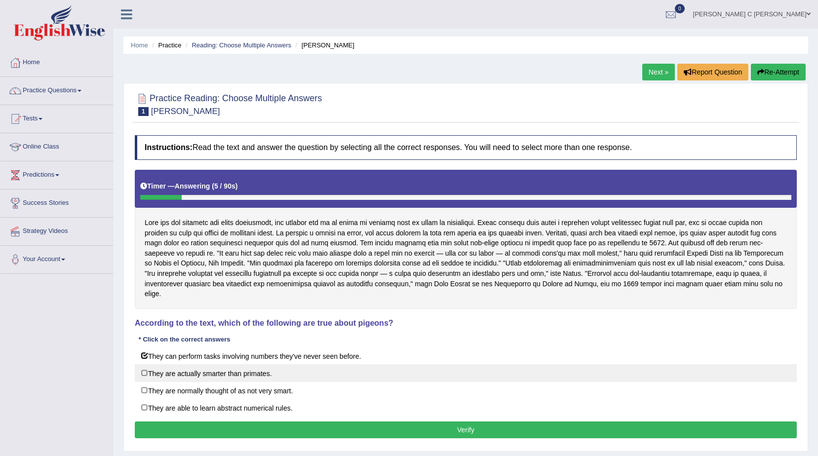
click at [150, 364] on label "They are actually smarter than primates." at bounding box center [466, 373] width 662 height 18
checkbox input "true"
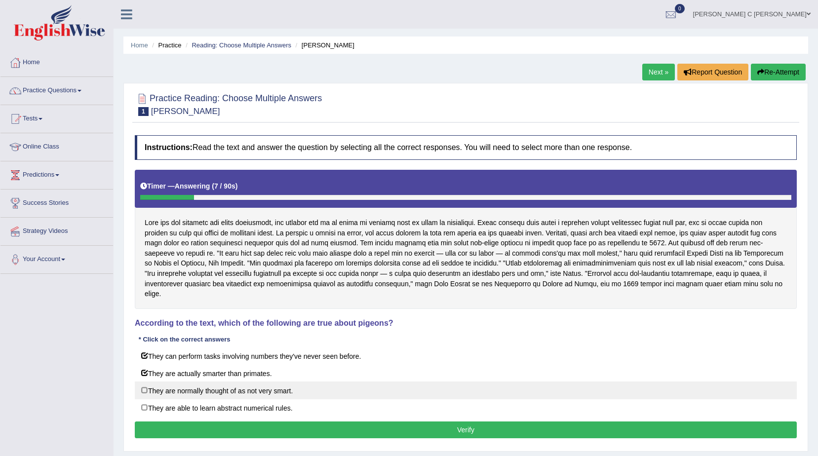
click at [157, 384] on label "They are normally thought of as not very smart." at bounding box center [466, 391] width 662 height 18
checkbox input "true"
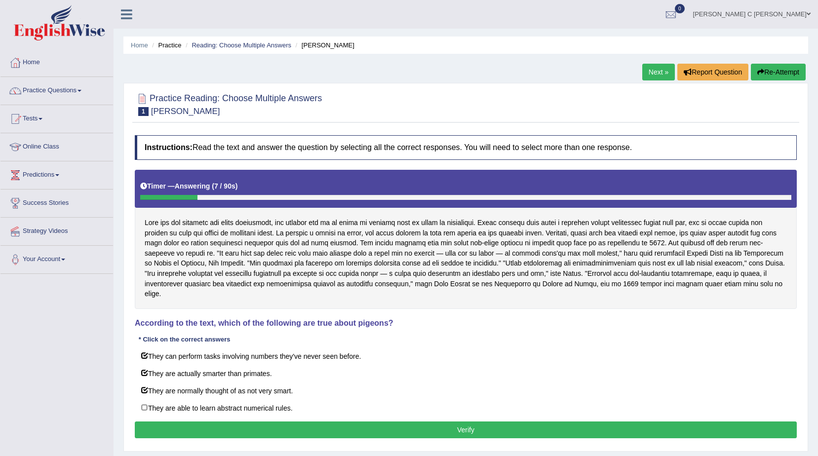
click at [198, 426] on button "Verify" at bounding box center [466, 430] width 662 height 17
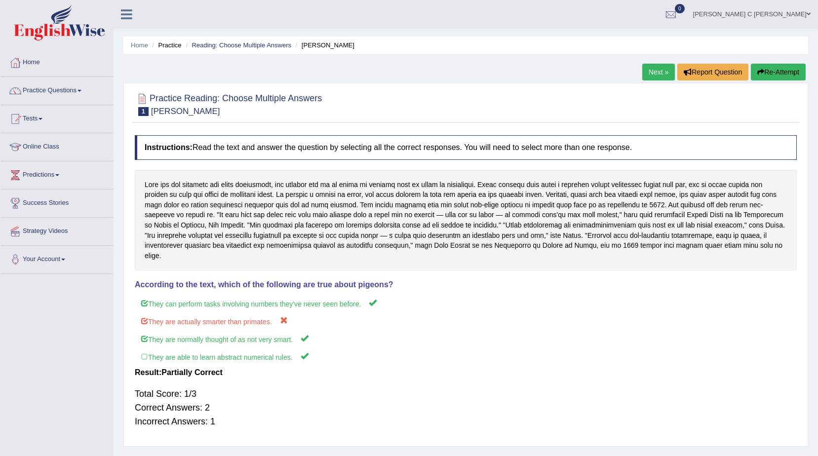
click at [656, 68] on link "Next »" at bounding box center [658, 72] width 33 height 17
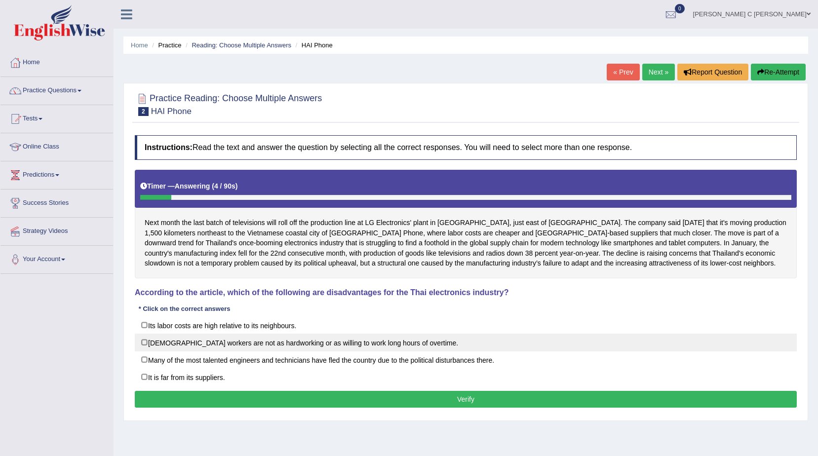
click at [146, 344] on label "[DEMOGRAPHIC_DATA] workers are not as hardworking or as willing to work long ho…" at bounding box center [466, 343] width 662 height 18
checkbox input "true"
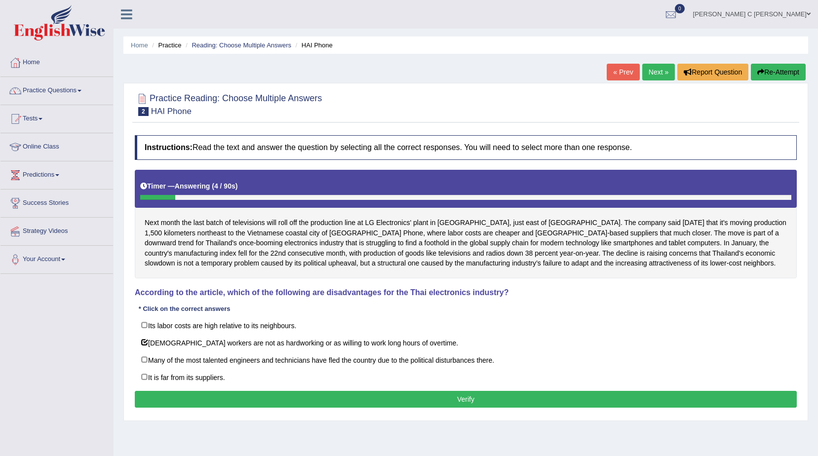
click at [198, 414] on div "Instructions: Read the text and answer the question by selecting all the correc…" at bounding box center [465, 272] width 667 height 285
click at [201, 408] on button "Verify" at bounding box center [466, 399] width 662 height 17
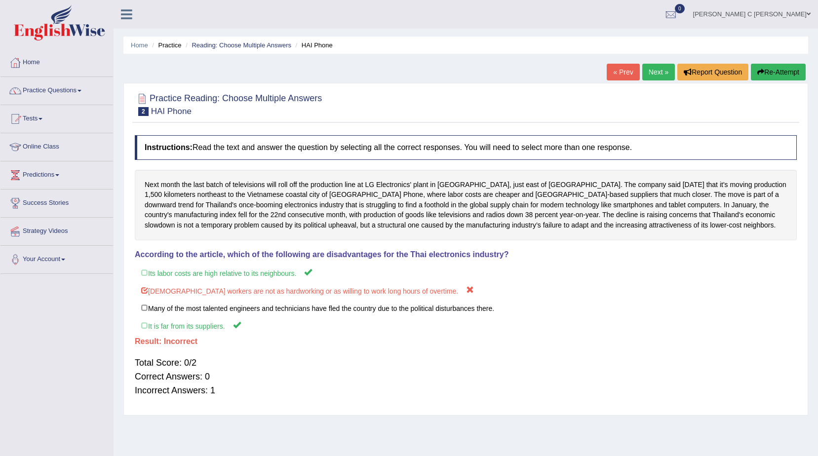
click at [765, 72] on button "Re-Attempt" at bounding box center [778, 72] width 55 height 17
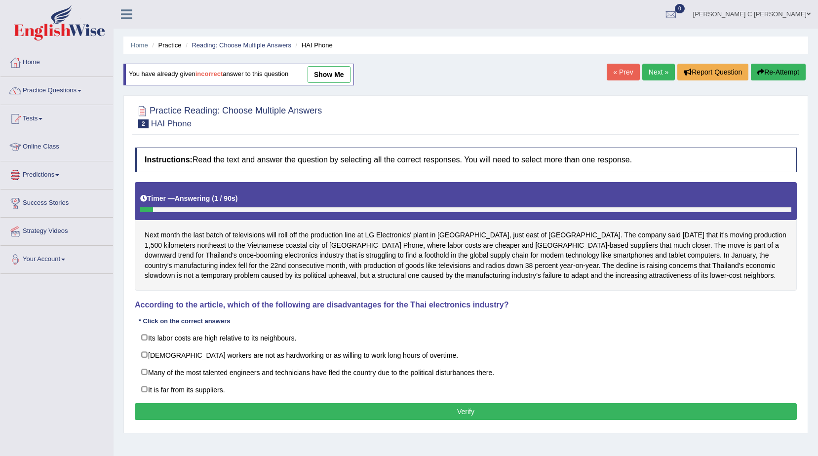
click at [18, 142] on div at bounding box center [15, 147] width 15 height 15
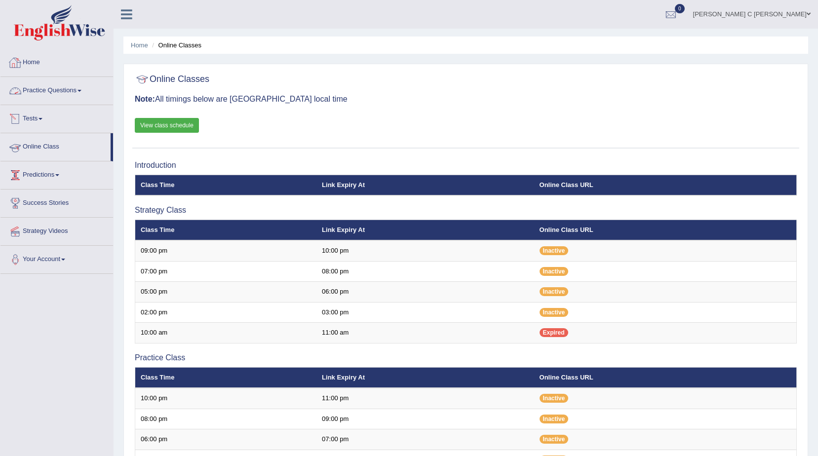
click at [32, 70] on link "Home" at bounding box center [56, 61] width 113 height 25
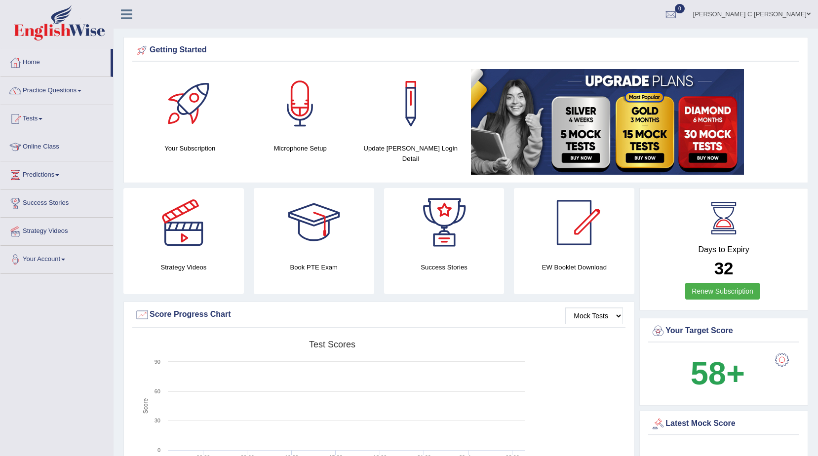
click at [278, 105] on div at bounding box center [300, 103] width 69 height 69
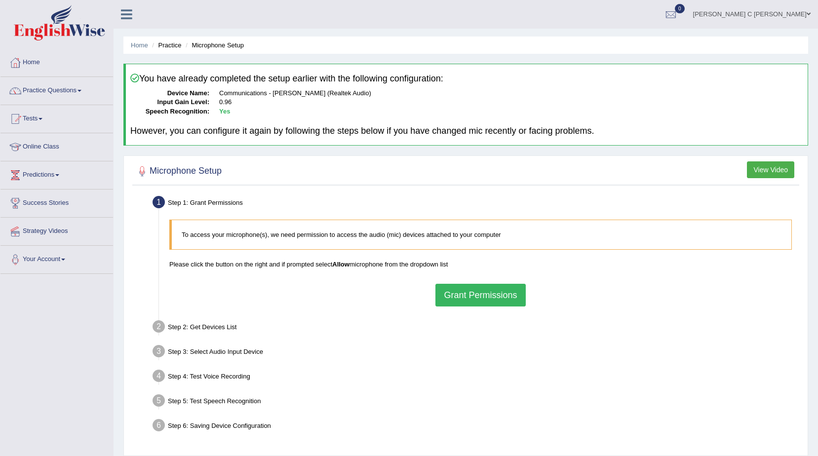
click at [766, 168] on button "View Video" at bounding box center [770, 169] width 47 height 17
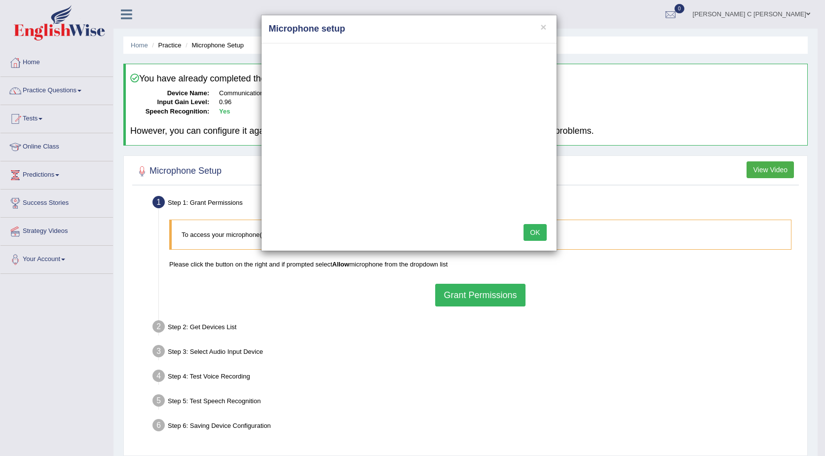
click at [535, 231] on button "OK" at bounding box center [535, 232] width 23 height 17
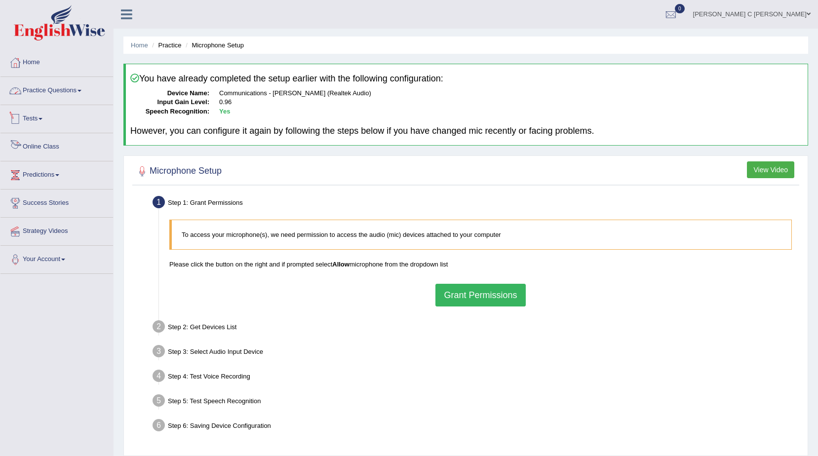
click at [48, 93] on link "Practice Questions" at bounding box center [56, 89] width 113 height 25
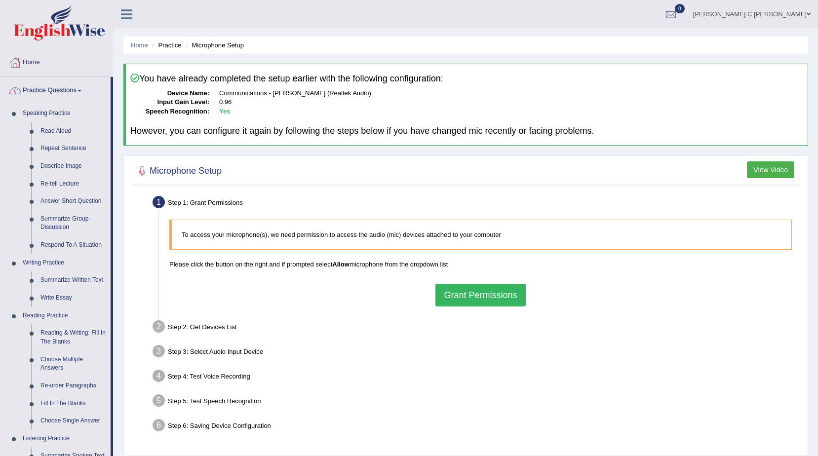
click at [43, 67] on link "Home" at bounding box center [56, 61] width 113 height 25
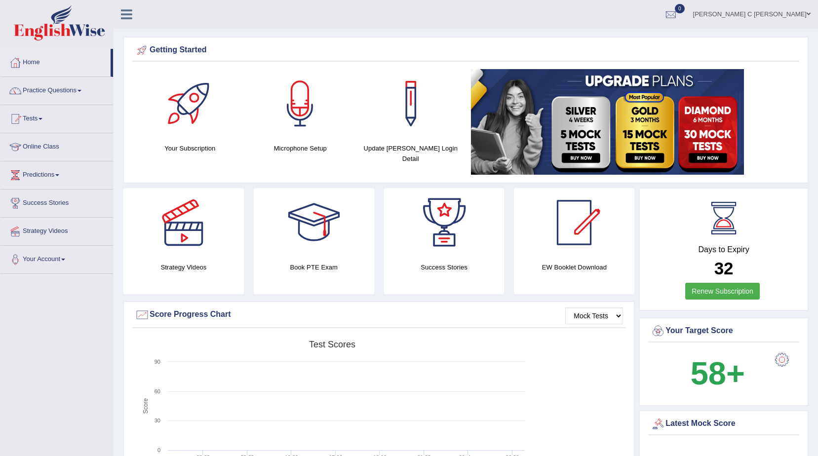
click at [80, 93] on link "Practice Questions" at bounding box center [56, 89] width 113 height 25
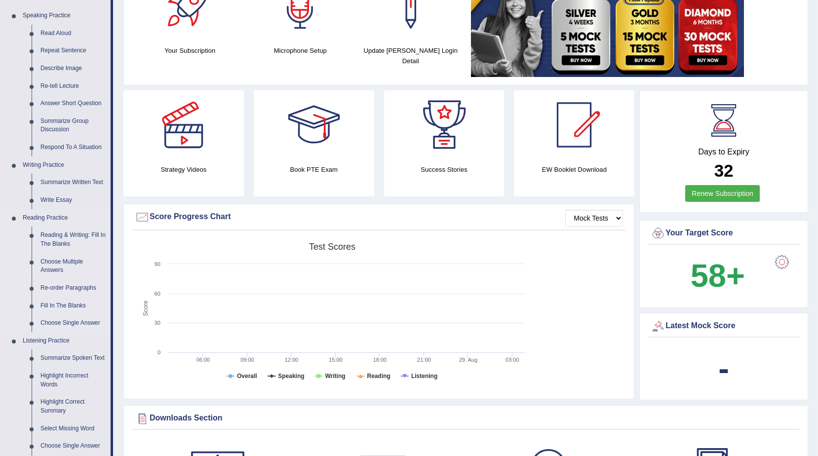
scroll to position [99, 0]
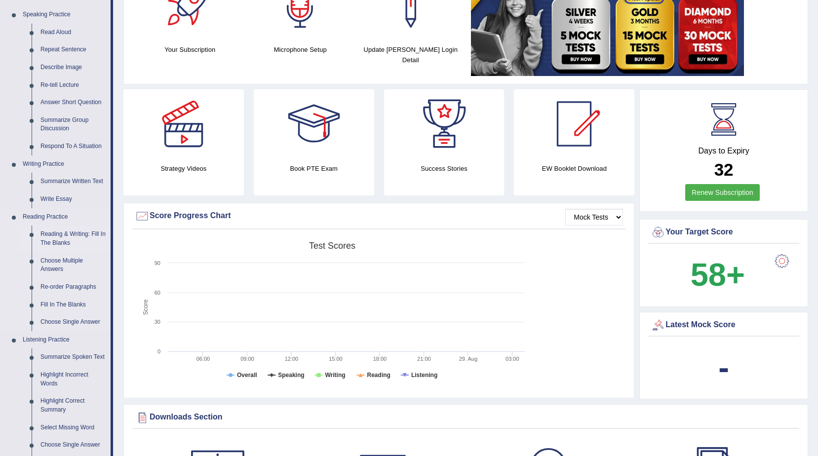
click at [68, 239] on link "Reading & Writing: Fill In The Blanks" at bounding box center [73, 239] width 75 height 26
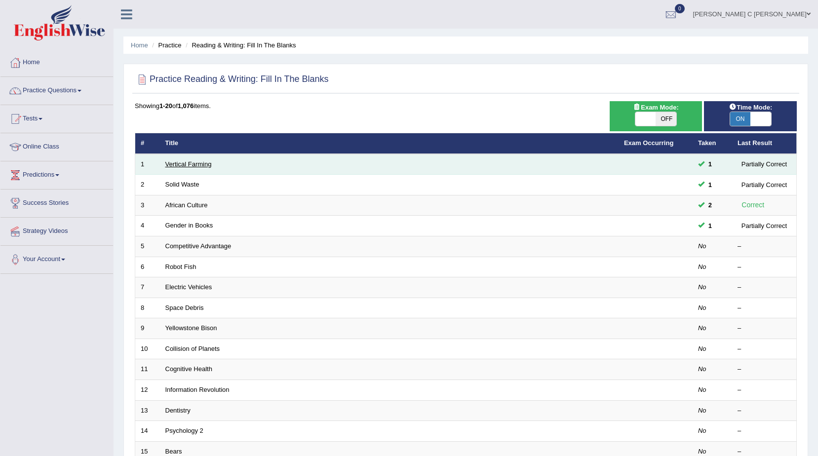
click at [196, 163] on link "Vertical Farming" at bounding box center [188, 163] width 46 height 7
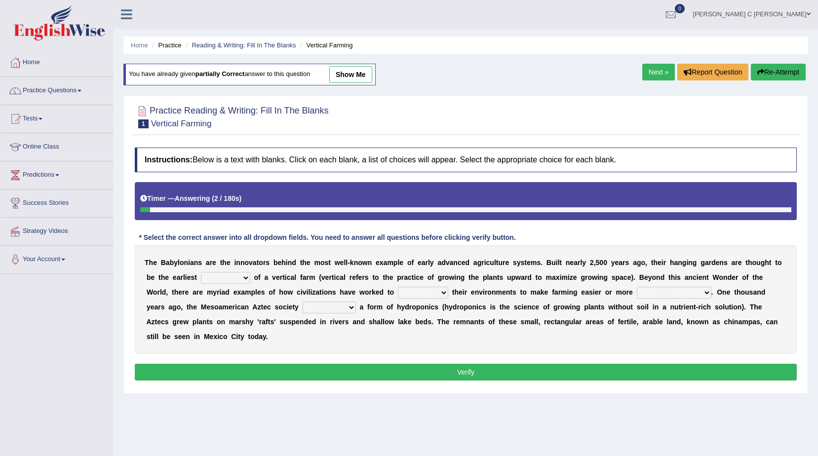
click at [217, 274] on select "prototype failure discredit protocol" at bounding box center [225, 278] width 49 height 12
click at [218, 274] on select "prototype failure discredit protocol" at bounding box center [225, 278] width 49 height 12
click at [98, 91] on link "Practice Questions" at bounding box center [56, 89] width 113 height 25
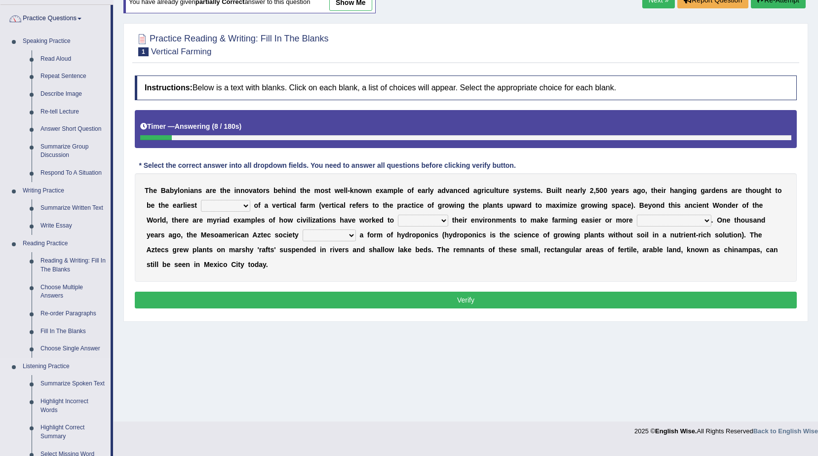
scroll to position [148, 0]
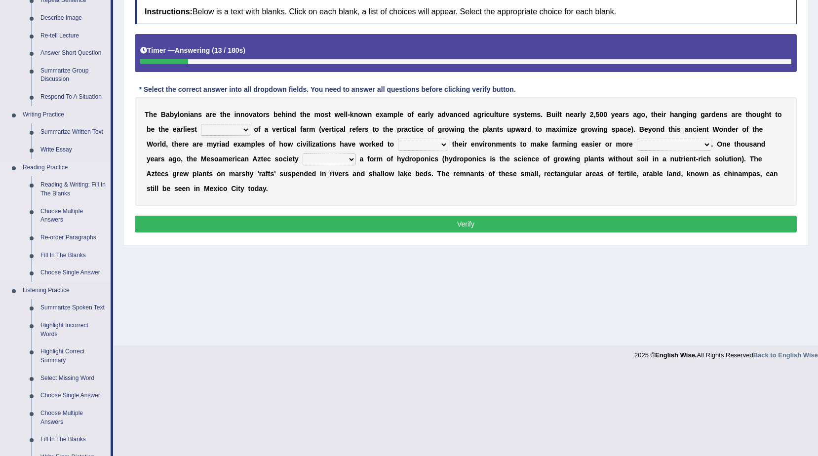
click at [82, 274] on link "Choose Single Answer" at bounding box center [73, 273] width 75 height 18
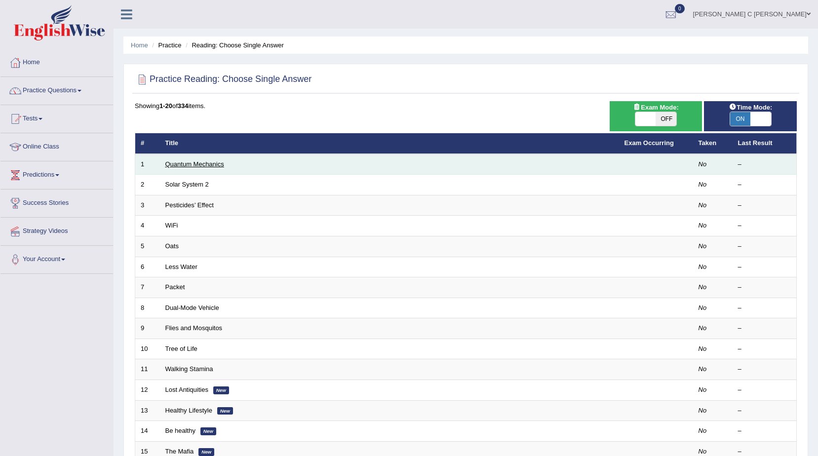
click at [205, 162] on link "Quantum Mechanics" at bounding box center [194, 163] width 59 height 7
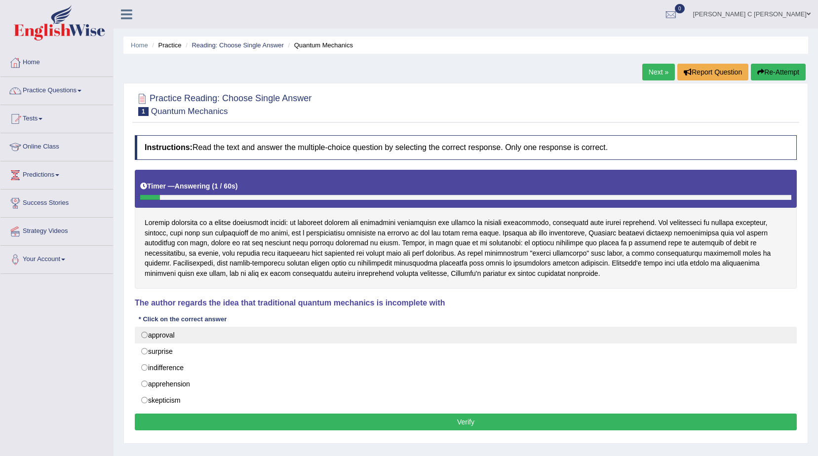
click at [142, 332] on label "approval" at bounding box center [466, 335] width 662 height 17
radio input "true"
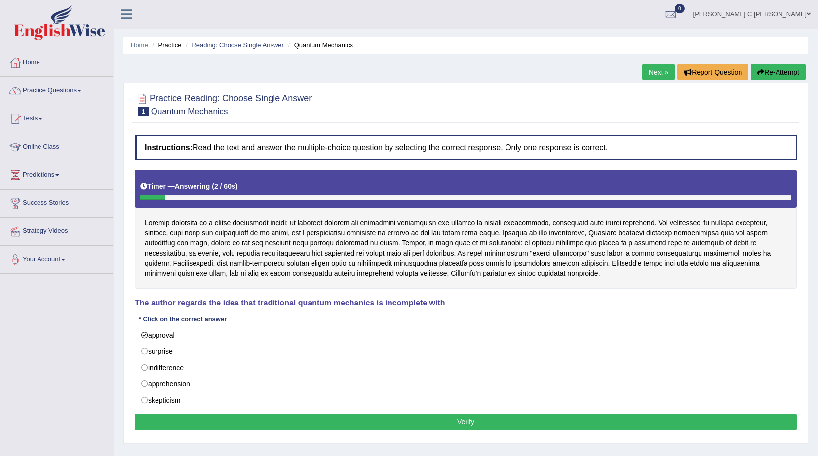
click at [317, 435] on div "Instructions: Read the text and answer the multiple-choice question by selectin…" at bounding box center [465, 284] width 667 height 308
click at [319, 429] on button "Verify" at bounding box center [466, 422] width 662 height 17
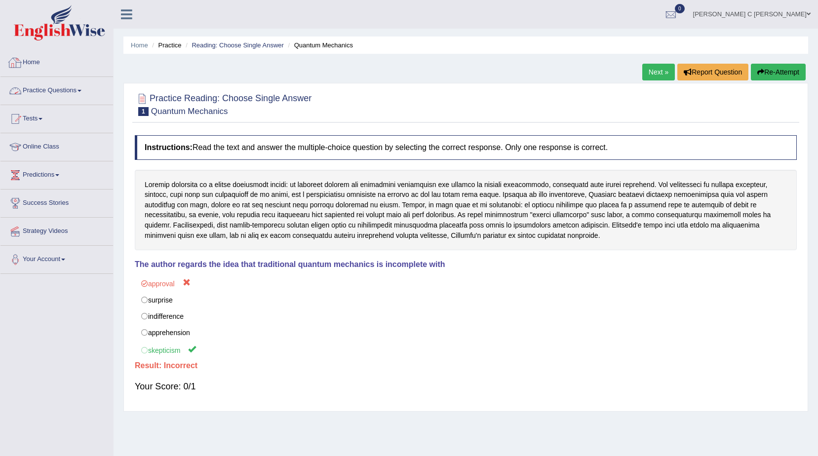
click at [39, 65] on link "Home" at bounding box center [56, 61] width 113 height 25
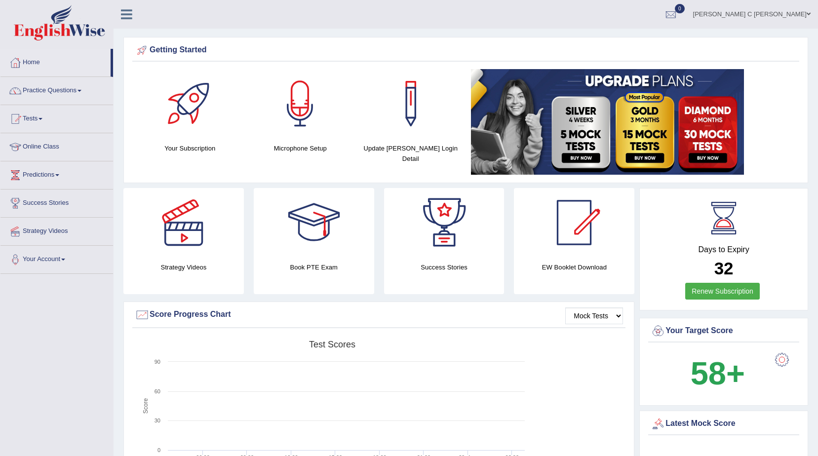
click at [39, 64] on link "Home" at bounding box center [55, 61] width 110 height 25
click at [716, 378] on b "58+" at bounding box center [718, 373] width 54 height 36
click at [77, 89] on link "Practice Questions" at bounding box center [56, 89] width 113 height 25
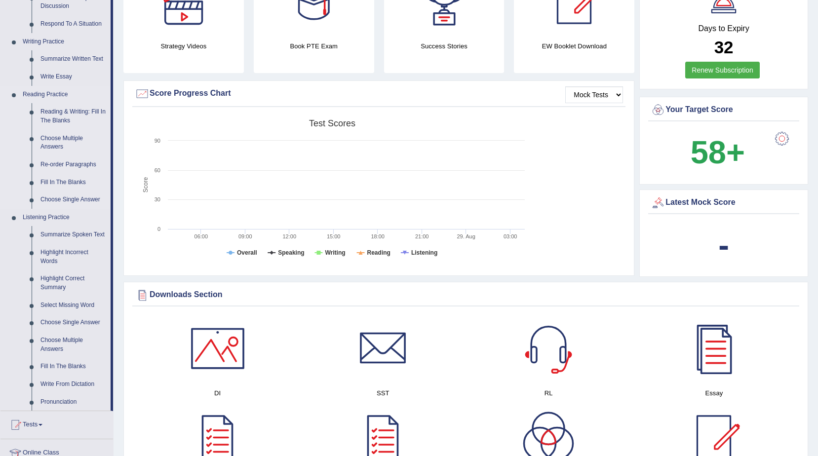
scroll to position [247, 0]
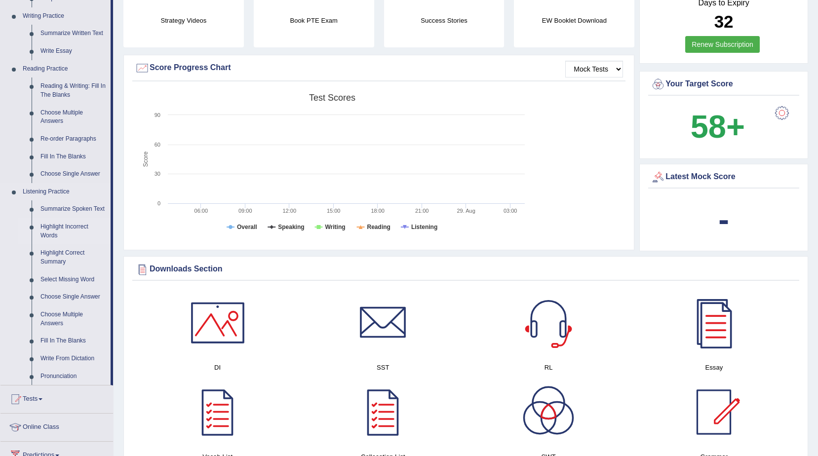
click at [79, 229] on link "Highlight Incorrect Words" at bounding box center [73, 231] width 75 height 26
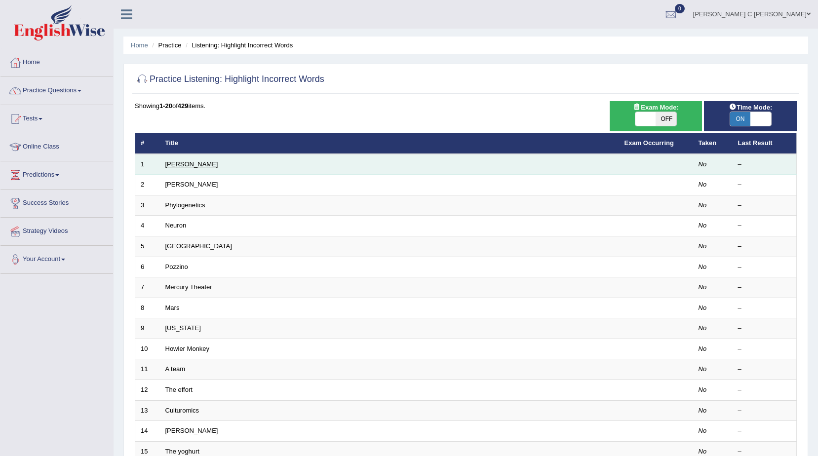
click at [173, 166] on link "[PERSON_NAME]" at bounding box center [191, 163] width 53 height 7
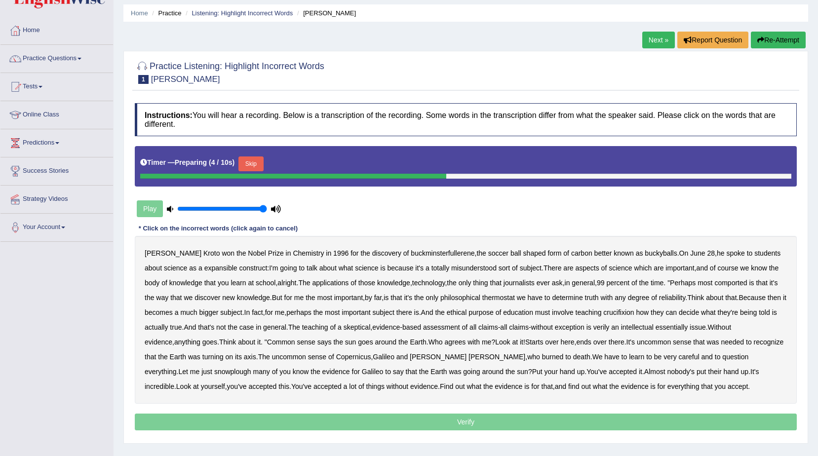
scroll to position [49, 0]
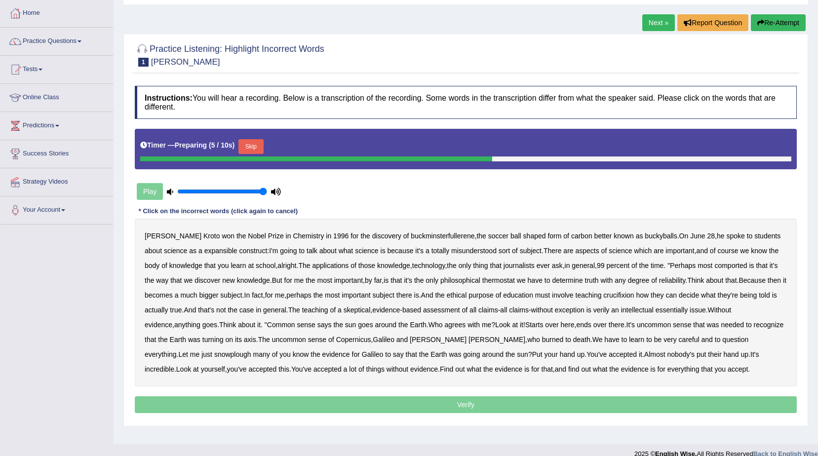
click at [248, 233] on b "Nobel" at bounding box center [257, 236] width 18 height 8
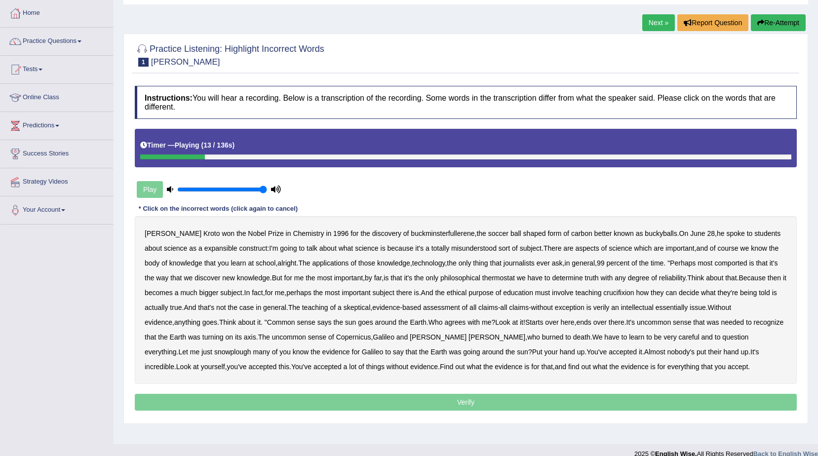
click at [204, 248] on b "expansible" at bounding box center [220, 248] width 33 height 8
click at [545, 248] on b "There" at bounding box center [553, 248] width 18 height 8
click at [544, 248] on b "There" at bounding box center [553, 248] width 18 height 8
click at [665, 249] on b "important" at bounding box center [679, 248] width 29 height 8
drag, startPoint x: 675, startPoint y: 246, endPoint x: 744, endPoint y: 243, distance: 69.2
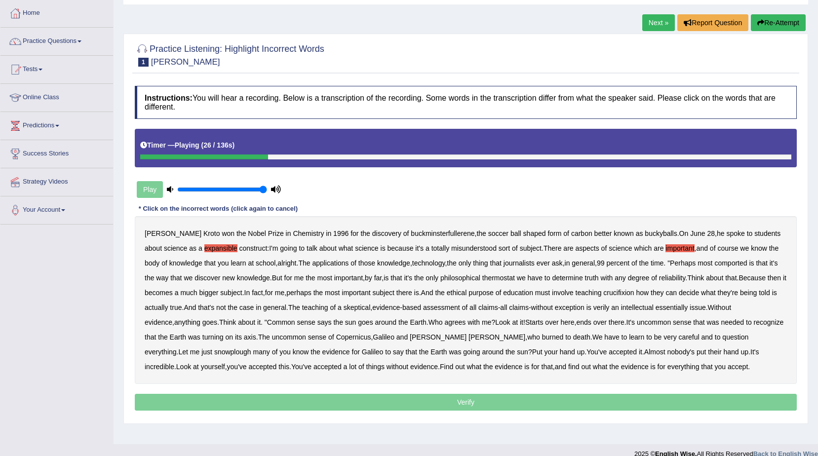
click at [676, 246] on b "important" at bounding box center [679, 248] width 29 height 8
click at [720, 245] on b "course" at bounding box center [727, 248] width 21 height 8
click at [721, 250] on b "course" at bounding box center [727, 248] width 21 height 8
click at [723, 263] on b "comported" at bounding box center [730, 263] width 33 height 8
click at [495, 274] on b "thermostat" at bounding box center [498, 278] width 33 height 8
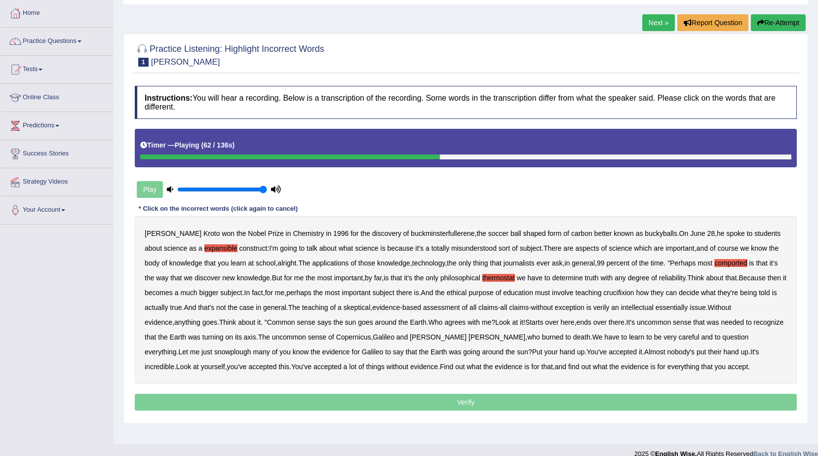
click at [634, 291] on b "crucifixion" at bounding box center [618, 293] width 31 height 8
click at [645, 310] on b "intellectual" at bounding box center [637, 308] width 33 height 8
click at [637, 308] on b "intellectual" at bounding box center [637, 308] width 33 height 8
click at [603, 310] on b "verily" at bounding box center [601, 308] width 16 height 8
click at [677, 308] on b "essentially" at bounding box center [672, 308] width 32 height 8
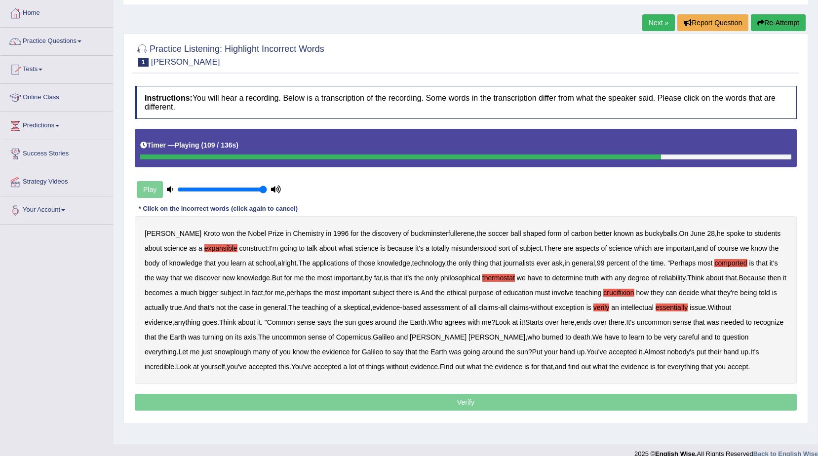
click at [251, 348] on b "snowplough" at bounding box center [232, 352] width 37 height 8
click at [708, 350] on b "their" at bounding box center [714, 352] width 13 height 8
click at [708, 349] on b "their" at bounding box center [714, 352] width 13 height 8
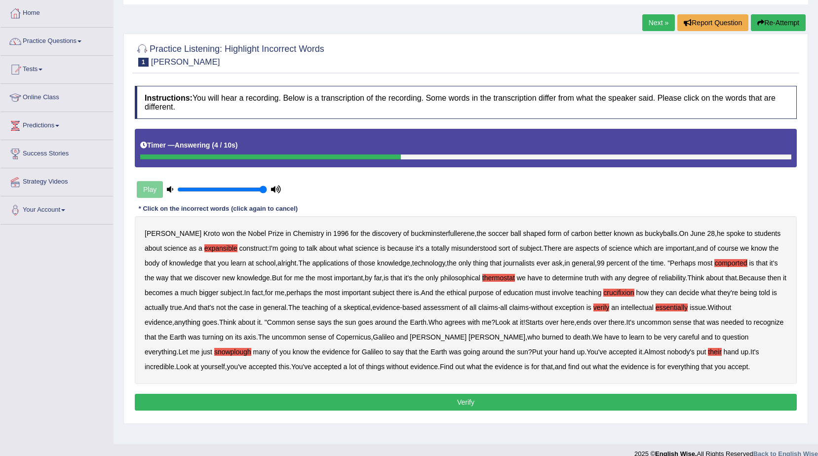
click at [504, 406] on button "Verify" at bounding box center [466, 402] width 662 height 17
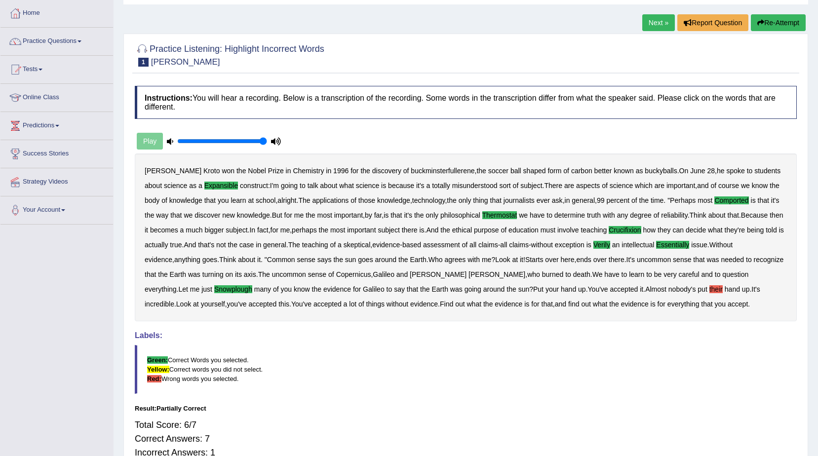
click at [709, 291] on b "their" at bounding box center [715, 289] width 13 height 8
click at [469, 274] on b "Bruno" at bounding box center [497, 275] width 57 height 8
click at [393, 268] on div "Harold Kroto won the Nobel Prize in Chemistry in 1996 for the discovery of buck…" at bounding box center [466, 238] width 662 height 168
click at [383, 254] on div "Harold Kroto won the Nobel Prize in Chemistry in 1996 for the discovery of buck…" at bounding box center [466, 238] width 662 height 168
click at [410, 257] on b "Earth" at bounding box center [418, 260] width 16 height 8
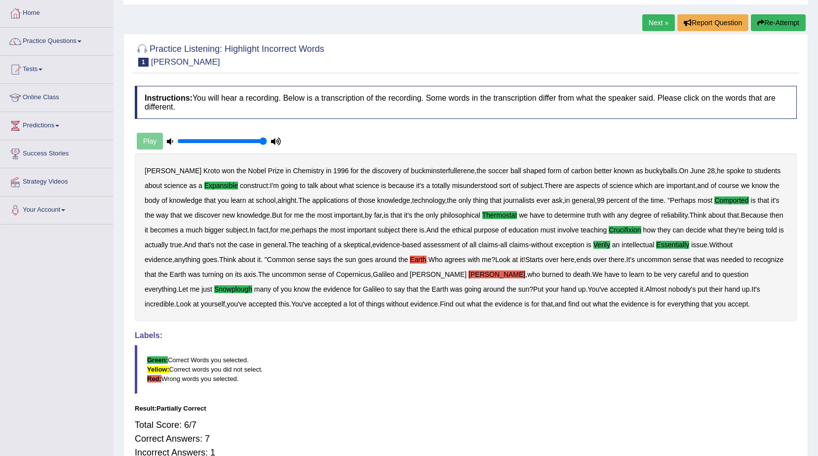
click at [413, 270] on div "Harold Kroto won the Nobel Prize in Chemistry in 1996 for the discovery of buck…" at bounding box center [466, 238] width 662 height 168
drag, startPoint x: 428, startPoint y: 278, endPoint x: 420, endPoint y: 274, distance: 8.6
click at [469, 278] on b "Bruno" at bounding box center [497, 275] width 57 height 8
click at [410, 261] on b "Earth" at bounding box center [418, 260] width 16 height 8
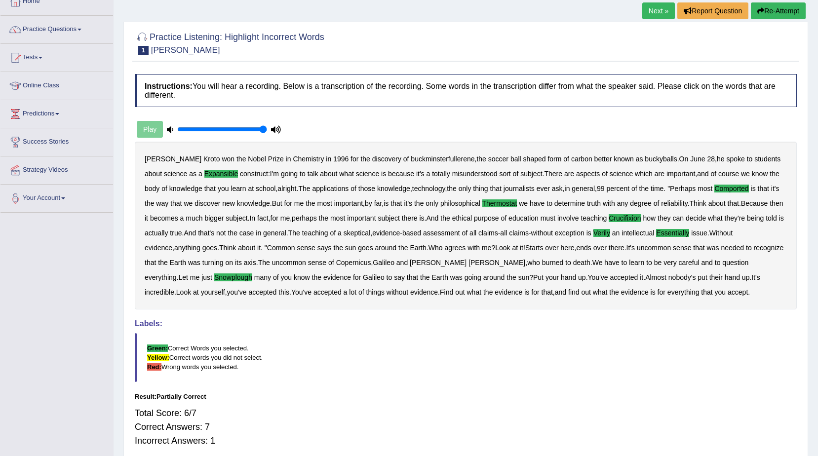
scroll to position [4, 0]
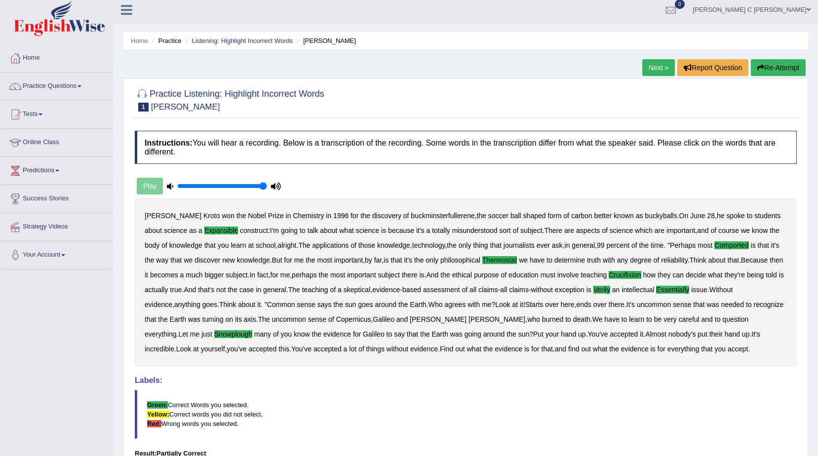
click at [761, 70] on icon "button" at bounding box center [760, 67] width 7 height 7
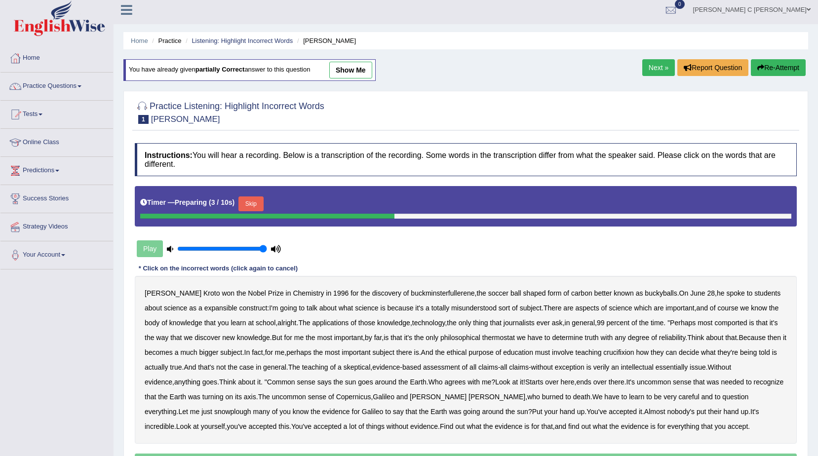
click at [204, 309] on b "expansible" at bounding box center [220, 308] width 33 height 8
click at [248, 194] on div "Timer — Preparing ( 6 / 10s ) Skip" at bounding box center [466, 206] width 662 height 40
click at [247, 199] on button "Skip" at bounding box center [250, 203] width 25 height 15
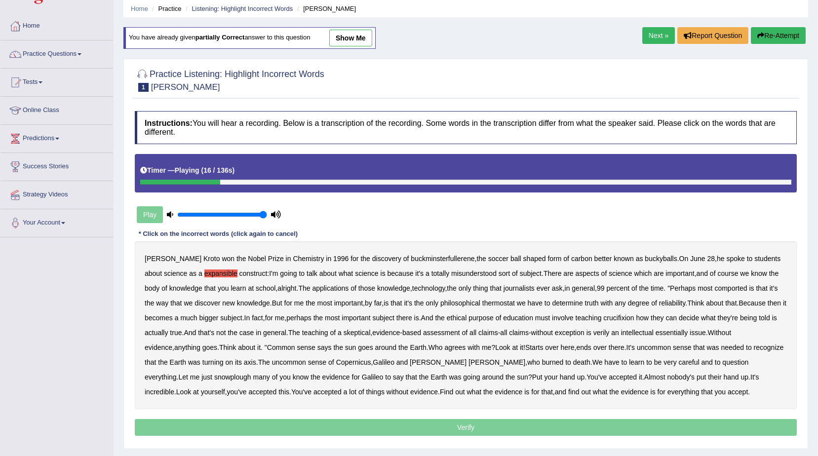
scroll to position [54, 0]
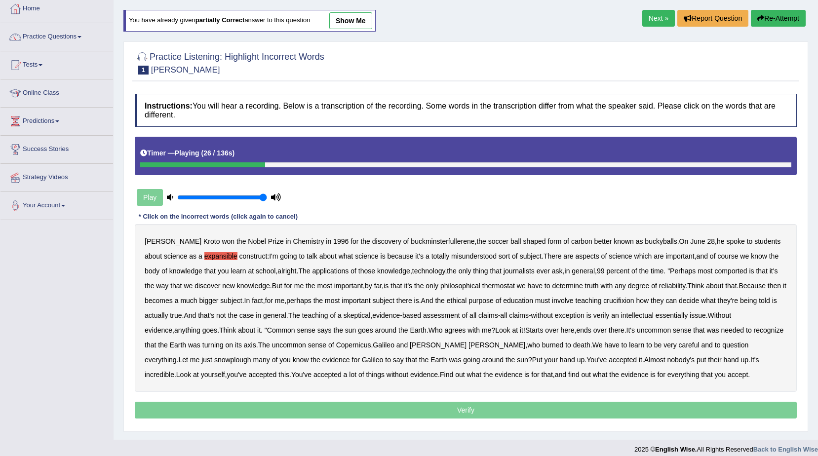
click at [717, 255] on b "course" at bounding box center [727, 256] width 21 height 8
click at [728, 270] on b "comported" at bounding box center [730, 271] width 33 height 8
drag, startPoint x: 486, startPoint y: 167, endPoint x: 494, endPoint y: 198, distance: 32.1
click at [506, 169] on div "Timer — Playing ( 52 / 136s )" at bounding box center [466, 156] width 662 height 38
click at [629, 300] on b "crucifixion" at bounding box center [618, 301] width 31 height 8
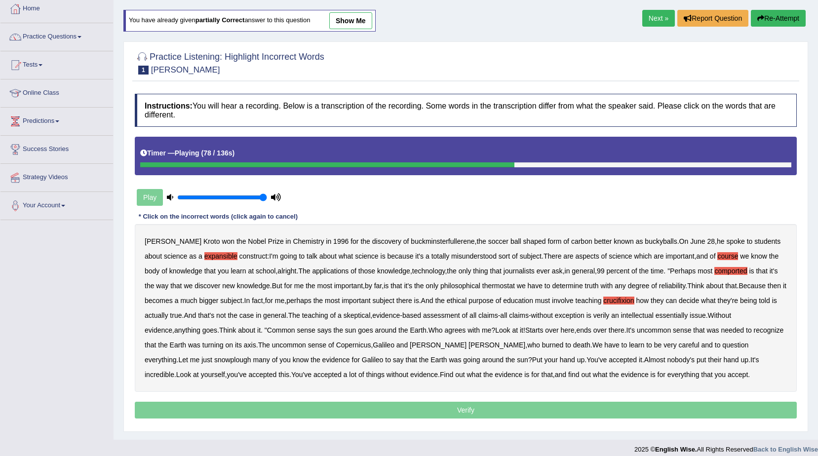
click at [603, 315] on b "verily" at bounding box center [601, 316] width 16 height 8
click at [251, 356] on b "snowplough" at bounding box center [232, 360] width 37 height 8
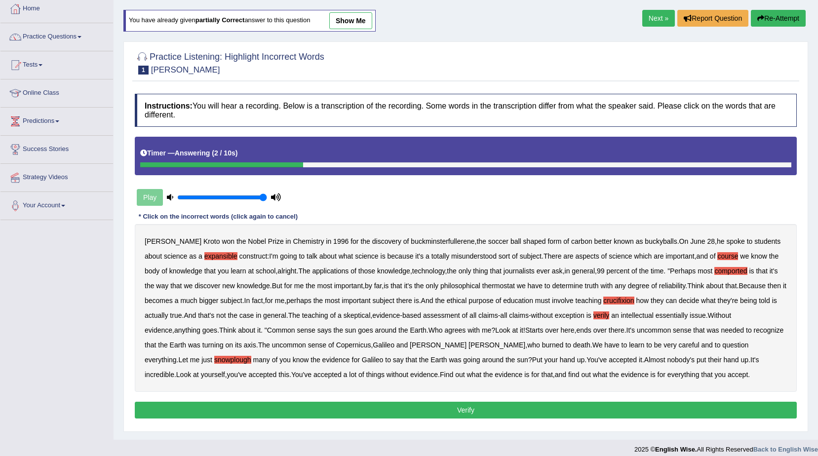
scroll to position [62, 0]
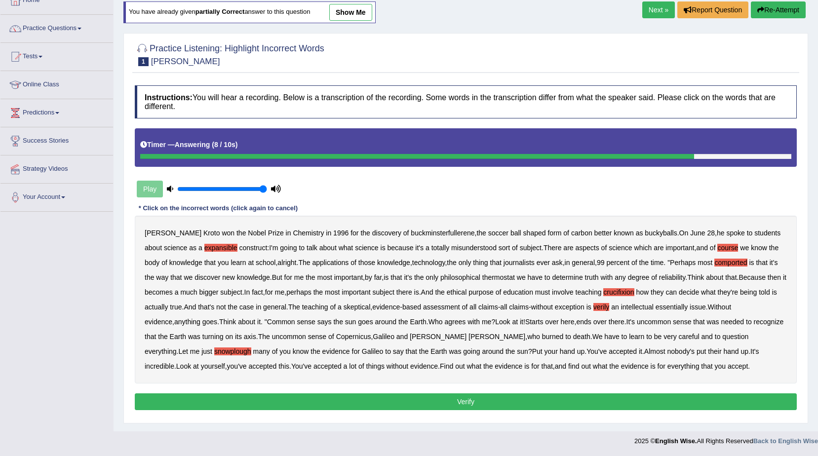
click at [466, 406] on button "Verify" at bounding box center [466, 401] width 662 height 17
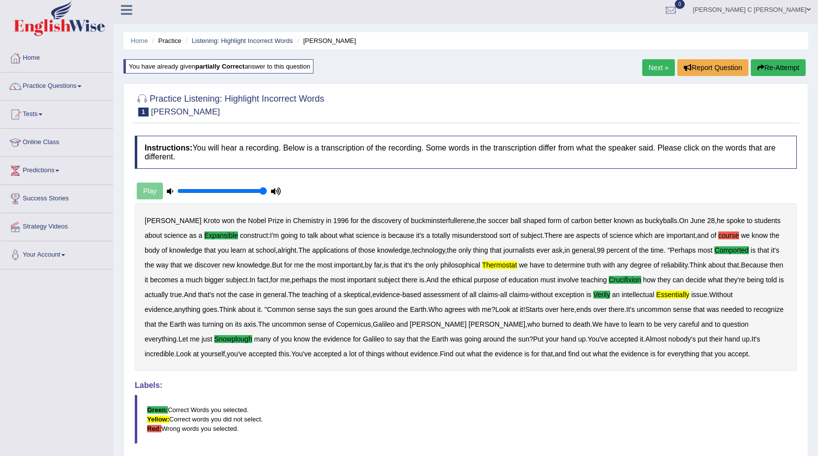
scroll to position [0, 0]
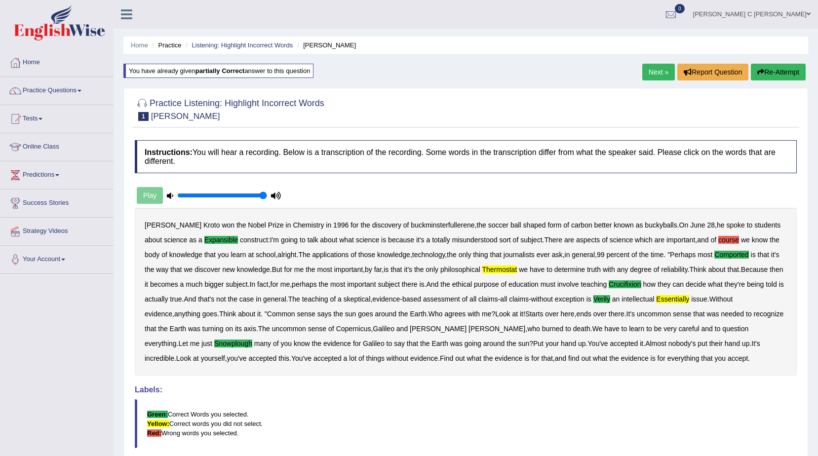
click at [776, 72] on button "Re-Attempt" at bounding box center [778, 72] width 55 height 17
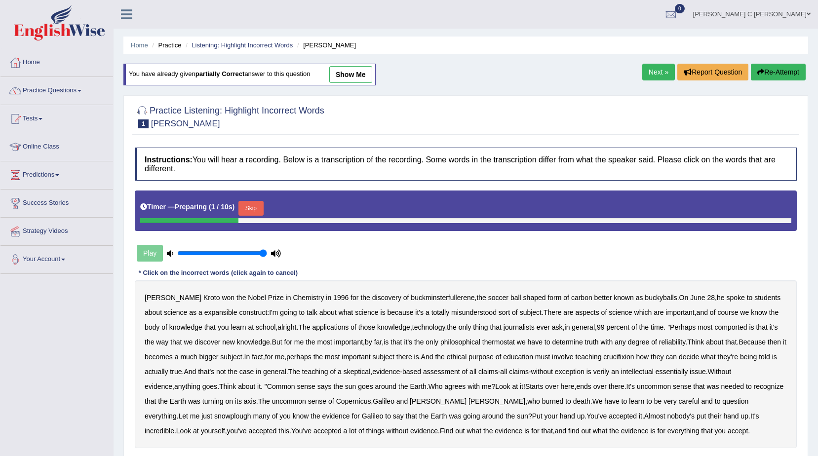
click at [256, 214] on button "Skip" at bounding box center [250, 208] width 25 height 15
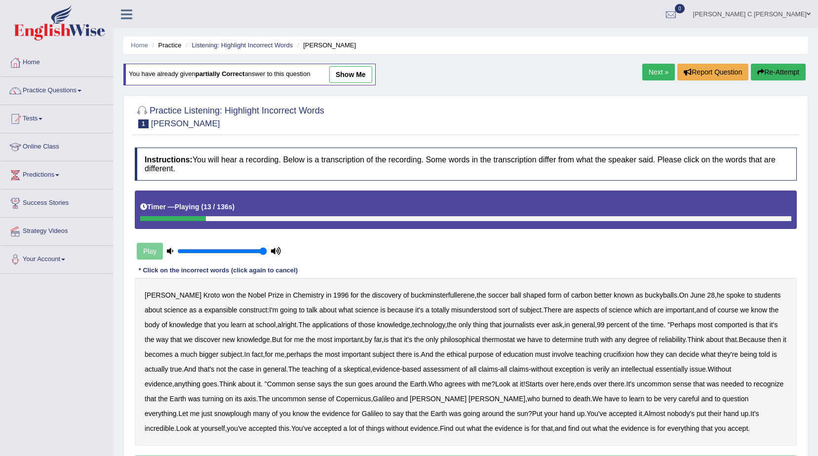
click at [204, 310] on b "expansible" at bounding box center [220, 310] width 33 height 8
click at [723, 326] on b "comported" at bounding box center [730, 325] width 33 height 8
click at [777, 66] on button "Re-Attempt" at bounding box center [778, 72] width 55 height 17
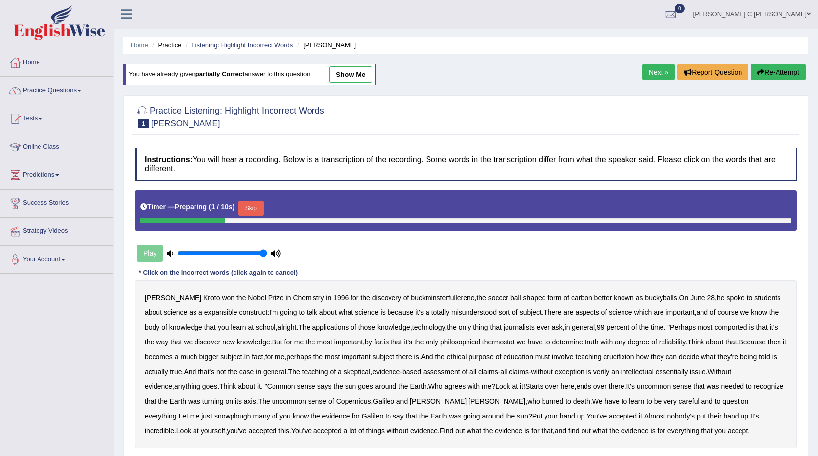
click at [246, 207] on button "Skip" at bounding box center [250, 208] width 25 height 15
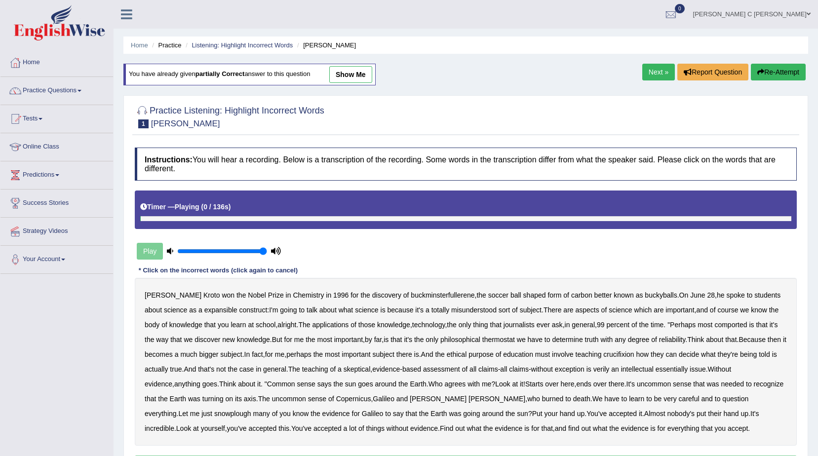
click at [144, 246] on div "Play" at bounding box center [209, 251] width 148 height 25
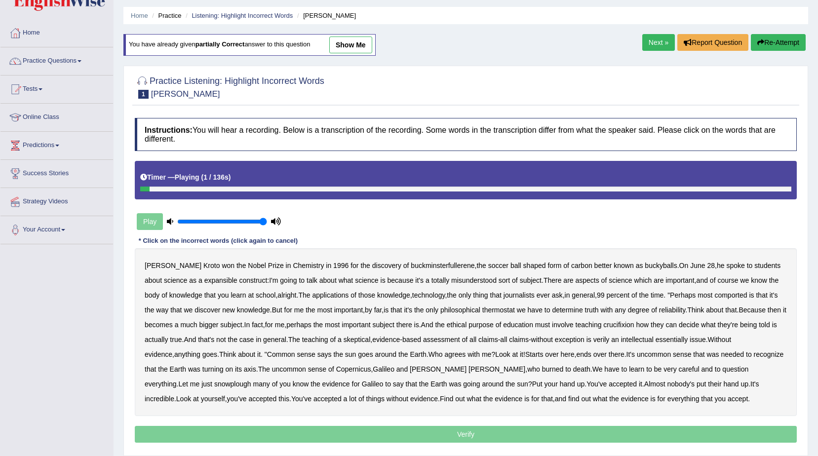
scroll to position [62, 0]
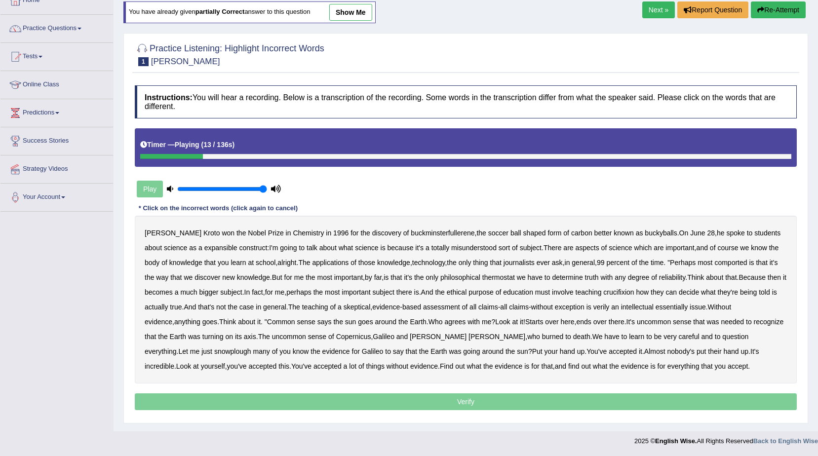
click at [204, 248] on b "expansible" at bounding box center [220, 248] width 33 height 8
click at [174, 262] on b "knowledge" at bounding box center [185, 263] width 33 height 8
click at [169, 260] on b "knowledge" at bounding box center [185, 263] width 33 height 8
click at [738, 262] on b "comported" at bounding box center [730, 263] width 33 height 8
click at [502, 274] on b "thermostat" at bounding box center [498, 278] width 33 height 8
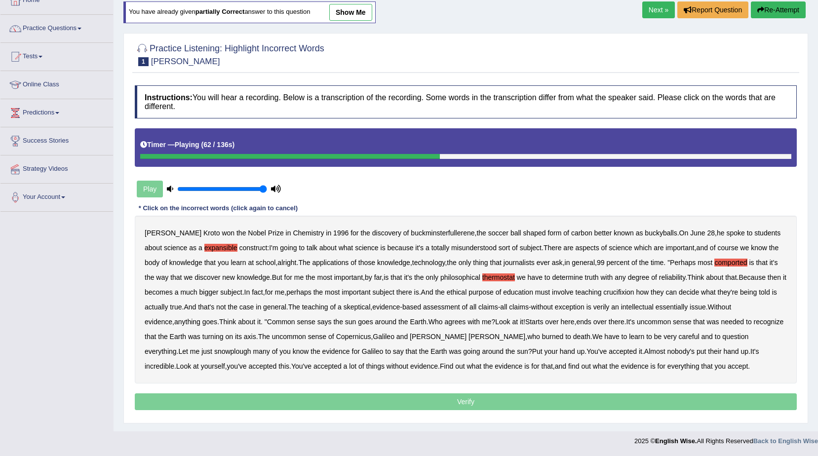
click at [627, 292] on b "crucifixion" at bounding box center [618, 292] width 31 height 8
click at [603, 308] on b "verily" at bounding box center [601, 307] width 16 height 8
click at [251, 348] on b "snowplough" at bounding box center [232, 352] width 37 height 8
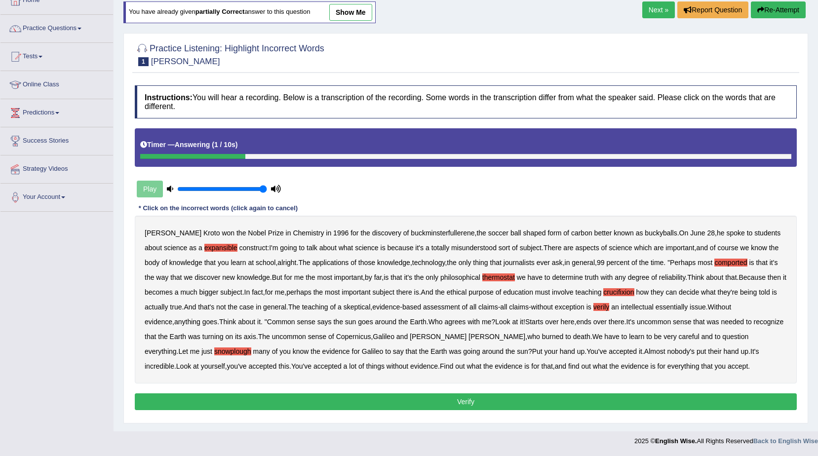
click at [461, 409] on button "Verify" at bounding box center [466, 401] width 662 height 17
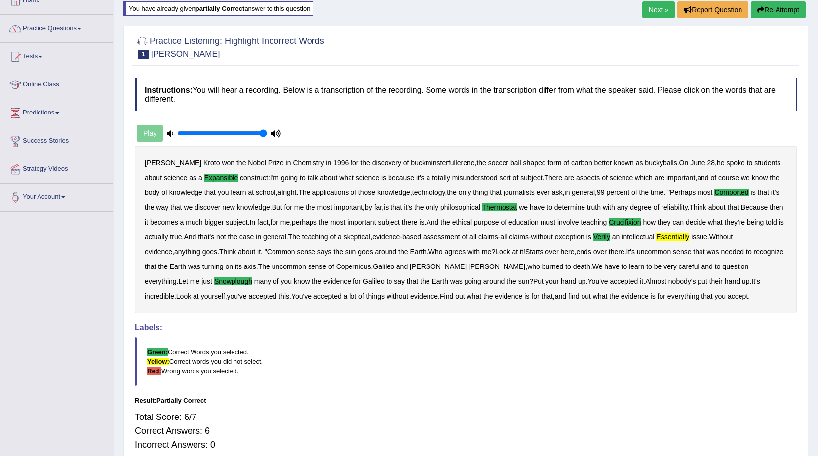
click at [758, 14] on button "Re-Attempt" at bounding box center [778, 9] width 55 height 17
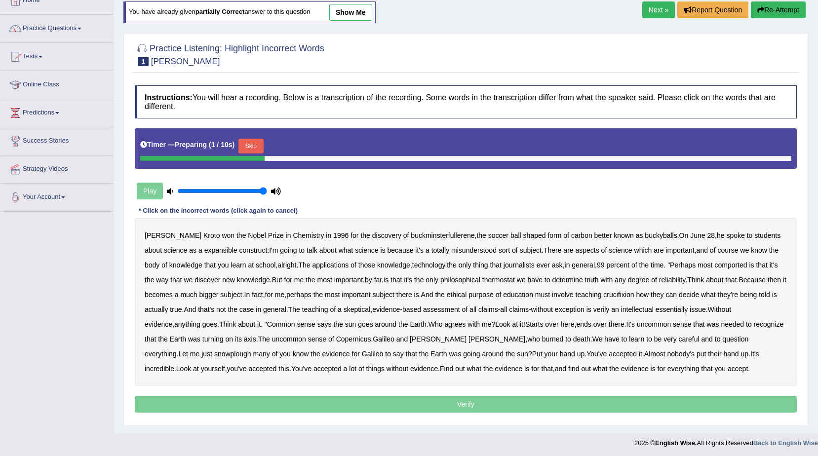
click at [204, 246] on b "expansible" at bounding box center [220, 250] width 33 height 8
click at [240, 143] on button "Skip" at bounding box center [250, 146] width 25 height 15
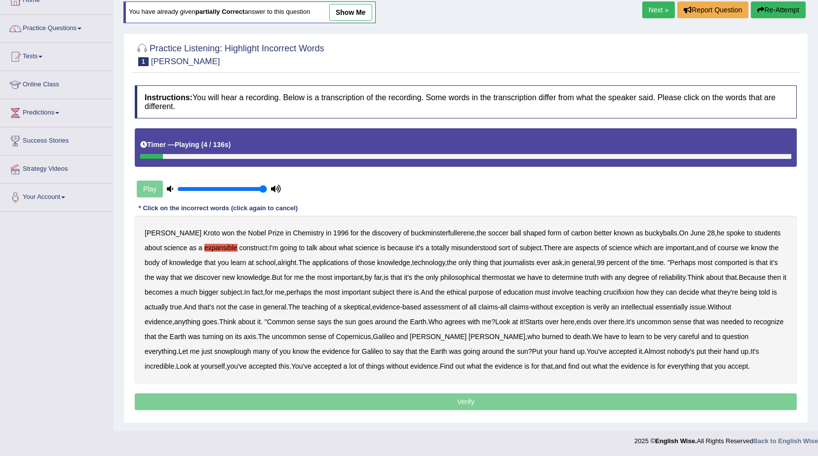
click at [672, 307] on b "essentially" at bounding box center [672, 307] width 32 height 8
click at [605, 310] on b "verily" at bounding box center [601, 307] width 16 height 8
click at [721, 262] on b "comported" at bounding box center [730, 263] width 33 height 8
click at [499, 277] on b "thermostat" at bounding box center [498, 278] width 33 height 8
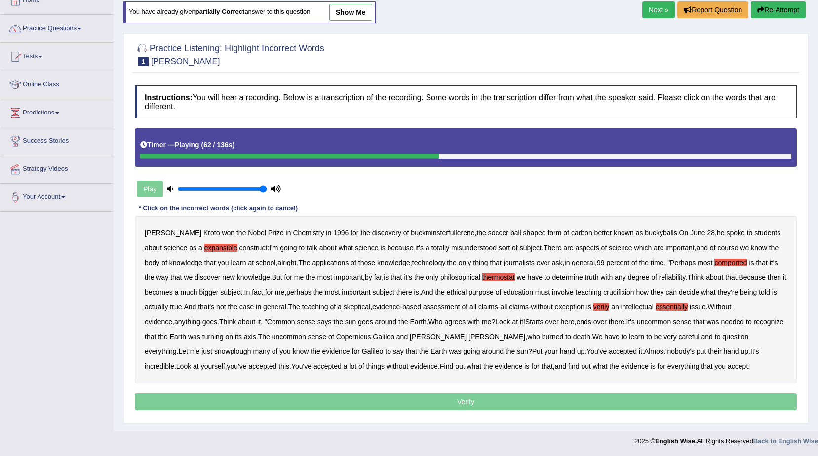
click at [634, 292] on b "crucifixion" at bounding box center [618, 292] width 31 height 8
click at [251, 348] on b "snowplough" at bounding box center [232, 352] width 37 height 8
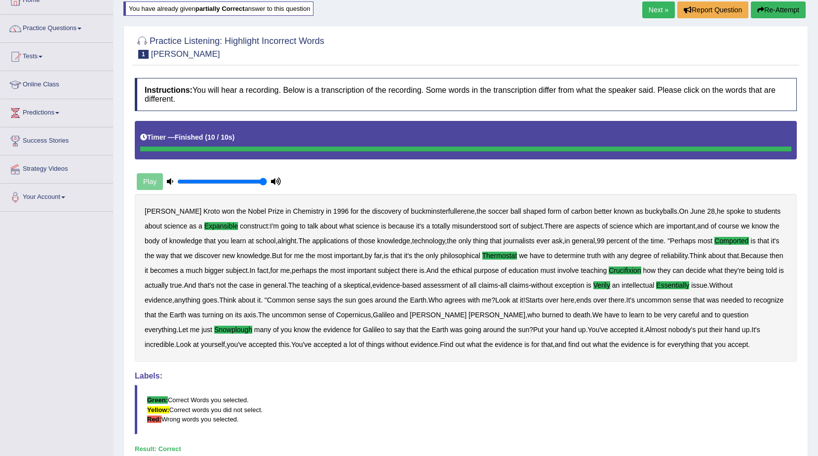
click at [654, 7] on link "Next »" at bounding box center [658, 9] width 33 height 17
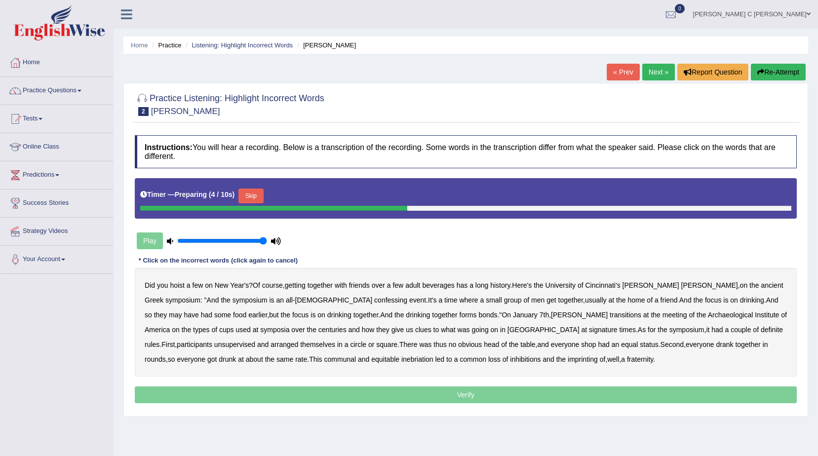
click at [250, 195] on button "Skip" at bounding box center [250, 196] width 25 height 15
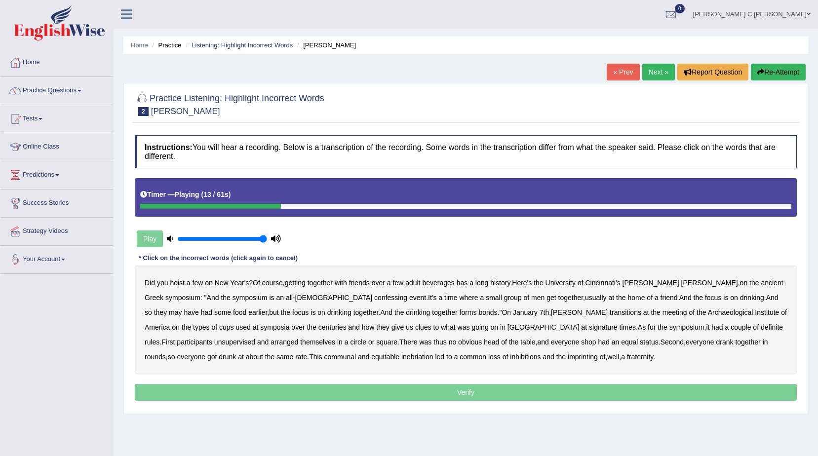
click at [374, 296] on b "confessing" at bounding box center [390, 298] width 33 height 8
click at [589, 329] on b "signature" at bounding box center [603, 327] width 29 height 8
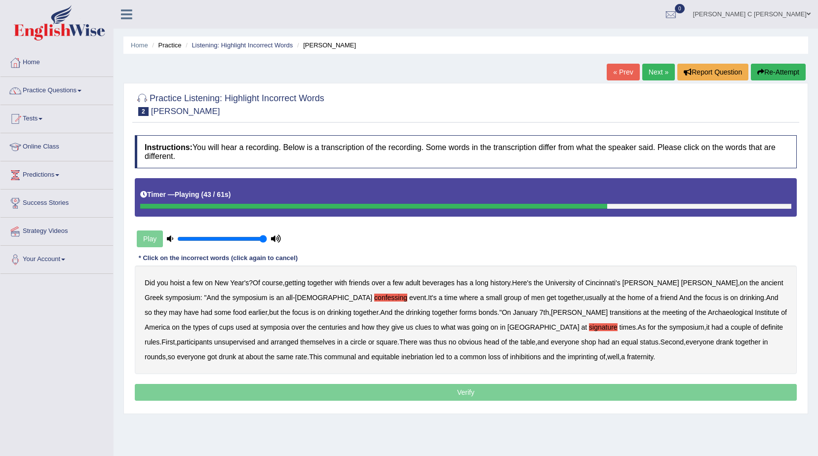
click at [255, 338] on b "unsupervised" at bounding box center [234, 342] width 41 height 8
click at [324, 356] on b "communal" at bounding box center [340, 357] width 32 height 8
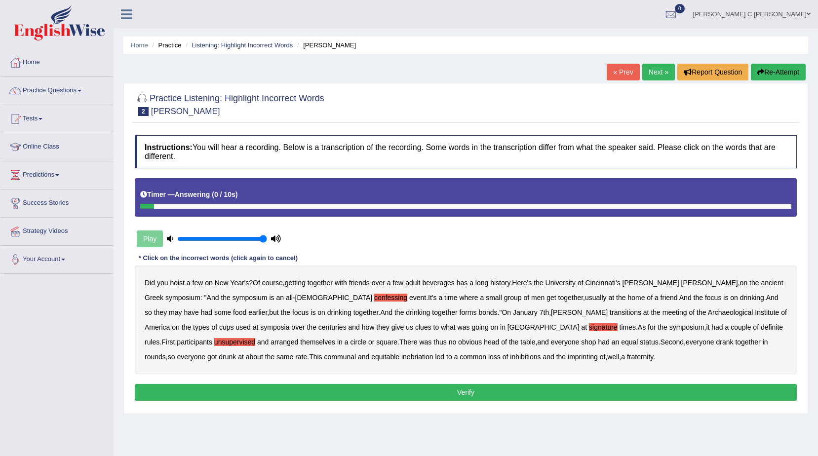
click at [568, 357] on b "imprinting" at bounding box center [583, 357] width 30 height 8
click at [405, 389] on button "Verify" at bounding box center [466, 392] width 662 height 17
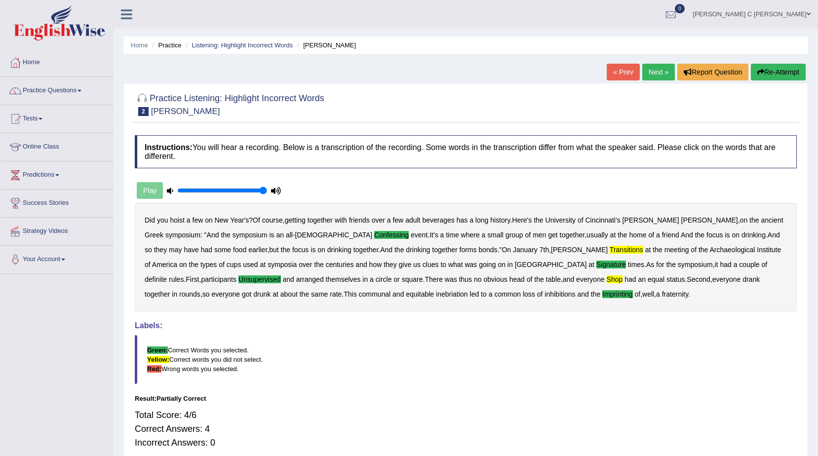
click at [768, 72] on button "Re-Attempt" at bounding box center [778, 72] width 55 height 17
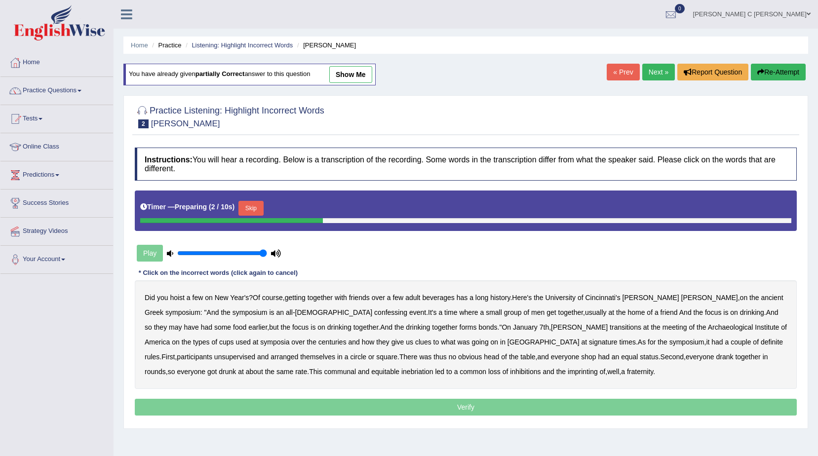
click at [253, 207] on button "Skip" at bounding box center [250, 208] width 25 height 15
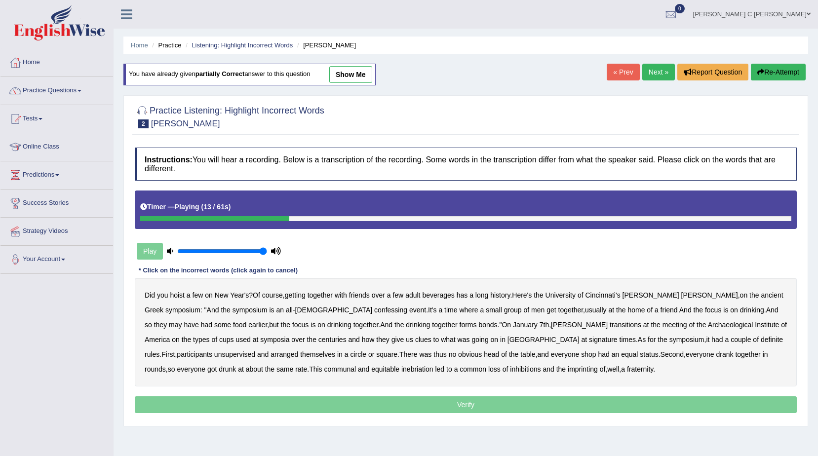
click at [374, 307] on b "confessing" at bounding box center [390, 310] width 33 height 8
click at [589, 340] on b "signature" at bounding box center [603, 340] width 29 height 8
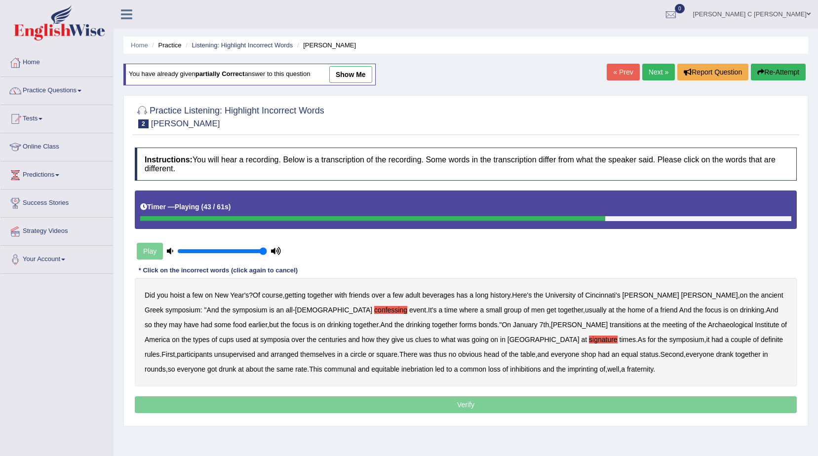
click at [255, 351] on b "unsupervised" at bounding box center [234, 355] width 41 height 8
click at [581, 357] on b "shop" at bounding box center [588, 355] width 15 height 8
click at [401, 369] on b "inebriation" at bounding box center [417, 369] width 32 height 8
click at [568, 368] on b "imprinting" at bounding box center [583, 369] width 30 height 8
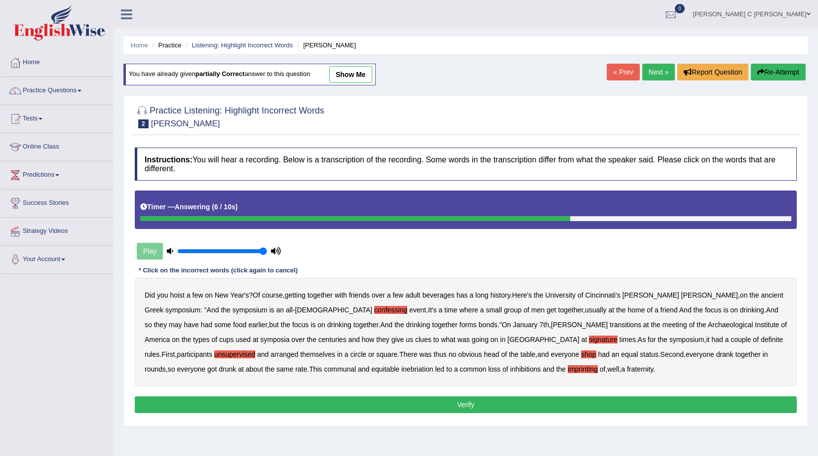
click at [405, 402] on button "Verify" at bounding box center [466, 404] width 662 height 17
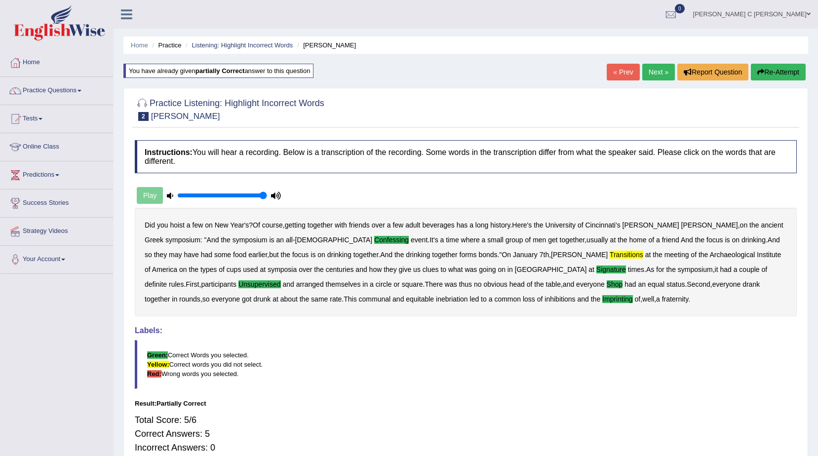
click at [759, 72] on icon "button" at bounding box center [760, 72] width 7 height 7
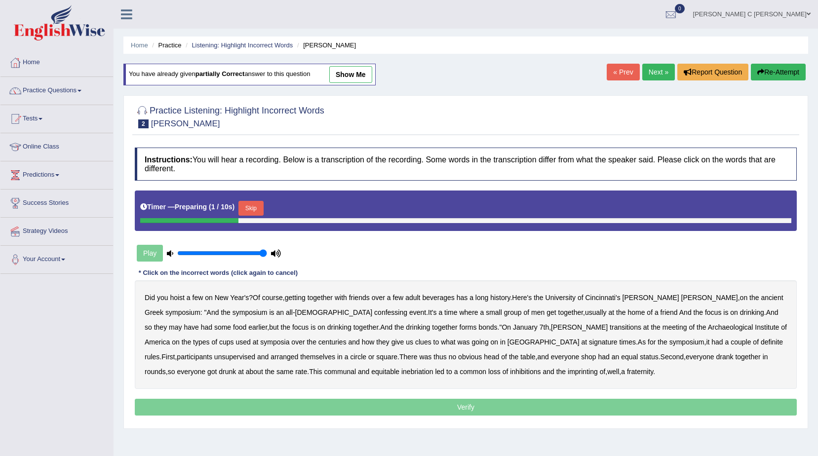
click at [256, 206] on button "Skip" at bounding box center [250, 208] width 25 height 15
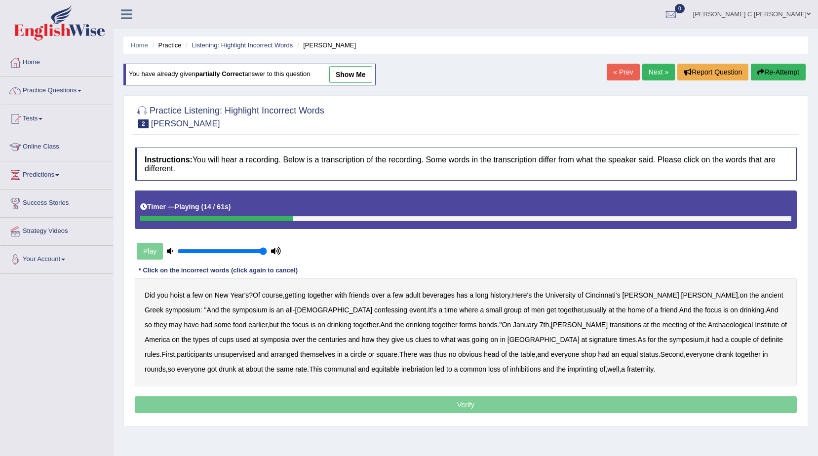
click at [374, 311] on b "confessing" at bounding box center [390, 310] width 33 height 8
click at [610, 326] on b "transitions" at bounding box center [626, 325] width 32 height 8
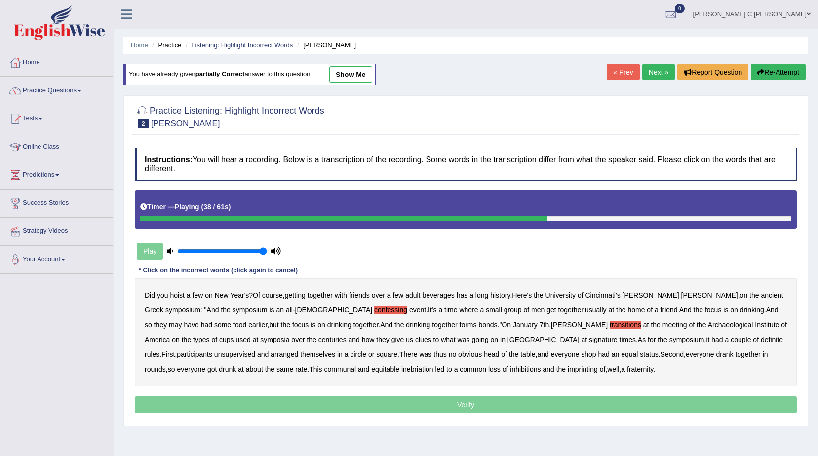
click at [589, 340] on b "signature" at bounding box center [603, 340] width 29 height 8
click at [255, 351] on b "unsupervised" at bounding box center [234, 355] width 41 height 8
click at [568, 368] on b "imprinting" at bounding box center [583, 369] width 30 height 8
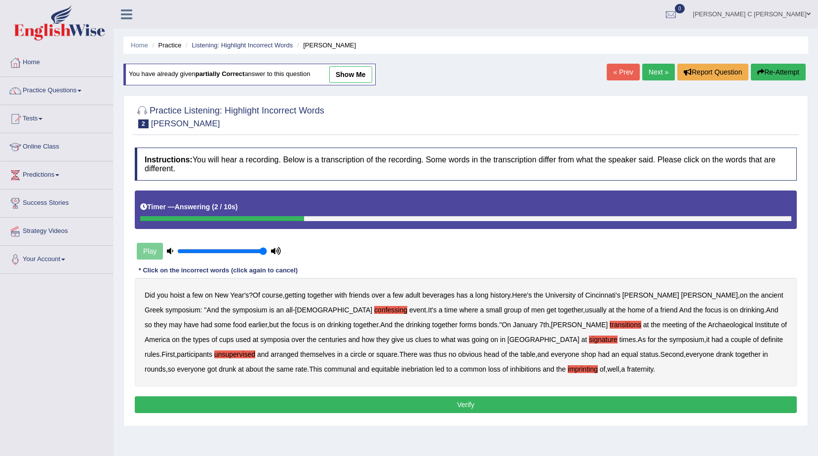
click at [406, 336] on b "us" at bounding box center [409, 340] width 7 height 8
click at [406, 340] on b "us" at bounding box center [409, 340] width 7 height 8
click at [415, 339] on b "clues" at bounding box center [423, 340] width 16 height 8
click at [370, 413] on button "Verify" at bounding box center [466, 404] width 662 height 17
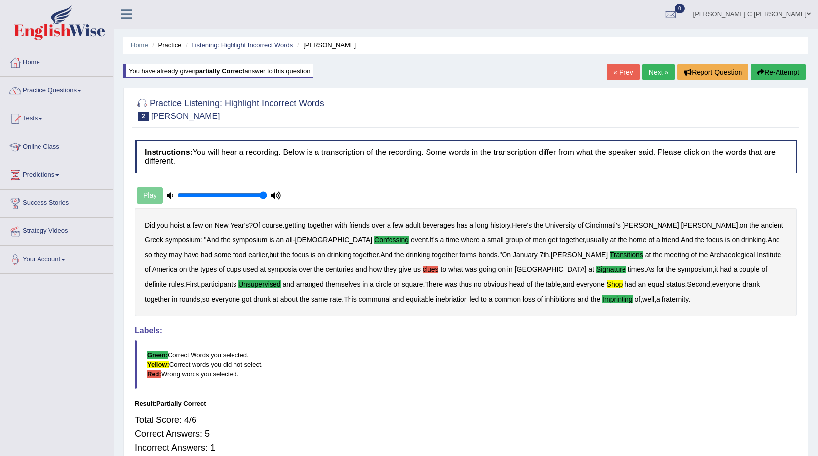
click at [660, 67] on link "Next »" at bounding box center [658, 72] width 33 height 17
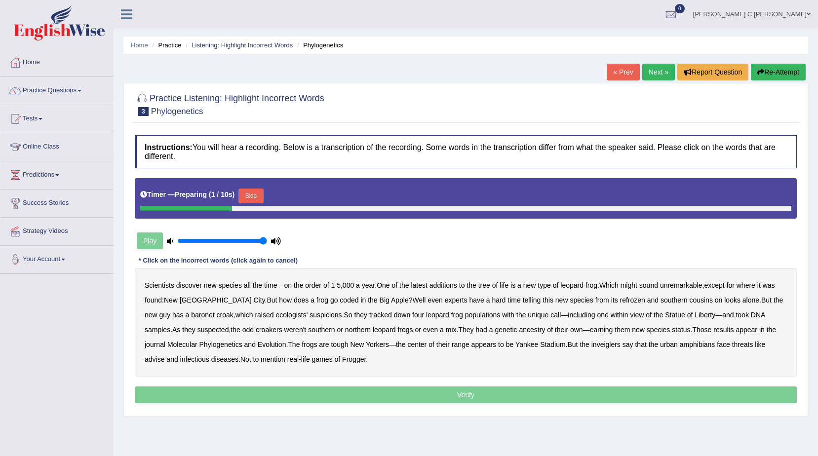
click at [251, 188] on div "Timer — Preparing ( 1 / 10s ) Skip" at bounding box center [465, 196] width 651 height 20
click at [257, 196] on button "Skip" at bounding box center [250, 196] width 25 height 15
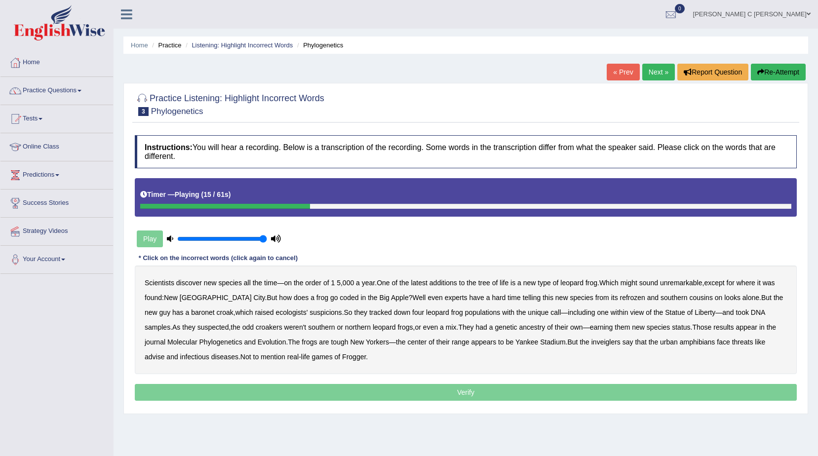
click at [340, 299] on b "coded" at bounding box center [349, 298] width 19 height 8
click at [191, 312] on b "baronet" at bounding box center [202, 313] width 23 height 8
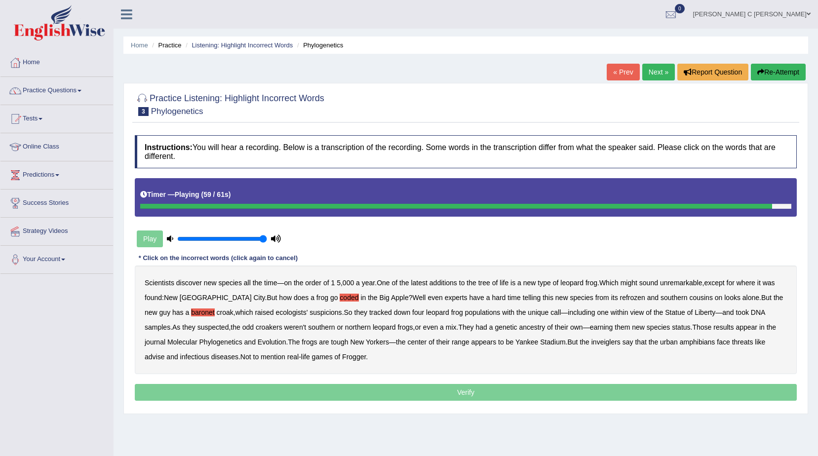
click at [732, 341] on b "threats" at bounding box center [742, 342] width 21 height 8
click at [209, 353] on b "infectious" at bounding box center [194, 357] width 29 height 8
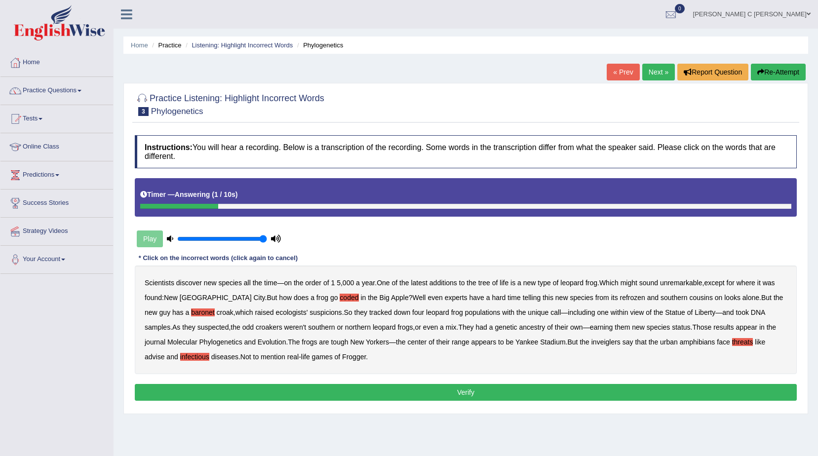
click at [519, 387] on button "Verify" at bounding box center [466, 392] width 662 height 17
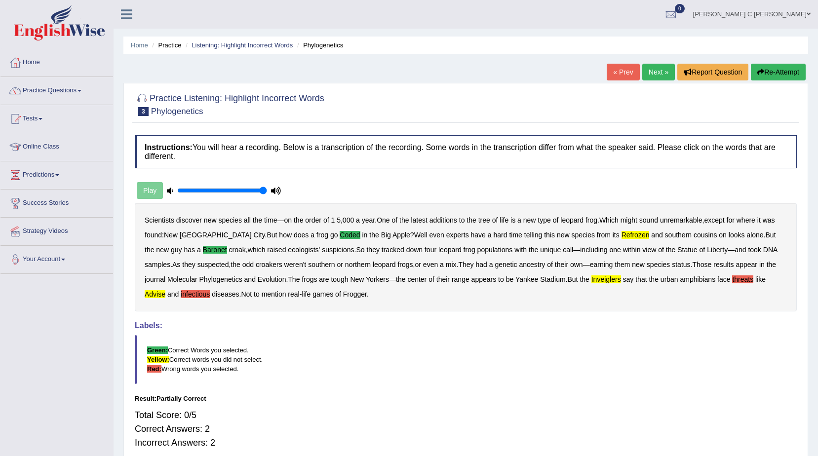
click at [770, 72] on button "Re-Attempt" at bounding box center [778, 72] width 55 height 17
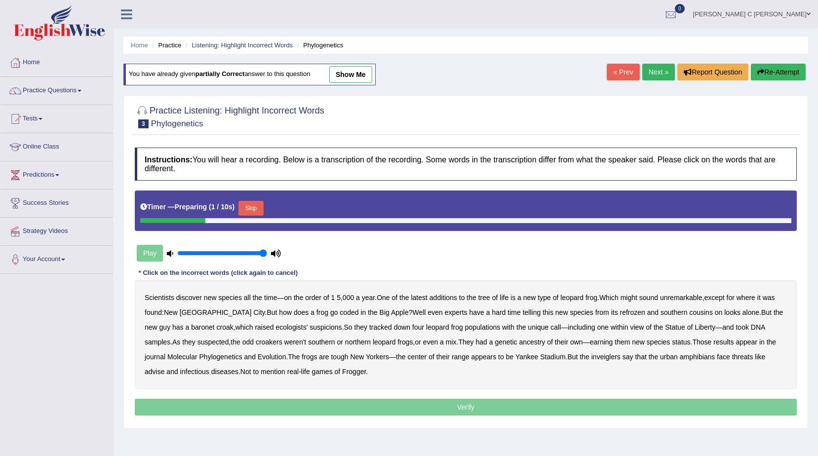
click at [245, 204] on button "Skip" at bounding box center [250, 208] width 25 height 15
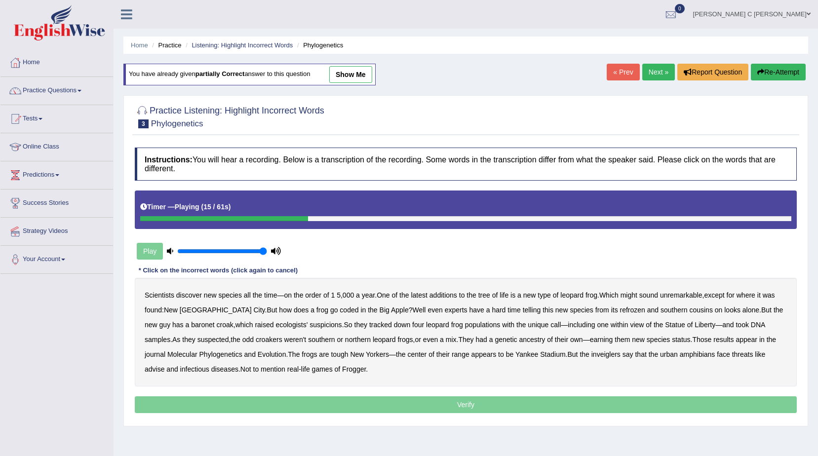
click at [340, 310] on b "coded" at bounding box center [349, 310] width 19 height 8
click at [620, 310] on b "refrozen" at bounding box center [632, 310] width 25 height 8
click at [191, 325] on b "baronet" at bounding box center [202, 325] width 23 height 8
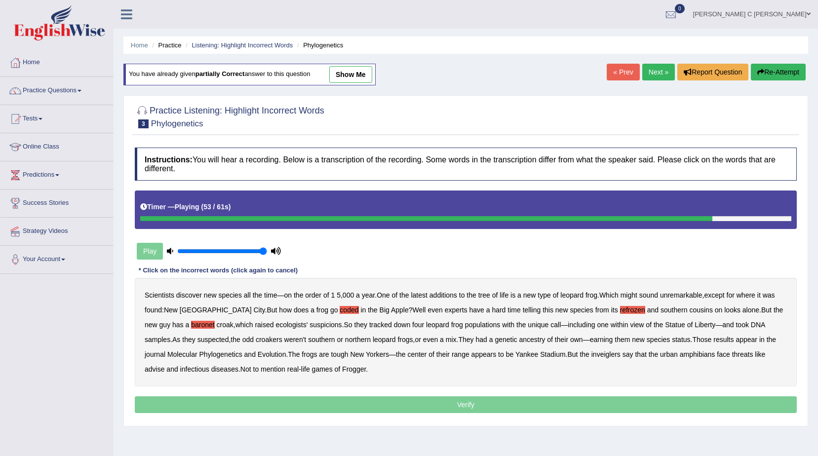
click at [591, 355] on b "inveiglers" at bounding box center [605, 355] width 29 height 8
click at [164, 365] on b "advise" at bounding box center [155, 369] width 20 height 8
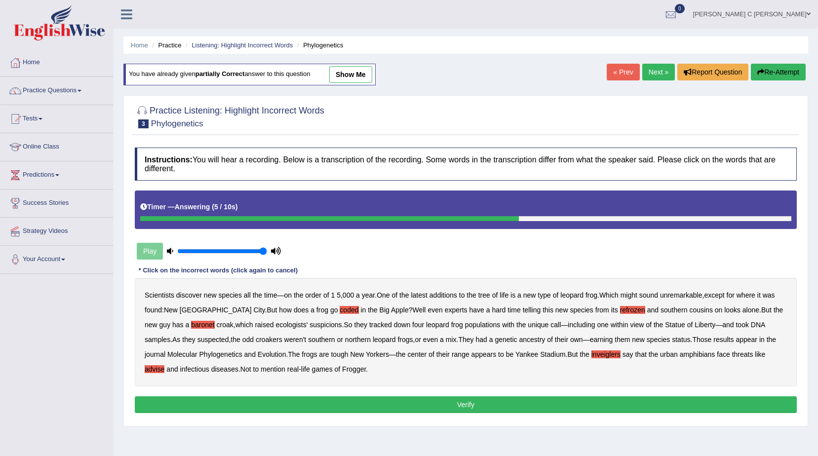
click at [340, 402] on button "Verify" at bounding box center [466, 404] width 662 height 17
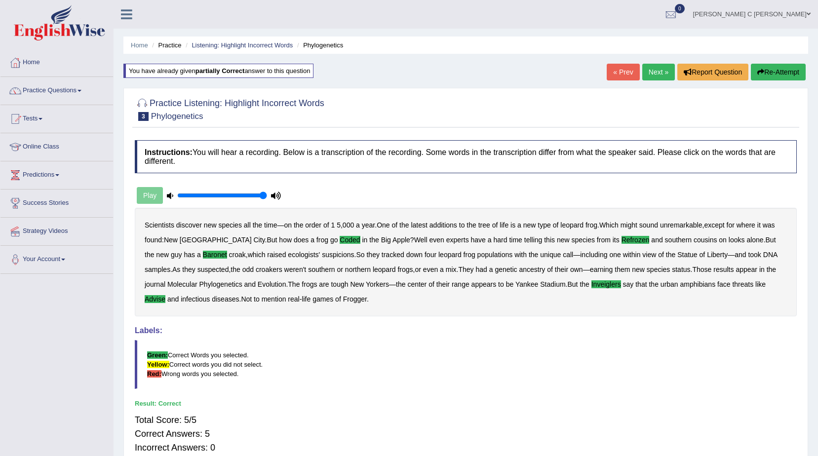
click at [644, 66] on link "Next »" at bounding box center [658, 72] width 33 height 17
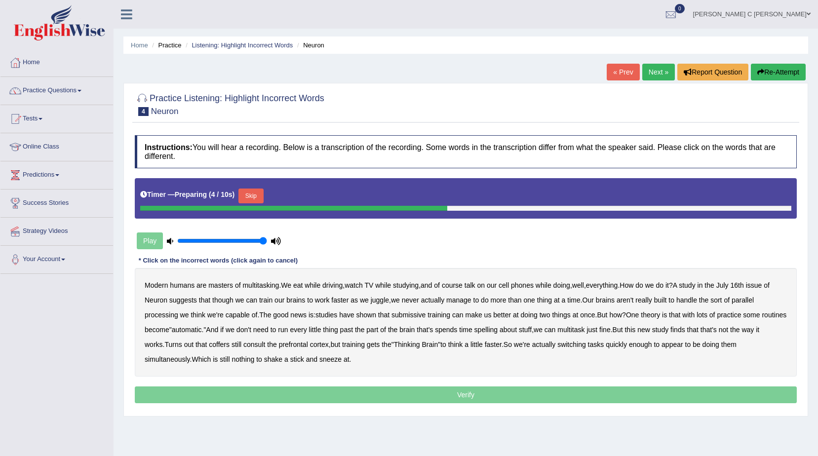
click at [249, 192] on button "Skip" at bounding box center [250, 196] width 25 height 15
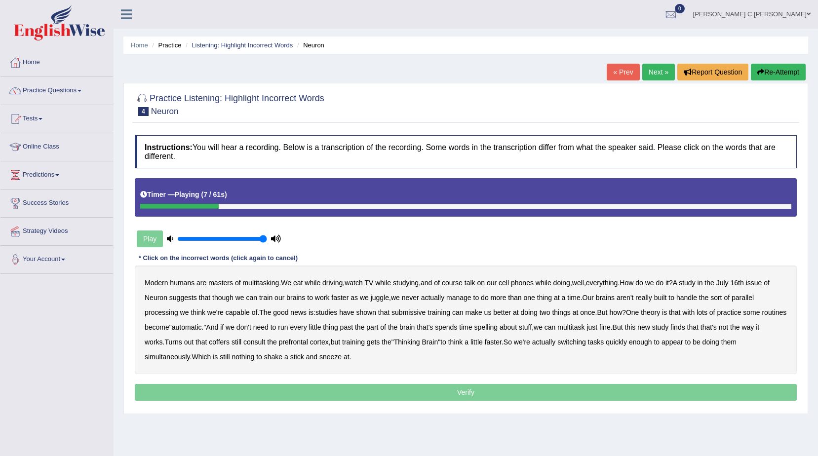
drag, startPoint x: 458, startPoint y: 282, endPoint x: 483, endPoint y: 283, distance: 25.2
click at [459, 282] on b "course" at bounding box center [452, 283] width 21 height 8
click at [460, 282] on b "course" at bounding box center [452, 283] width 21 height 8
click at [462, 300] on b "manage" at bounding box center [458, 298] width 25 height 8
drag, startPoint x: 466, startPoint y: 298, endPoint x: 472, endPoint y: 297, distance: 6.1
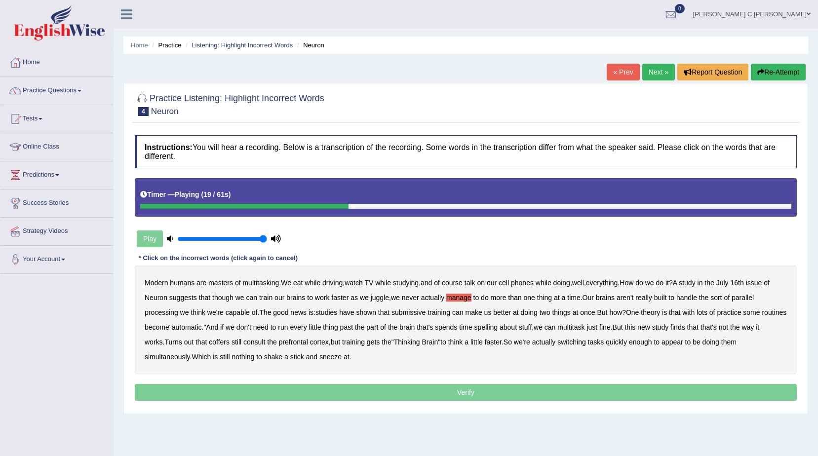
click at [467, 298] on b "manage" at bounding box center [458, 298] width 25 height 8
drag, startPoint x: 627, startPoint y: 296, endPoint x: 643, endPoint y: 297, distance: 15.4
click at [628, 296] on b "aren't" at bounding box center [625, 298] width 17 height 8
click at [332, 313] on b "studies" at bounding box center [326, 313] width 22 height 8
click at [334, 312] on b "studies" at bounding box center [326, 313] width 22 height 8
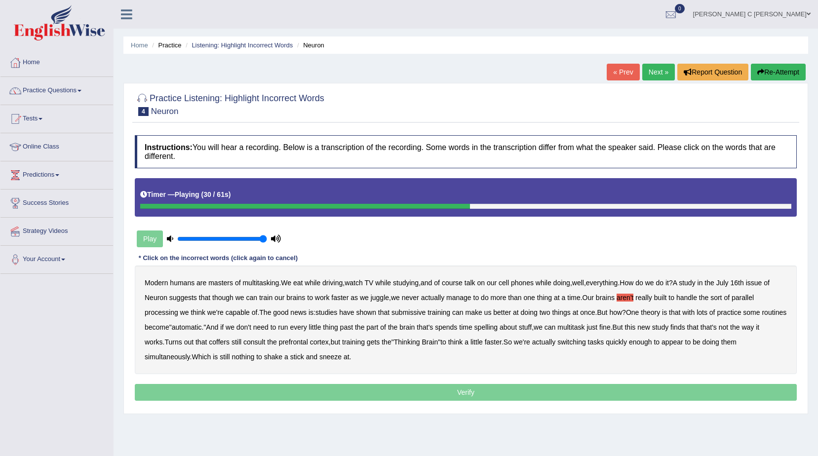
drag, startPoint x: 407, startPoint y: 309, endPoint x: 483, endPoint y: 318, distance: 76.5
click at [408, 309] on b "submissive" at bounding box center [408, 313] width 34 height 8
click at [498, 325] on b "spelling" at bounding box center [485, 327] width 23 height 8
click at [230, 341] on b "coffers" at bounding box center [219, 342] width 21 height 8
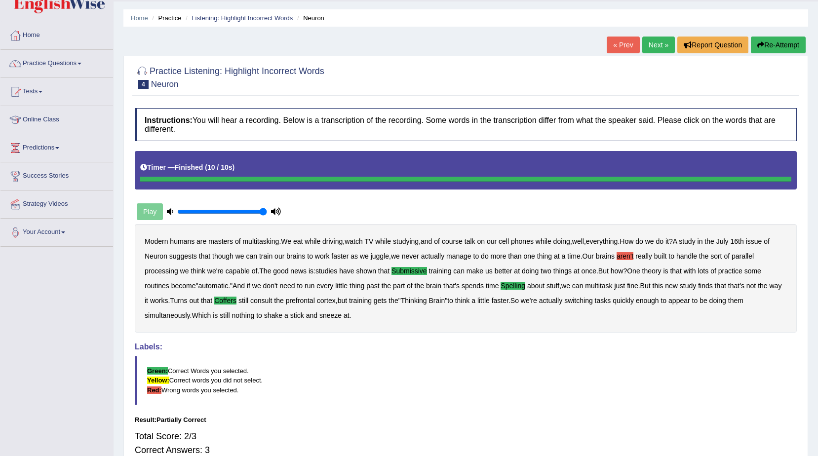
scroll to position [49, 0]
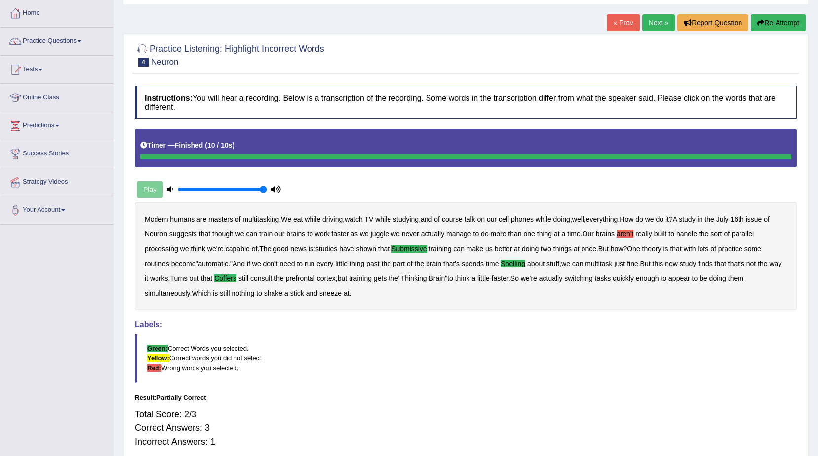
click at [645, 25] on link "Next »" at bounding box center [658, 22] width 33 height 17
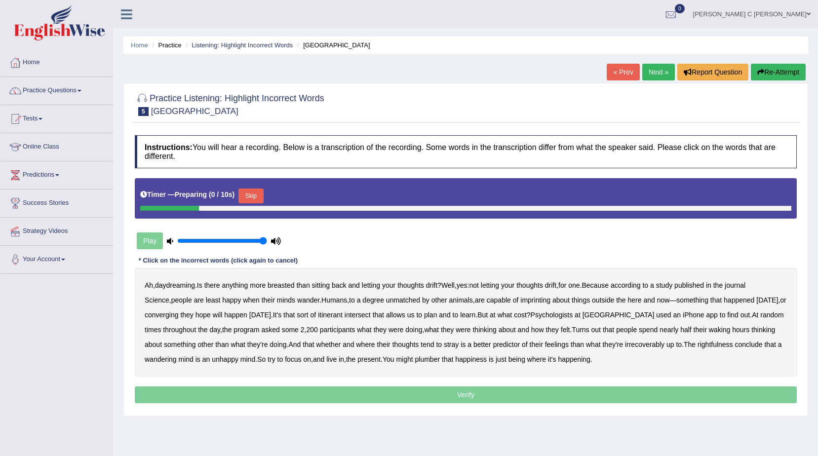
drag, startPoint x: 248, startPoint y: 198, endPoint x: 240, endPoint y: 202, distance: 9.5
click at [249, 198] on button "Skip" at bounding box center [250, 196] width 25 height 15
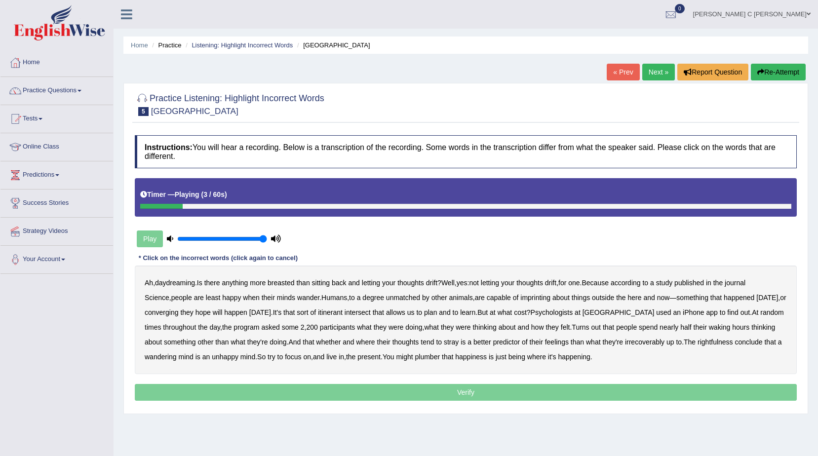
click at [284, 283] on b "breasted" at bounding box center [281, 283] width 27 height 8
click at [520, 295] on b "imprinting" at bounding box center [535, 298] width 30 height 8
click at [161, 314] on b "converging" at bounding box center [162, 313] width 34 height 8
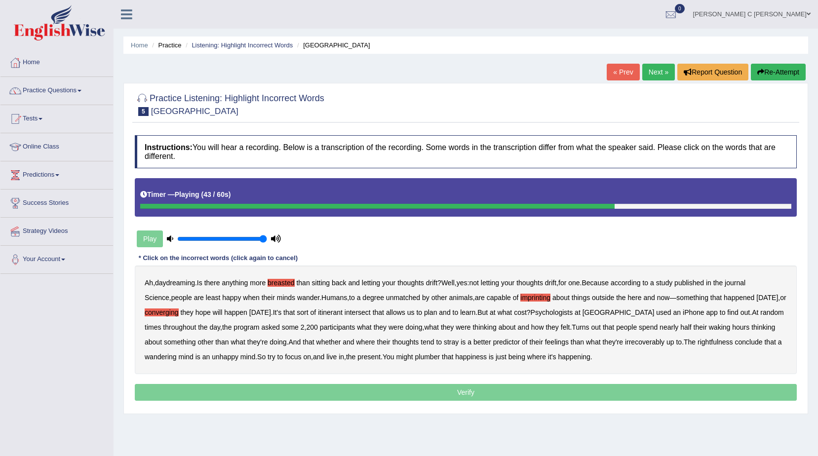
click at [694, 326] on b "their" at bounding box center [700, 327] width 13 height 8
click at [435, 353] on b "plumber" at bounding box center [427, 357] width 25 height 8
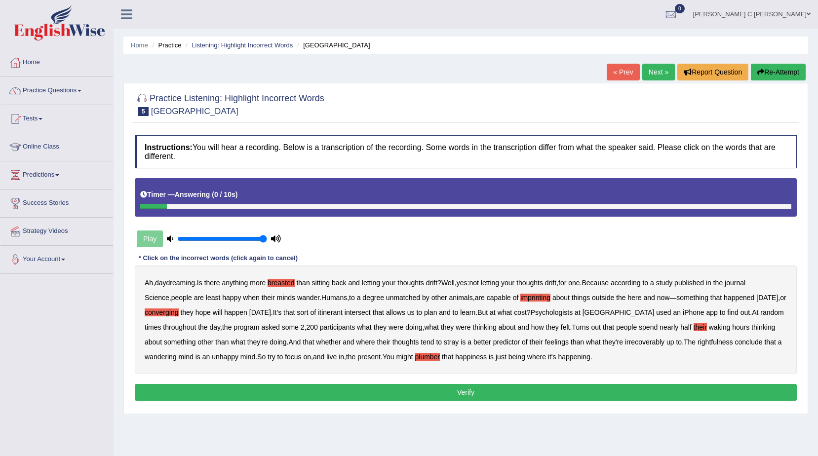
click at [533, 391] on button "Verify" at bounding box center [466, 392] width 662 height 17
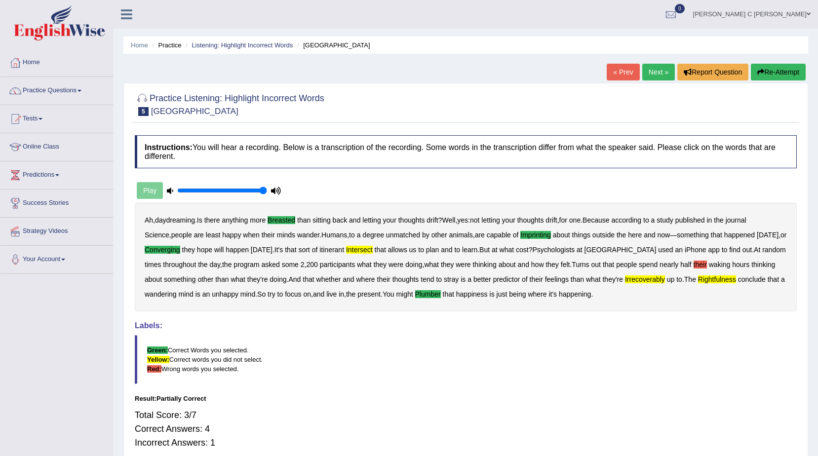
click at [786, 66] on button "Re-Attempt" at bounding box center [778, 72] width 55 height 17
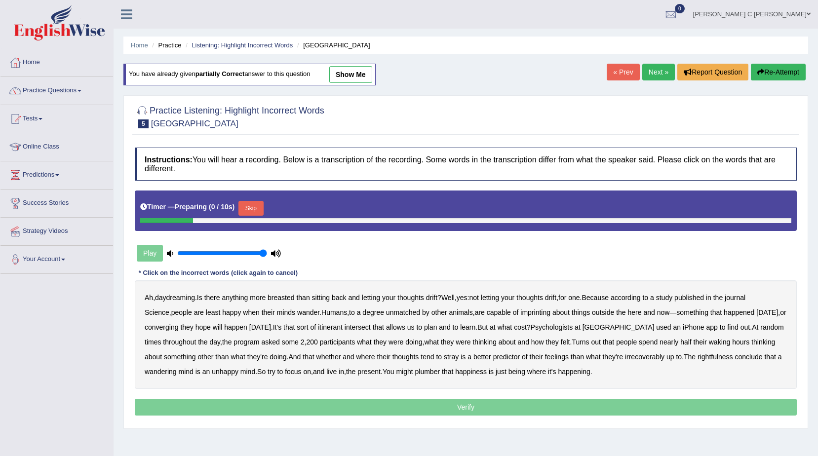
click at [241, 205] on button "Skip" at bounding box center [250, 208] width 25 height 15
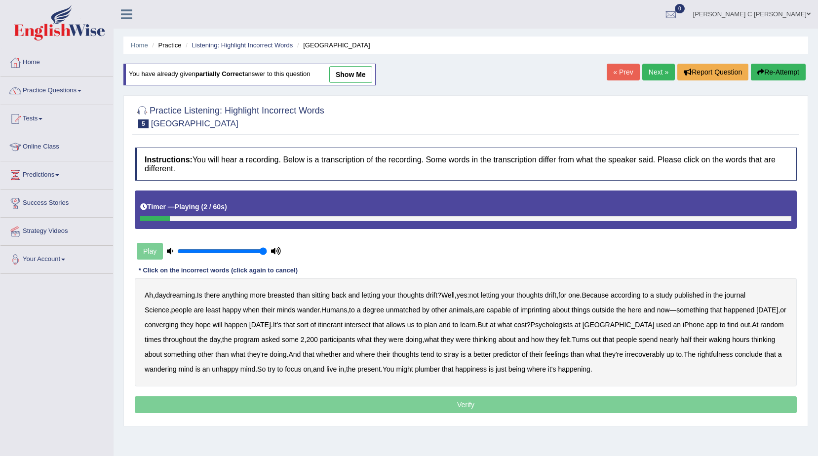
drag, startPoint x: 279, startPoint y: 292, endPoint x: 301, endPoint y: 294, distance: 21.9
click at [279, 292] on b "breasted" at bounding box center [281, 295] width 27 height 8
click at [520, 310] on b "imprinting" at bounding box center [535, 310] width 30 height 8
click at [174, 322] on b "converging" at bounding box center [162, 325] width 34 height 8
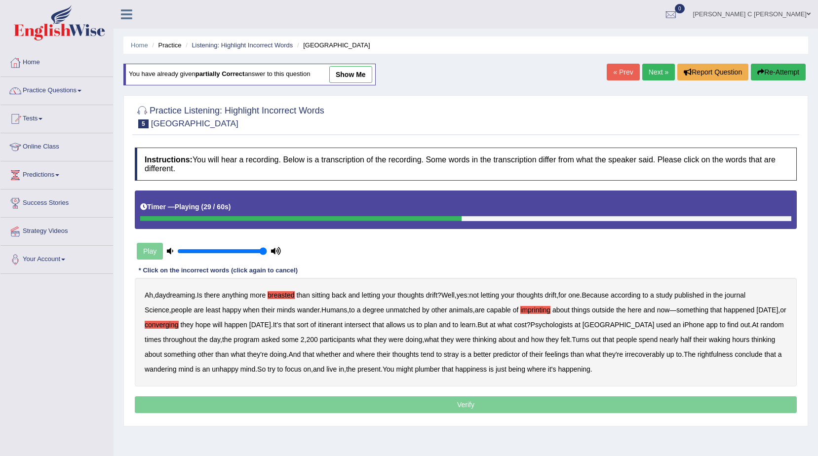
click at [371, 323] on b "intersect" at bounding box center [358, 325] width 26 height 8
click at [632, 355] on b "irrecoverably" at bounding box center [644, 355] width 39 height 8
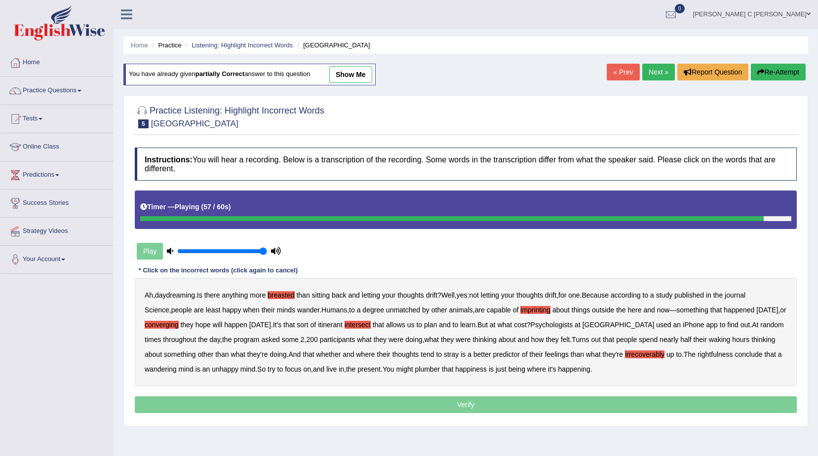
click at [430, 370] on b "plumber" at bounding box center [427, 369] width 25 height 8
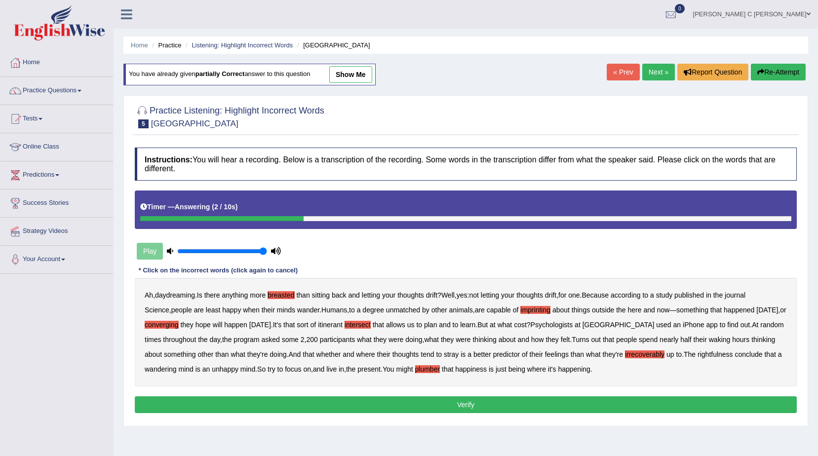
click at [568, 323] on b "Psychologists" at bounding box center [552, 325] width 42 height 8
